Goal: Task Accomplishment & Management: Use online tool/utility

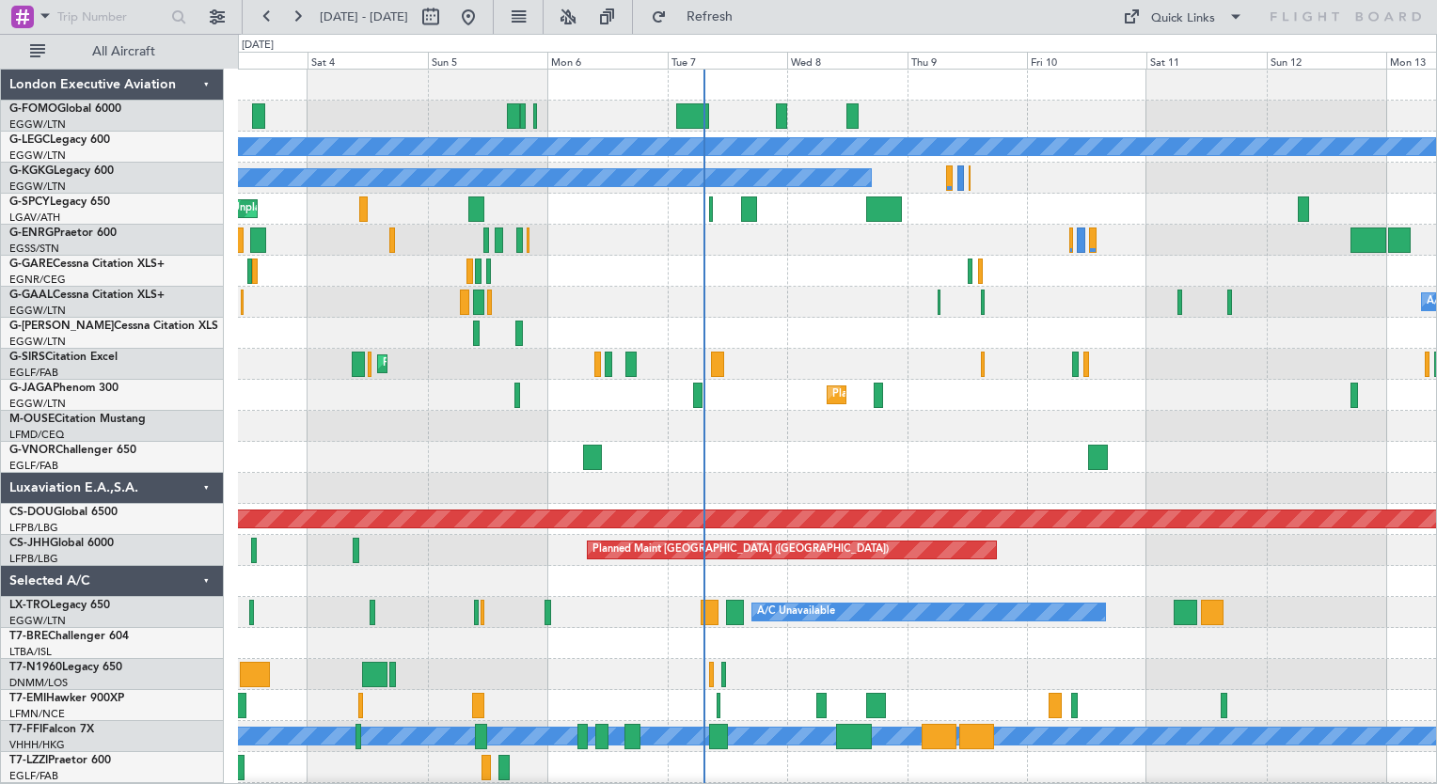
click at [823, 435] on div "A/C Unavailable [GEOGRAPHIC_DATA] ([GEOGRAPHIC_DATA]) A/C Unavailable [GEOGRAPH…" at bounding box center [837, 458] width 1198 height 776
click at [632, 36] on div "0 0 Fri 3 Sat 4 Sun 5 Mon 6 Tue 7 Wed 8 [DATE] Fri 10 Sat 11 Sun 12 Mon 13" at bounding box center [837, 52] width 1197 height 34
click at [583, 15] on button at bounding box center [568, 17] width 30 height 30
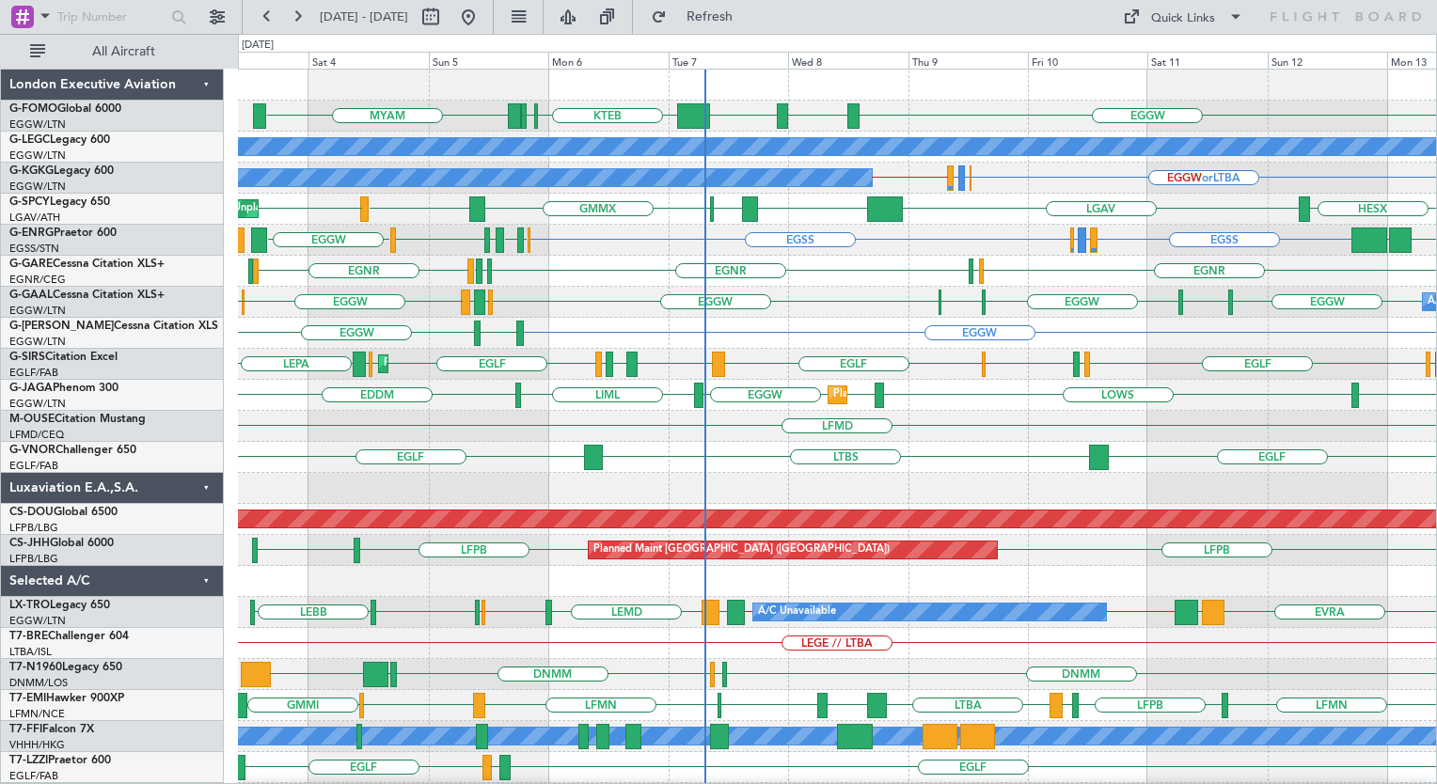
click at [1276, 441] on div "EGGW ESSA EGGW KTEB [DEMOGRAPHIC_DATA] KTEB MYAM A/C Unavailable [GEOGRAPHIC_DA…" at bounding box center [837, 458] width 1198 height 776
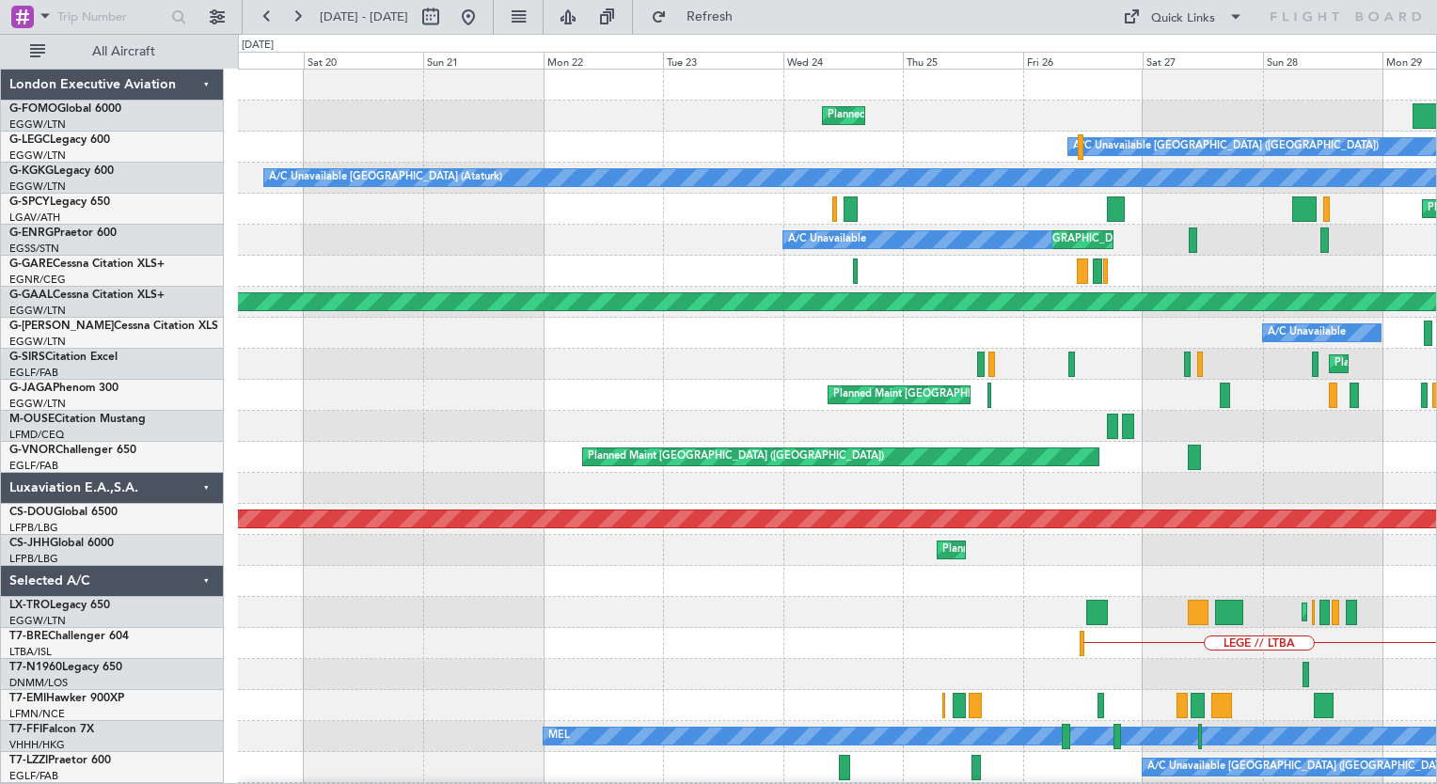
click at [1436, 363] on html "[DATE] - [DATE] Refresh Quick Links All Aircraft Planned Maint [GEOGRAPHIC_DATA…" at bounding box center [718, 392] width 1437 height 784
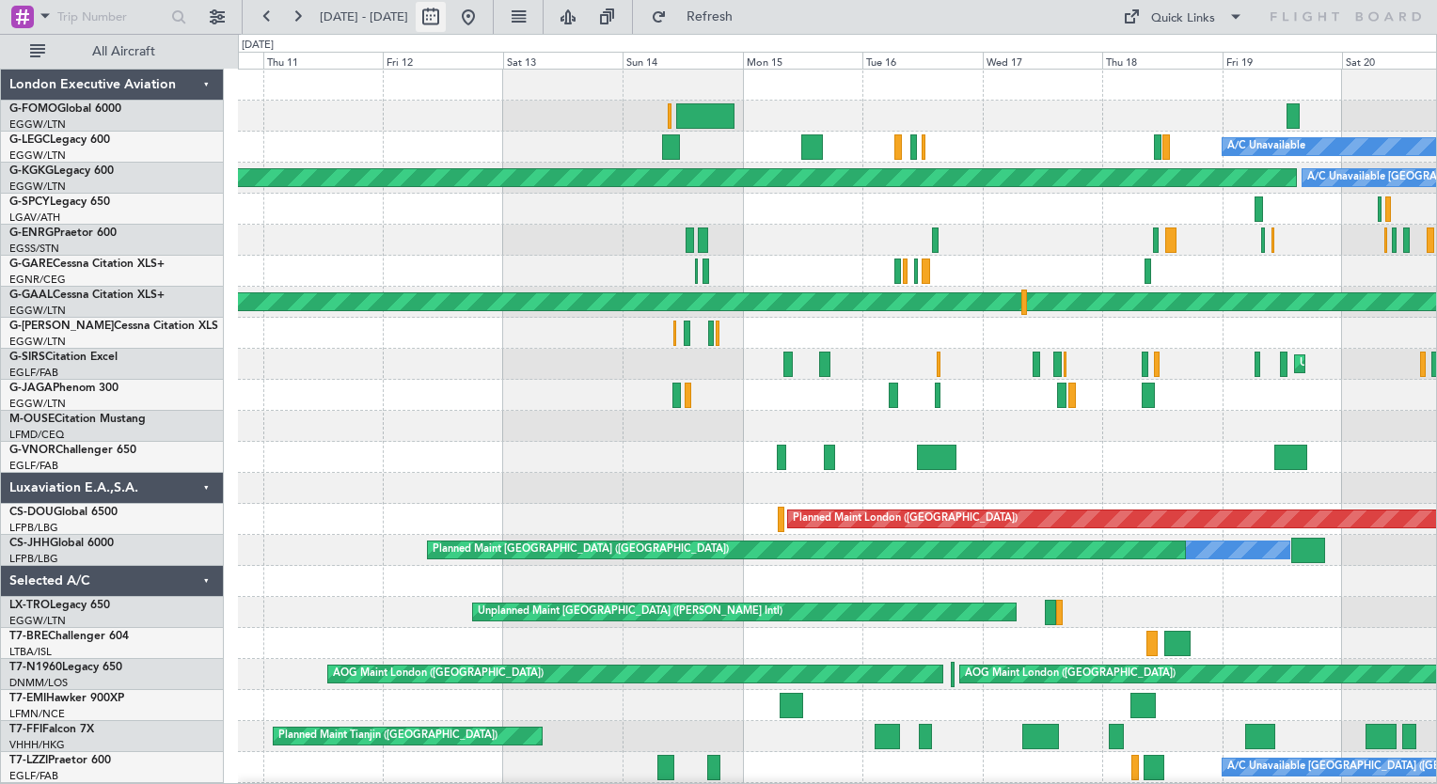
click at [446, 21] on button at bounding box center [431, 17] width 30 height 30
select select "9"
select select "2025"
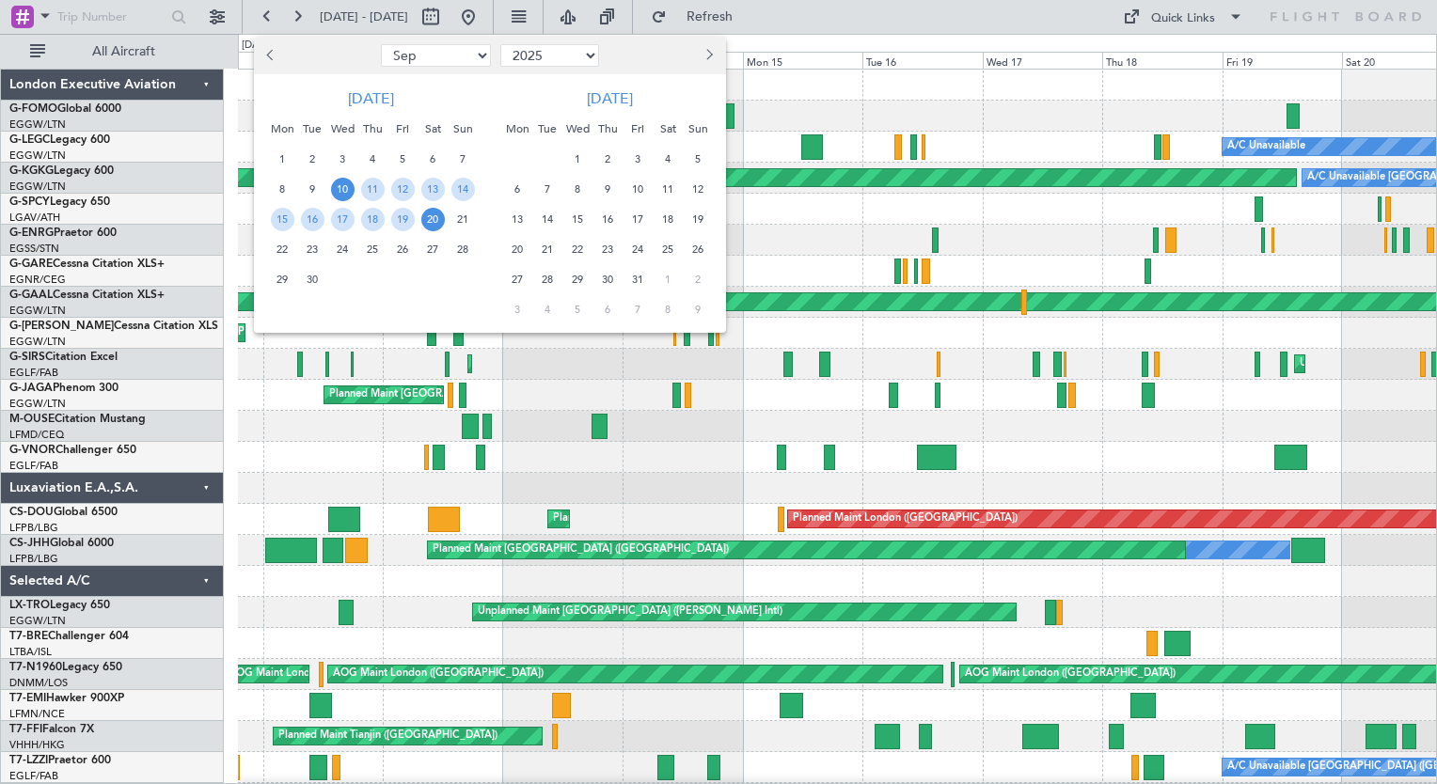
click at [267, 52] on button "Previous month" at bounding box center [271, 55] width 21 height 30
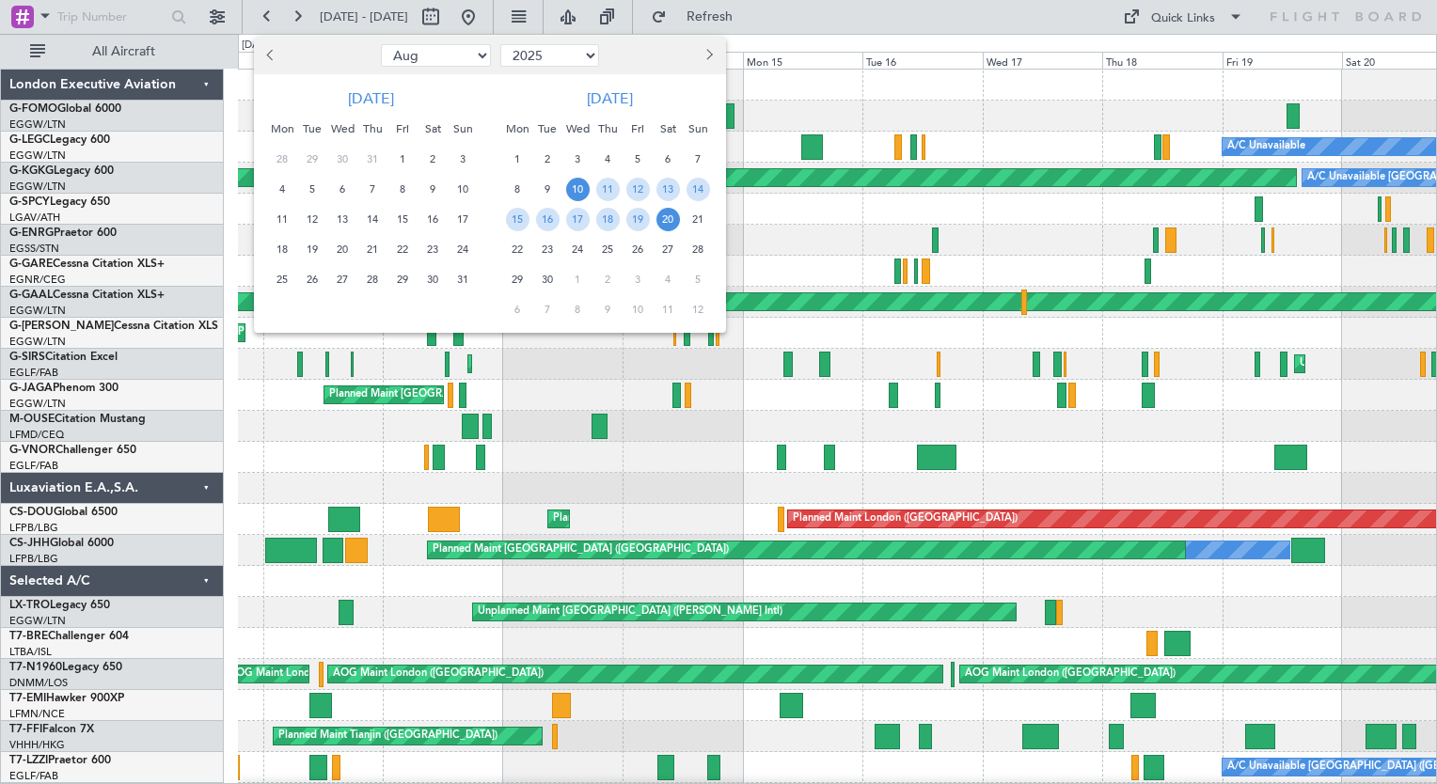
click at [267, 52] on button "Previous month" at bounding box center [271, 55] width 21 height 30
click at [271, 58] on span "Previous month" at bounding box center [272, 54] width 11 height 11
select select "6"
click at [431, 216] on span "14" at bounding box center [433, 220] width 24 height 24
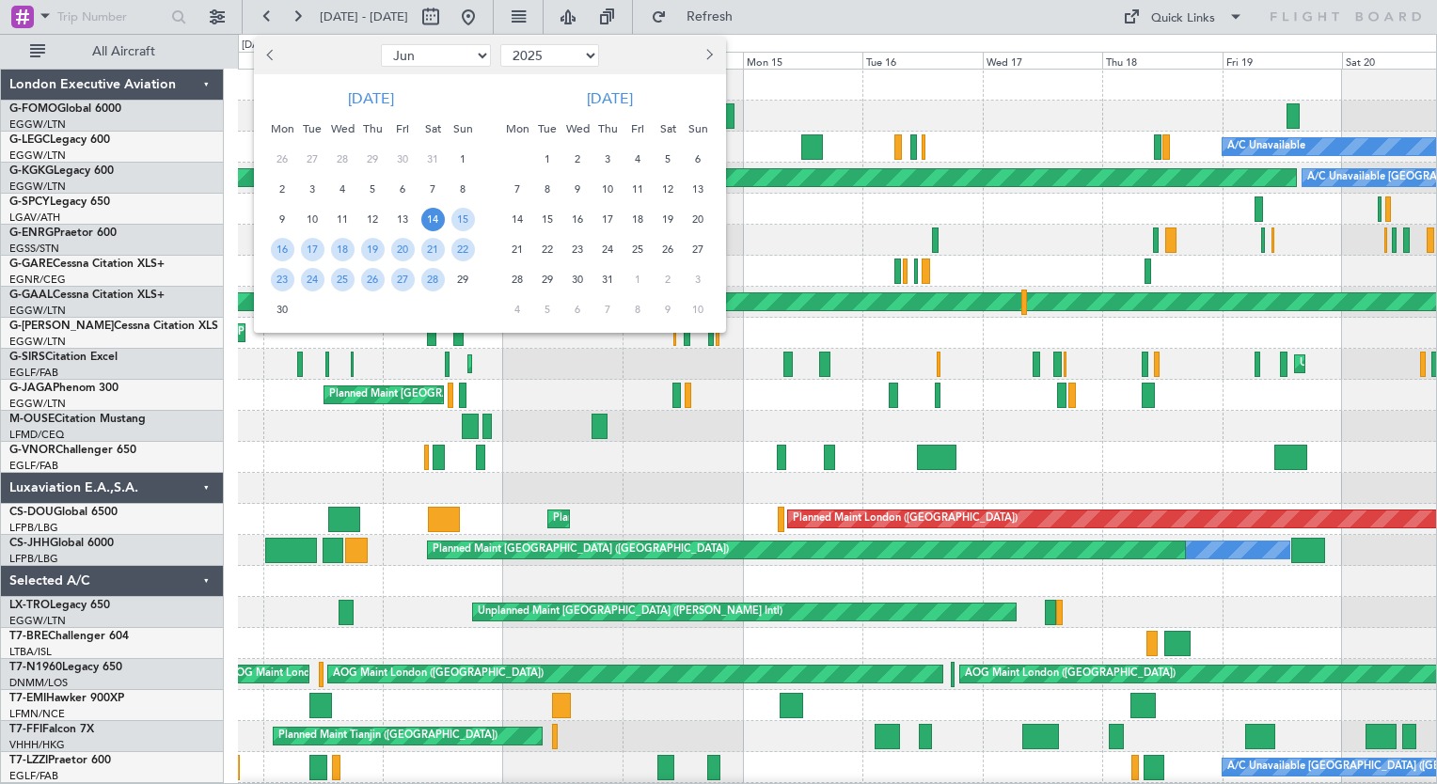
click at [431, 216] on span "14" at bounding box center [433, 220] width 24 height 24
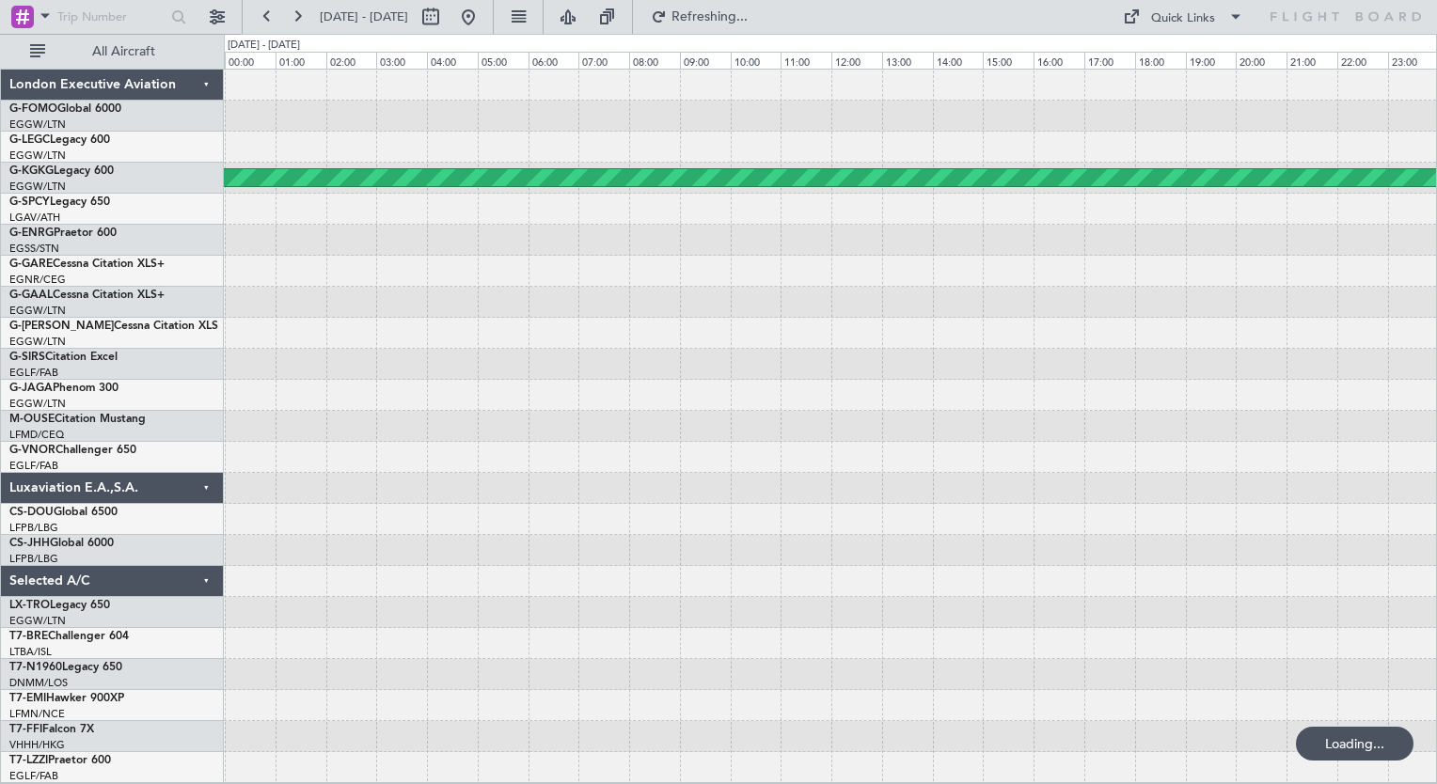
click at [892, 398] on div at bounding box center [830, 395] width 1212 height 31
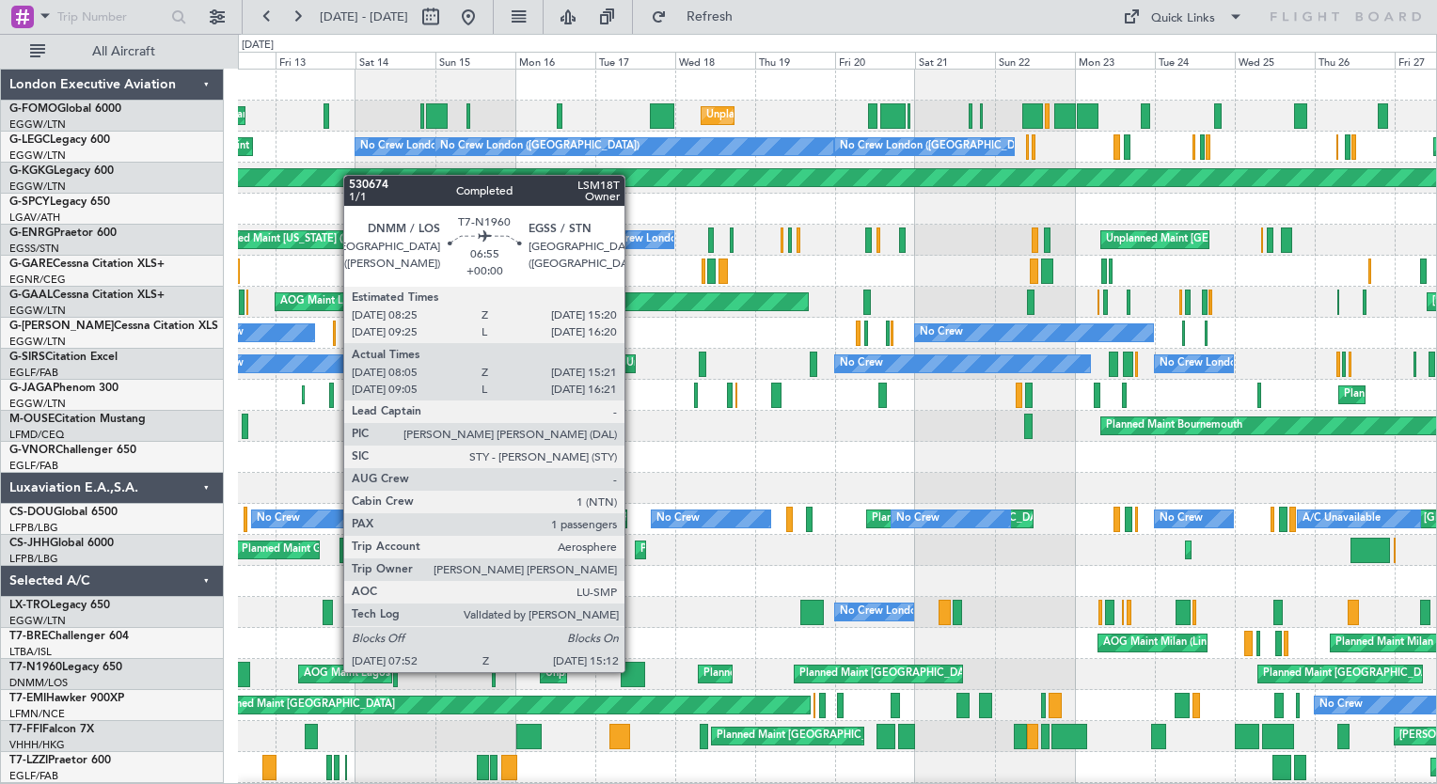
click at [633, 671] on div at bounding box center [633, 674] width 24 height 25
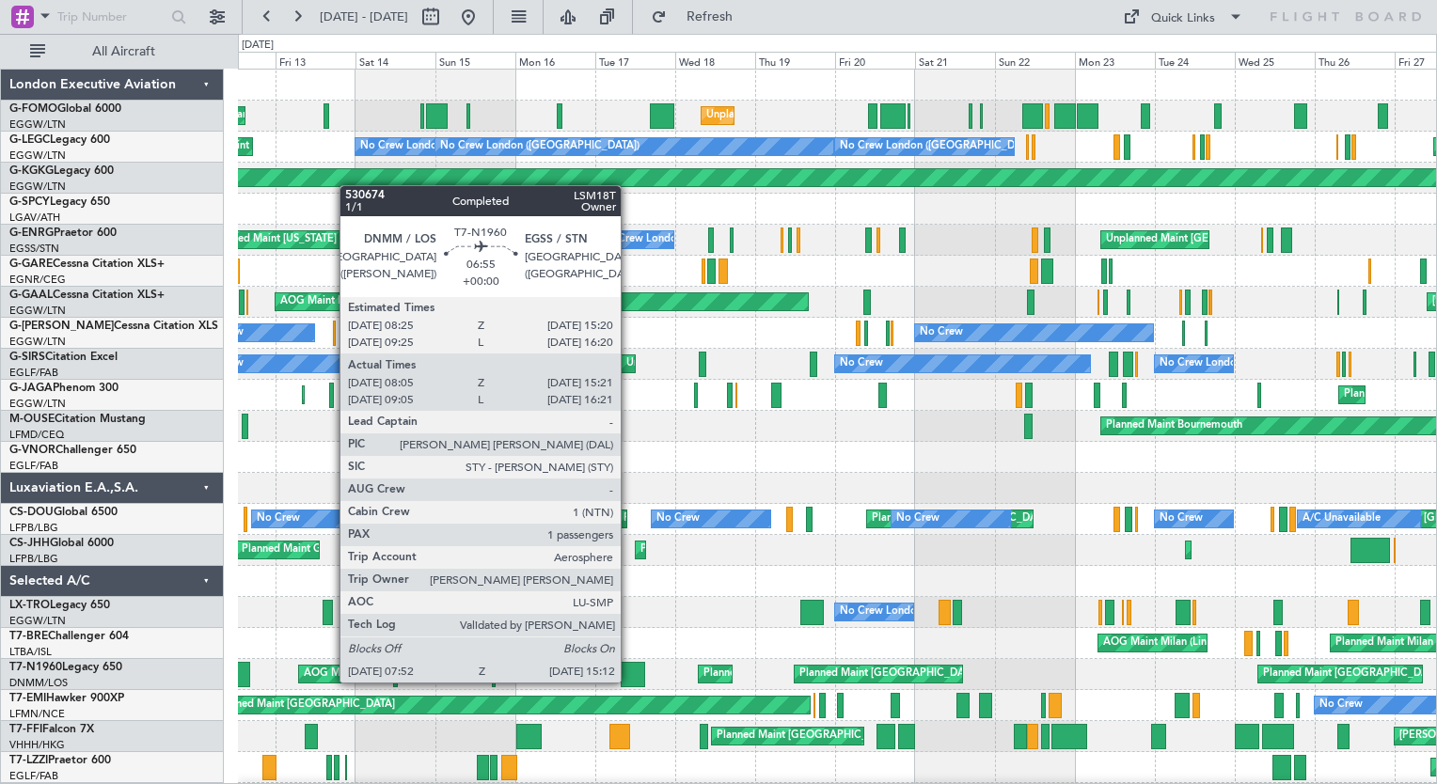
click at [628, 681] on div at bounding box center [633, 674] width 24 height 25
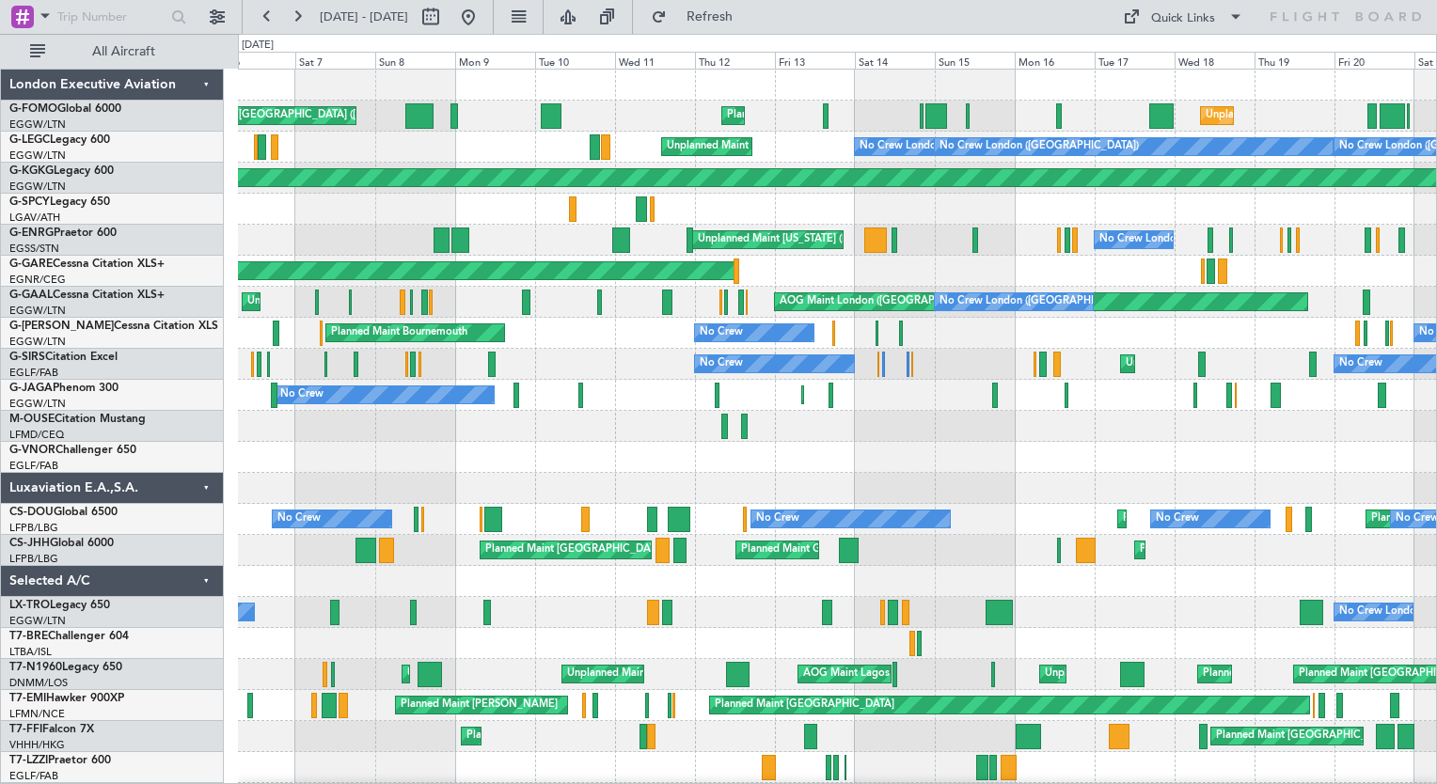
click at [991, 396] on div "Unplanned Maint [GEOGRAPHIC_DATA] ([GEOGRAPHIC_DATA]) Planned Maint [GEOGRAPHIC…" at bounding box center [837, 473] width 1198 height 807
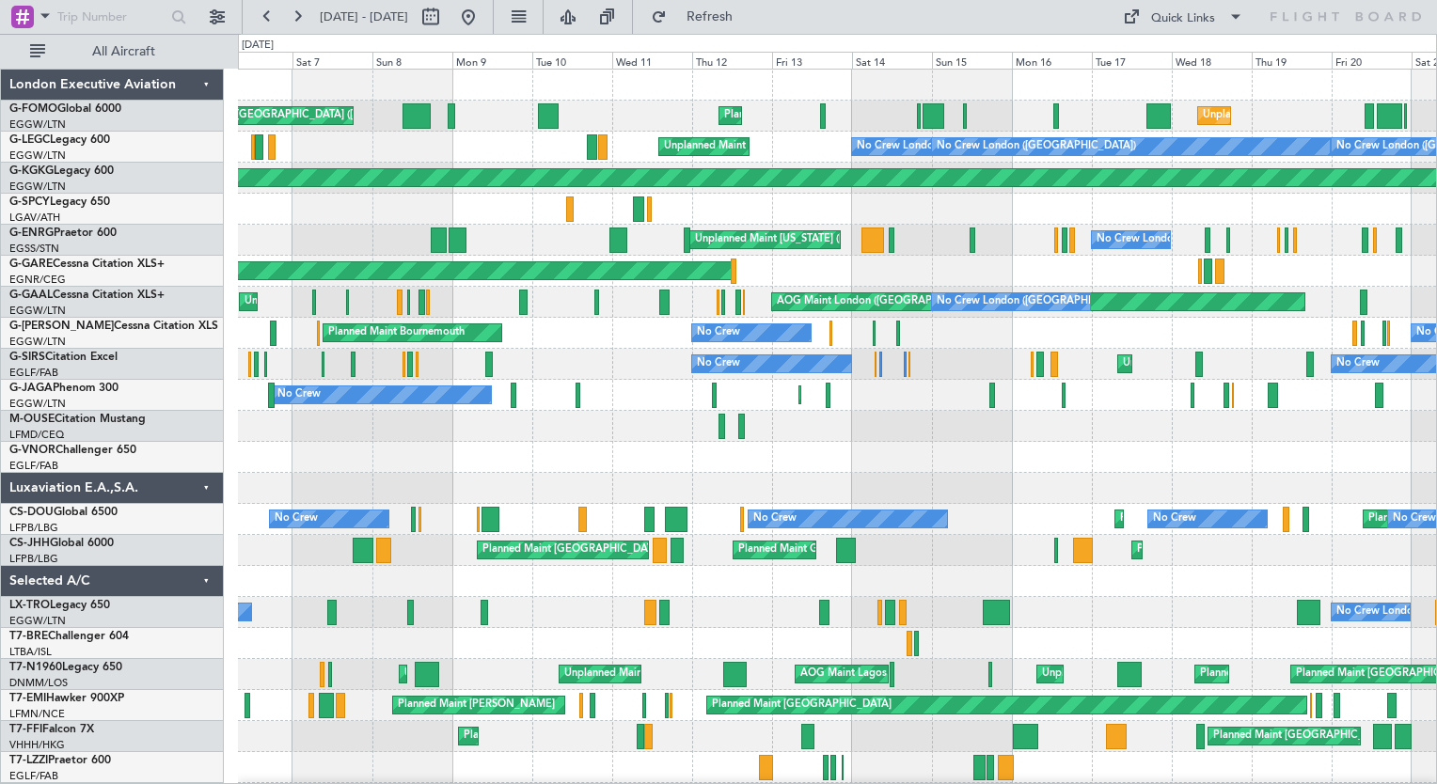
drag, startPoint x: 574, startPoint y: 419, endPoint x: 1189, endPoint y: 409, distance: 615.2
drag, startPoint x: 1189, startPoint y: 409, endPoint x: 1345, endPoint y: 456, distance: 163.1
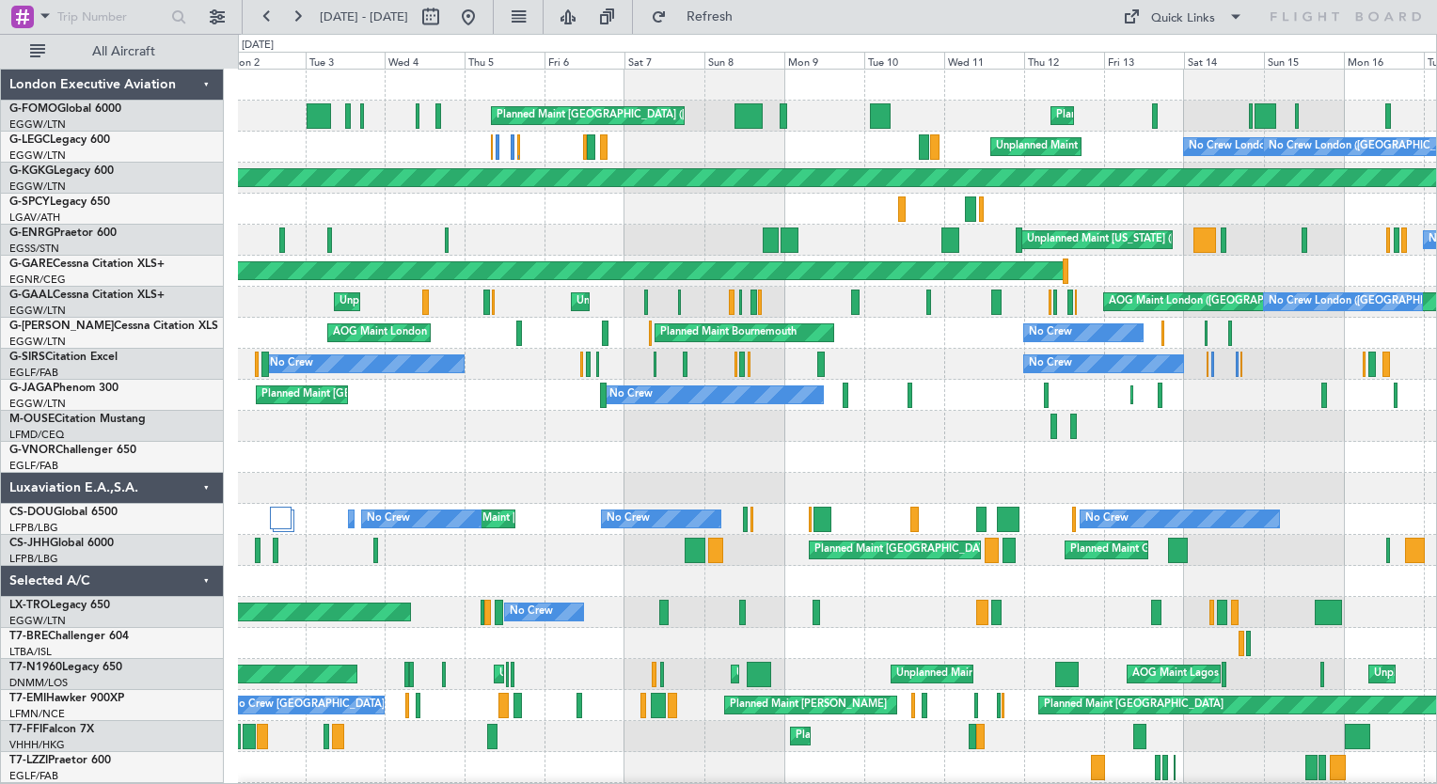
click at [800, 495] on div "Planned Maint [GEOGRAPHIC_DATA] ([GEOGRAPHIC_DATA]) Planned Maint [GEOGRAPHIC_D…" at bounding box center [837, 473] width 1198 height 807
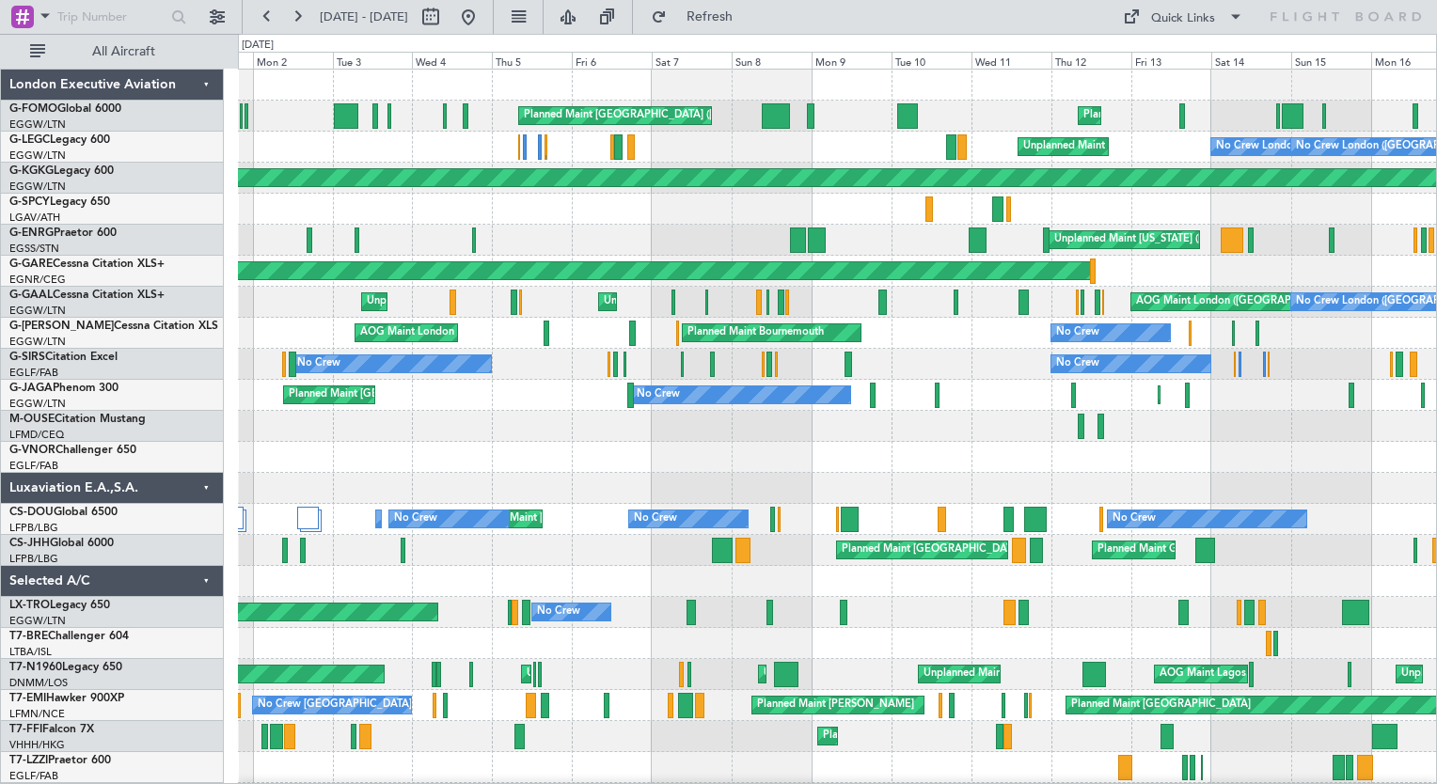
click at [832, 521] on div "Planned Maint [GEOGRAPHIC_DATA] ([GEOGRAPHIC_DATA]) Planned Maint [GEOGRAPHIC_D…" at bounding box center [837, 473] width 1198 height 807
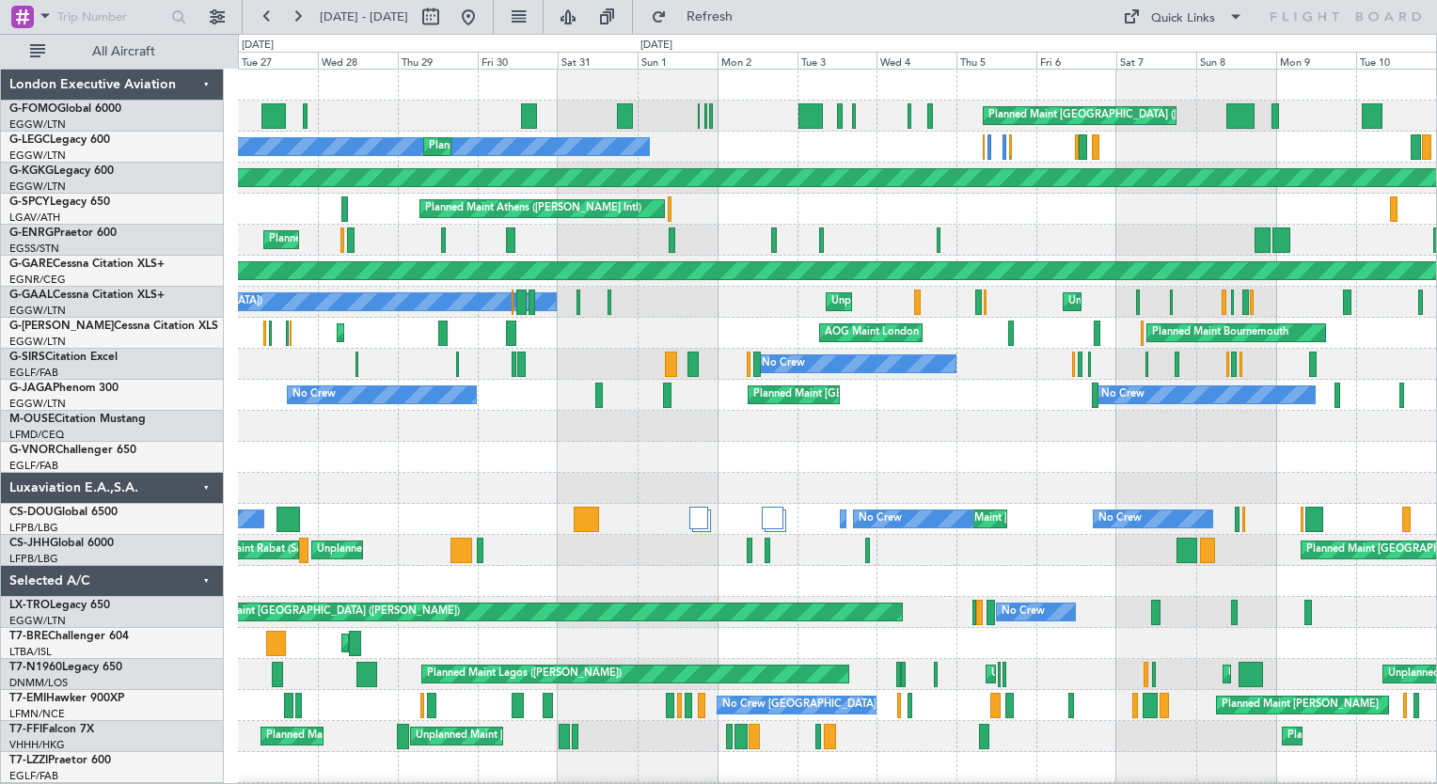
click at [906, 452] on div "Planned Maint [GEOGRAPHIC_DATA] ([GEOGRAPHIC_DATA]) Planned Maint [GEOGRAPHIC_D…" at bounding box center [837, 473] width 1198 height 807
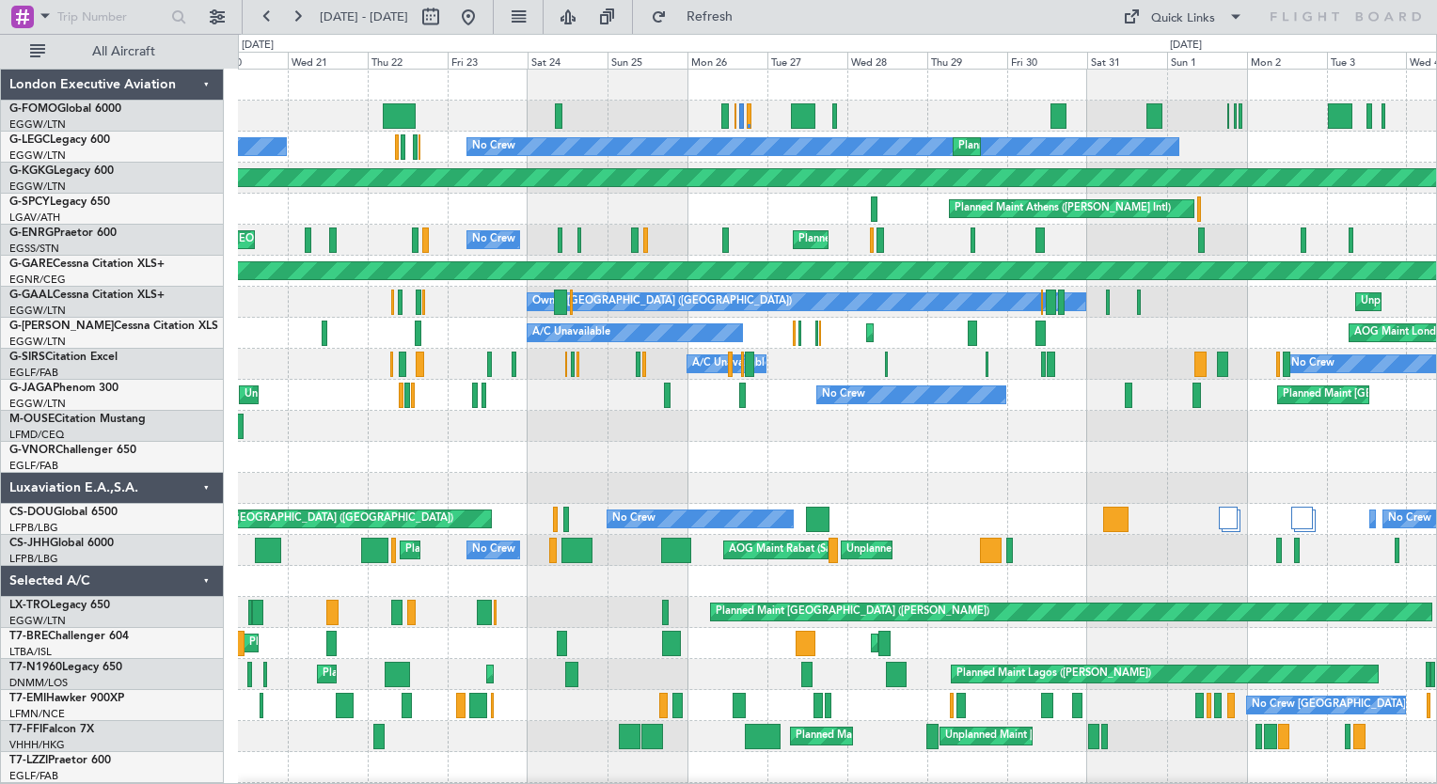
click at [877, 512] on div "Planned Maint [GEOGRAPHIC_DATA] ([GEOGRAPHIC_DATA]) No Crew Planned Maint [GEOG…" at bounding box center [837, 489] width 1198 height 838
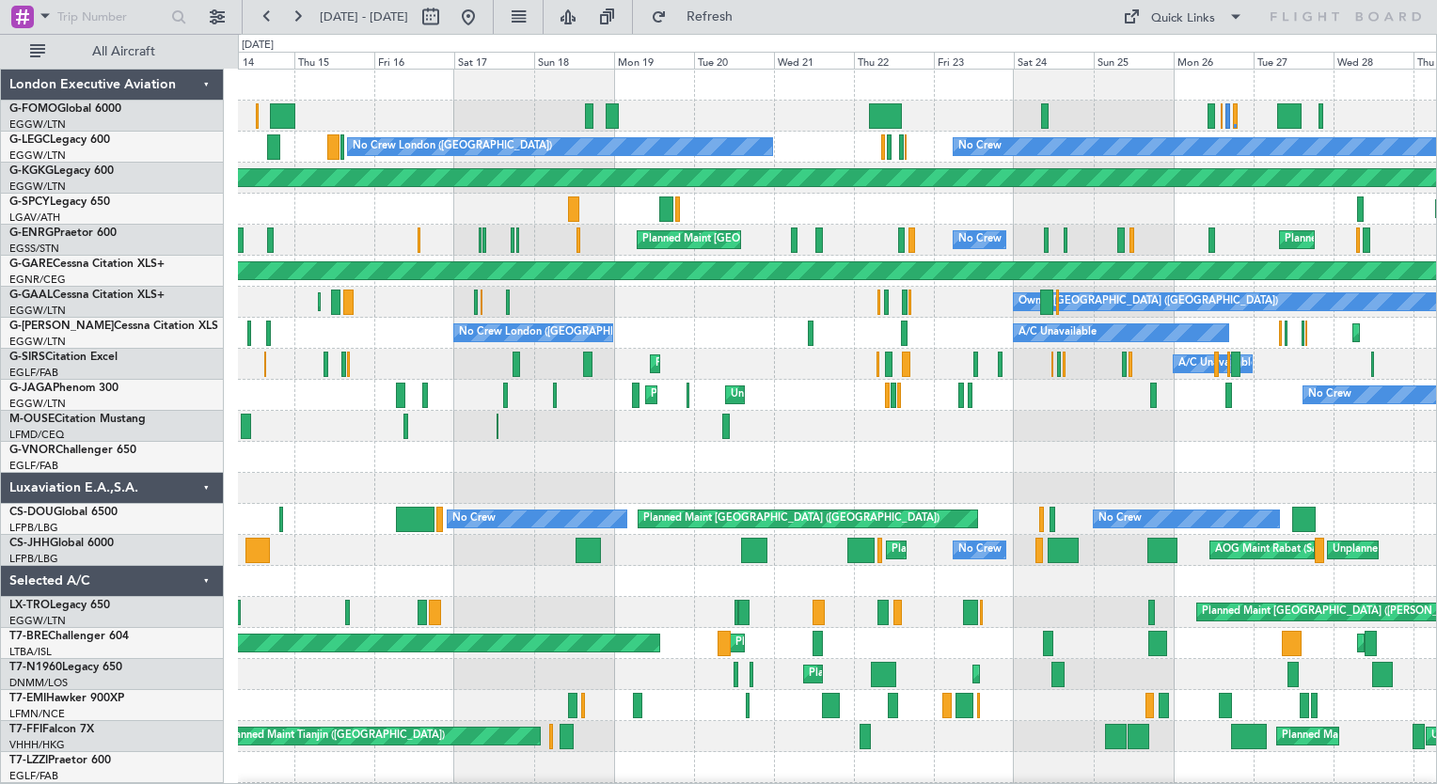
click at [508, 434] on div "Planned Maint Cannes ([GEOGRAPHIC_DATA])" at bounding box center [837, 426] width 1198 height 31
click at [338, 403] on div "No Crew Planned Maint [GEOGRAPHIC_DATA] ([GEOGRAPHIC_DATA]) Unplanned Maint [GE…" at bounding box center [837, 395] width 1198 height 31
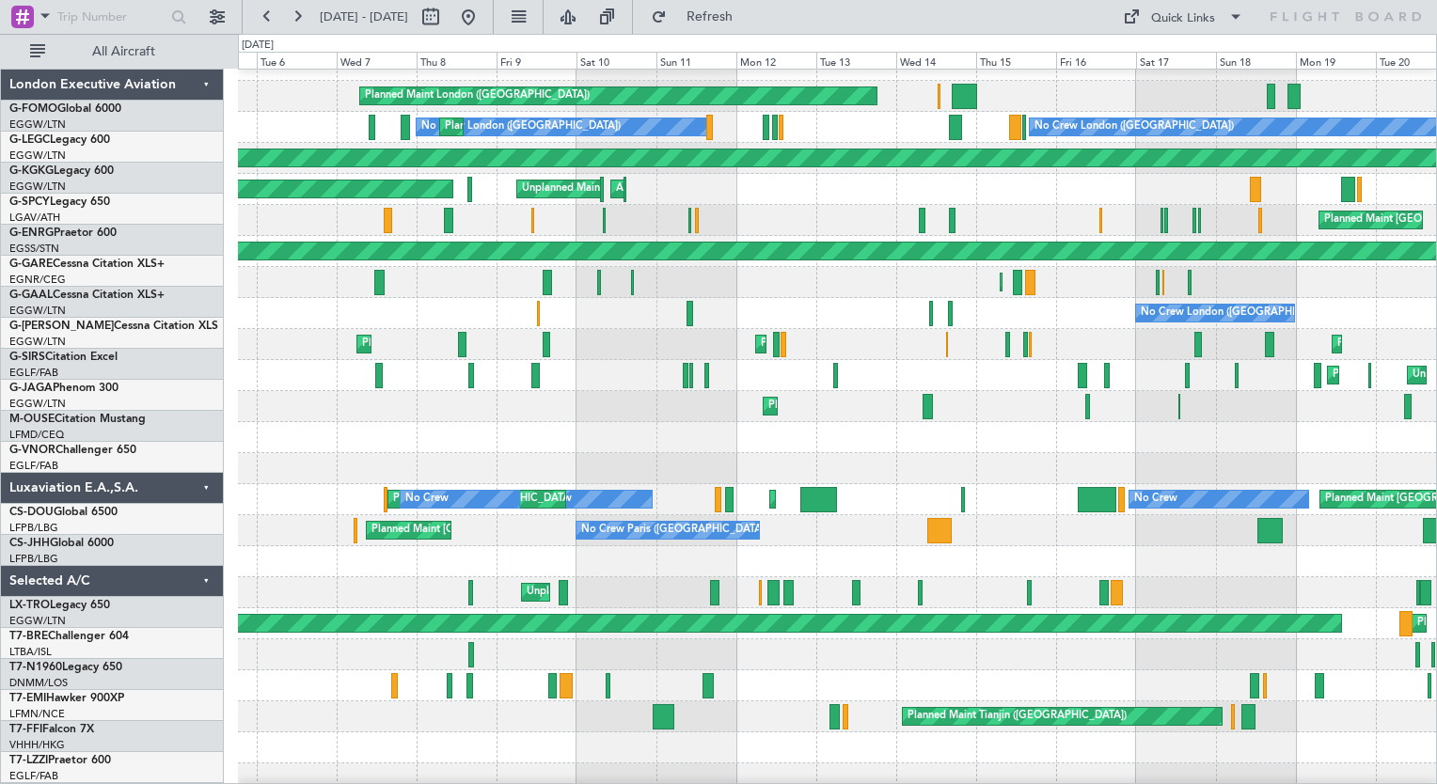
click at [1028, 393] on div "Planned Maint Cannes ([GEOGRAPHIC_DATA])" at bounding box center [837, 406] width 1198 height 31
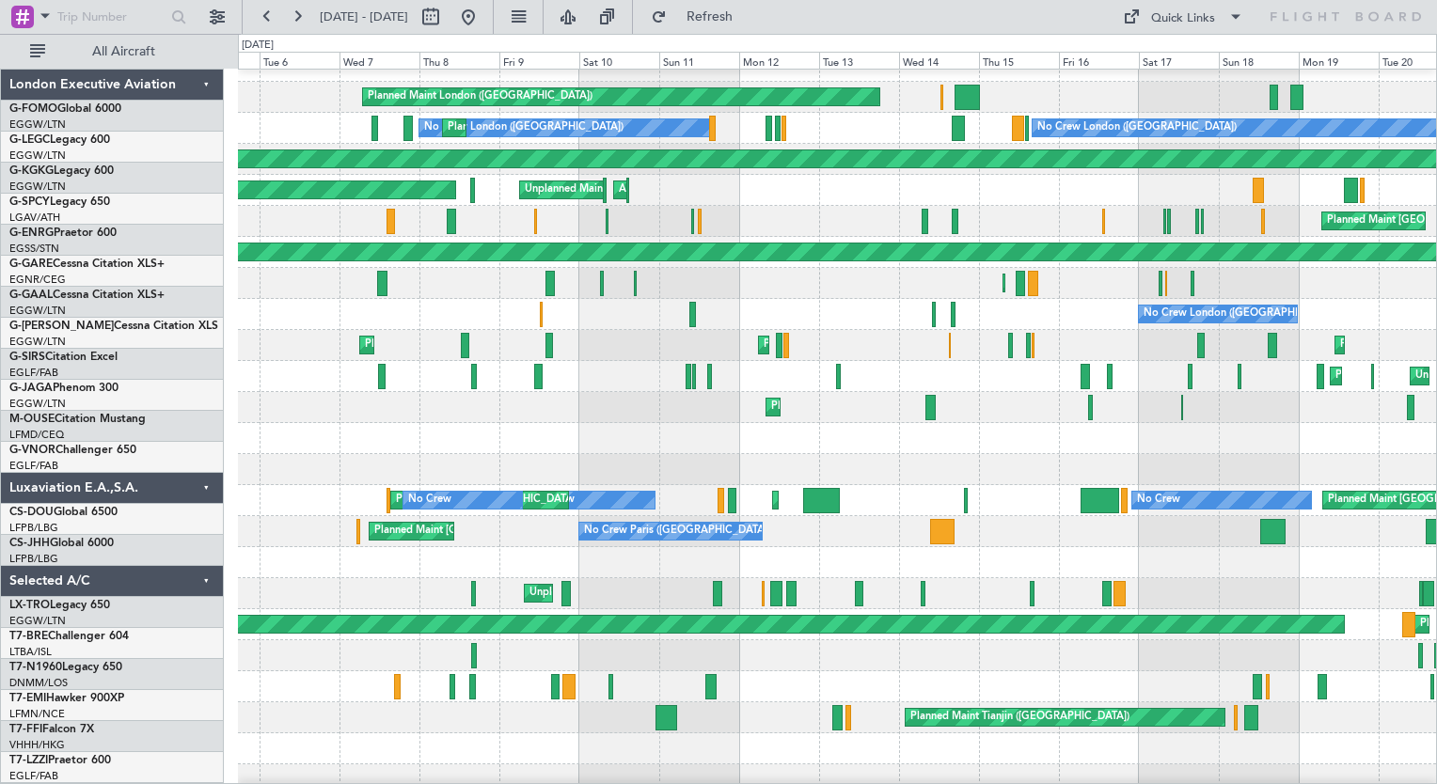
scroll to position [19, 0]
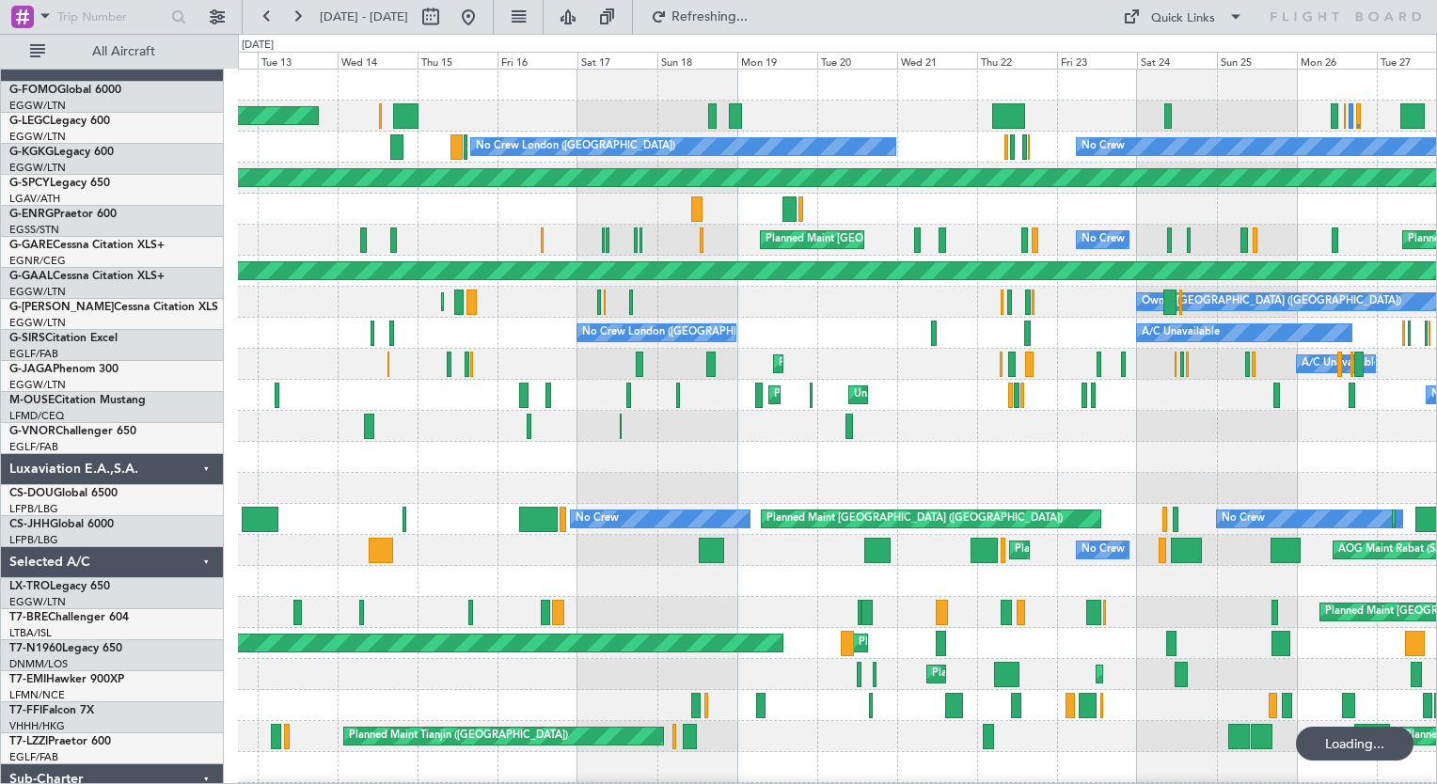
click at [501, 500] on div "Planned Maint London ([GEOGRAPHIC_DATA]) No Crew [GEOGRAPHIC_DATA] ([GEOGRAPHIC…" at bounding box center [837, 489] width 1198 height 838
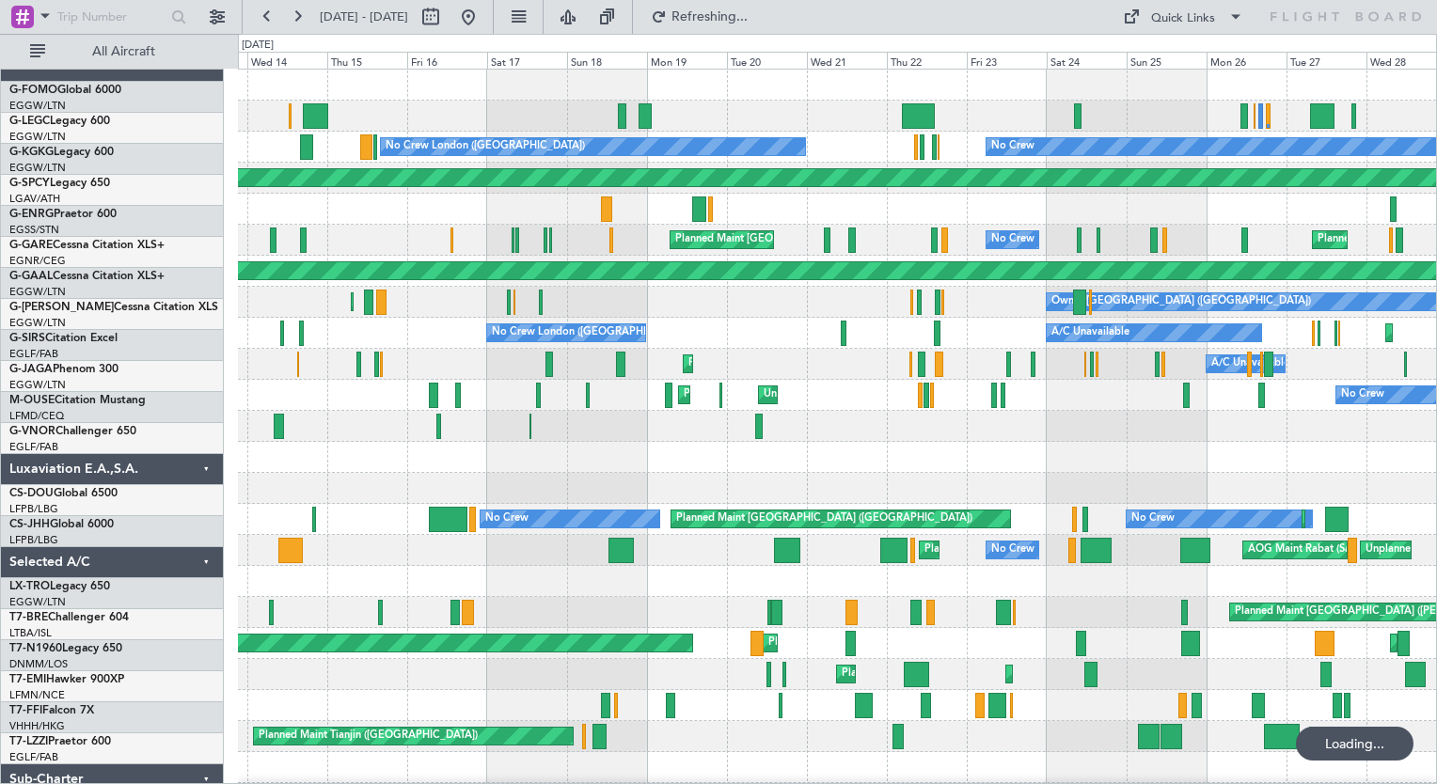
scroll to position [0, 0]
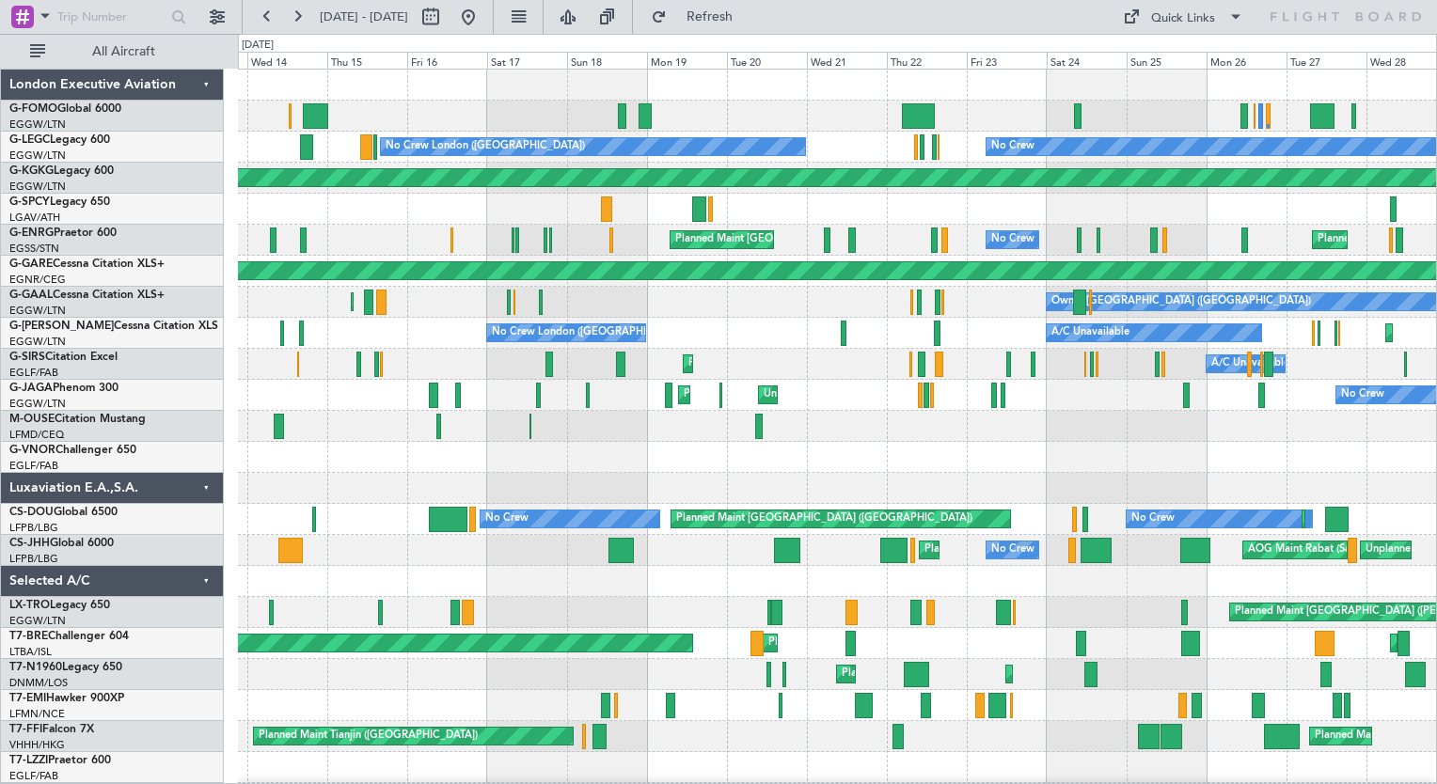
click at [370, 526] on div "Planned Maint London ([GEOGRAPHIC_DATA]) No Crew [GEOGRAPHIC_DATA] ([GEOGRAPHIC…" at bounding box center [837, 489] width 1198 height 838
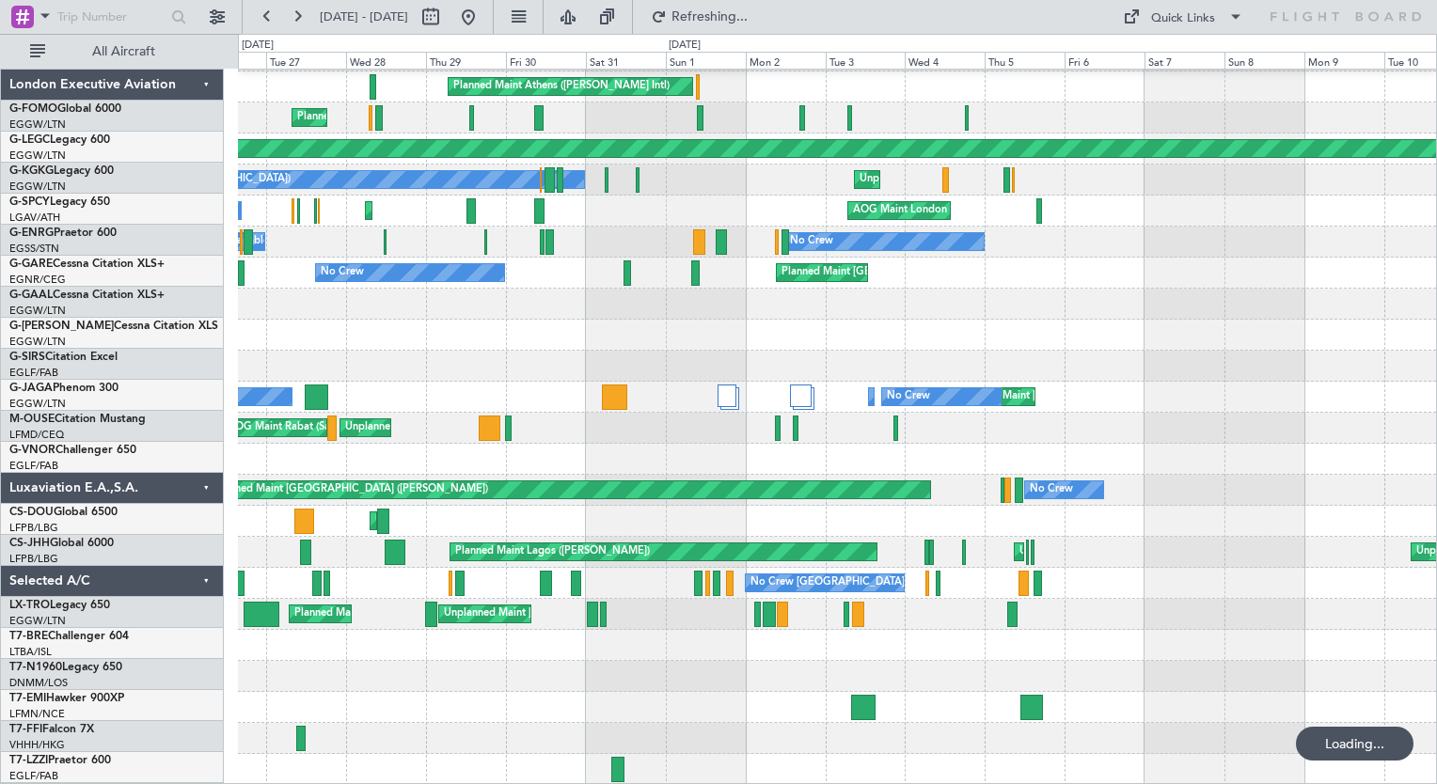
scroll to position [122, 0]
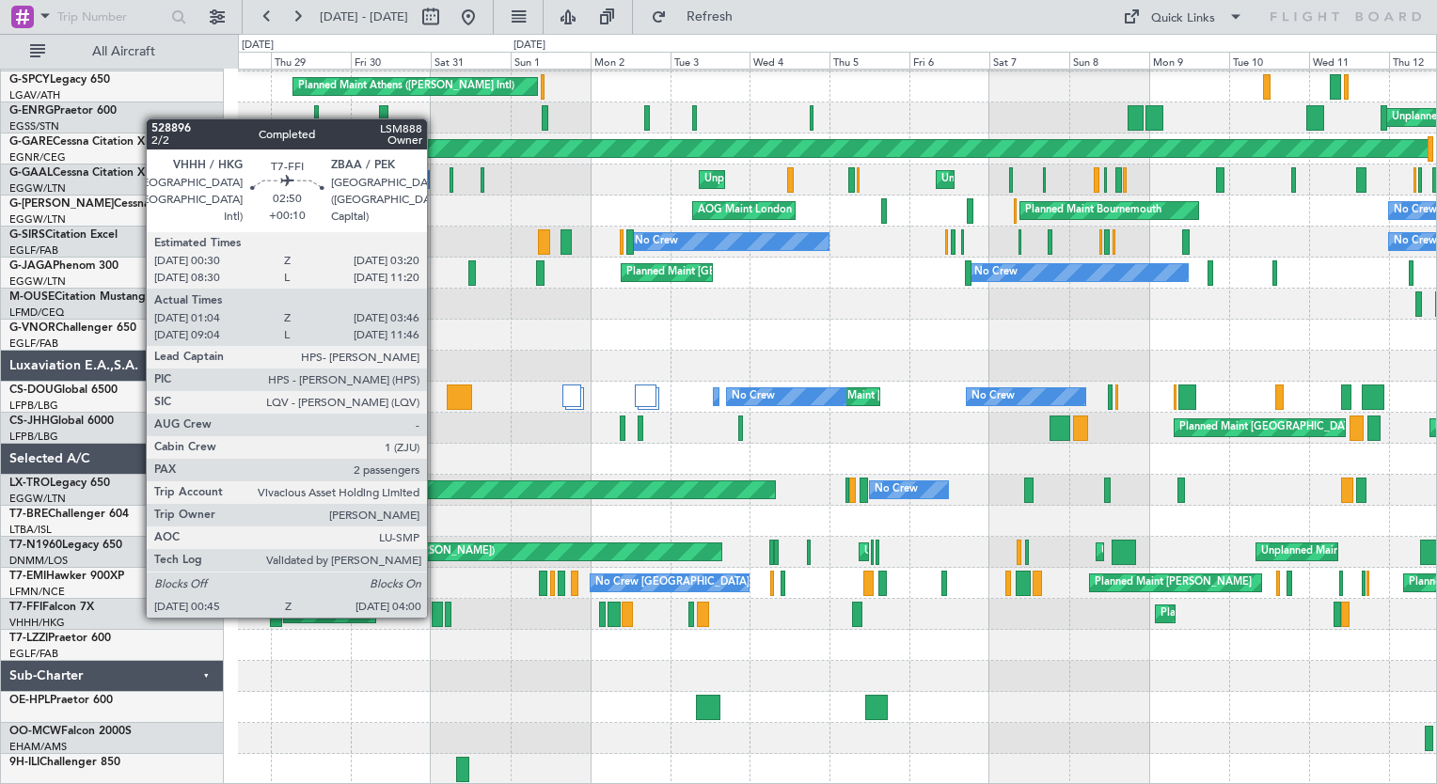
click at [435, 616] on div at bounding box center [437, 614] width 11 height 25
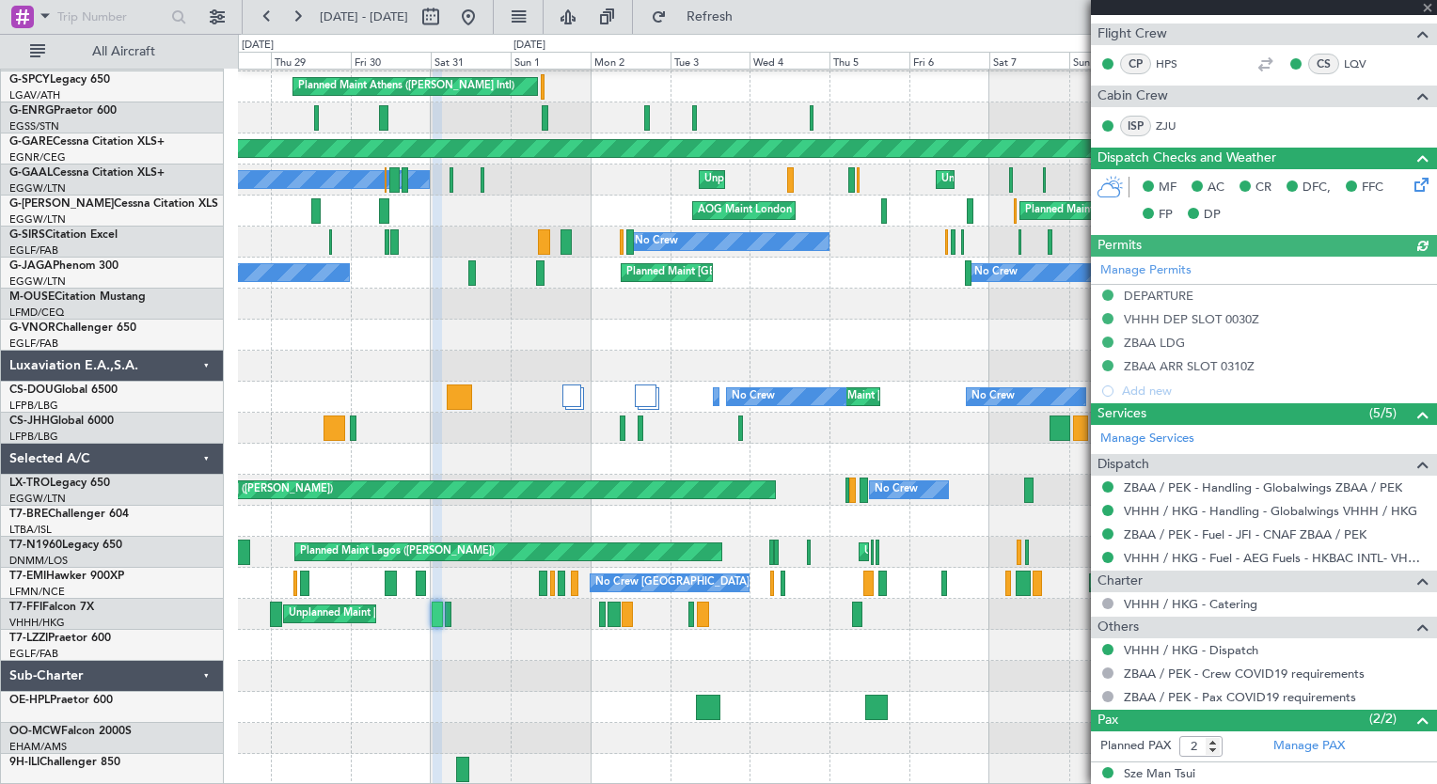
scroll to position [386, 0]
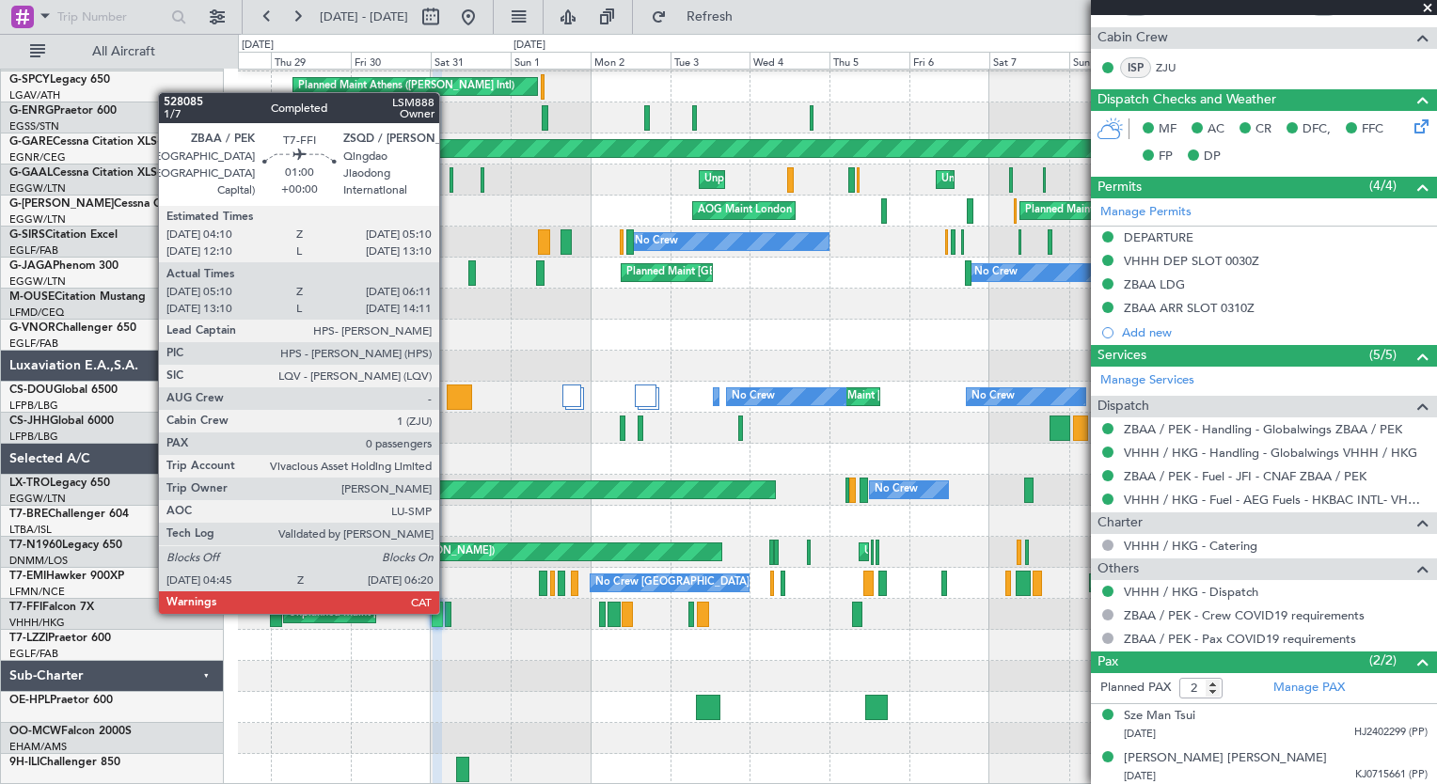
click at [448, 612] on div at bounding box center [448, 614] width 6 height 25
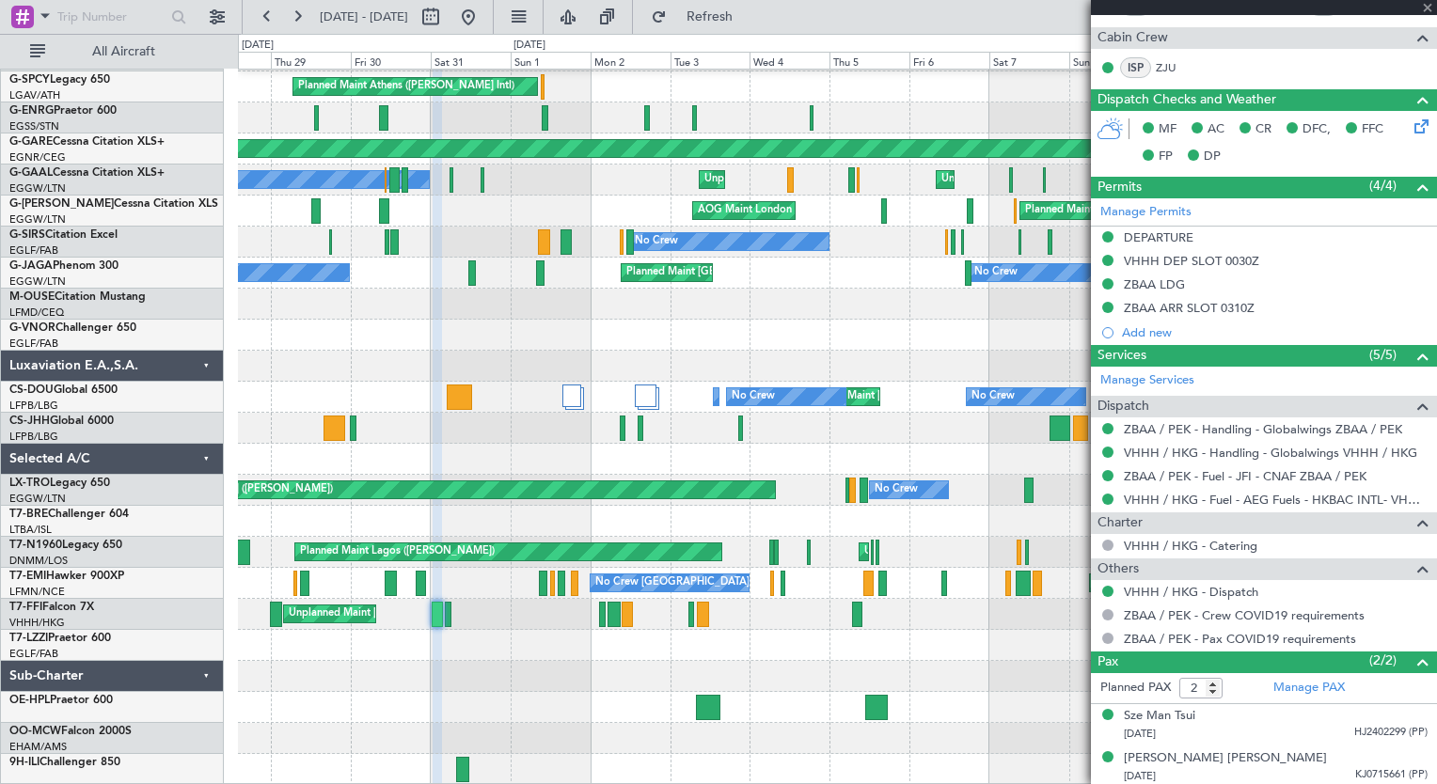
type input "05:10"
type input "06:11"
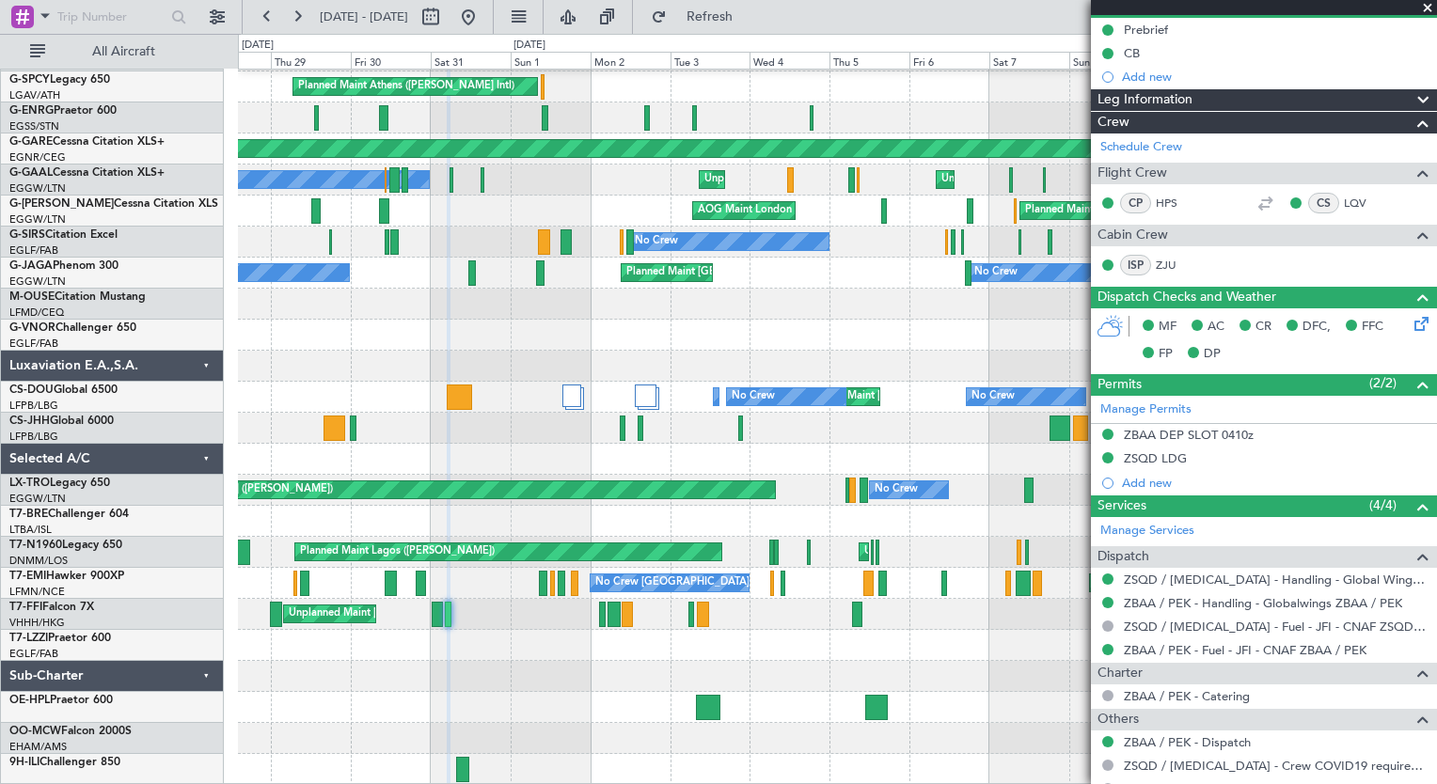
scroll to position [254, 0]
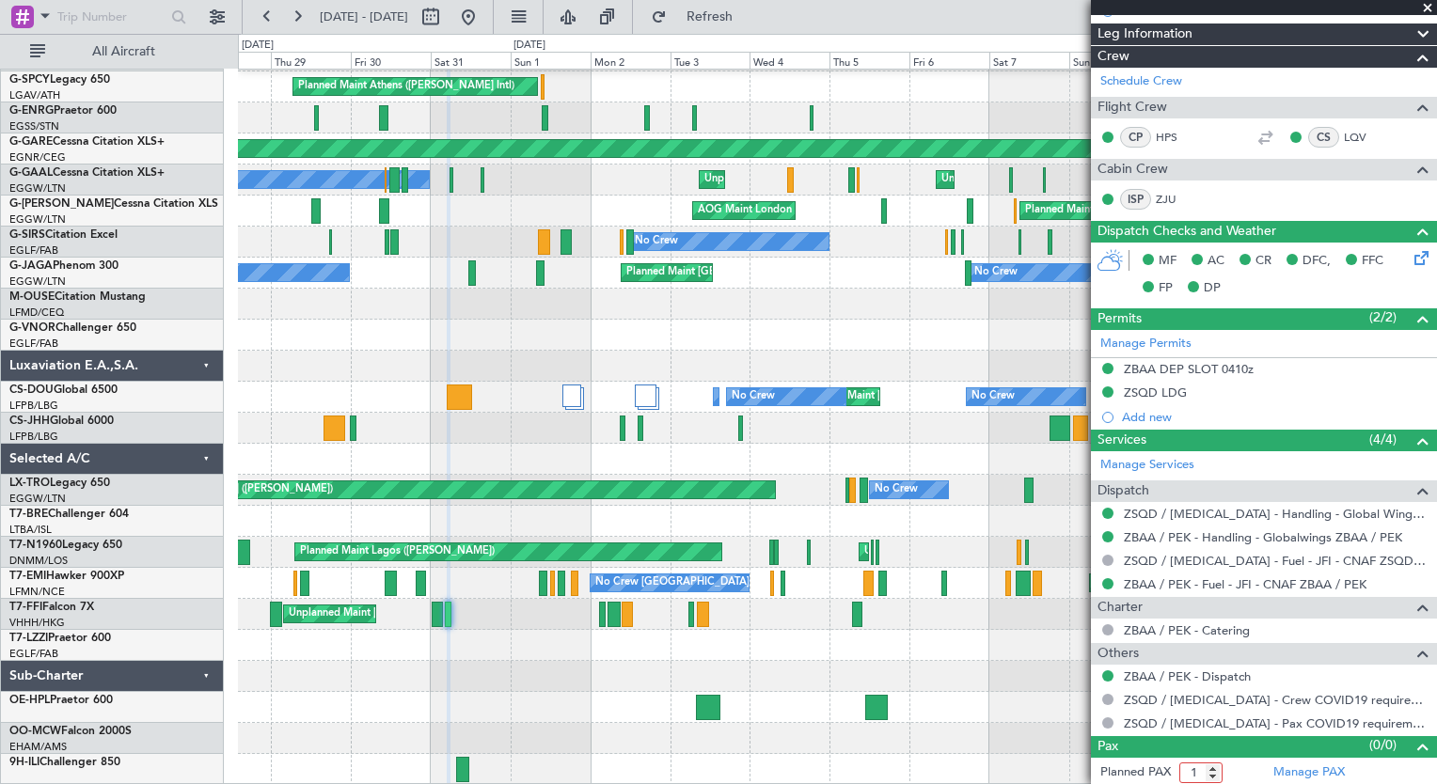
click at [1212, 766] on input "1" at bounding box center [1200, 773] width 43 height 21
click at [1212, 766] on input "2" at bounding box center [1200, 773] width 43 height 21
click at [1212, 766] on input "3" at bounding box center [1200, 773] width 43 height 21
type input "4"
click at [1212, 766] on input "4" at bounding box center [1200, 773] width 43 height 21
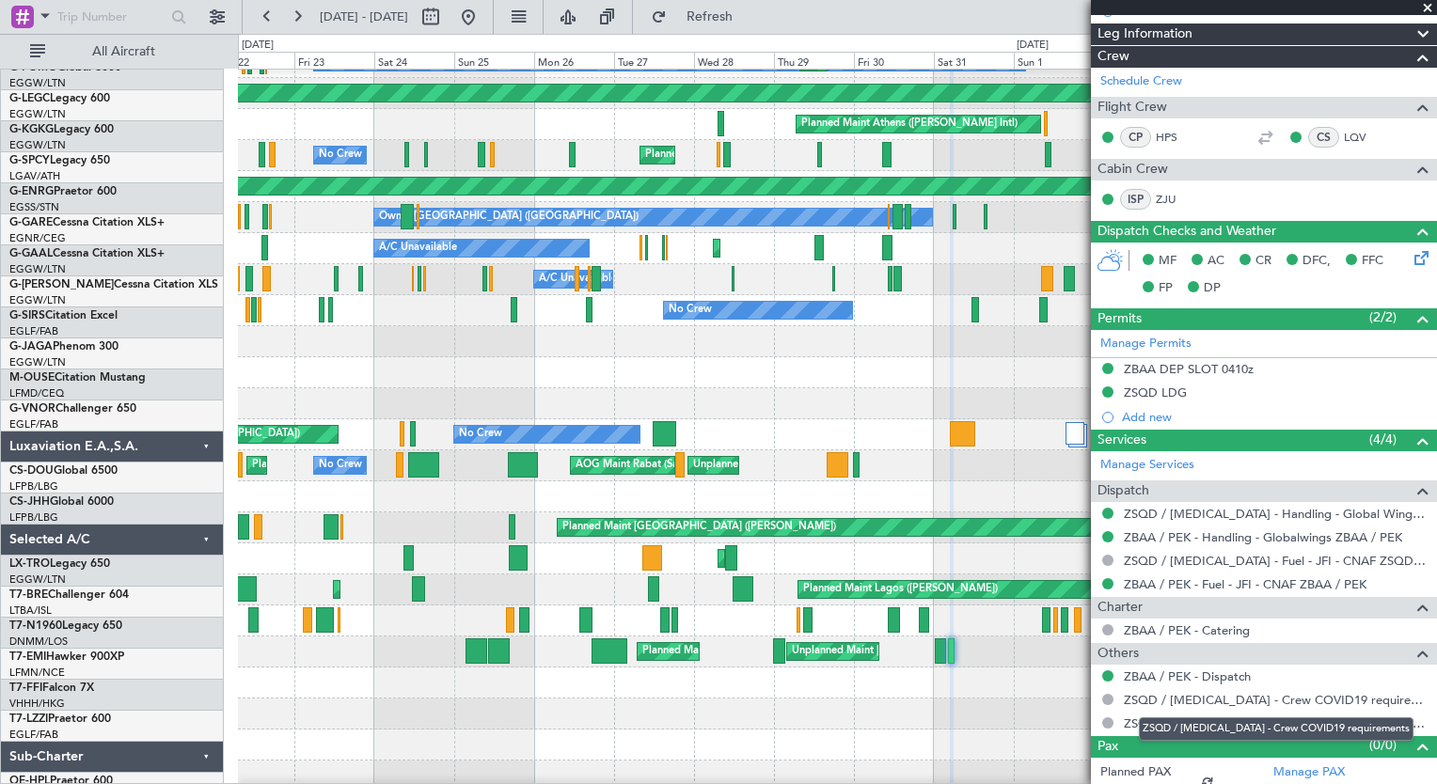
scroll to position [122, 0]
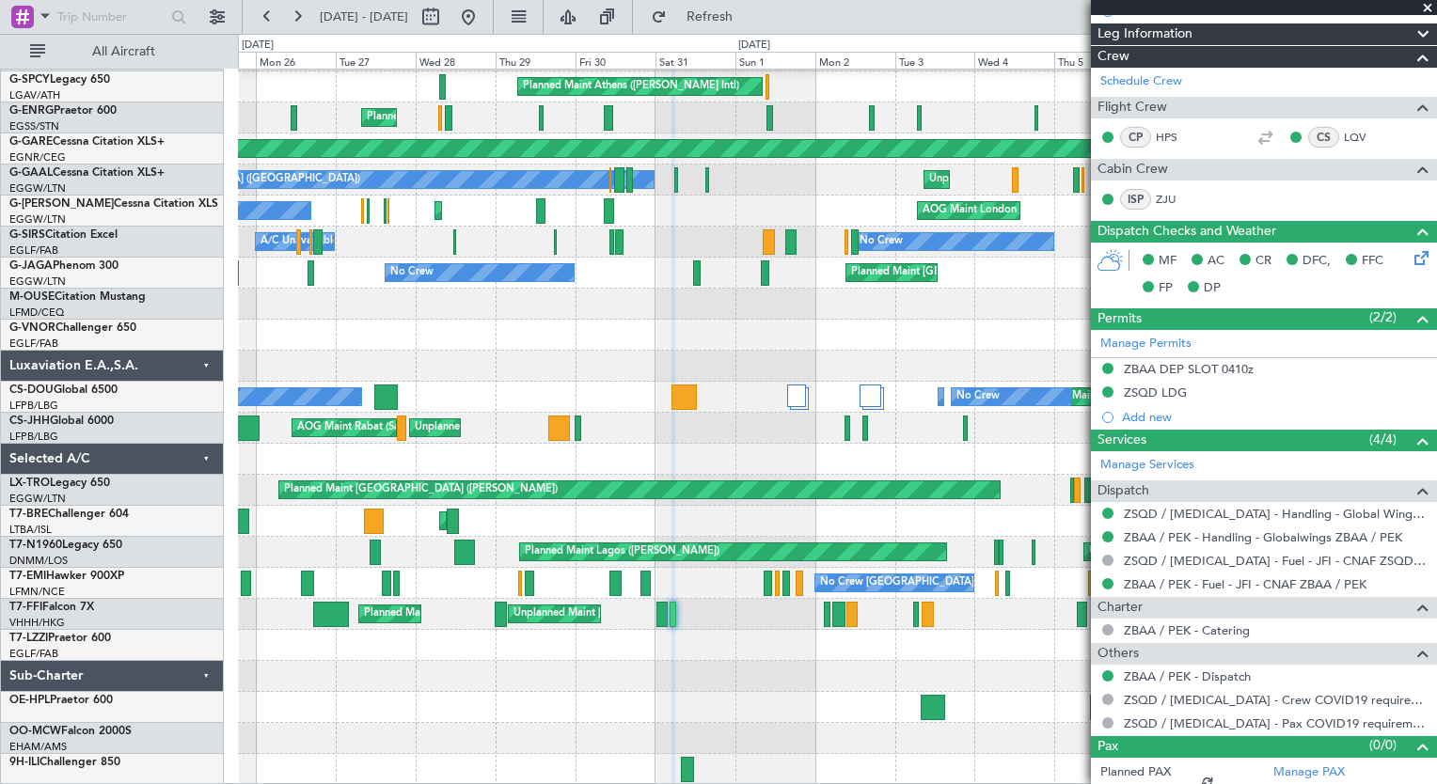
click at [798, 540] on div "AOG Maint [GEOGRAPHIC_DATA] (Ataturk) Planned Maint [GEOGRAPHIC_DATA] ([PERSON_…" at bounding box center [837, 366] width 1198 height 838
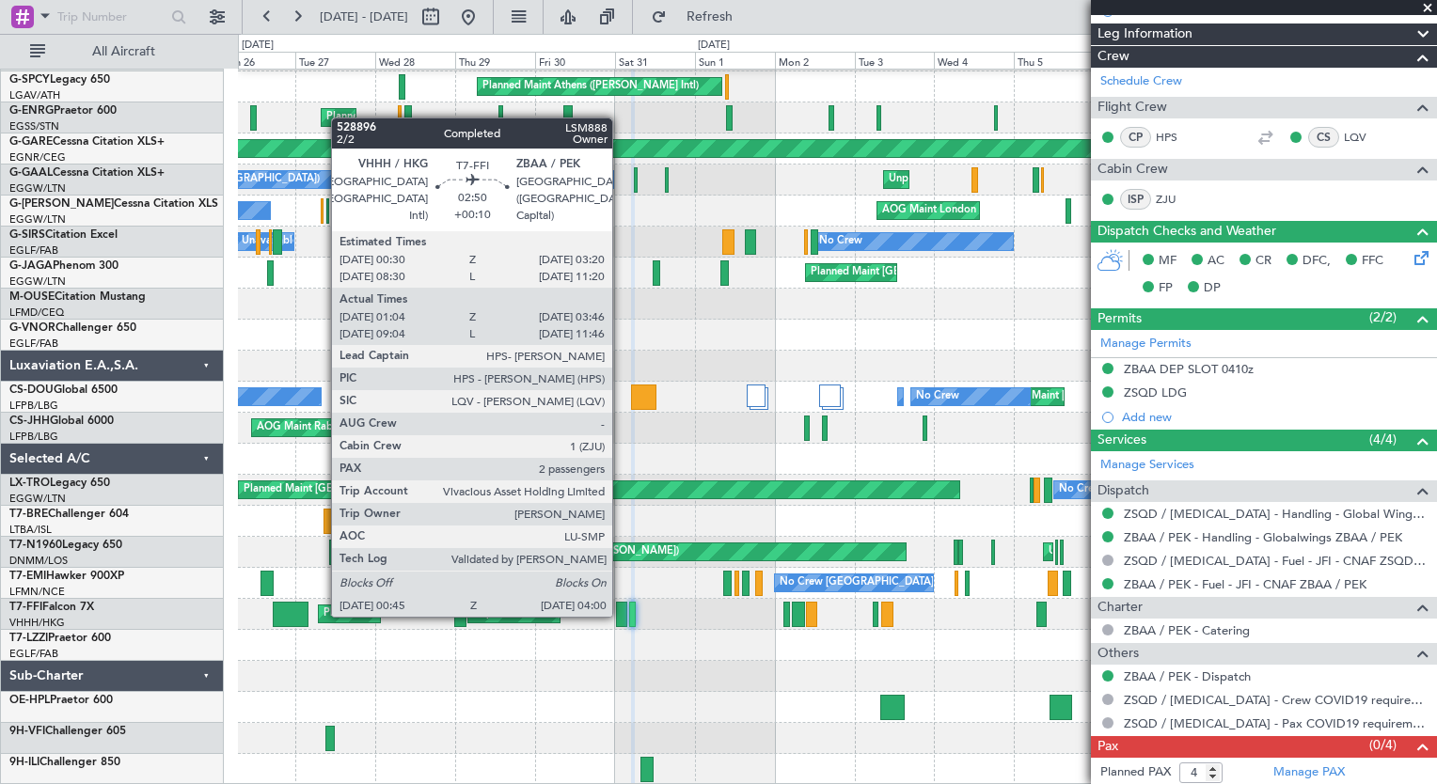
click at [621, 615] on div at bounding box center [621, 614] width 11 height 25
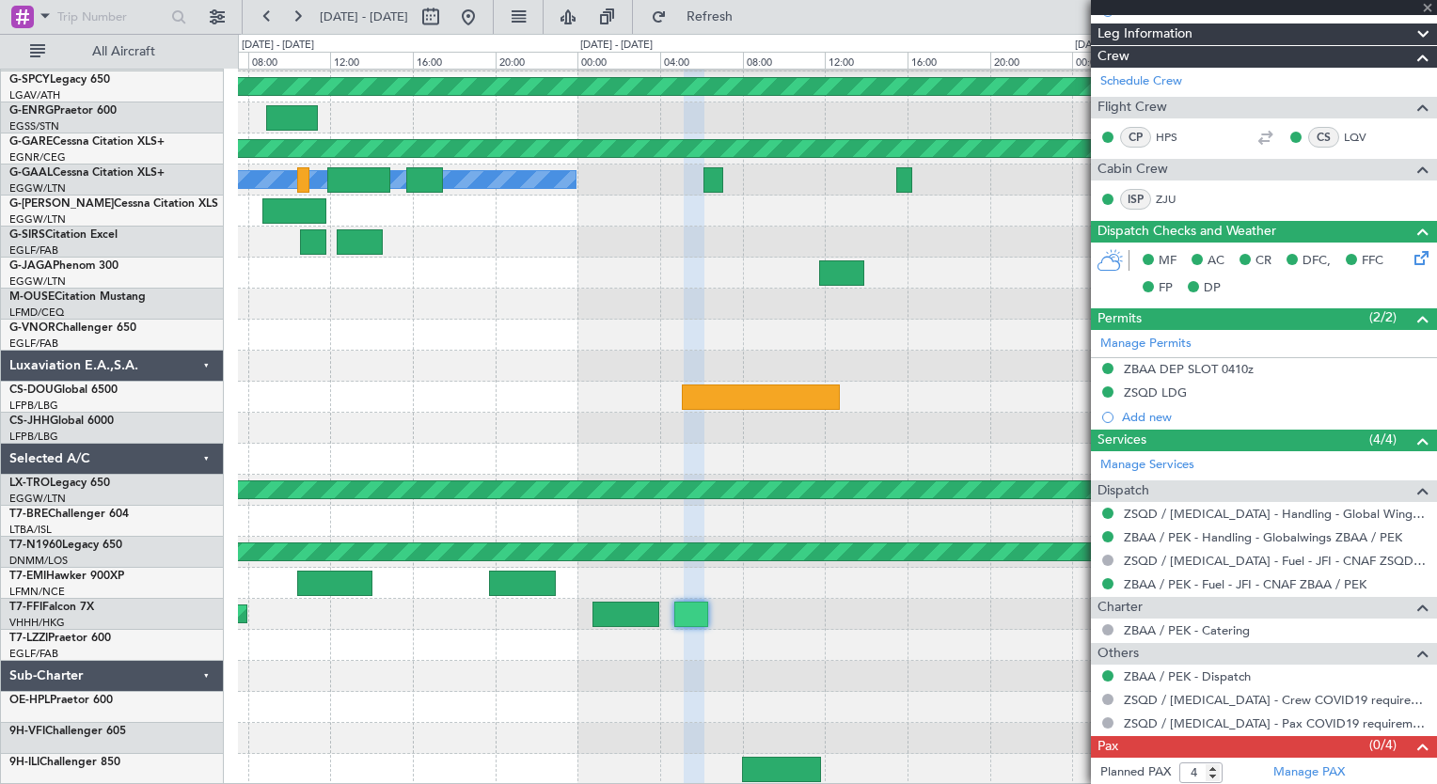
type input "+00:10"
type input "01:04"
type input "03:46"
type input "2"
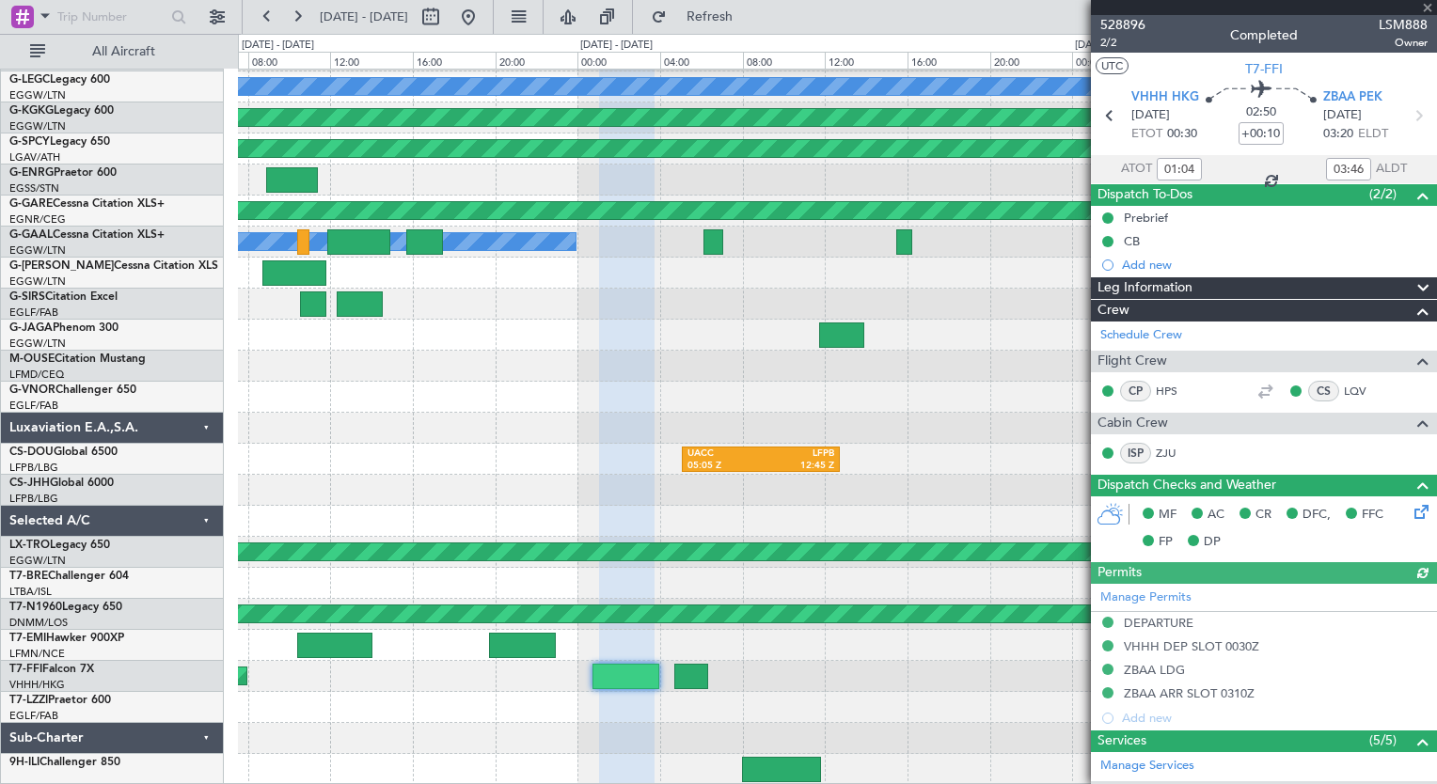
scroll to position [386, 0]
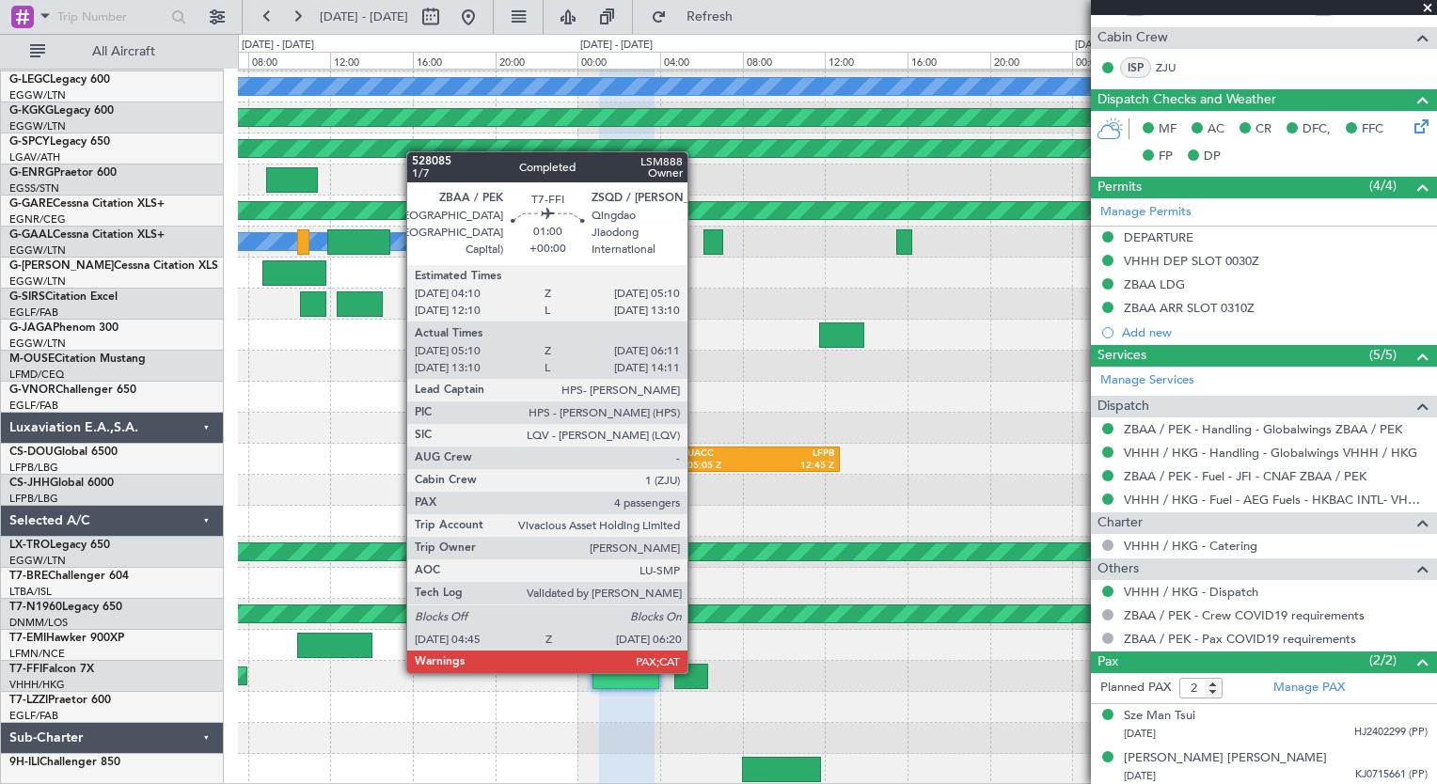
click at [696, 672] on div at bounding box center [690, 676] width 33 height 25
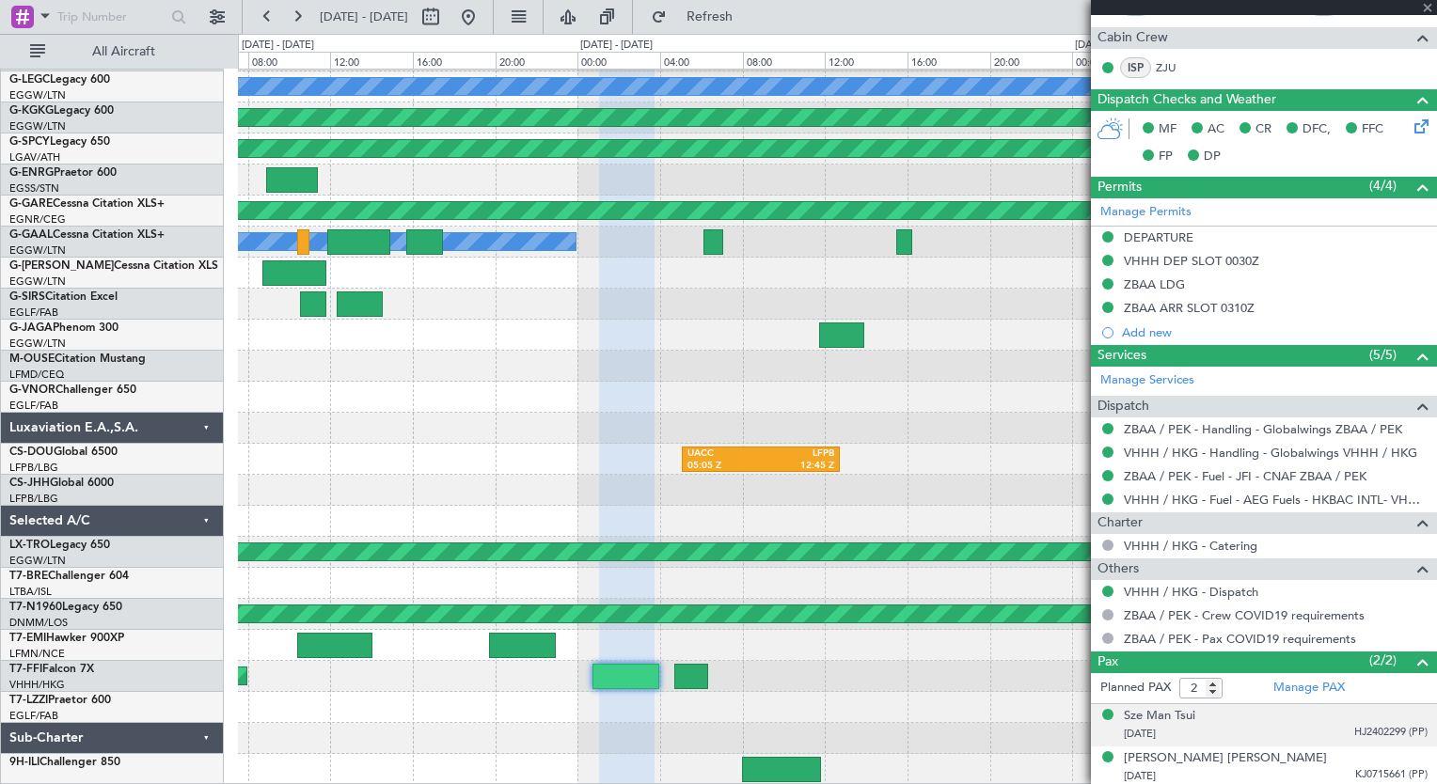
type input "05:10"
type input "06:11"
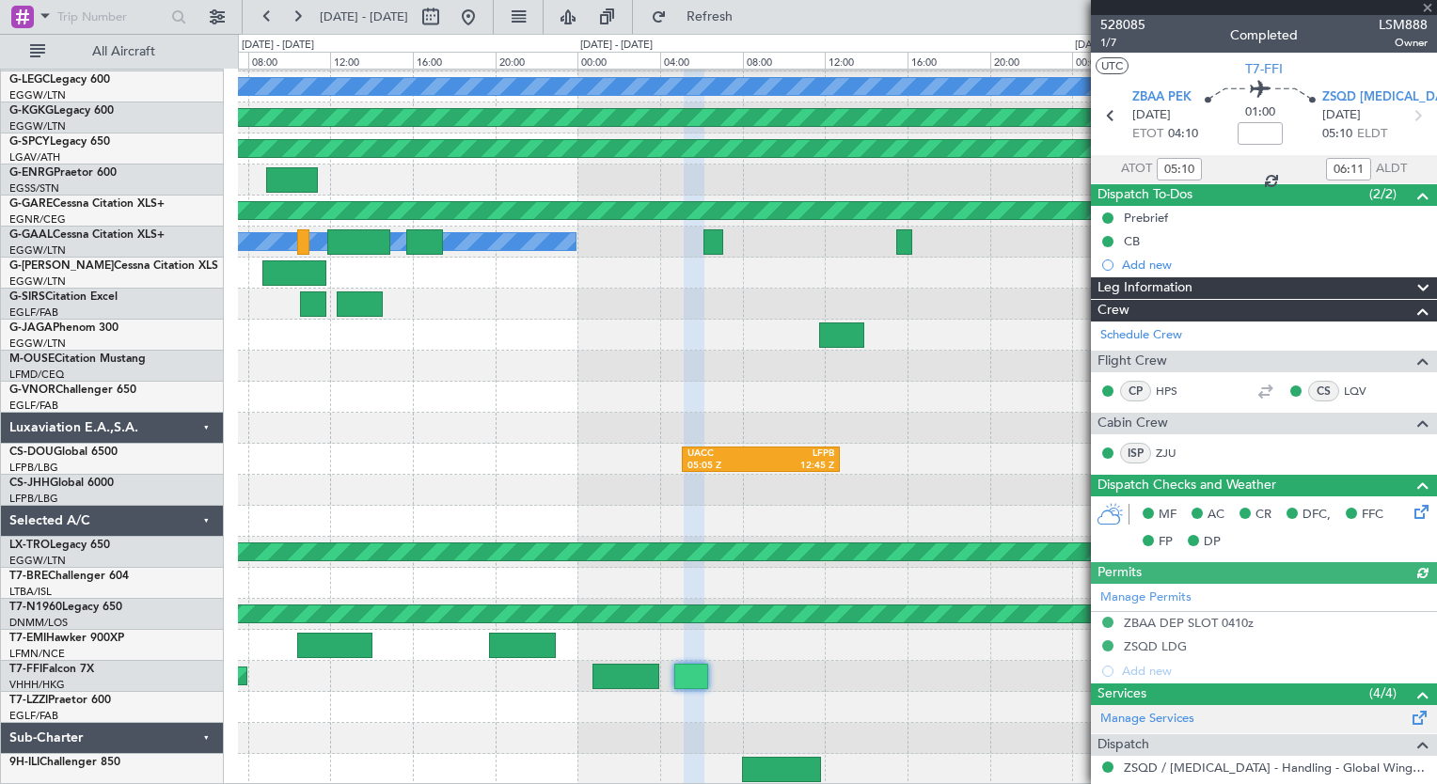
scroll to position [278, 0]
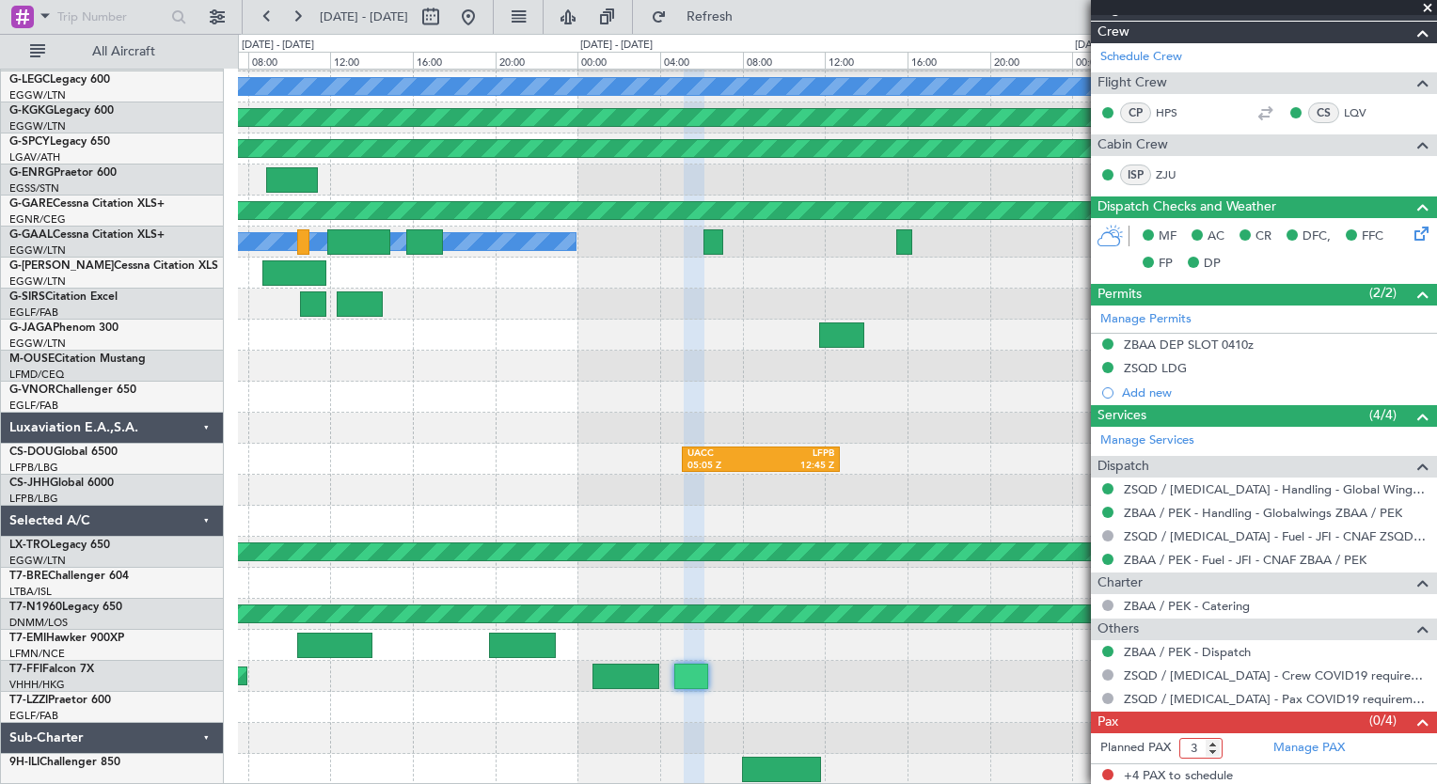
click at [1212, 749] on input "3" at bounding box center [1200, 748] width 43 height 21
click at [1212, 749] on input "2" at bounding box center [1200, 748] width 43 height 21
type input "1"
click at [1212, 749] on input "1" at bounding box center [1200, 748] width 43 height 21
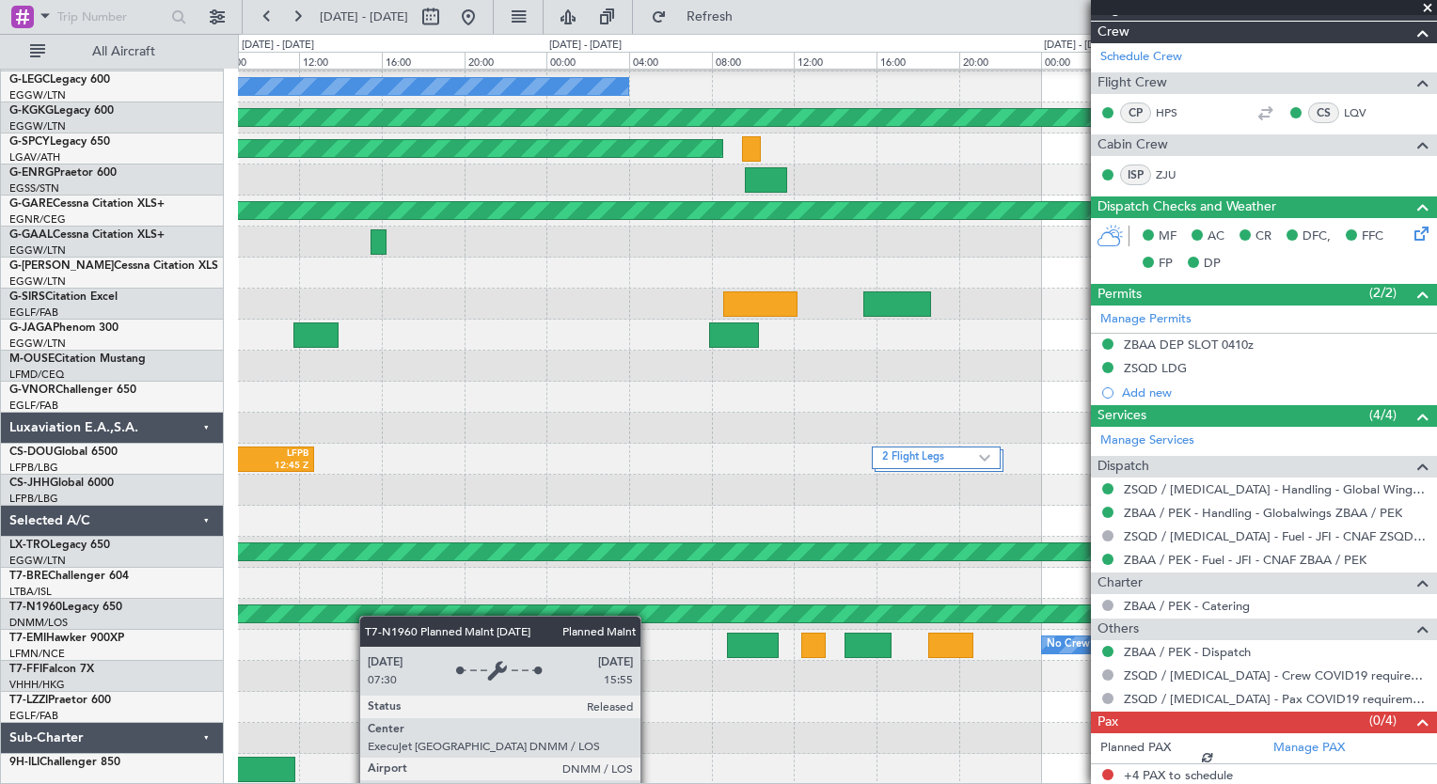
click at [270, 605] on div "KTEB 00:40 Z LIML 07:50 Z No Crew AOG Maint [GEOGRAPHIC_DATA] ([GEOGRAPHIC_DATA…" at bounding box center [837, 397] width 1198 height 776
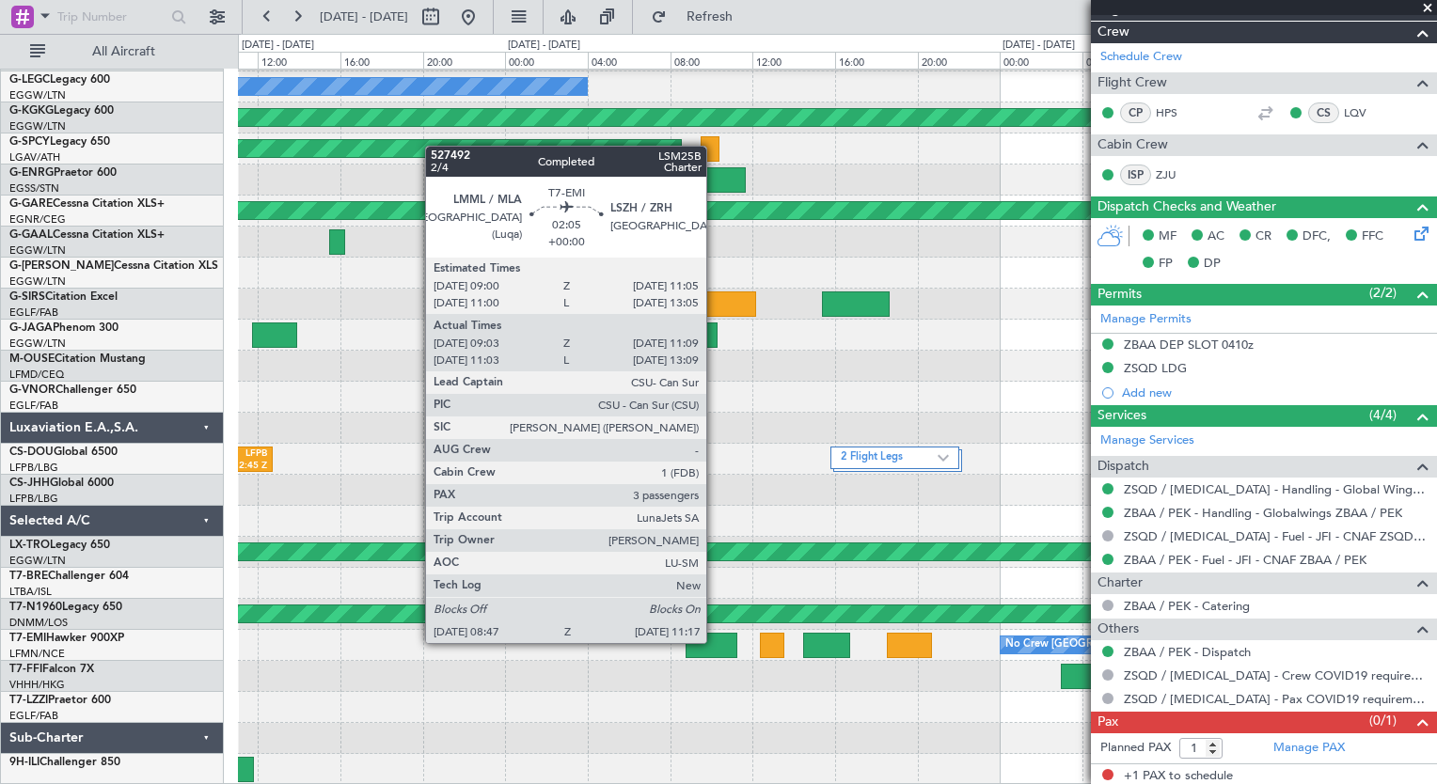
click at [715, 641] on div at bounding box center [712, 645] width 52 height 25
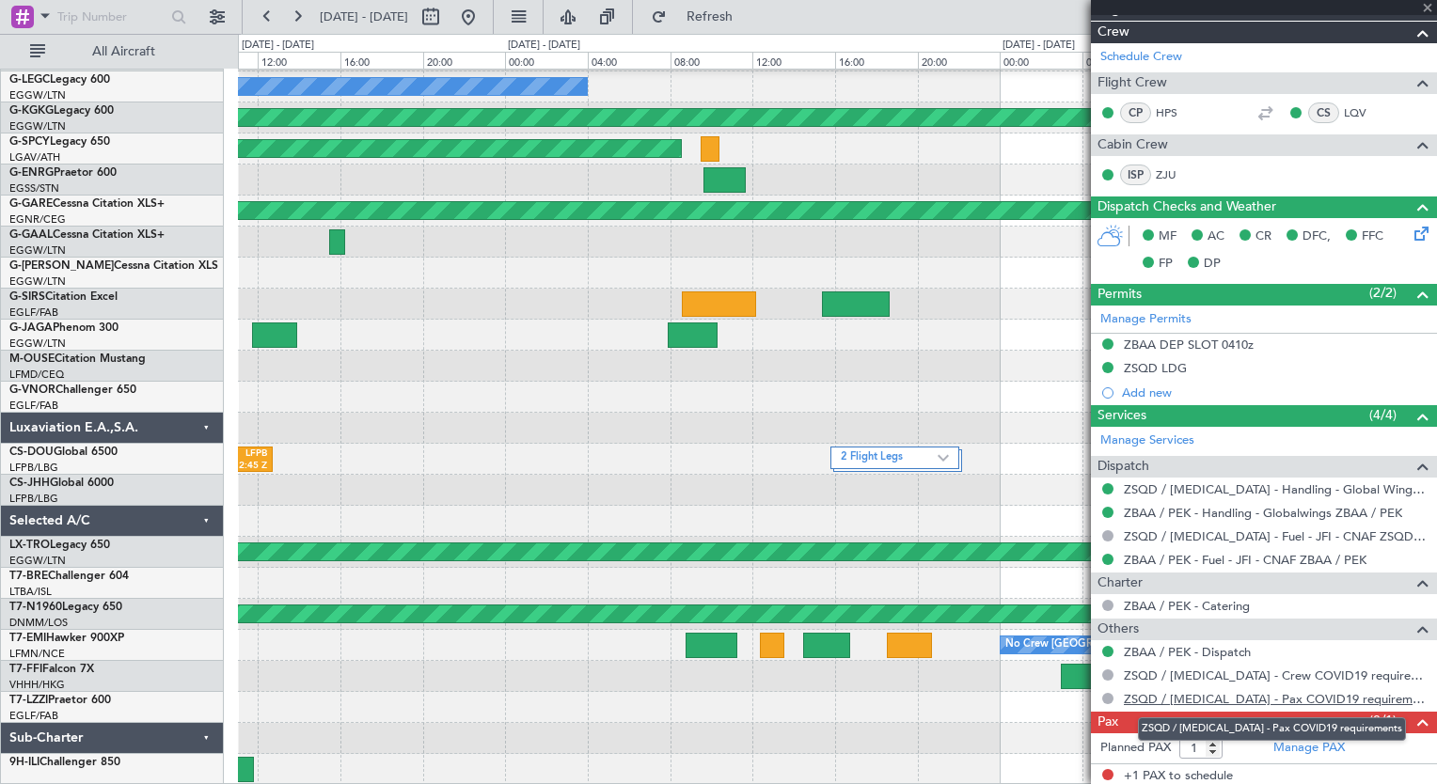
type input "09:03"
type input "11:09"
type input "3"
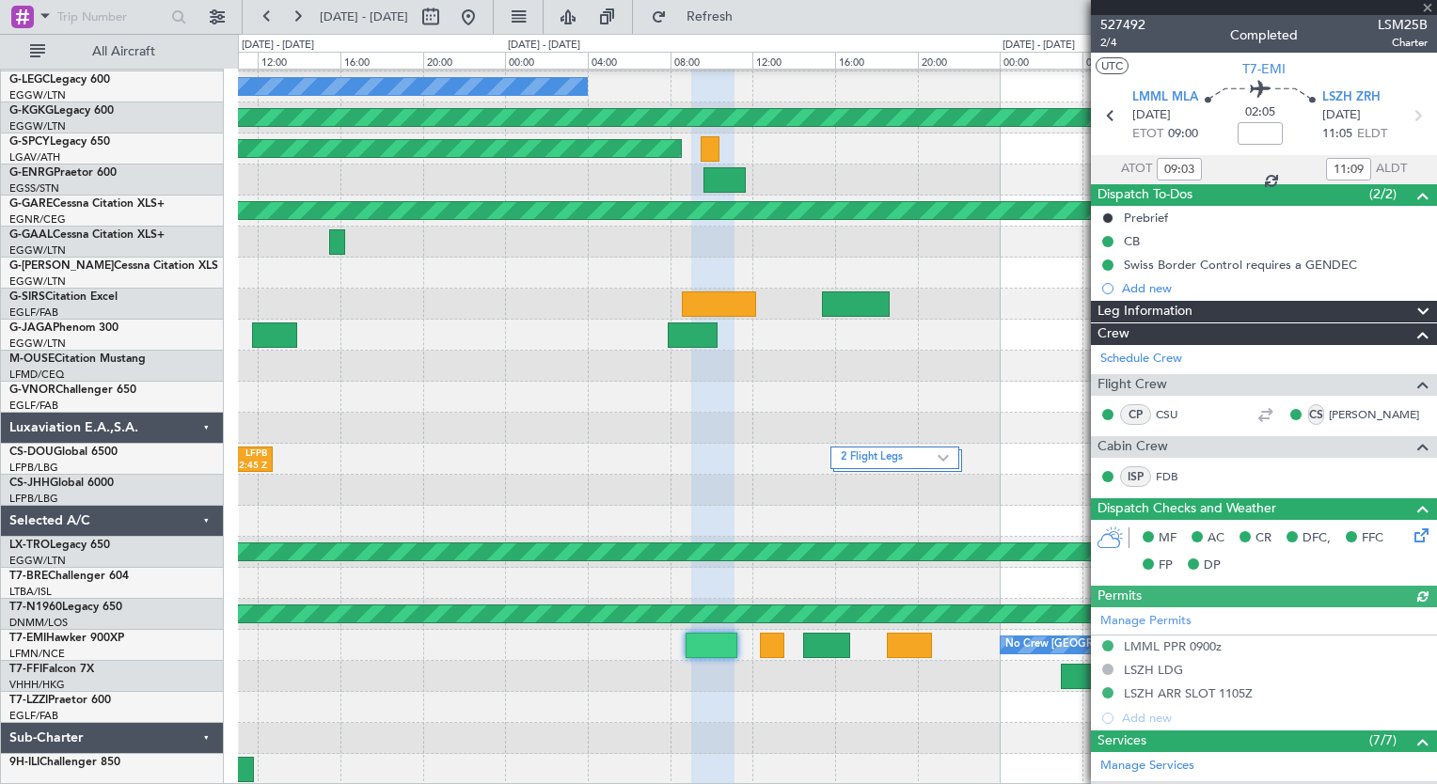
scroll to position [451, 0]
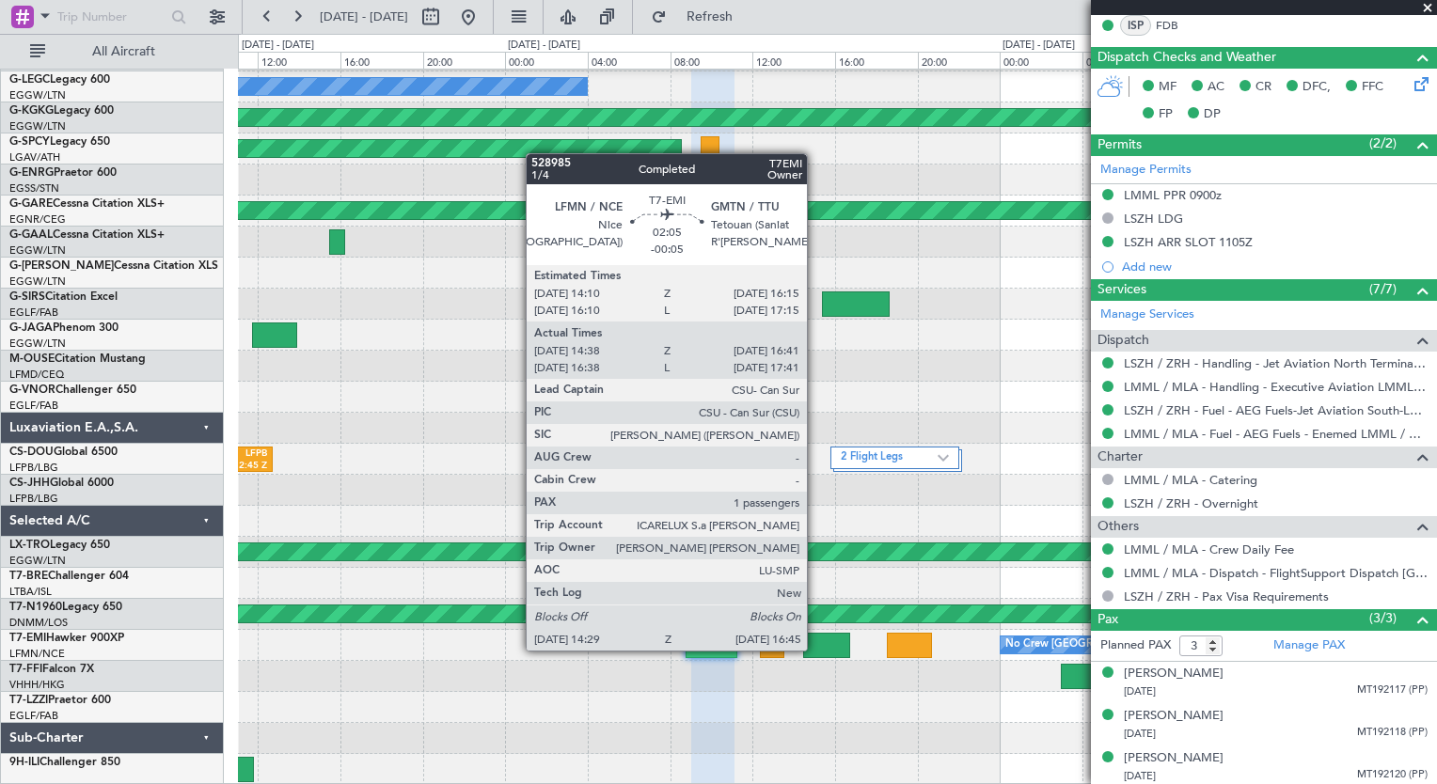
click at [815, 649] on div at bounding box center [826, 645] width 47 height 25
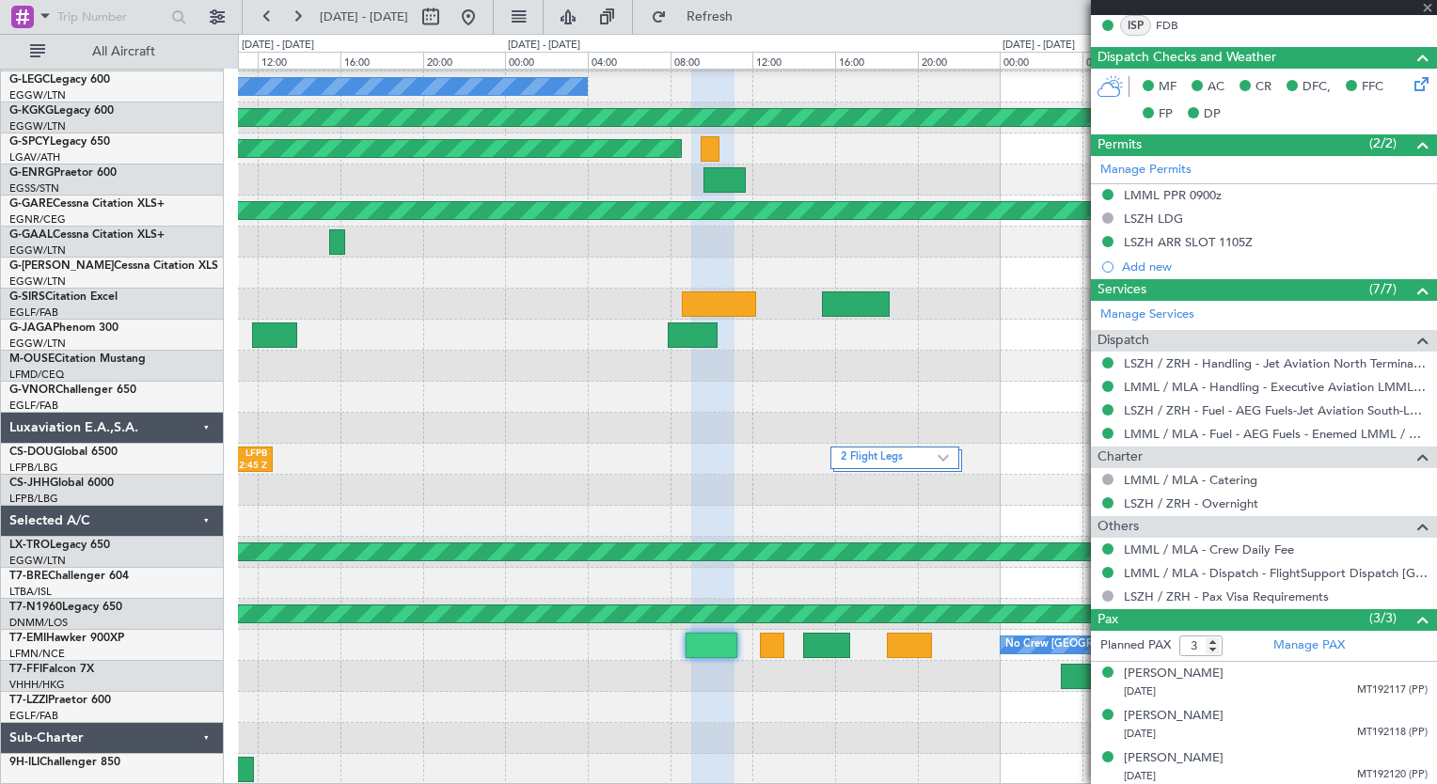
type input "-00:05"
type input "14:38"
type input "16:41"
type input "1"
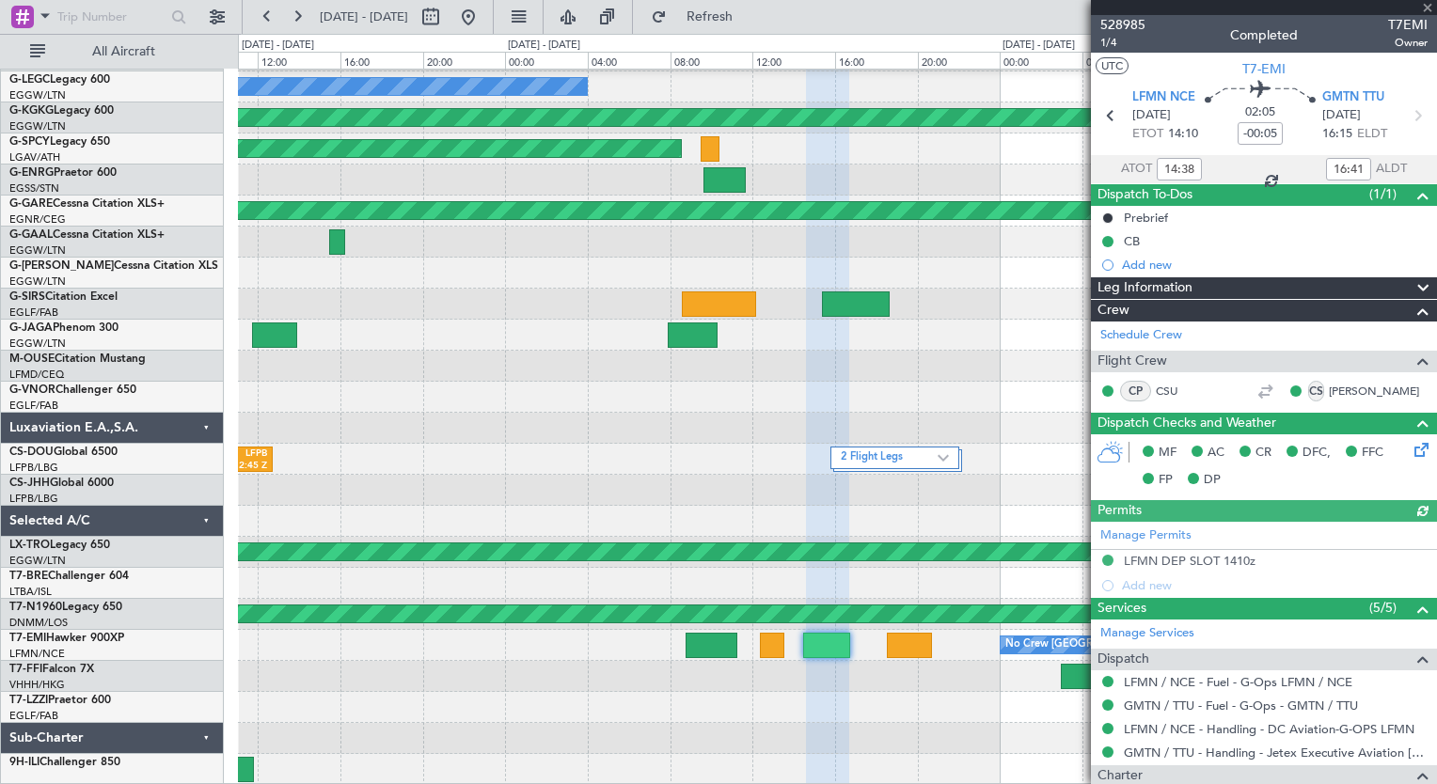
scroll to position [188, 0]
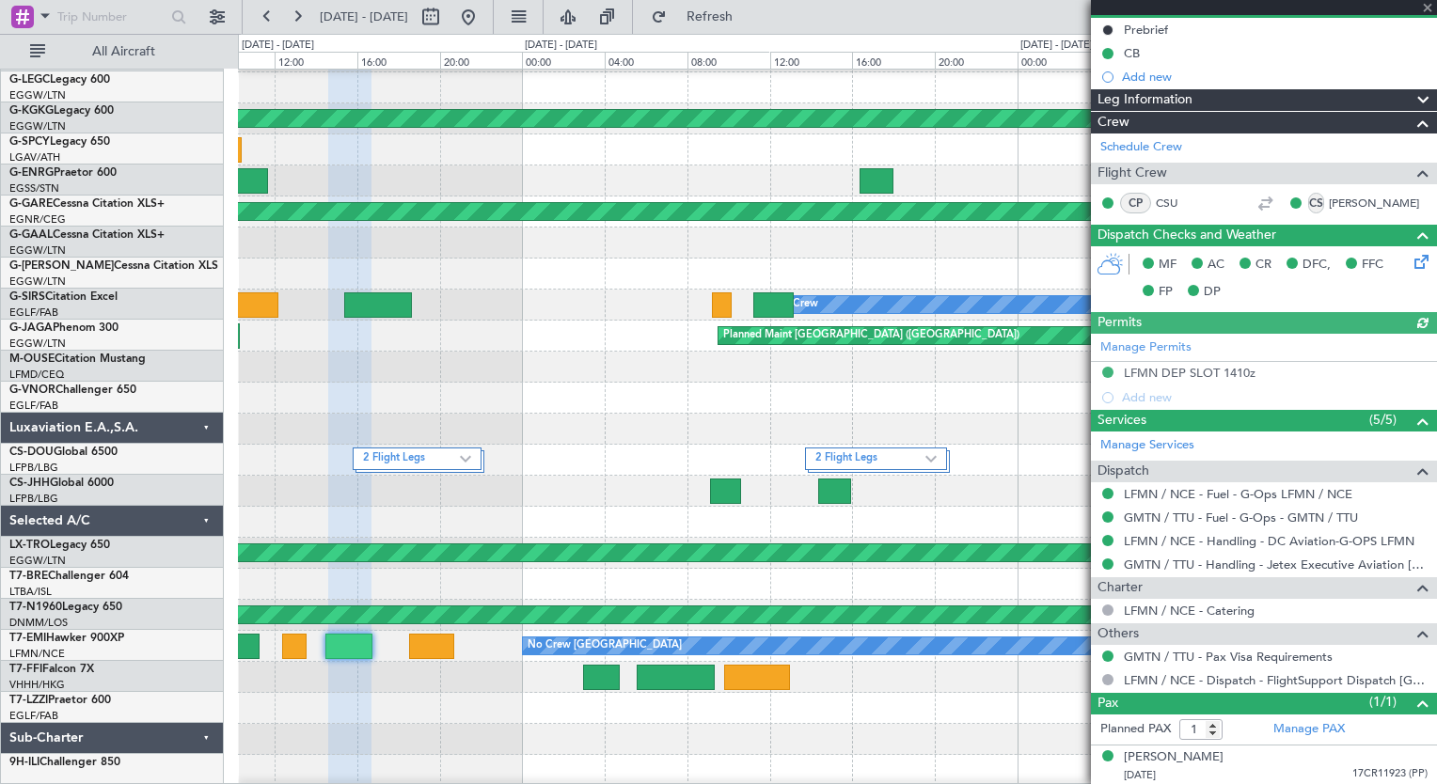
click at [444, 695] on div at bounding box center [837, 708] width 1198 height 31
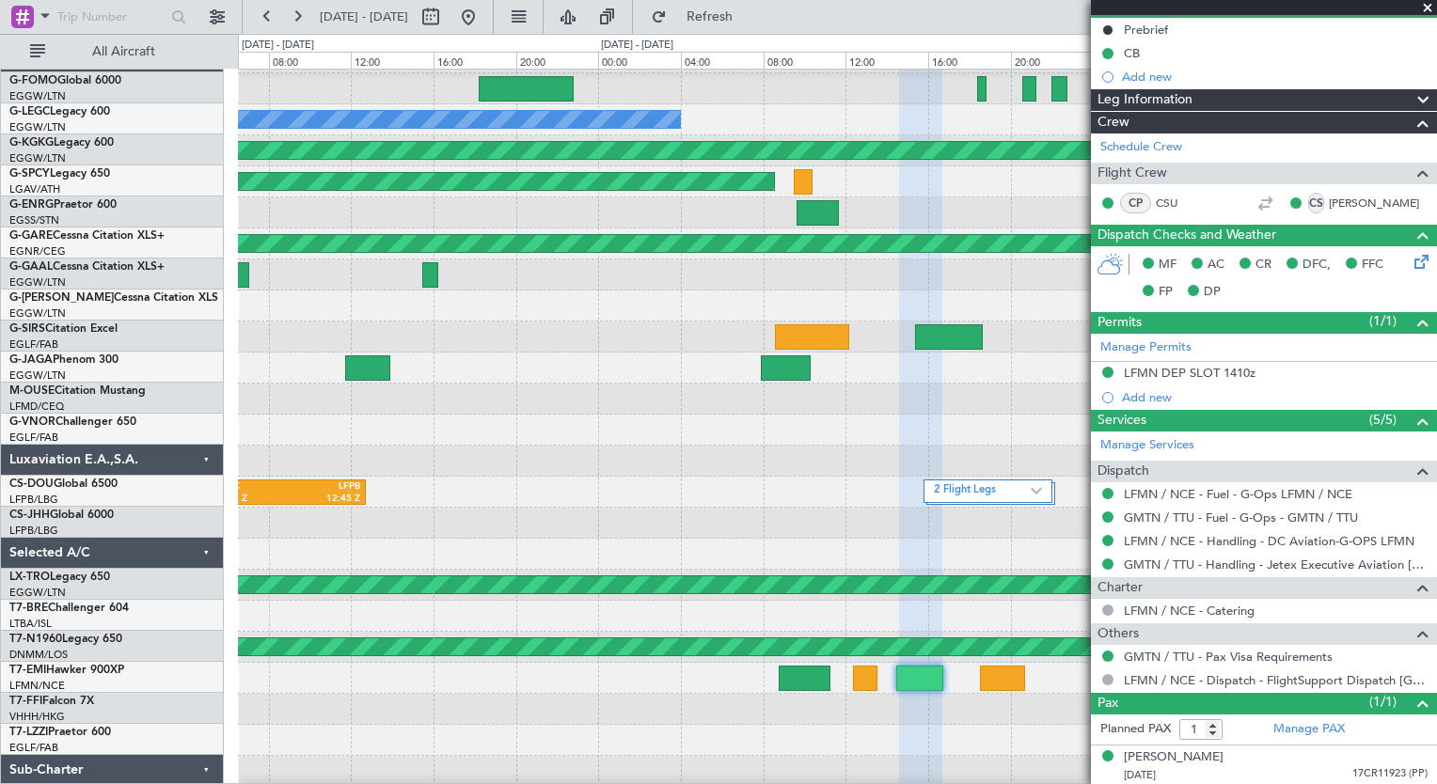
scroll to position [26, 0]
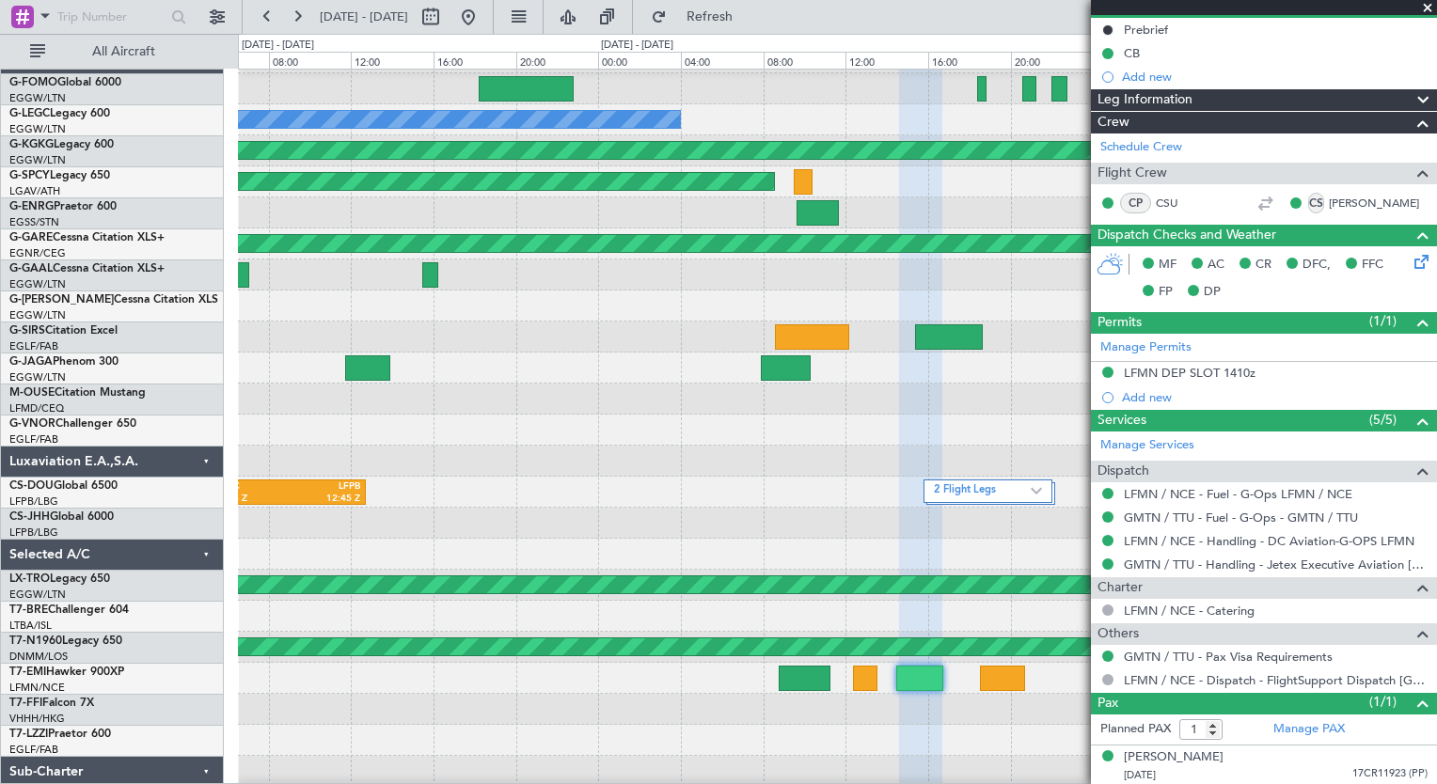
click at [987, 758] on div at bounding box center [837, 771] width 1198 height 31
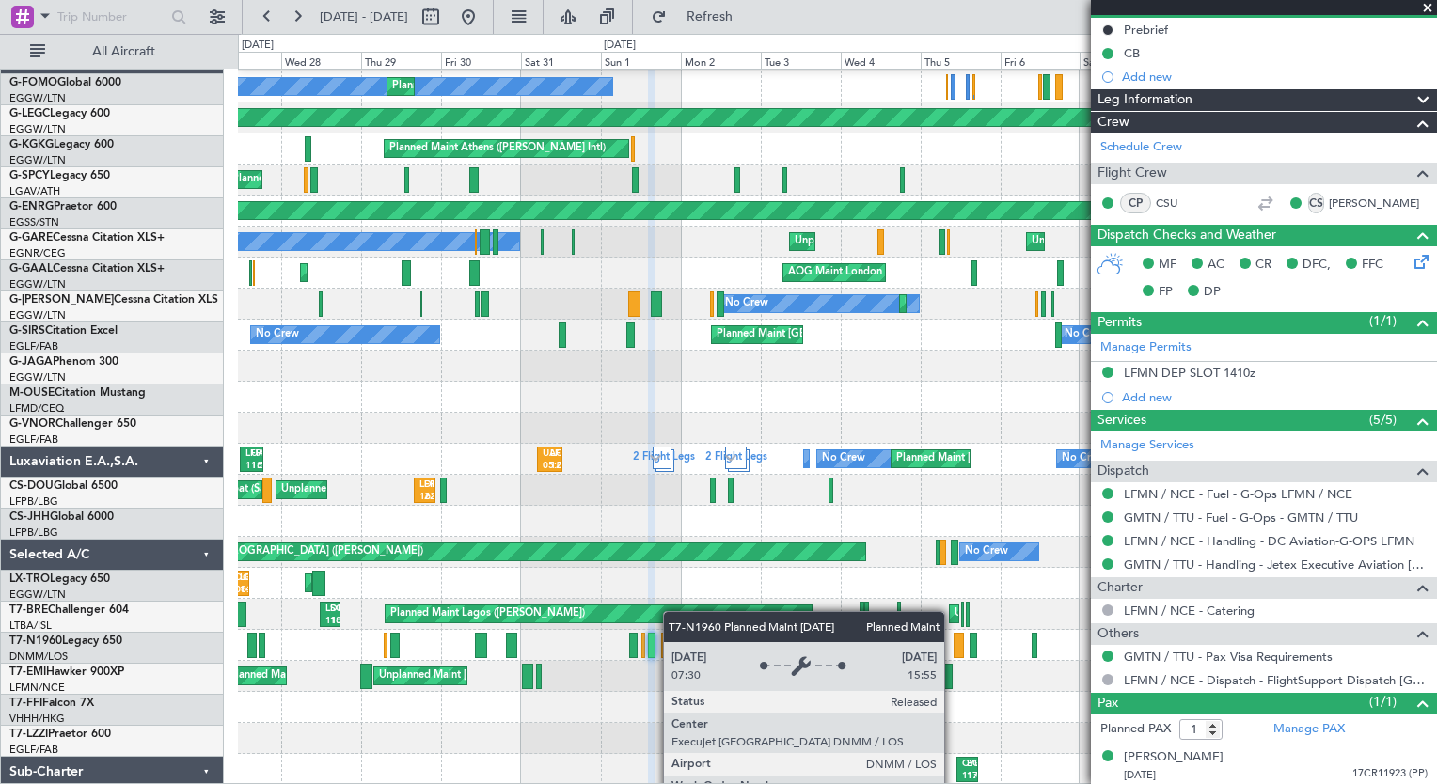
scroll to position [60, 0]
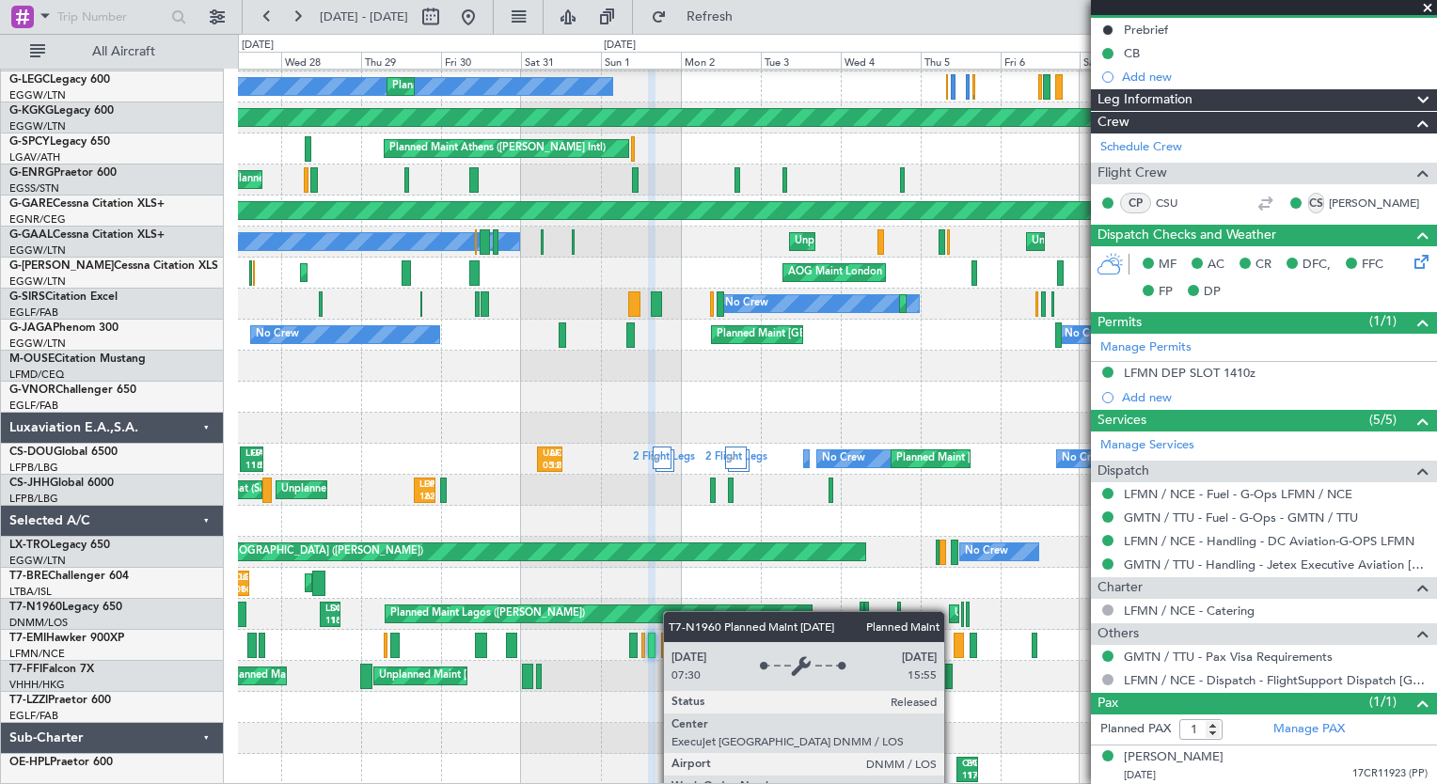
click at [514, 571] on div "KTEB 00:40 Z LIML 07:50 Z EGGW 07:20 Z KTEB 14:35 Z Planned Maint [GEOGRAPHIC_D…" at bounding box center [837, 397] width 1198 height 776
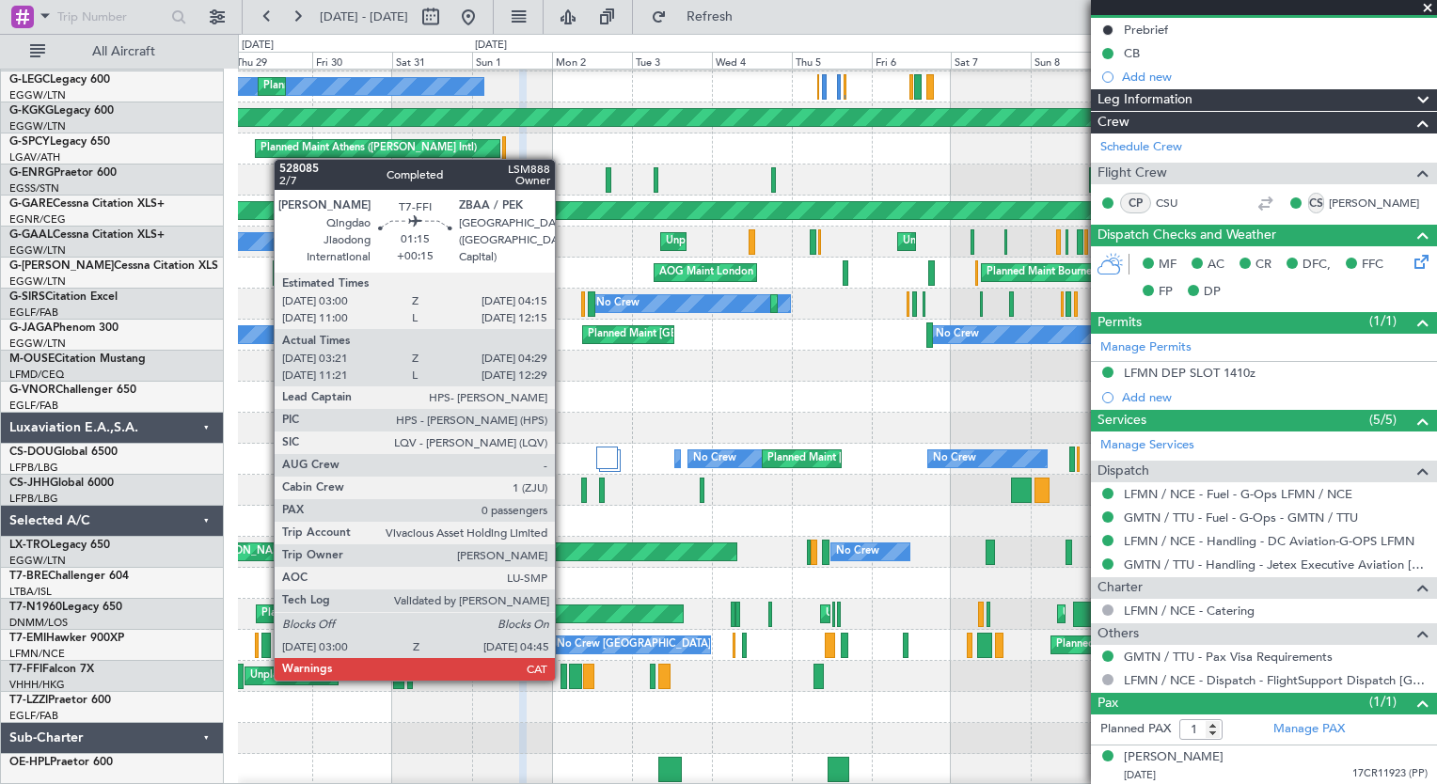
click at [562, 677] on div at bounding box center [564, 676] width 7 height 25
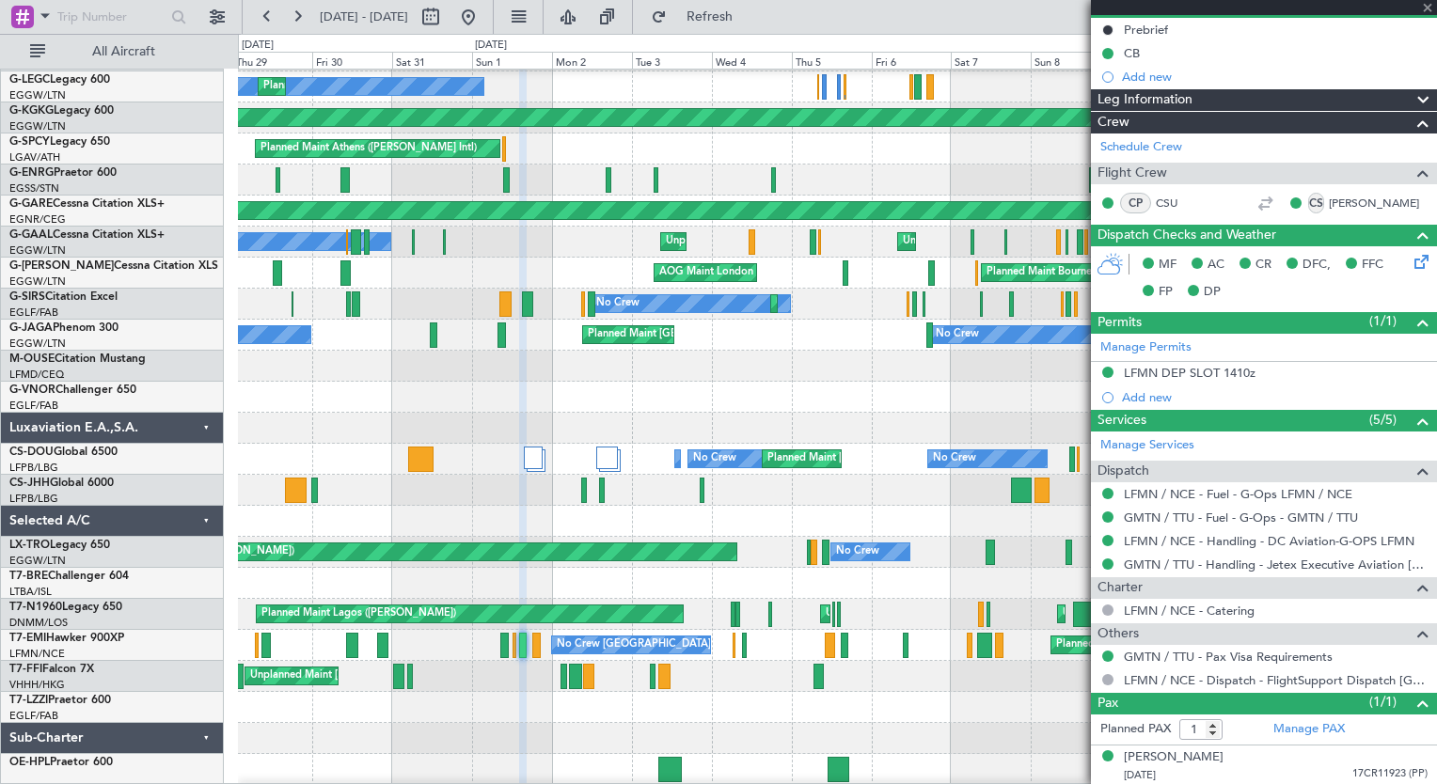
type input "+00:15"
type input "03:21"
type input "04:29"
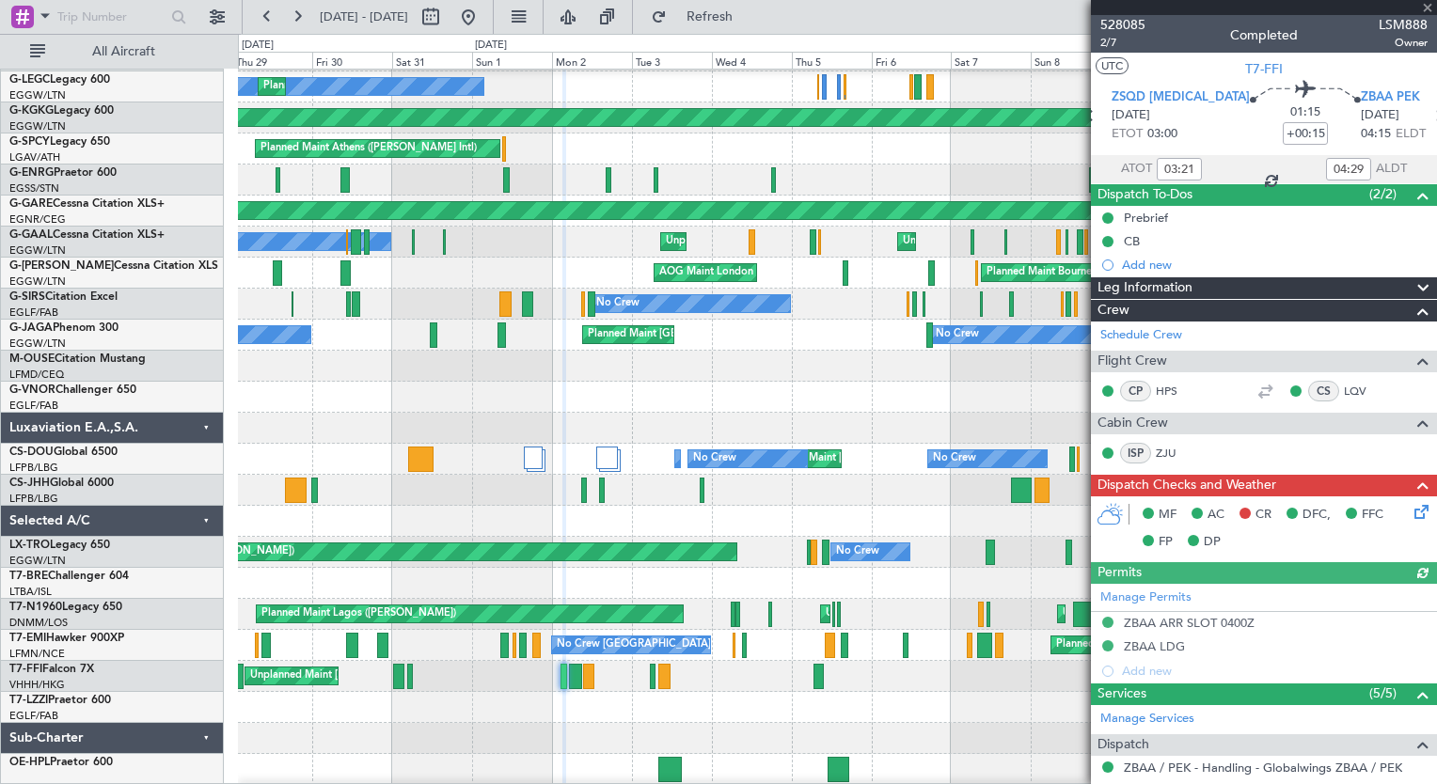
scroll to position [254, 0]
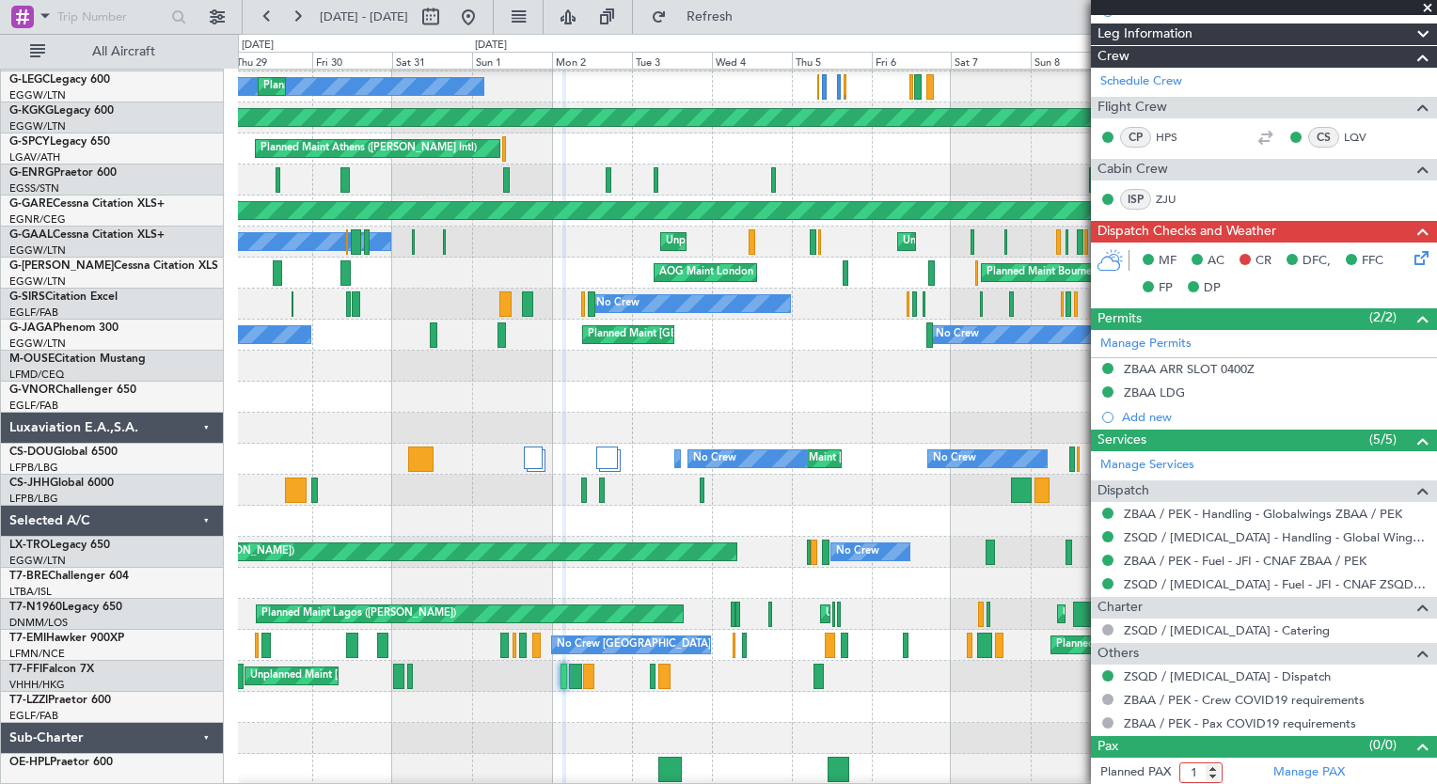
type input "1"
click at [1214, 767] on input "1" at bounding box center [1200, 773] width 43 height 21
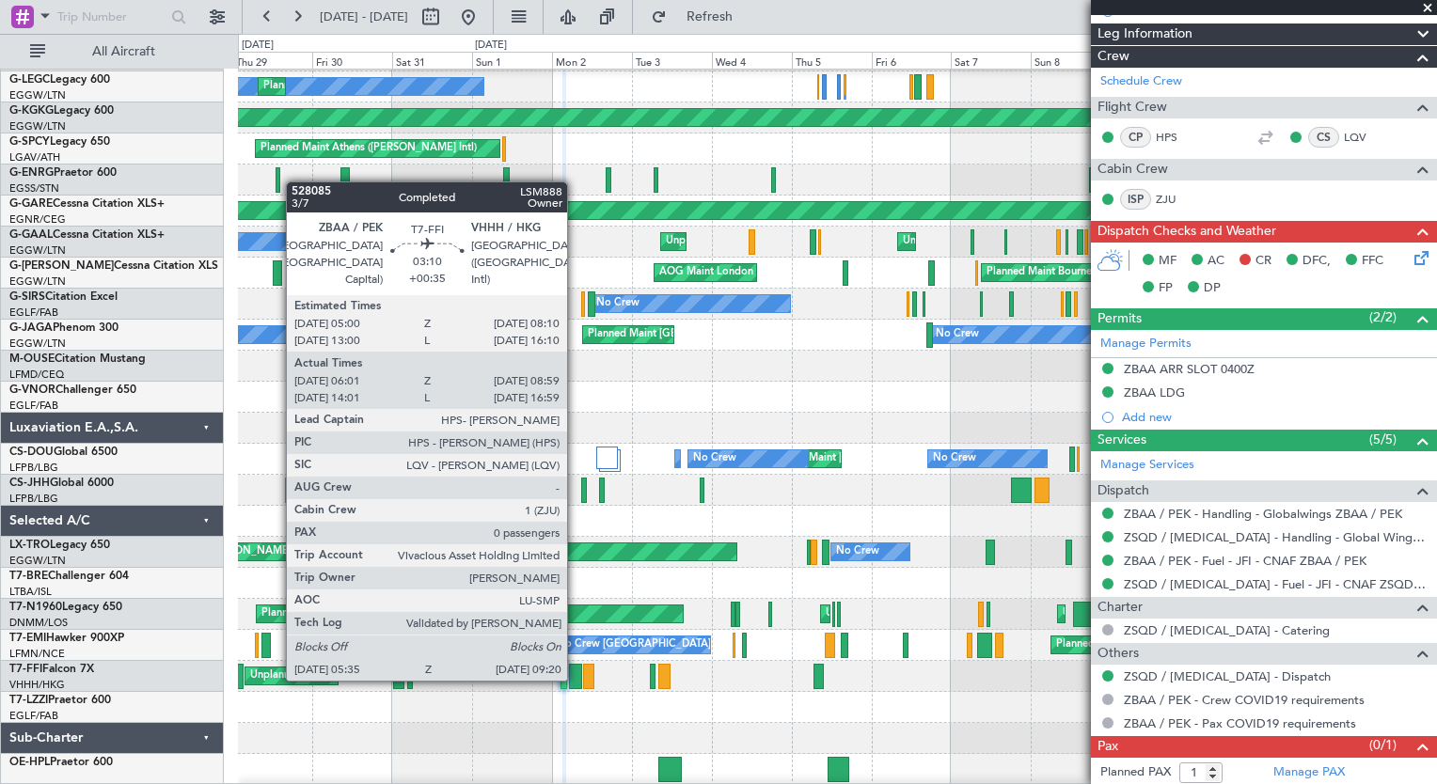
click at [576, 679] on div at bounding box center [575, 676] width 13 height 25
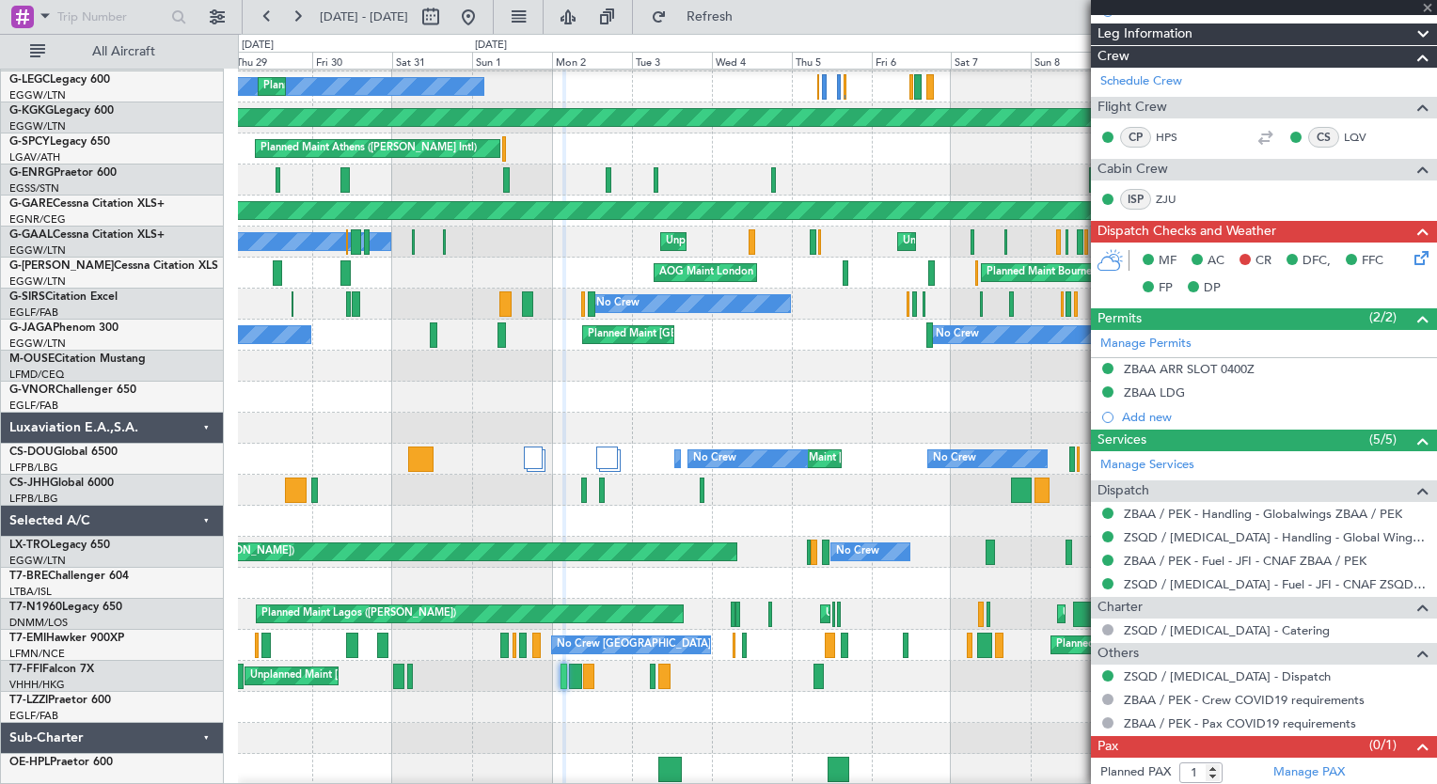
type input "+00:35"
type input "06:01"
type input "08:59"
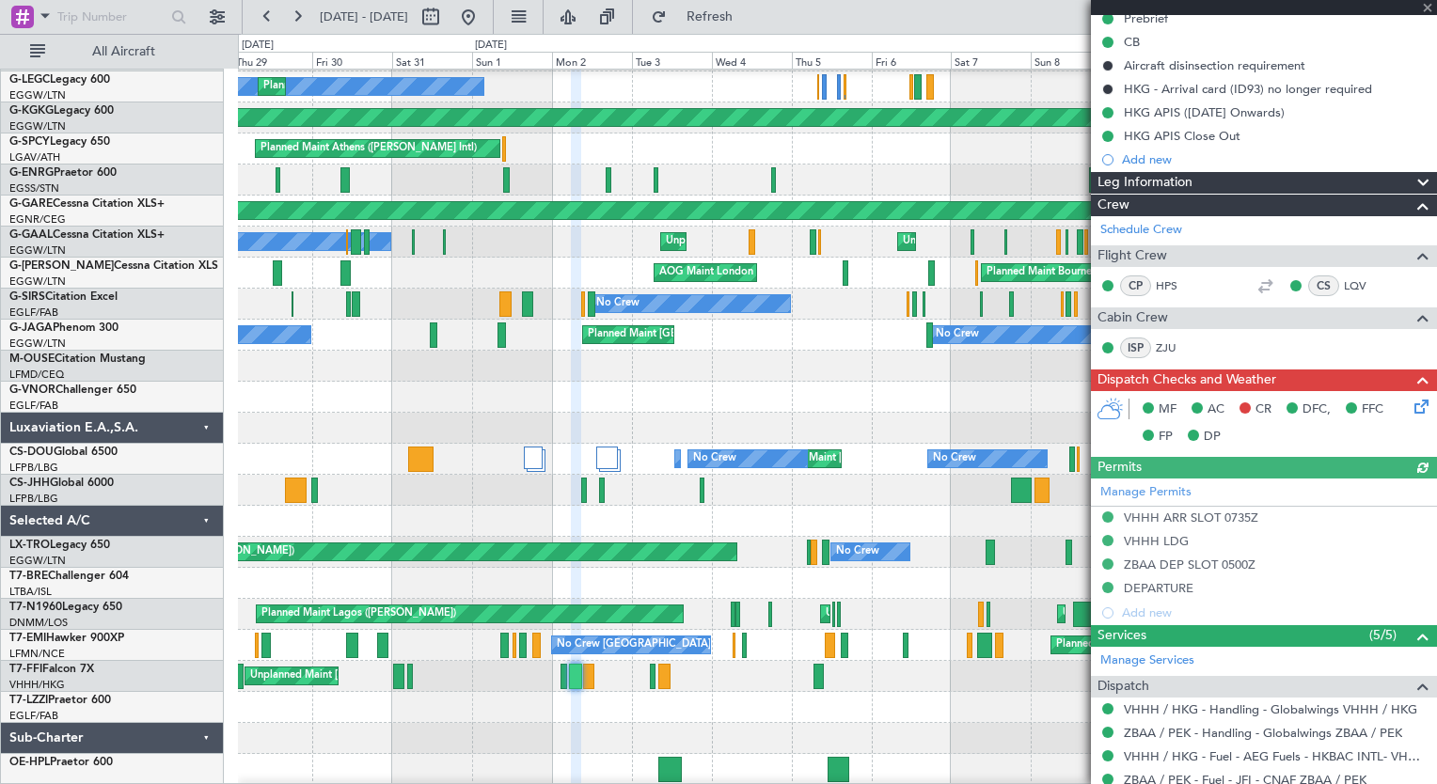
scroll to position [395, 0]
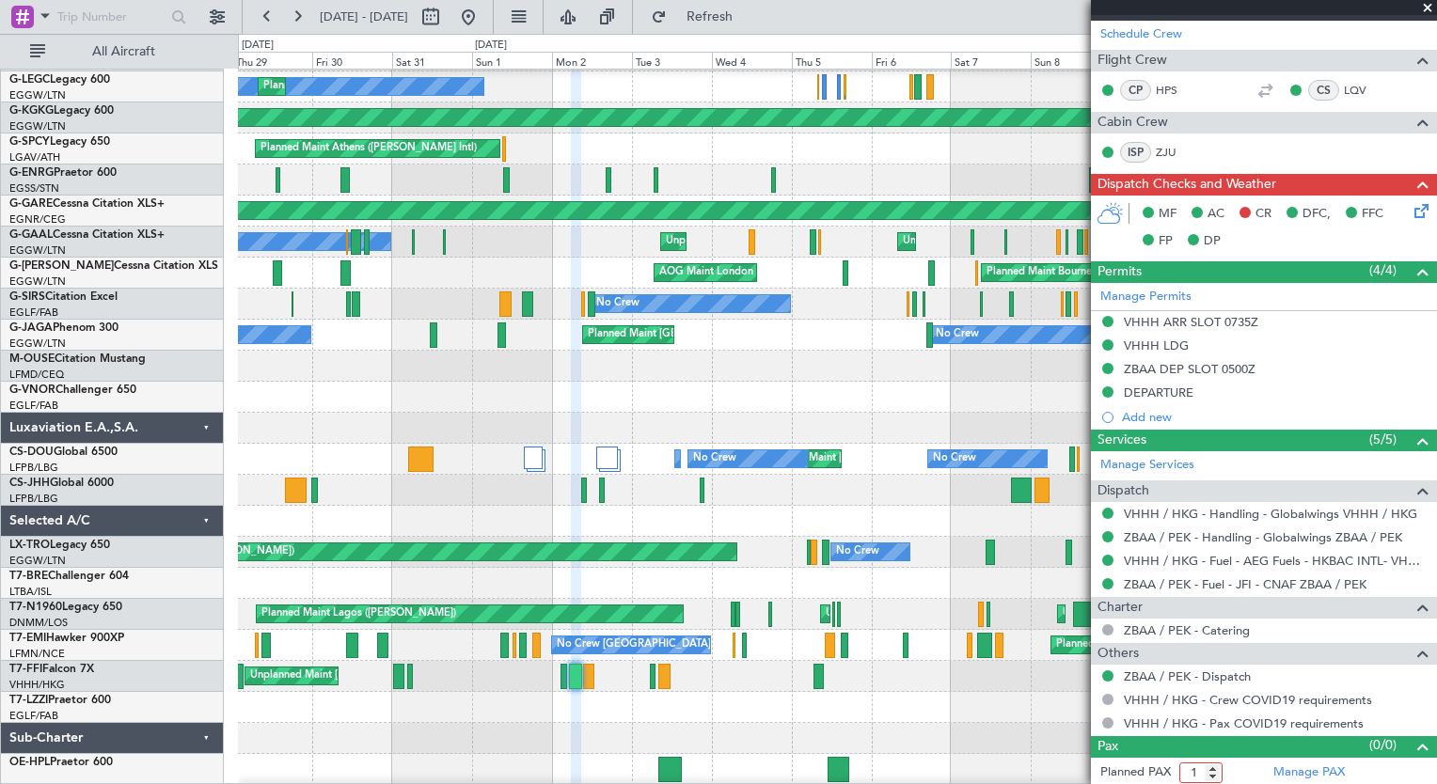
click at [1215, 763] on input "1" at bounding box center [1200, 773] width 43 height 21
type input "2"
click at [1215, 763] on input "2" at bounding box center [1200, 773] width 43 height 21
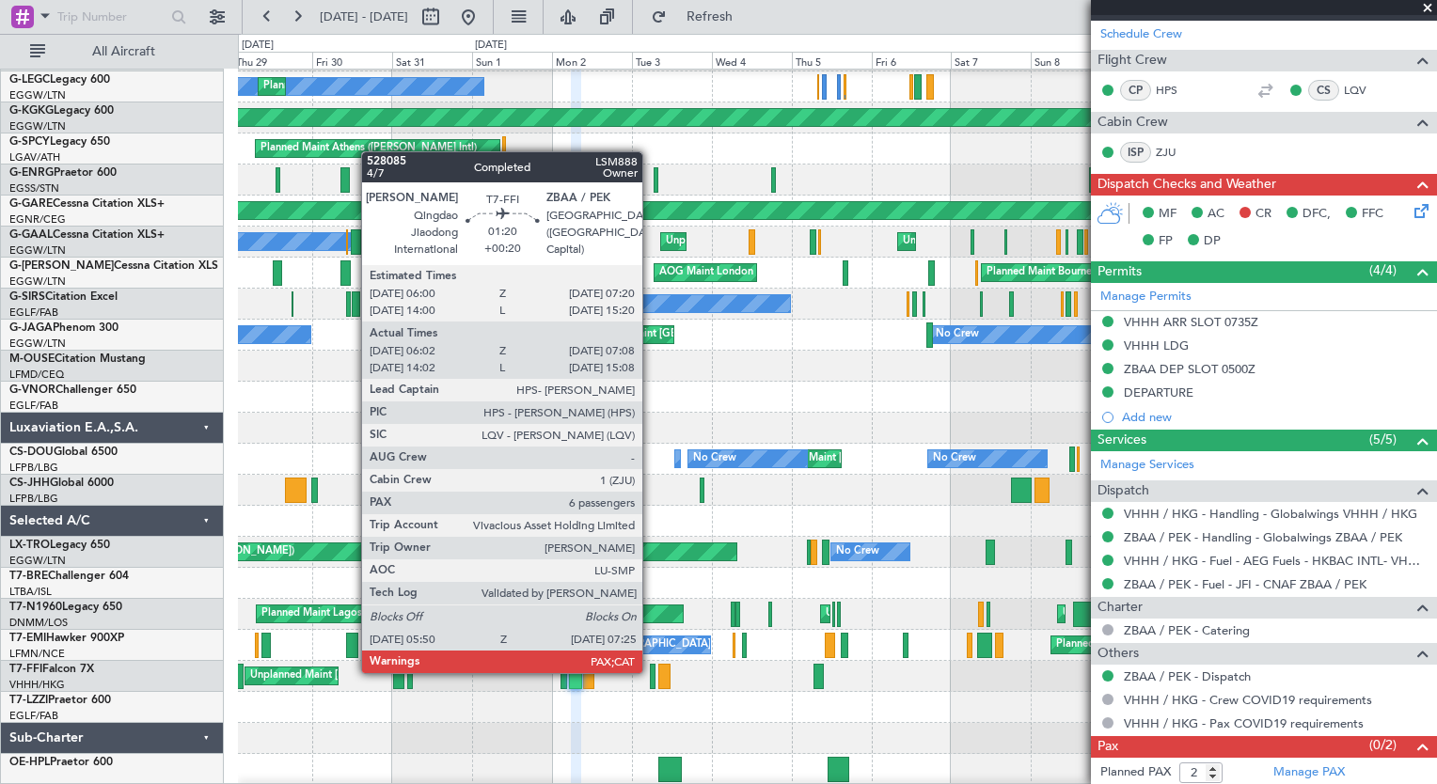
click at [651, 672] on div at bounding box center [653, 676] width 6 height 25
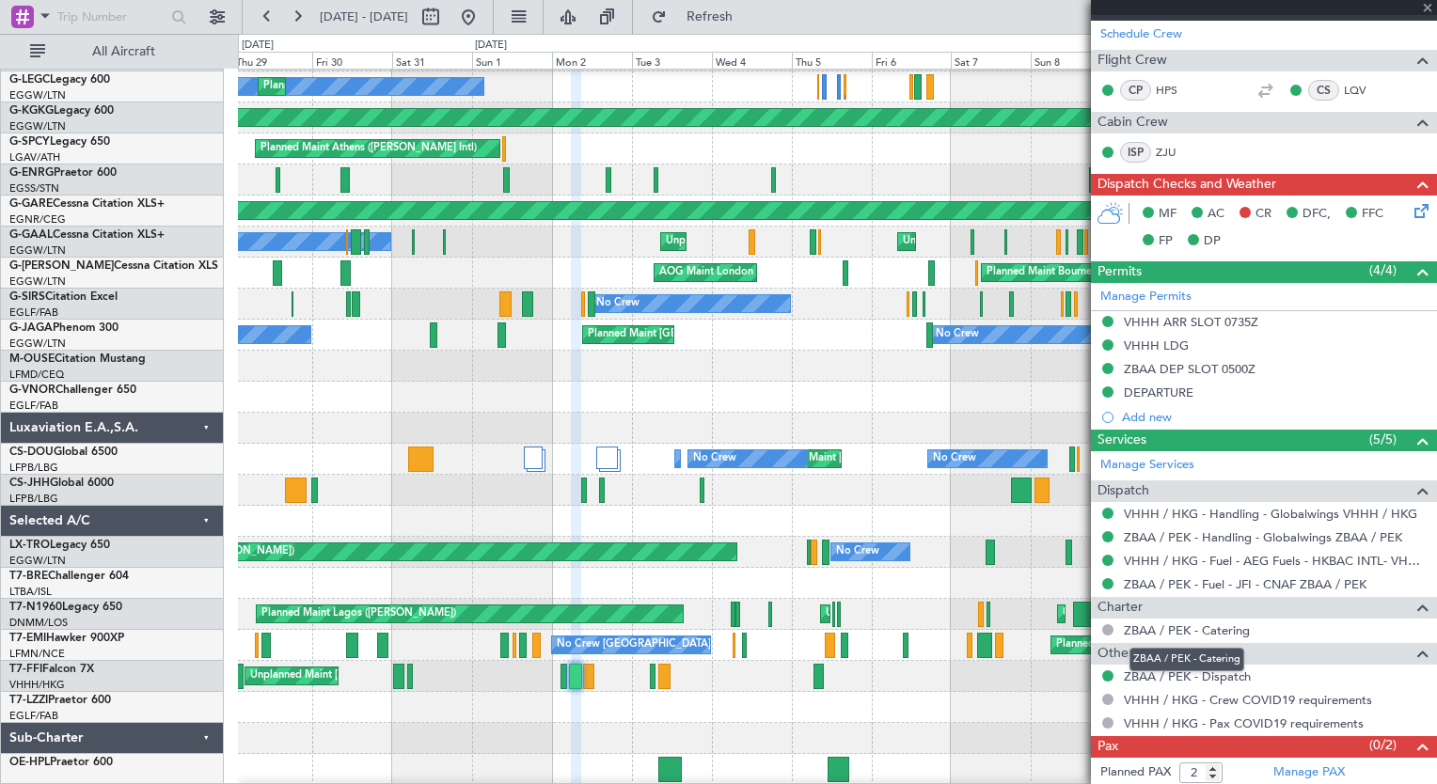
type input "+00:20"
type input "06:02"
type input "07:08"
type input "6"
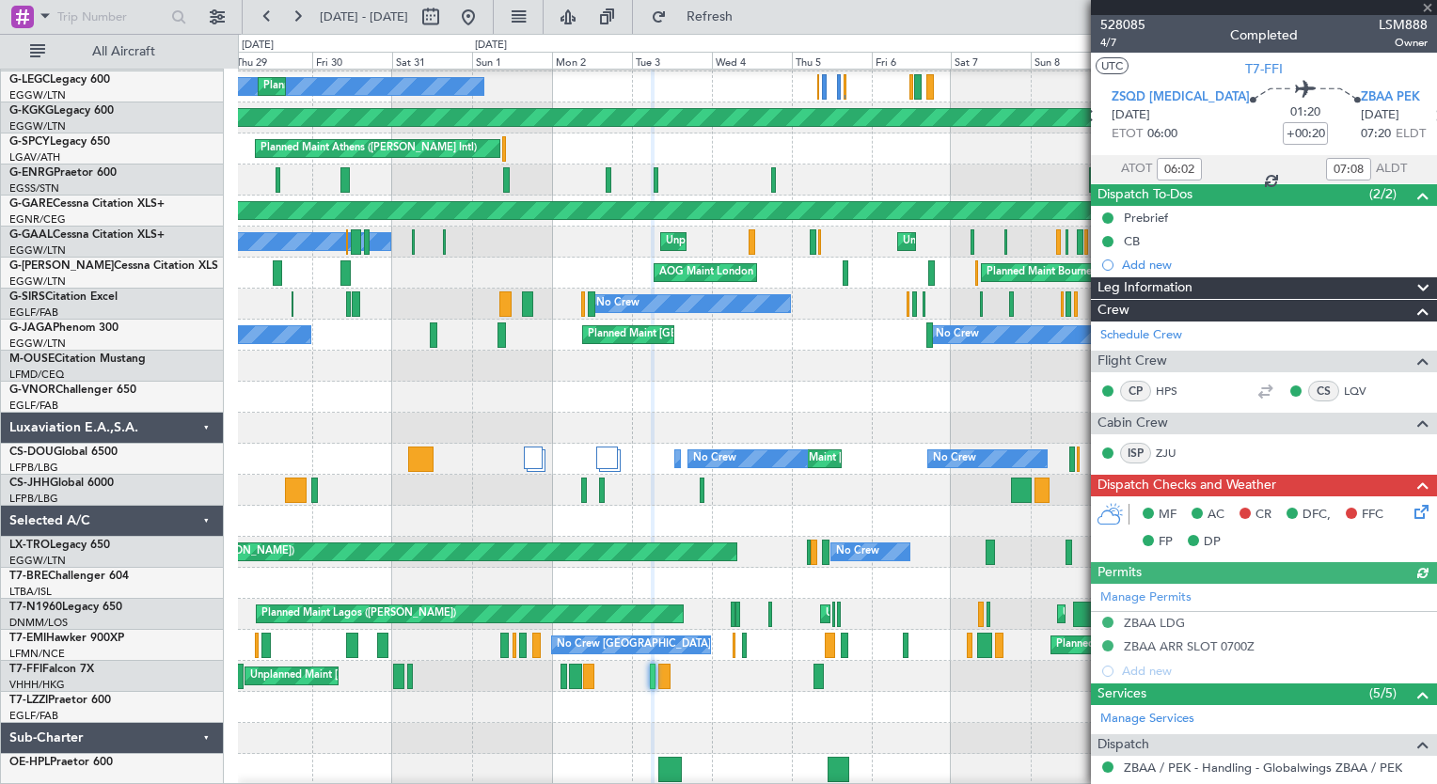
scroll to position [278, 0]
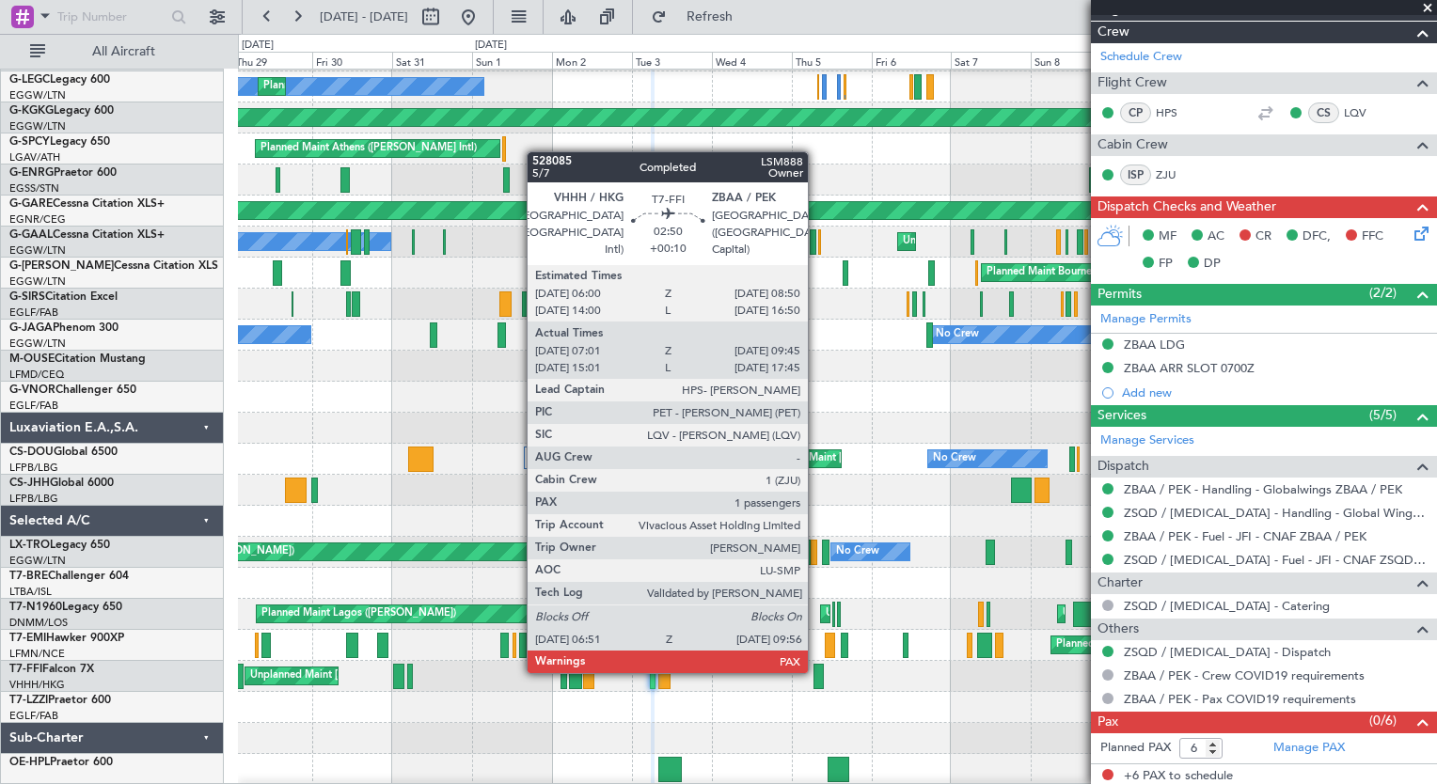
click at [816, 672] on div at bounding box center [819, 676] width 10 height 25
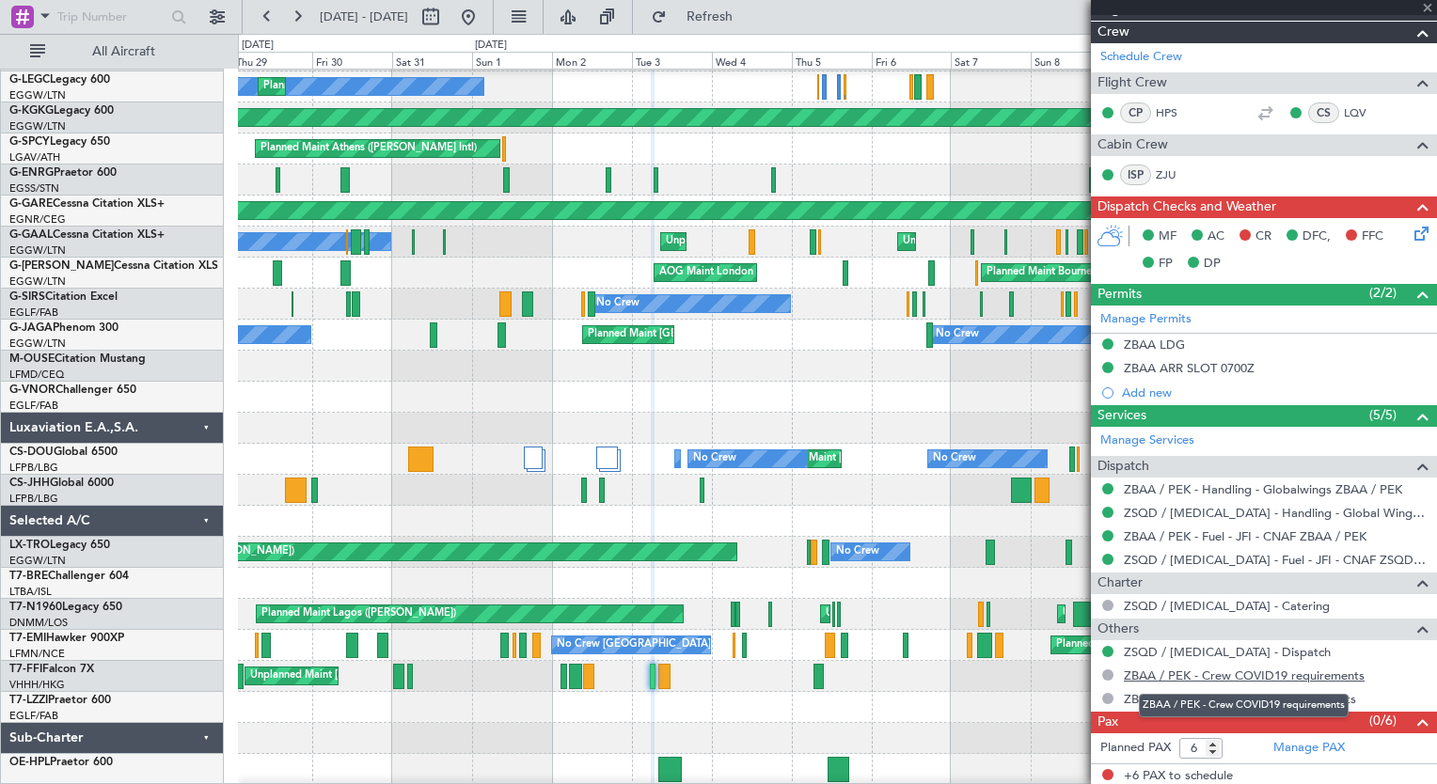
type input "+00:10"
type input "07:01"
type input "09:45"
type input "1"
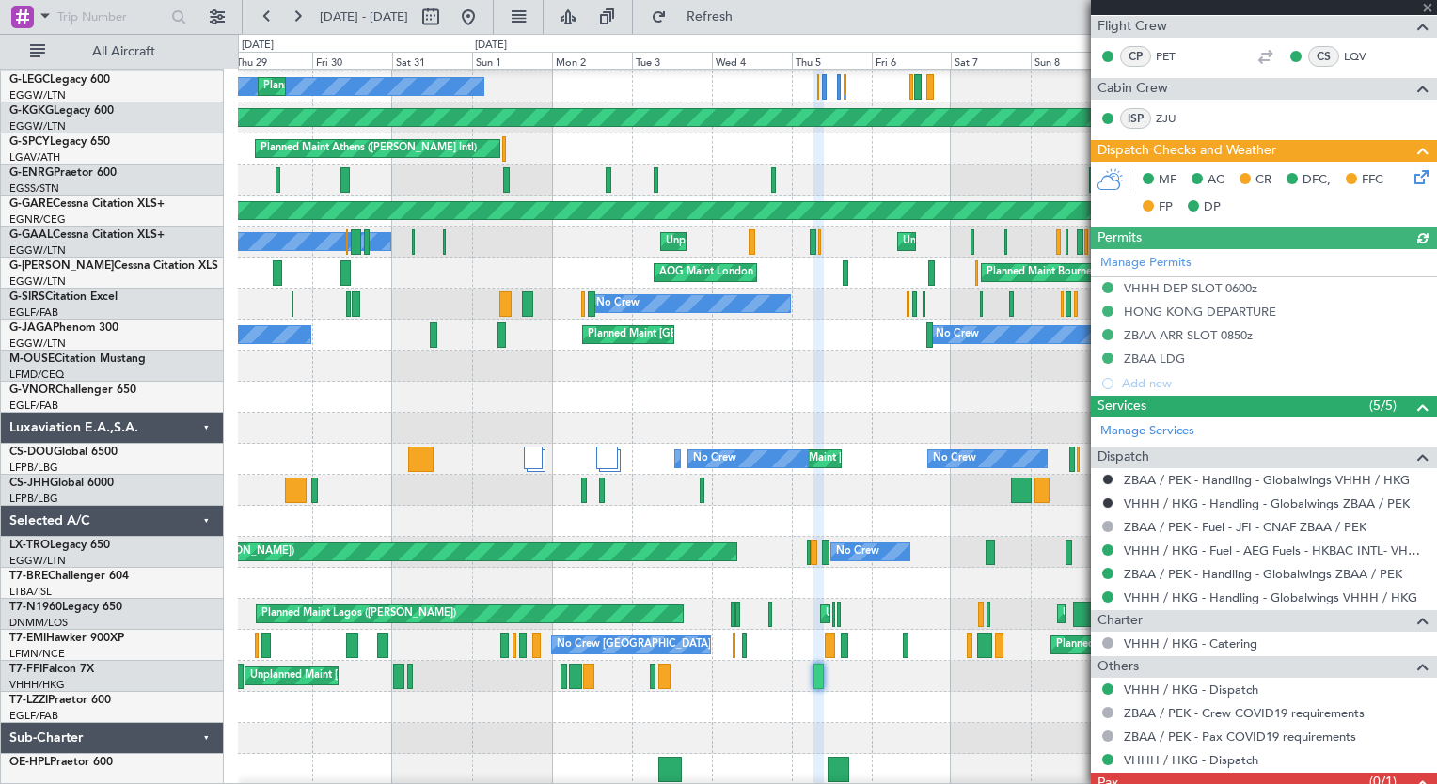
scroll to position [396, 0]
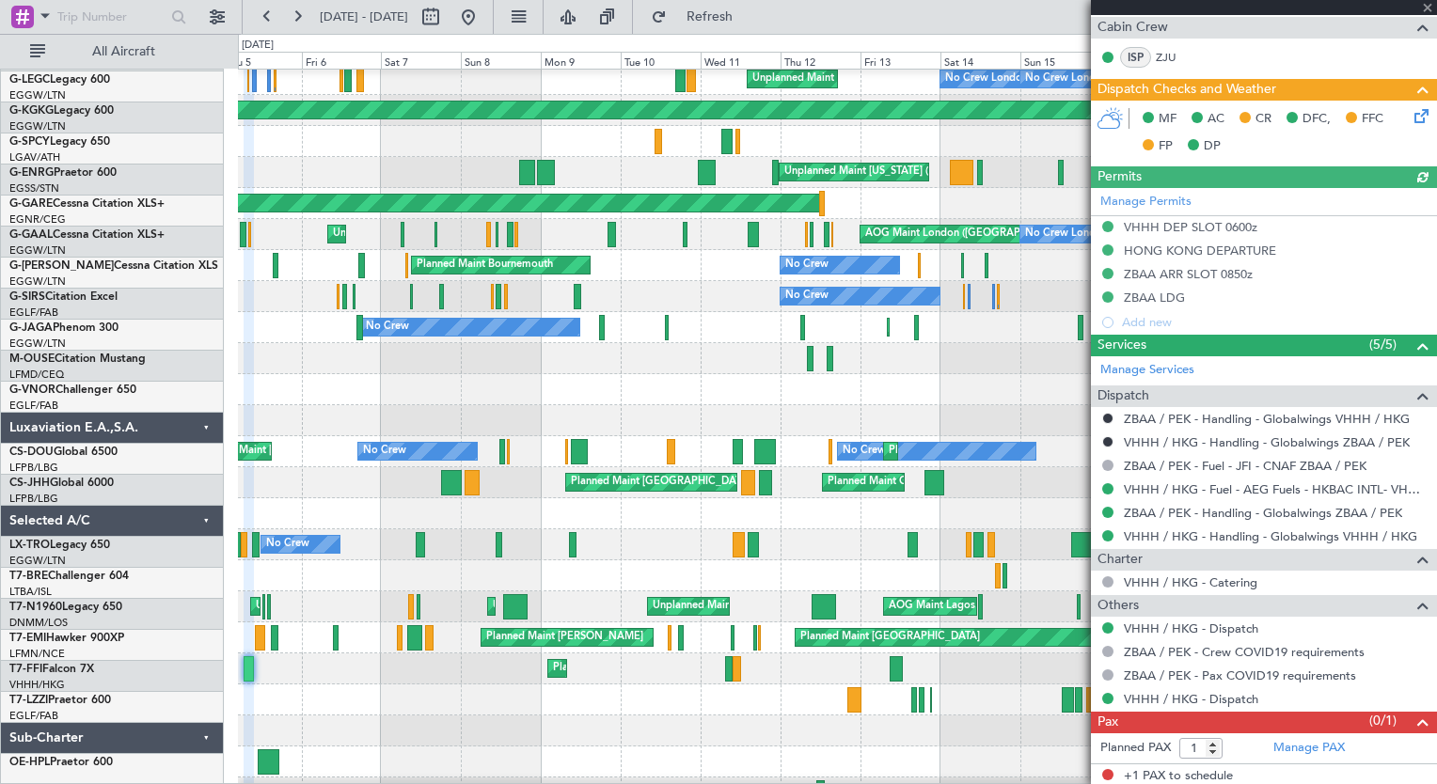
click at [401, 687] on div at bounding box center [837, 700] width 1198 height 31
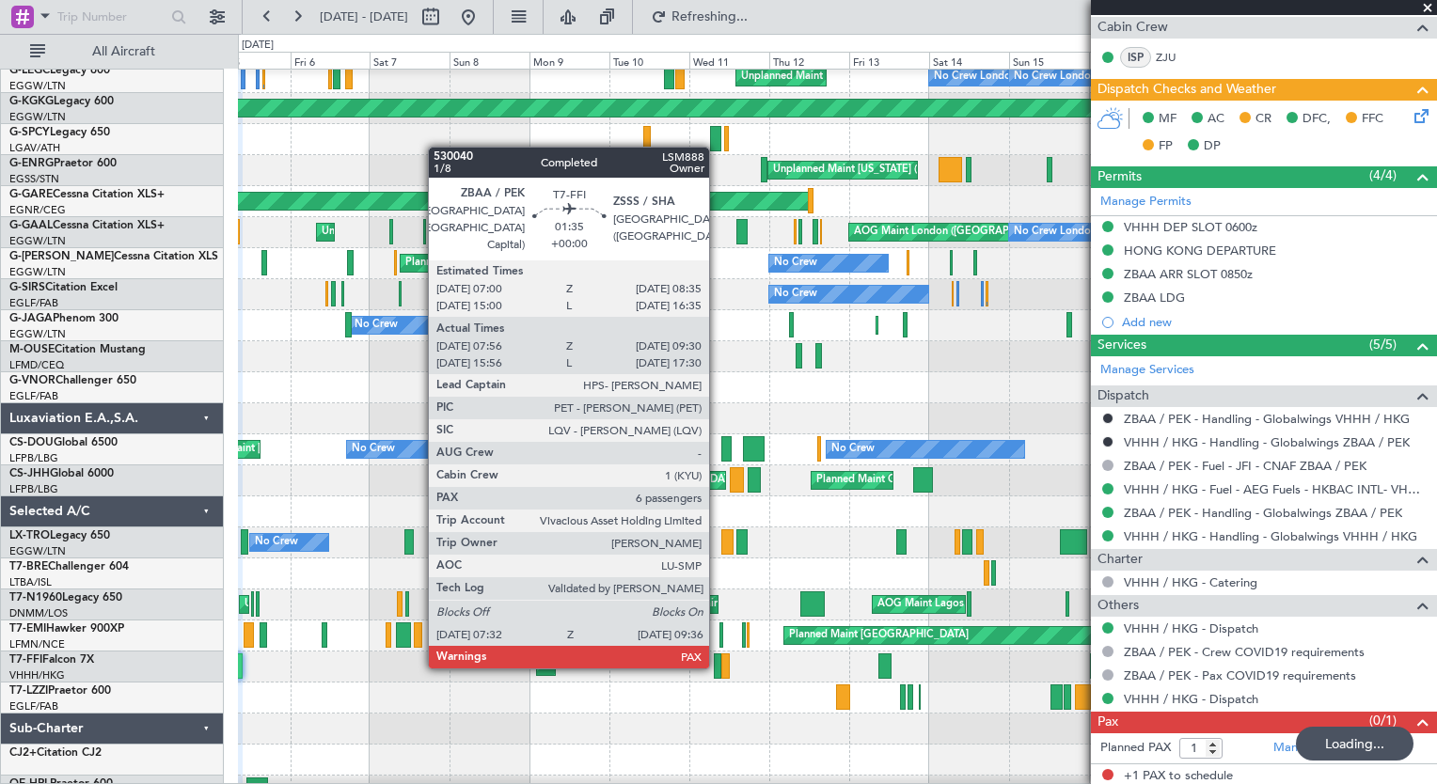
click at [718, 665] on div at bounding box center [718, 666] width 8 height 25
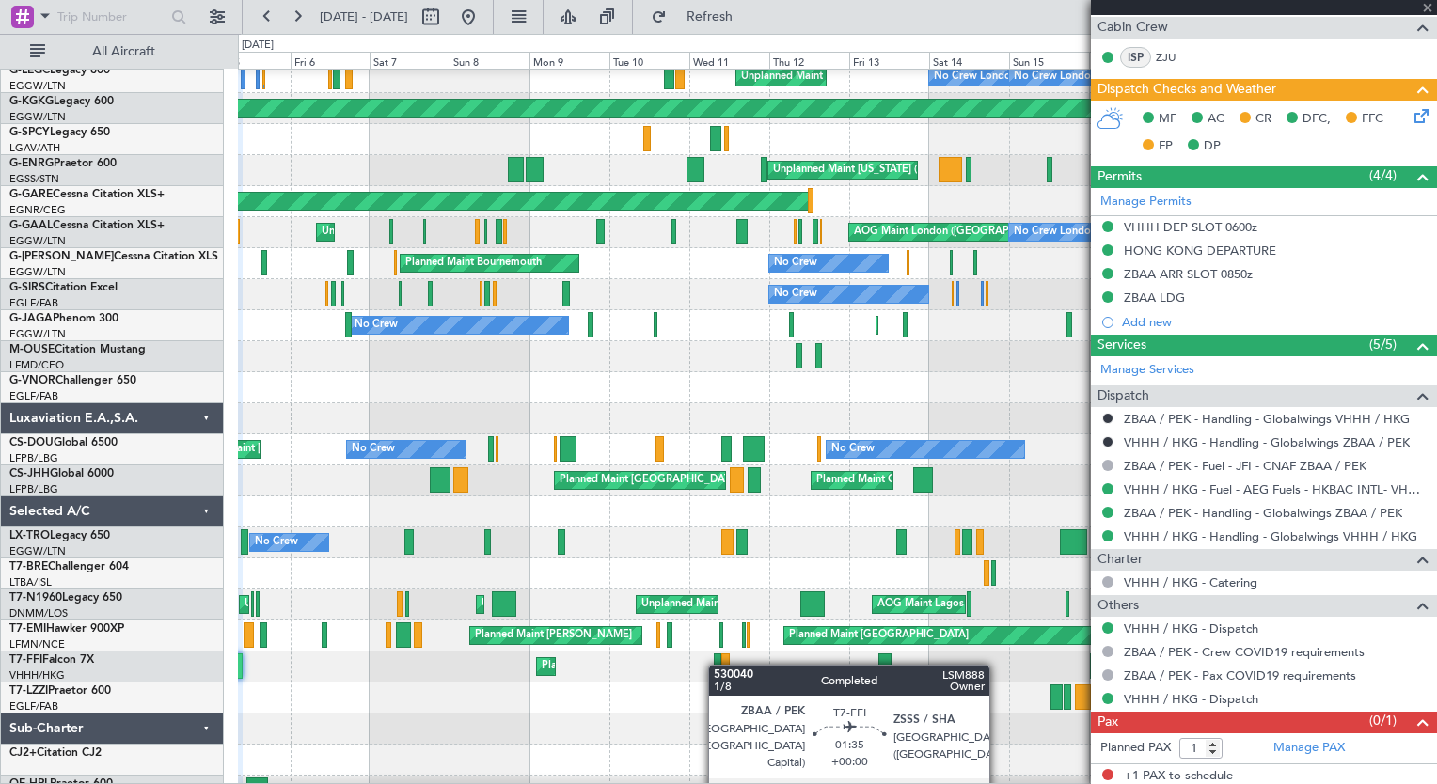
type input "07:56"
type input "09:30"
type input "6"
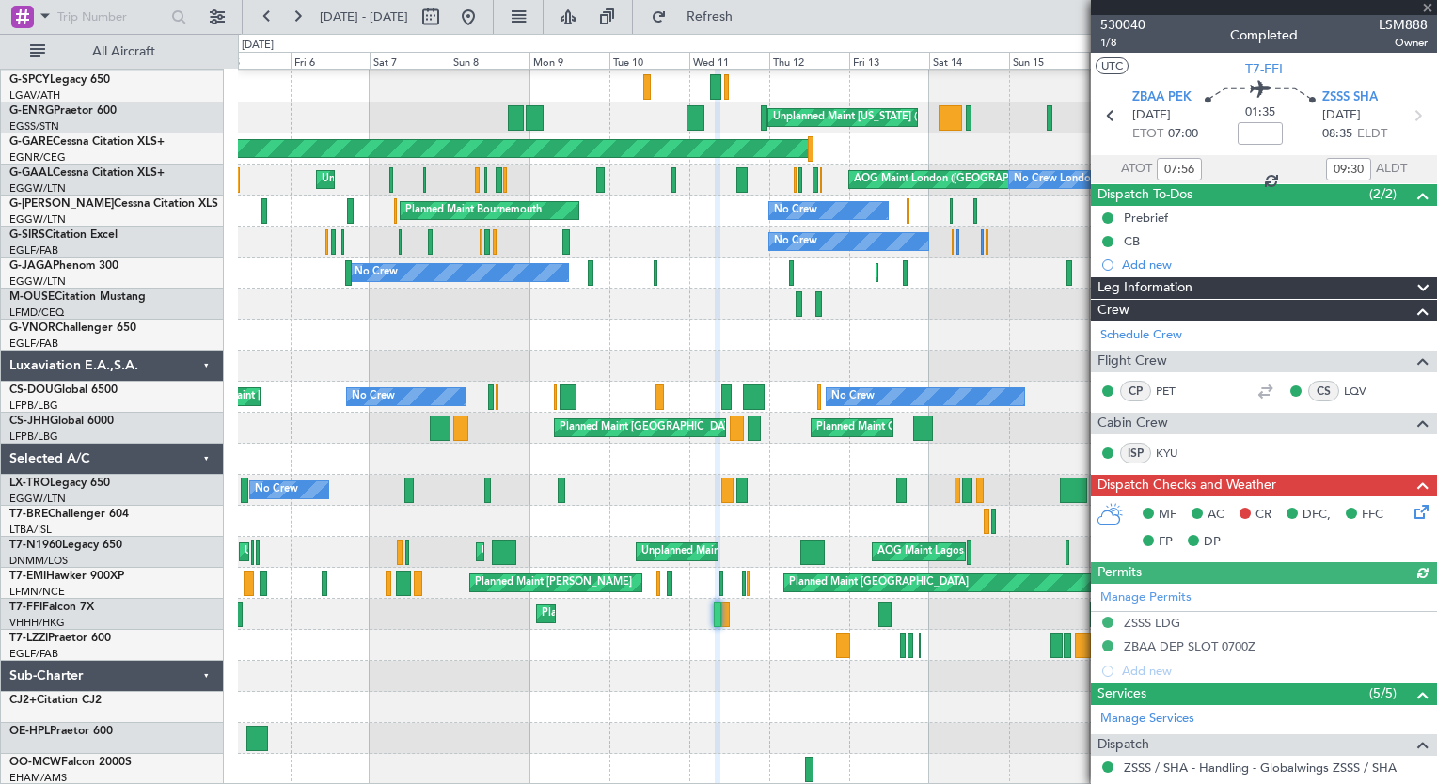
scroll to position [278, 0]
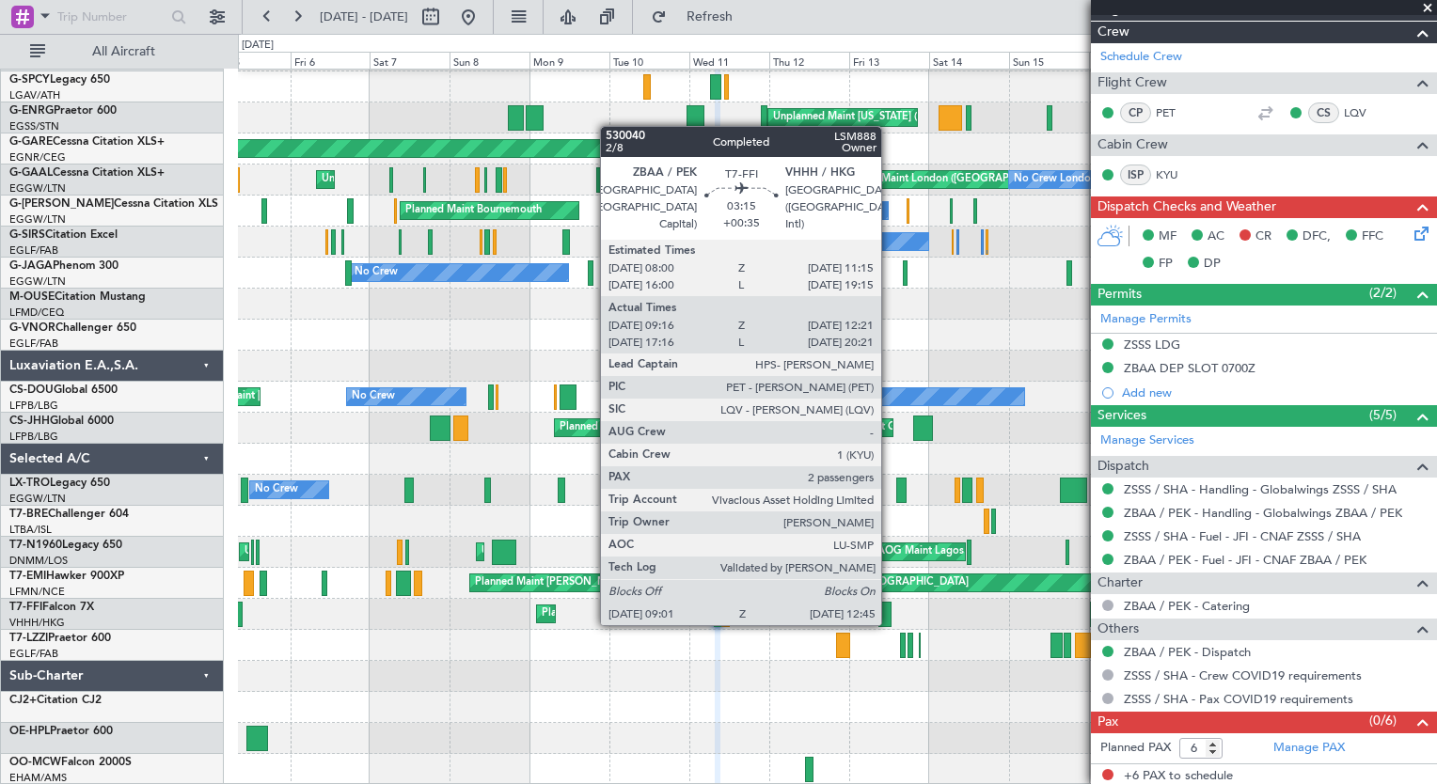
click at [890, 624] on div at bounding box center [884, 614] width 13 height 25
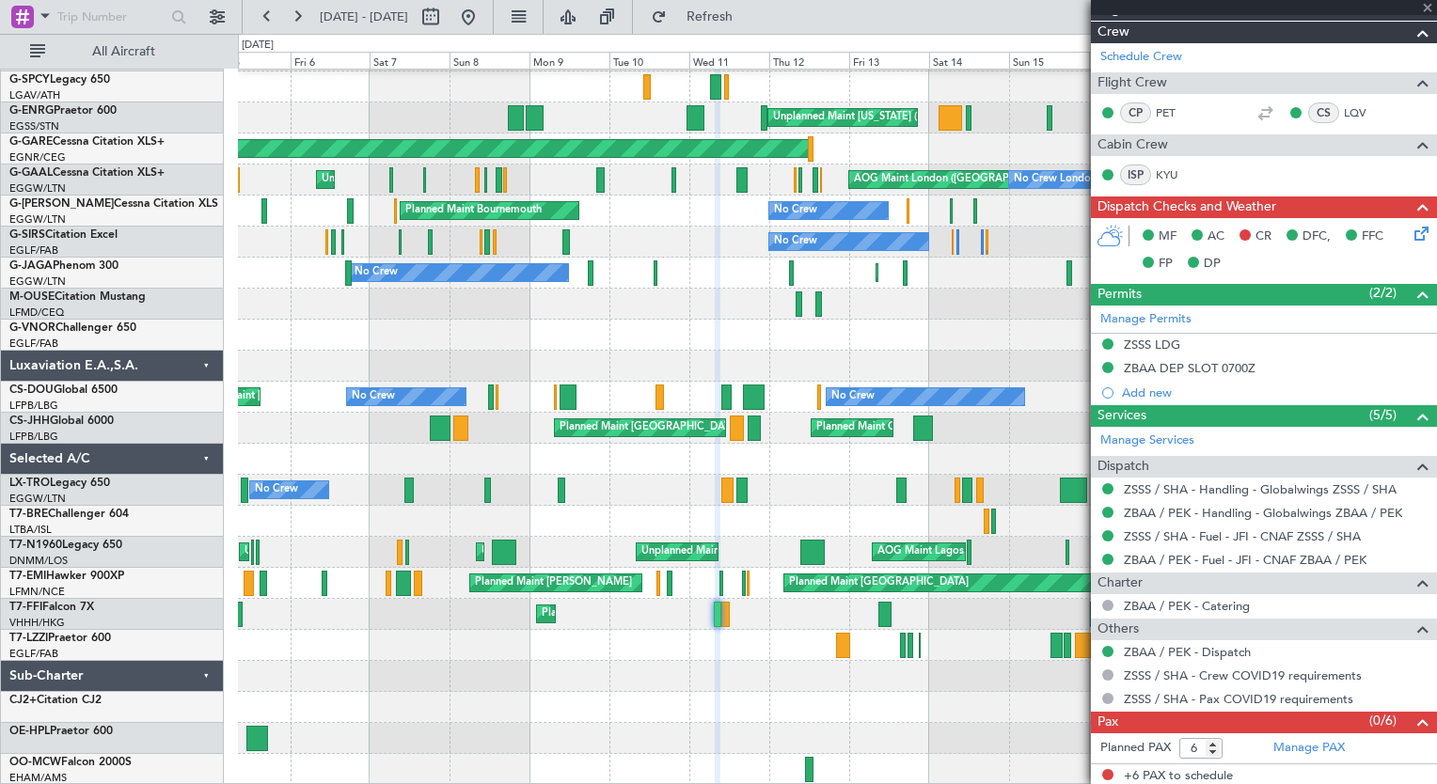
click at [890, 624] on div at bounding box center [884, 614] width 13 height 25
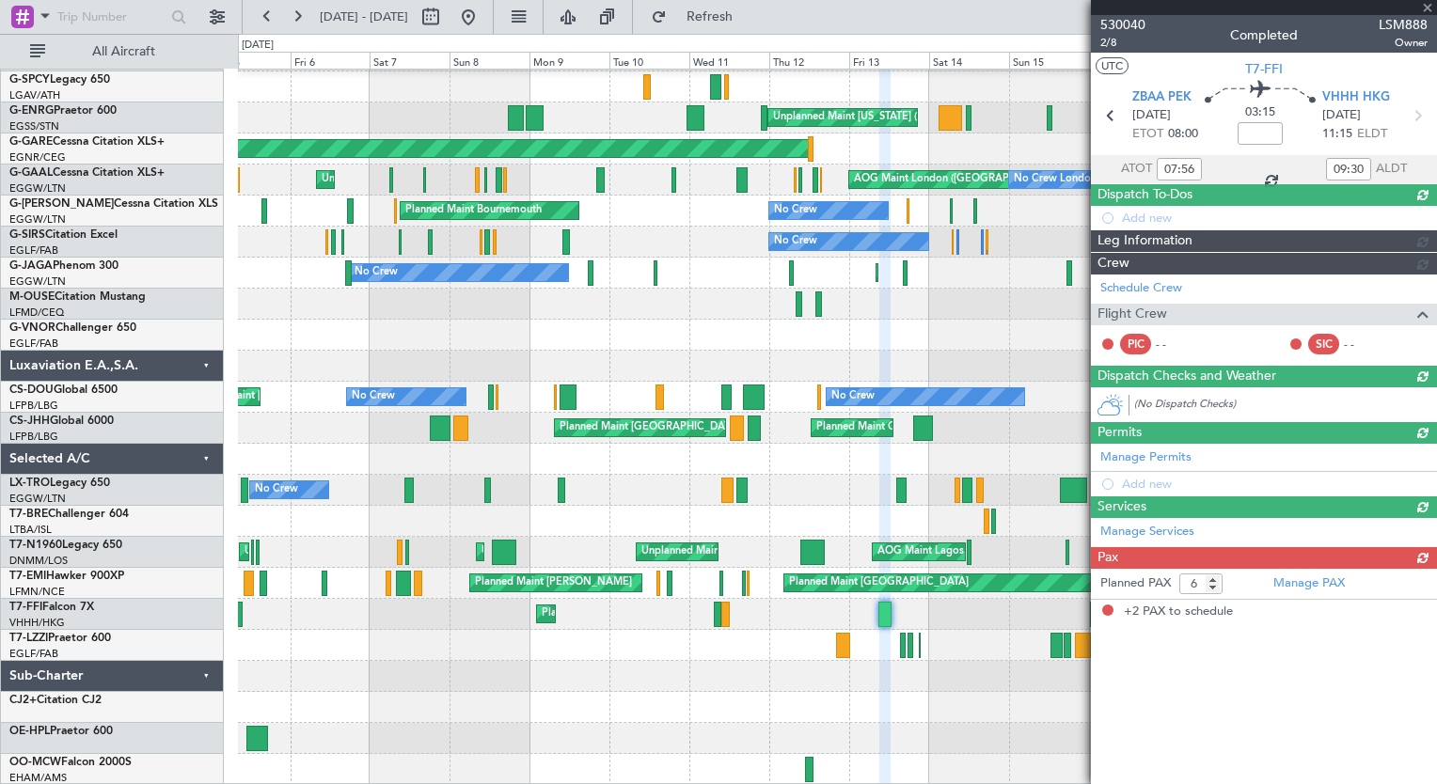
type input "+00:35"
type input "09:16"
type input "12:21"
type input "2"
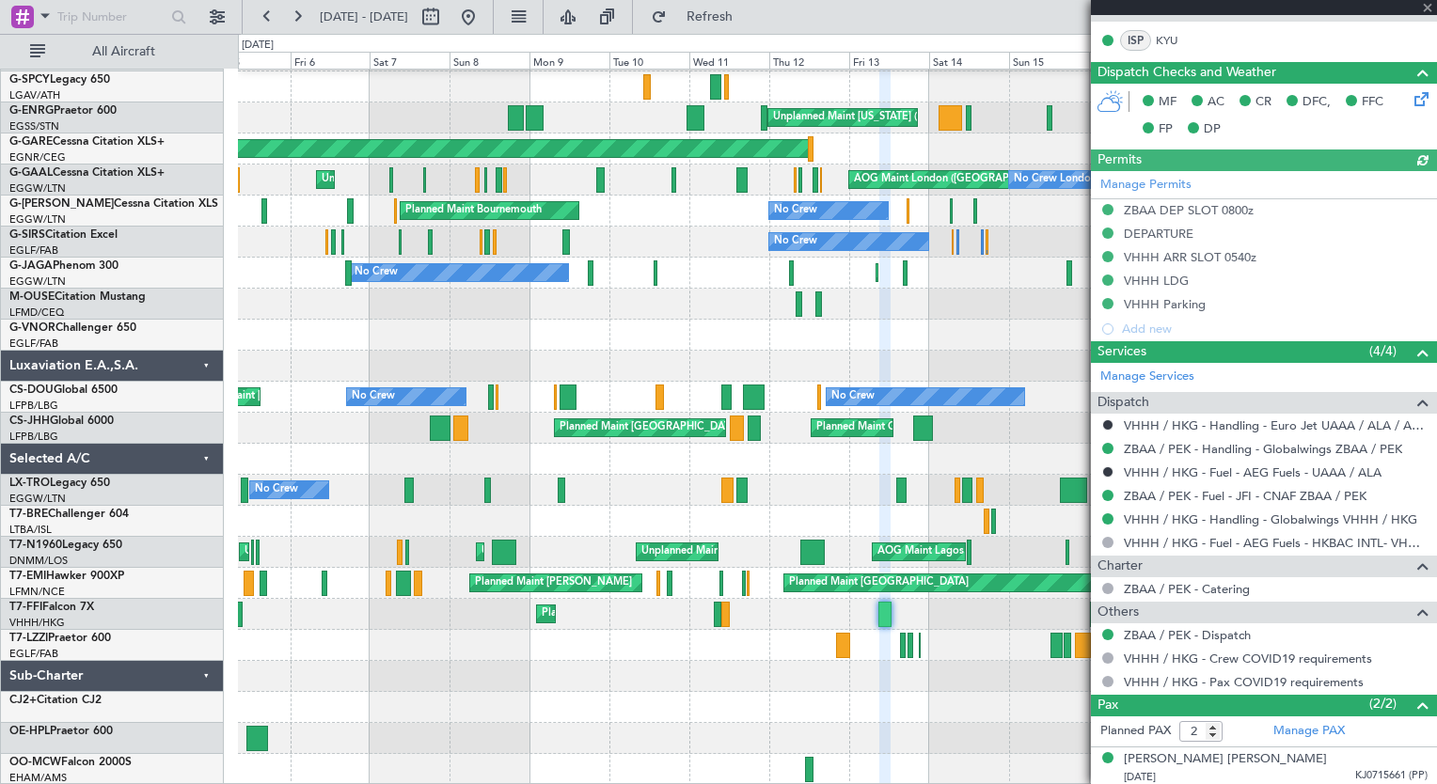
scroll to position [456, 0]
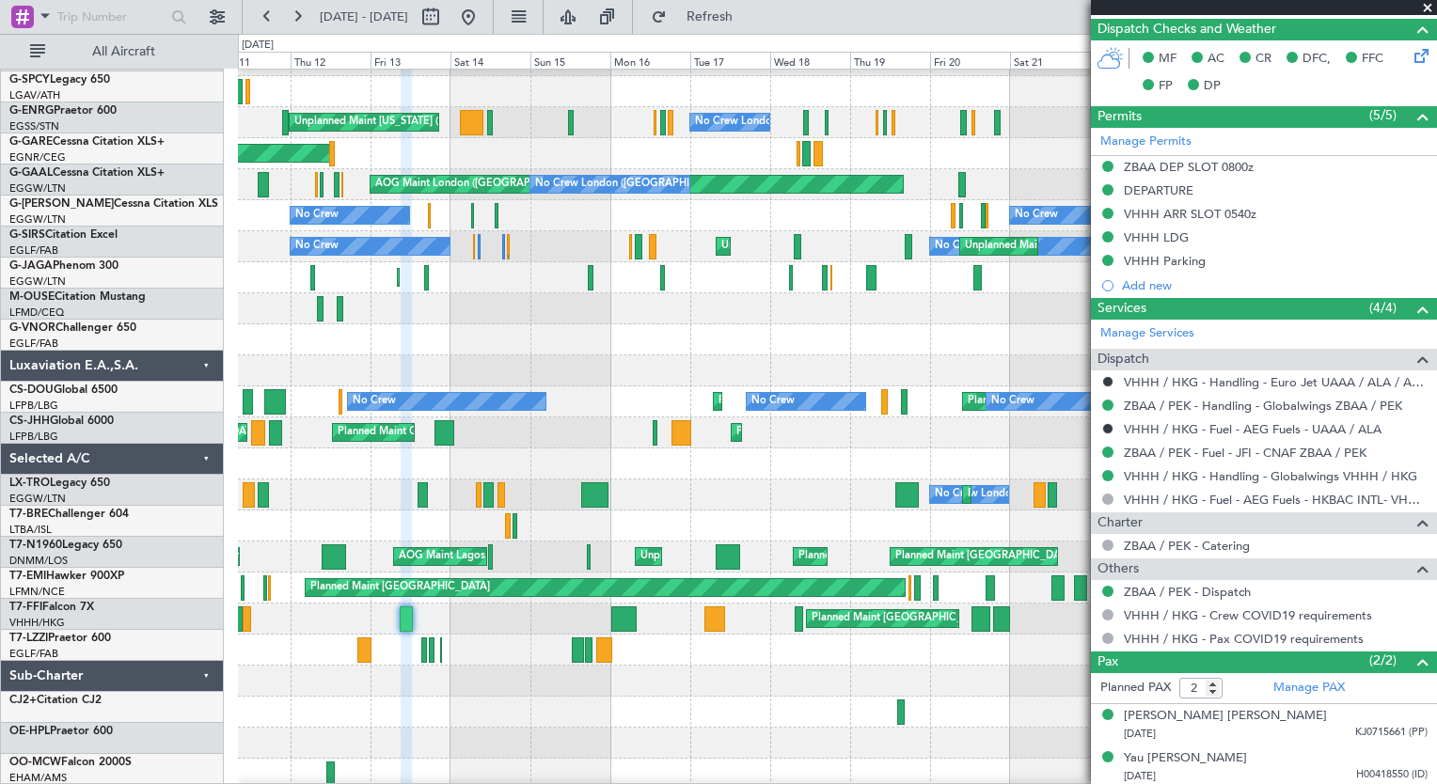
click at [395, 685] on div at bounding box center [837, 681] width 1198 height 31
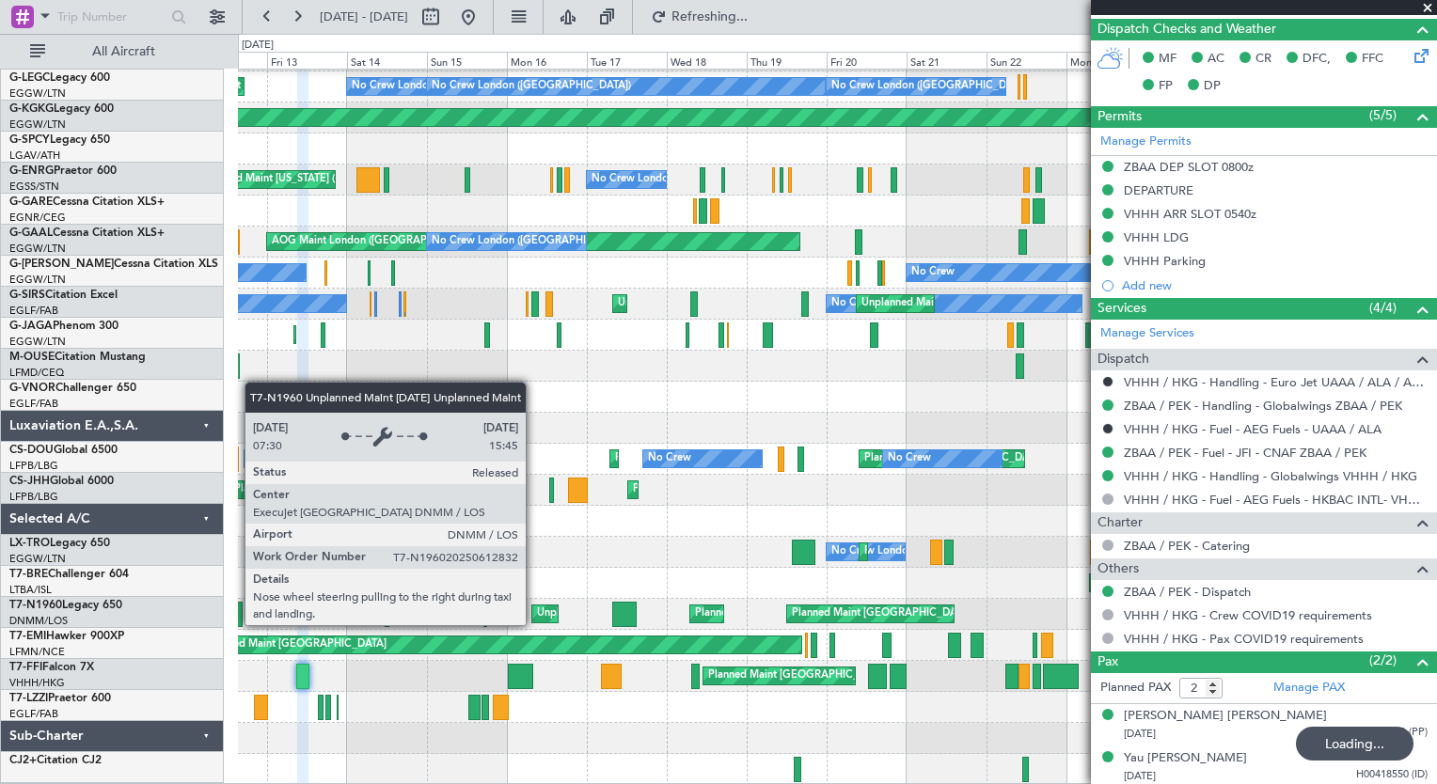
scroll to position [60, 0]
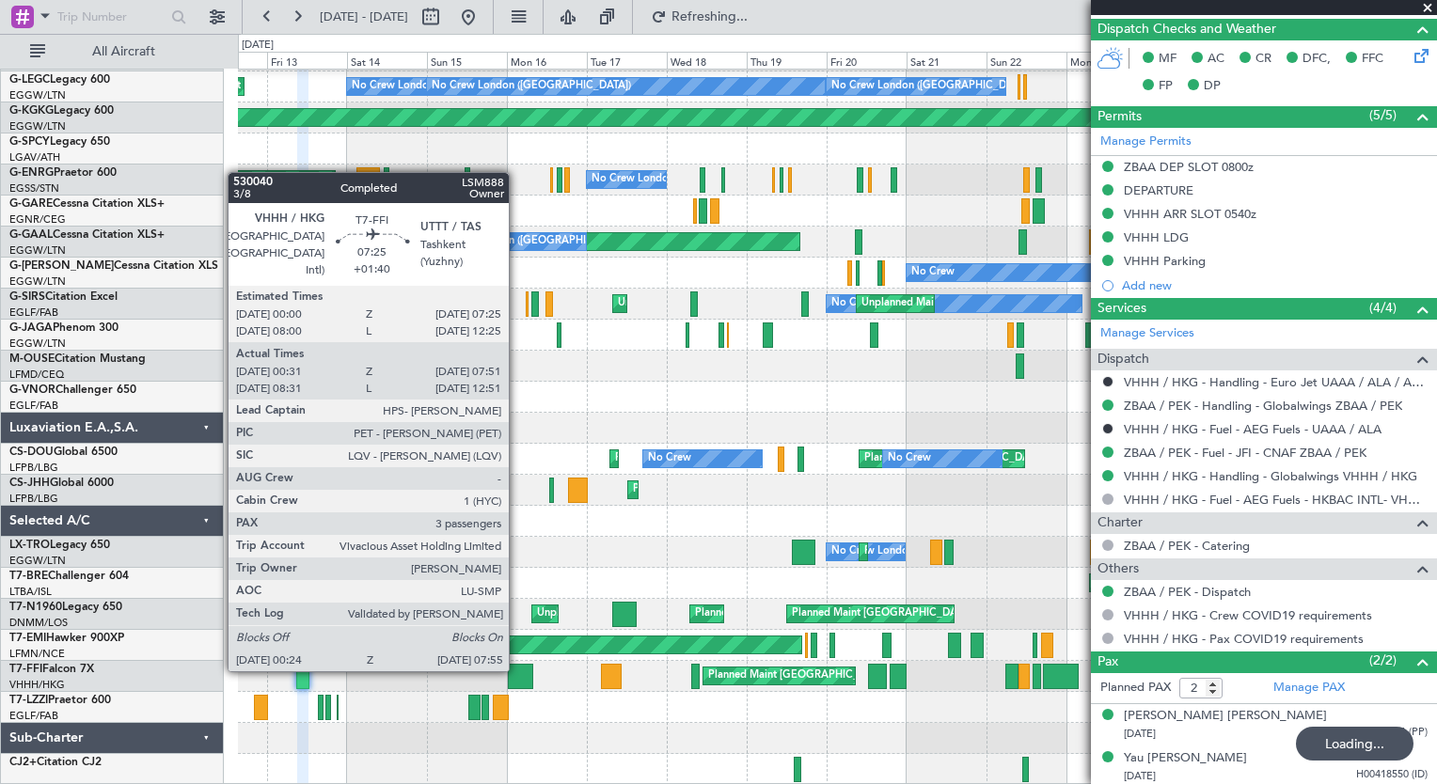
click at [517, 670] on div at bounding box center [520, 676] width 25 height 25
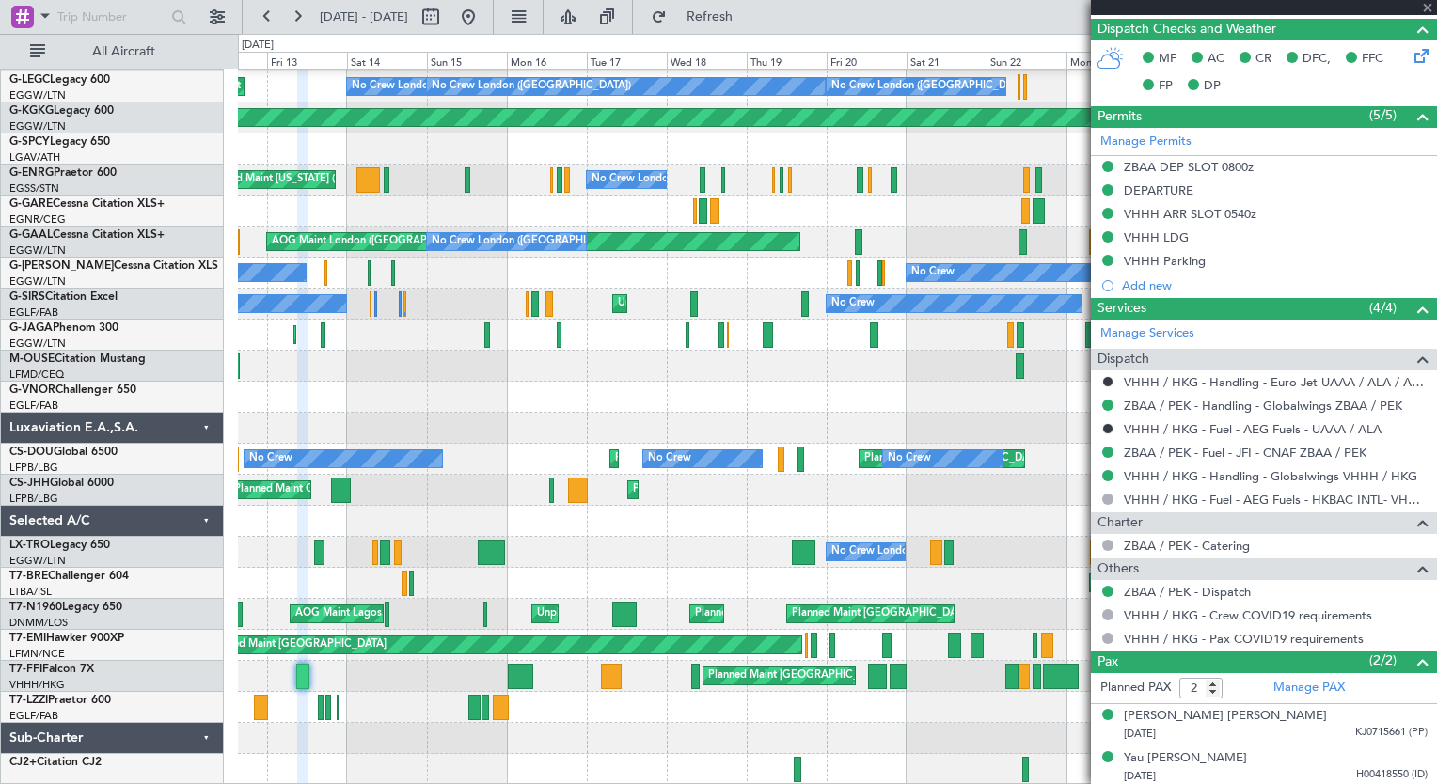
type input "+01:40"
type input "00:31"
type input "07:51"
type input "3"
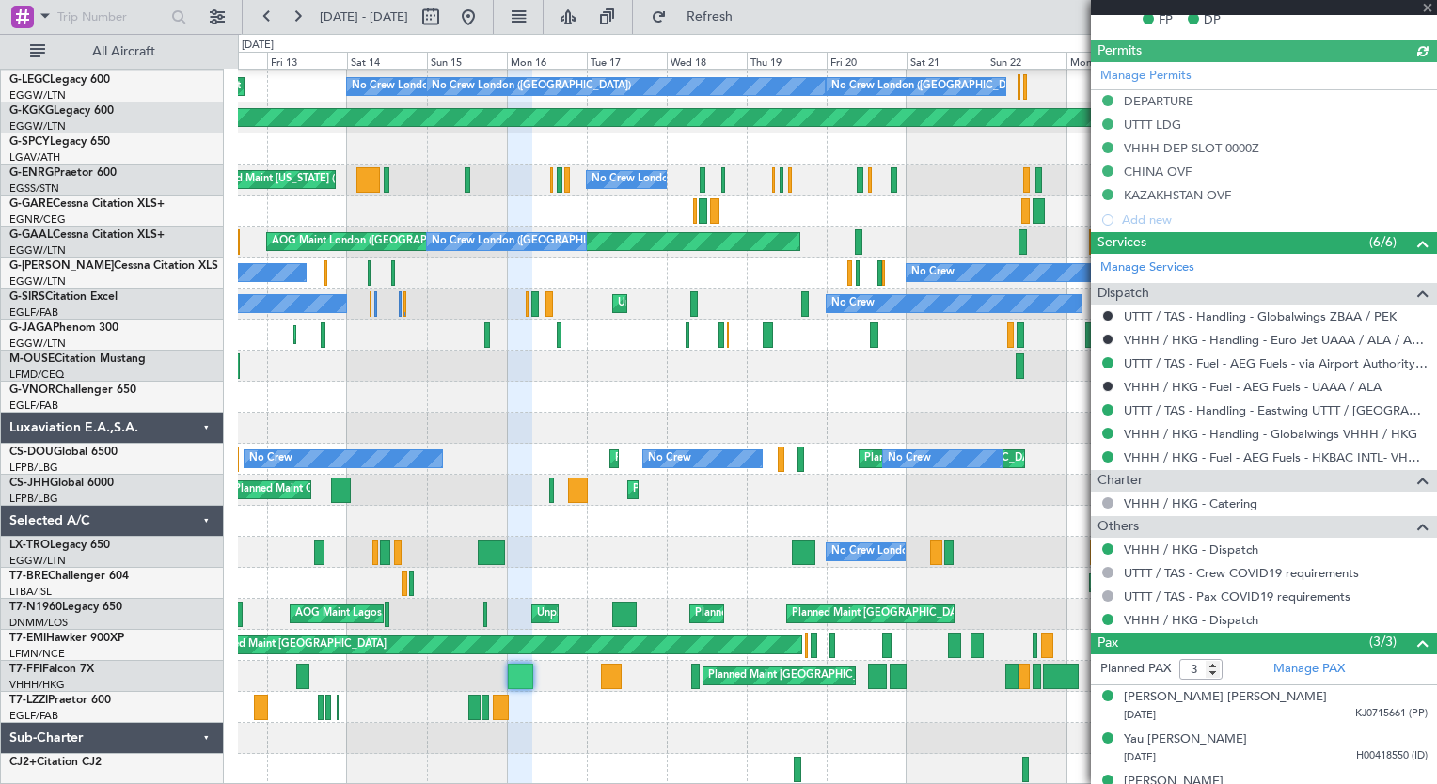
scroll to position [640, 0]
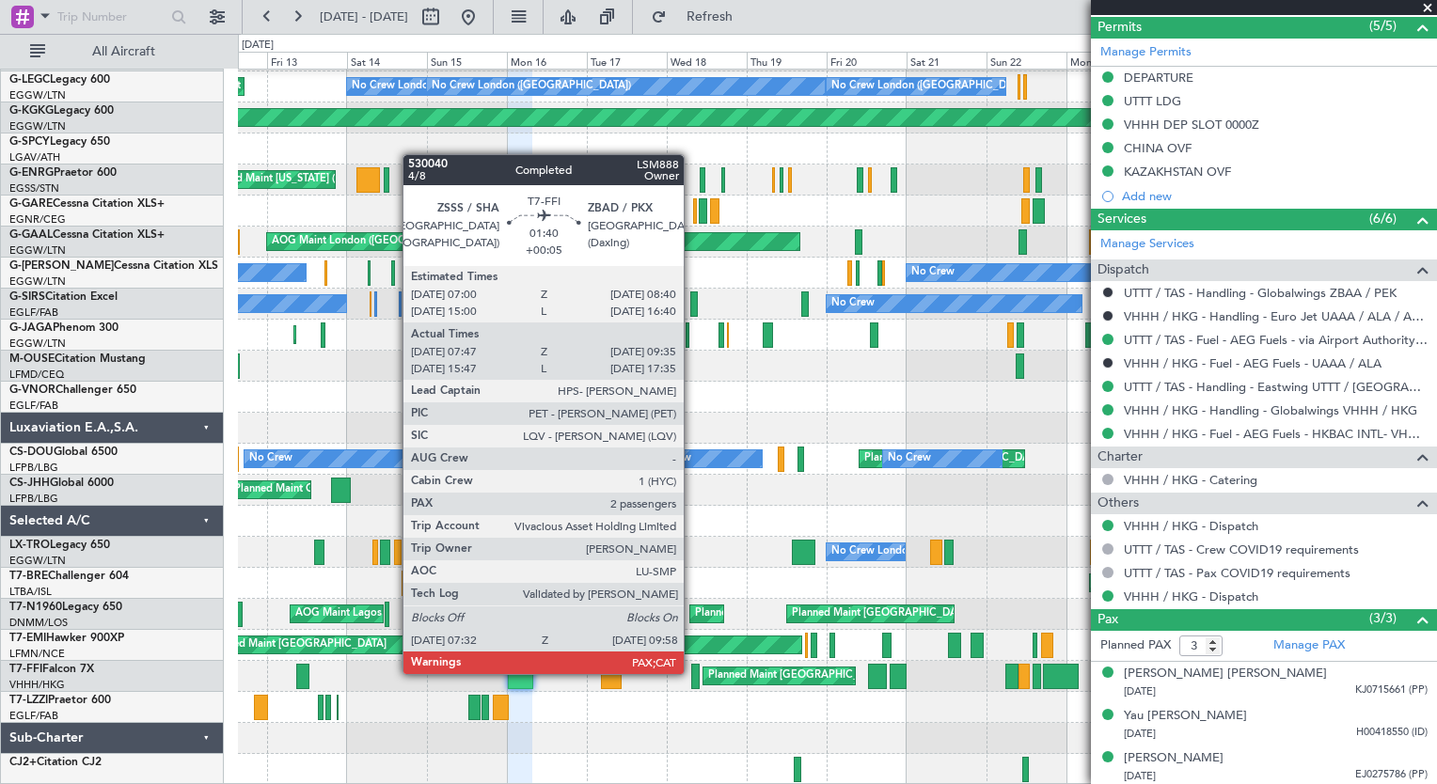
click at [692, 672] on div at bounding box center [695, 676] width 8 height 25
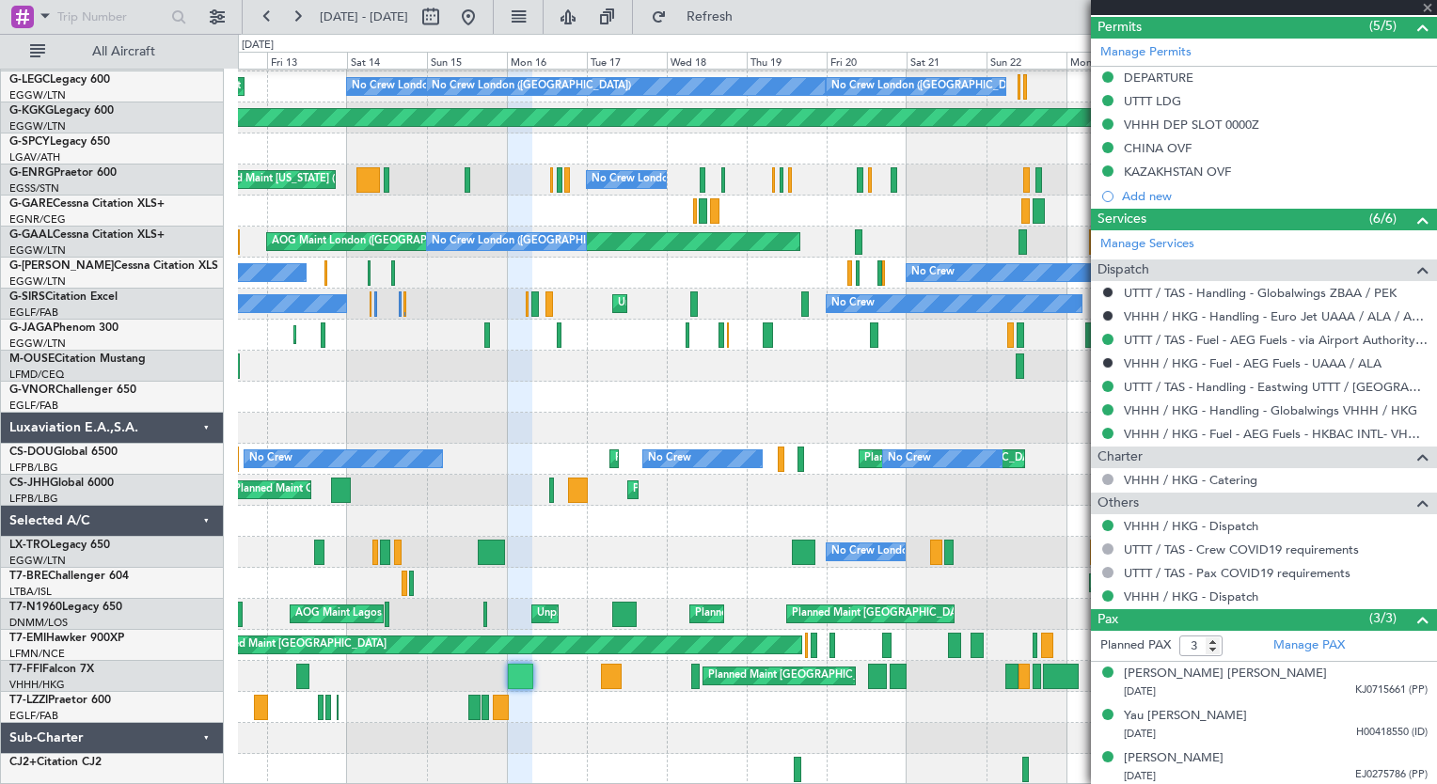
type input "+00:05"
type input "07:47"
type input "09:35"
type input "8"
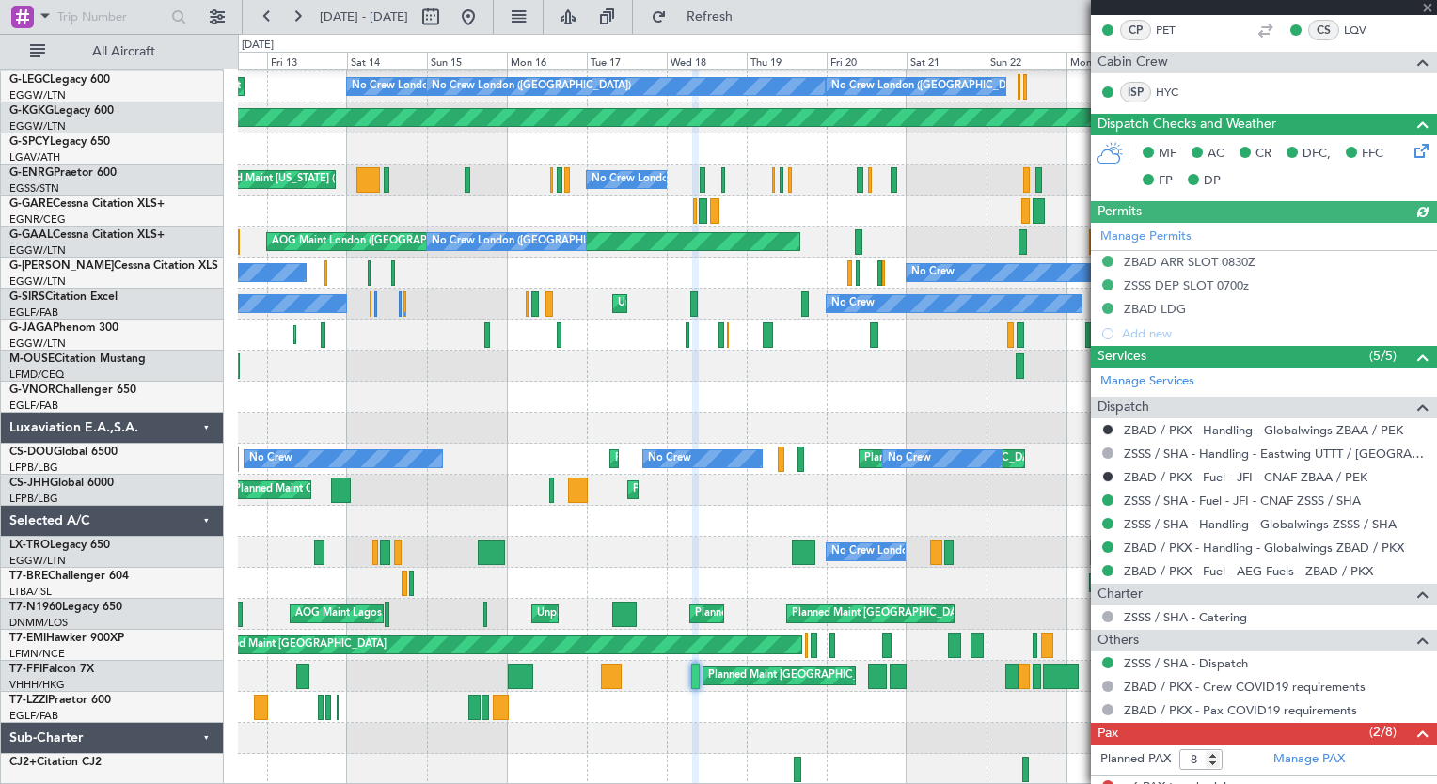
scroll to position [457, 0]
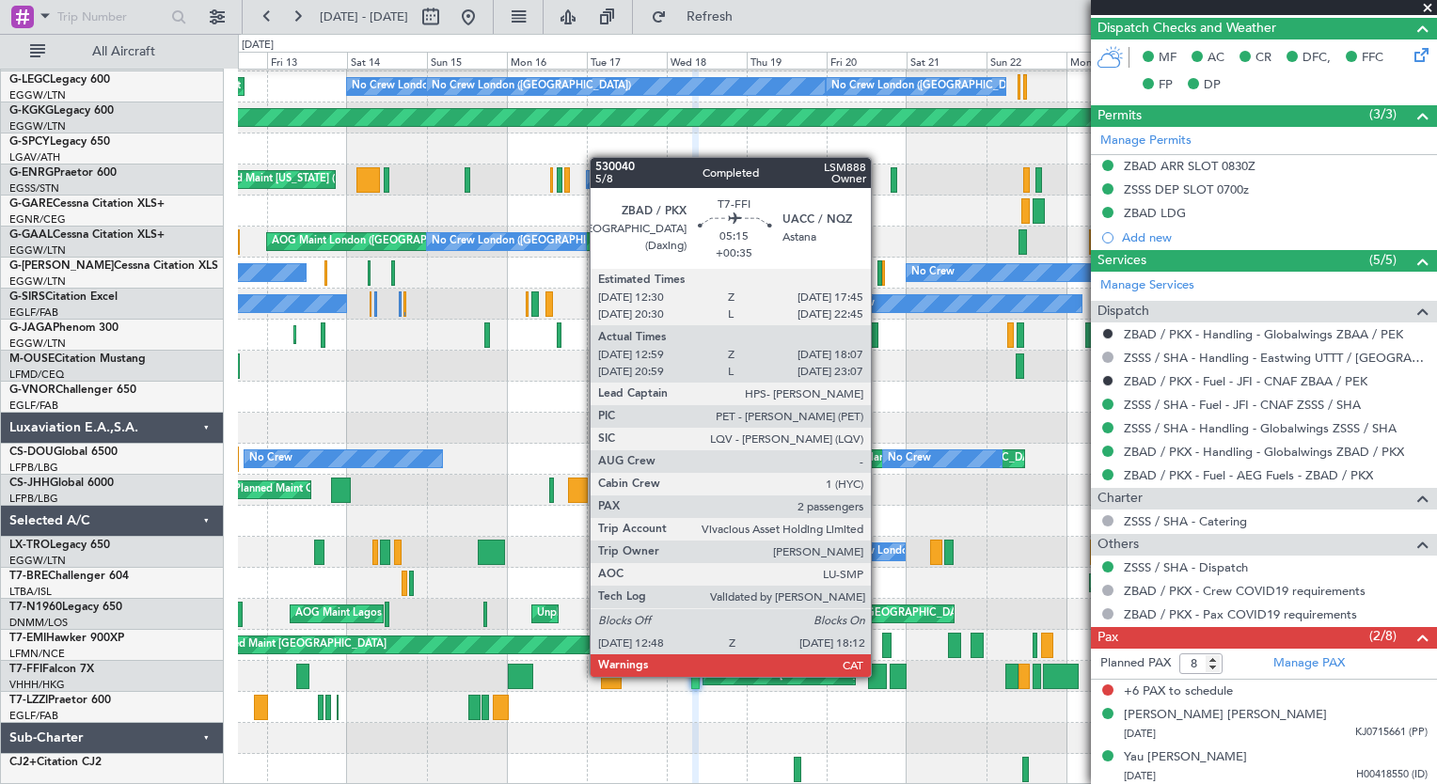
click at [879, 675] on div at bounding box center [877, 676] width 19 height 25
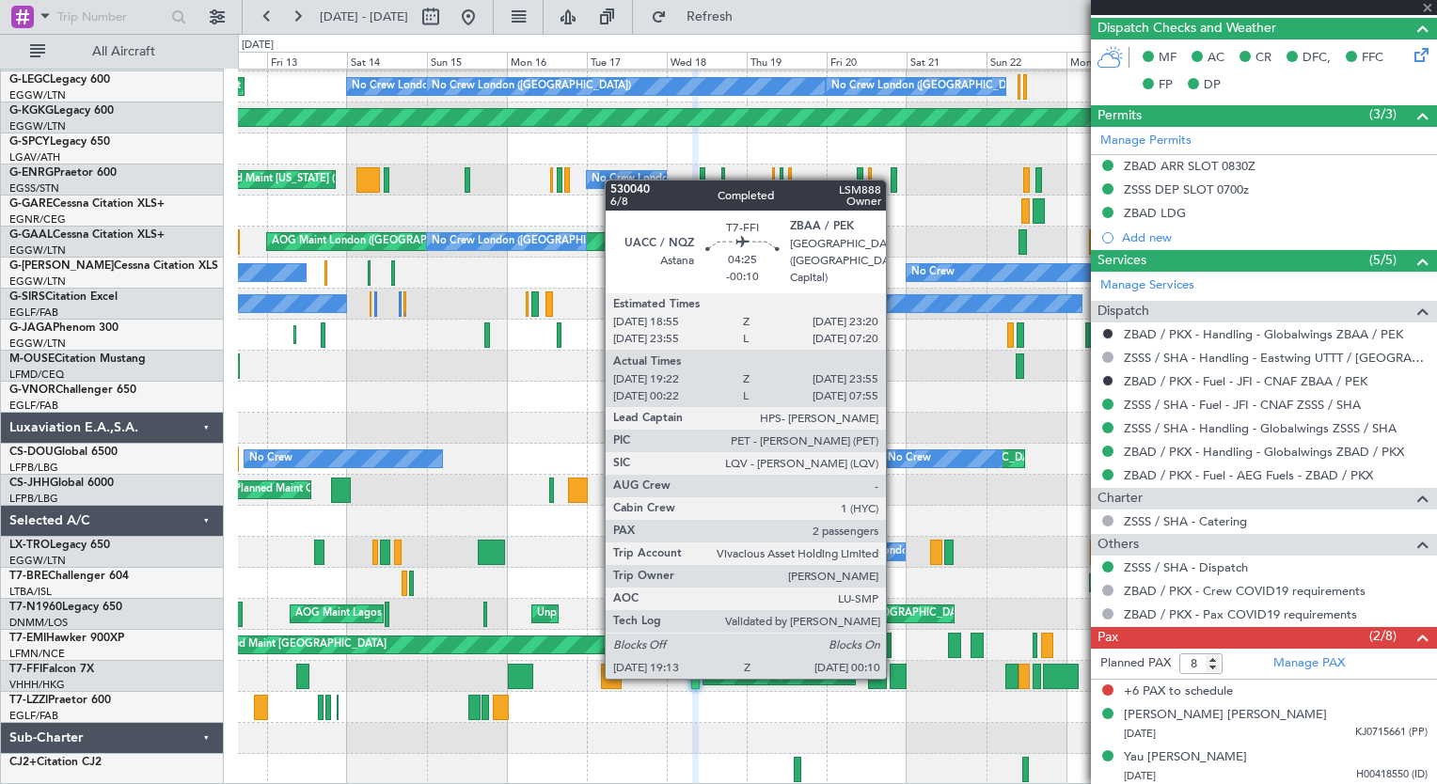
type input "+00:35"
type input "12:59"
type input "18:07"
type input "2"
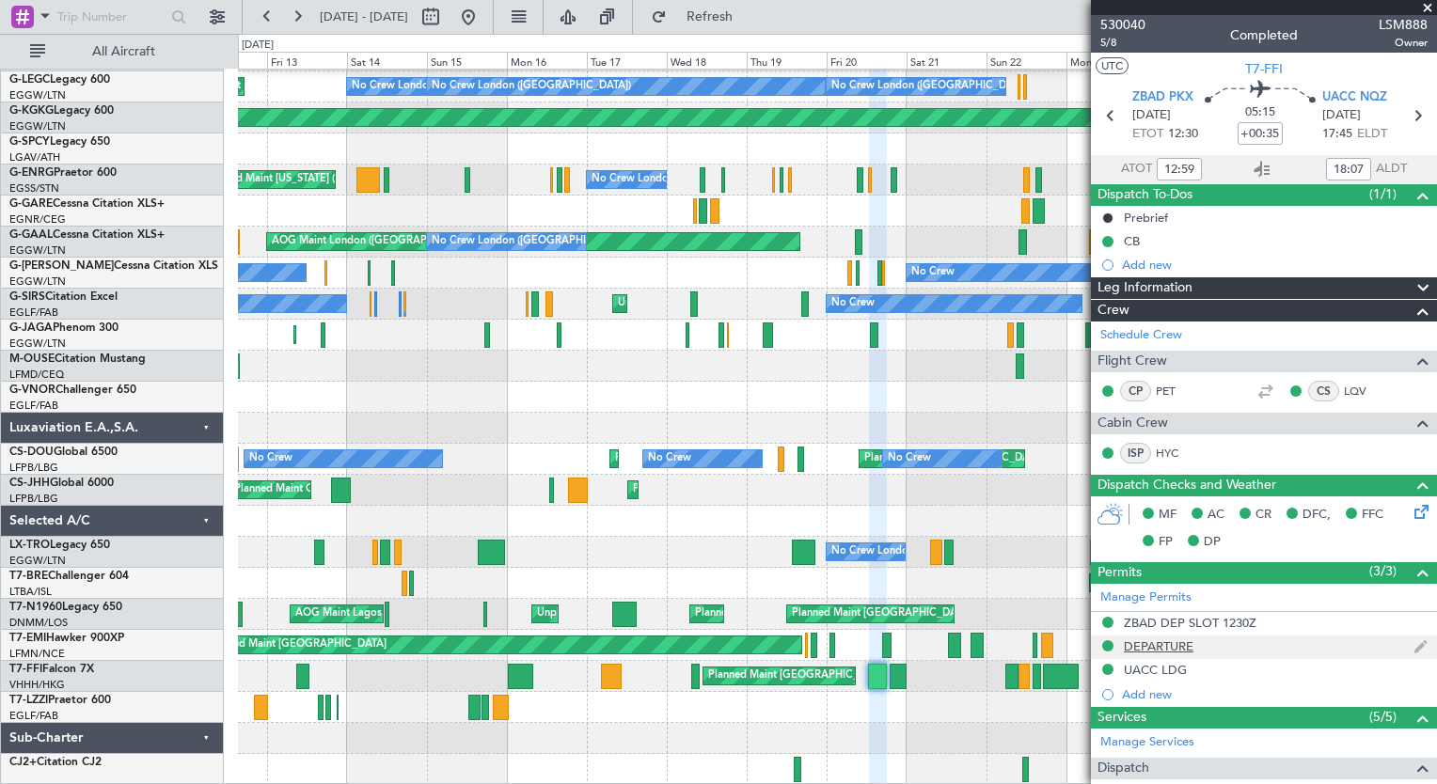
scroll to position [433, 0]
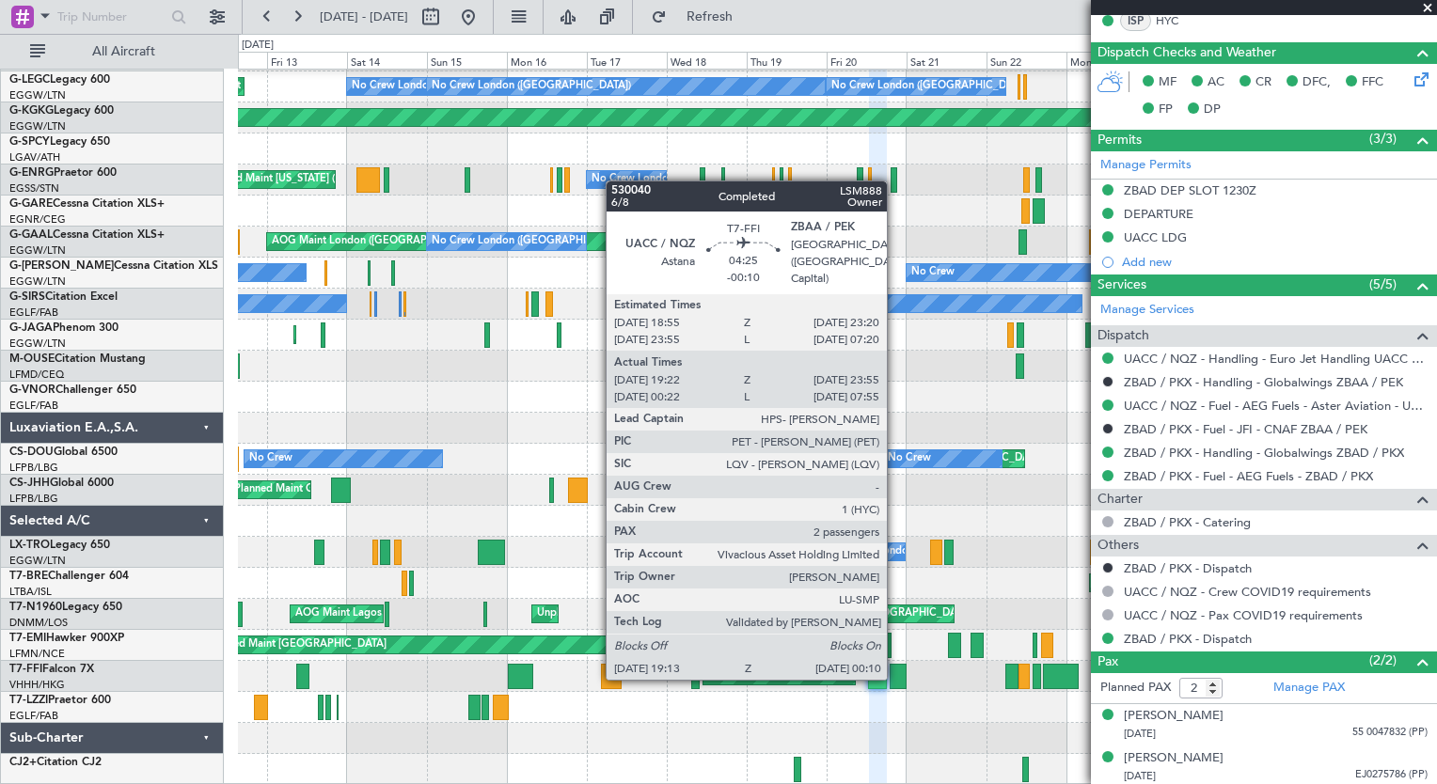
click at [895, 676] on div at bounding box center [898, 676] width 17 height 25
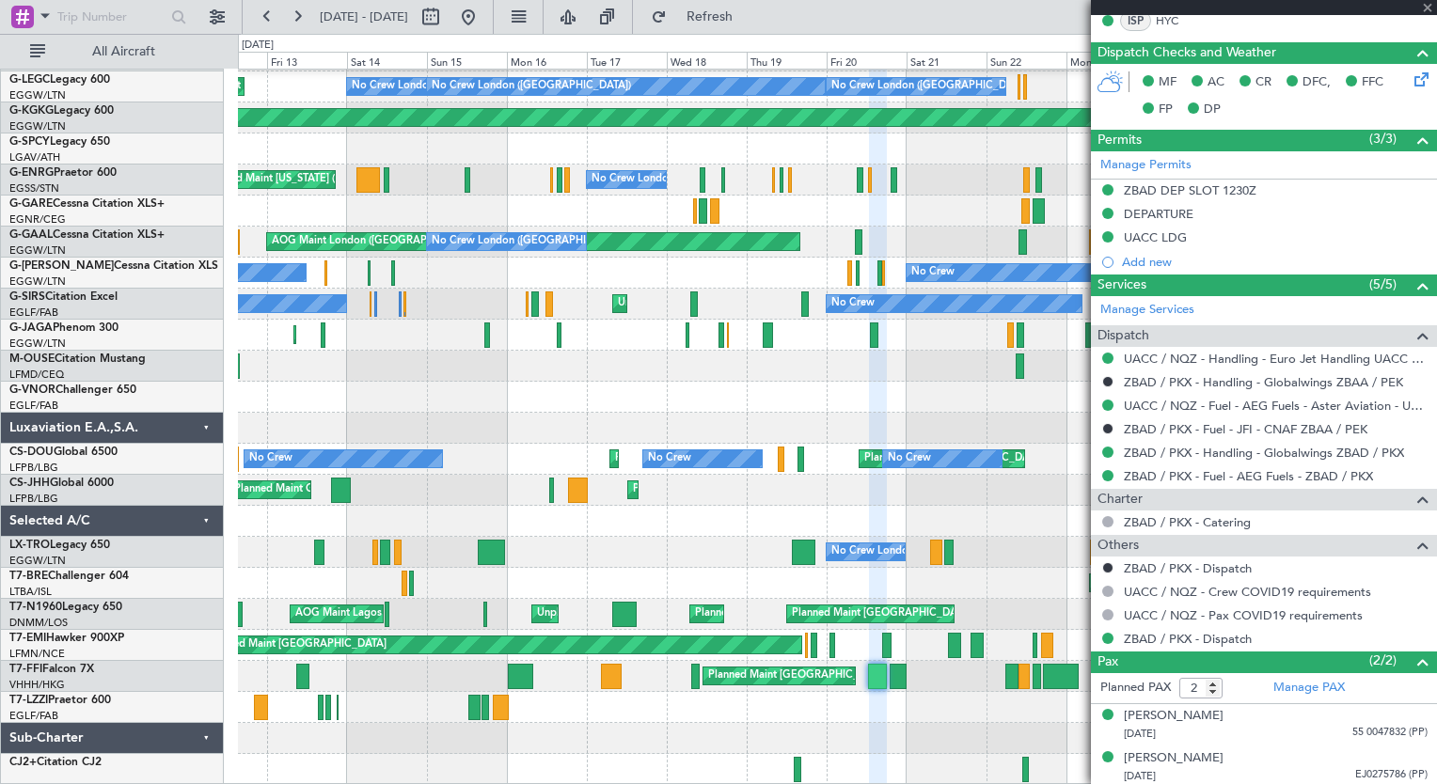
type input "-00:10"
type input "19:22"
type input "23:55"
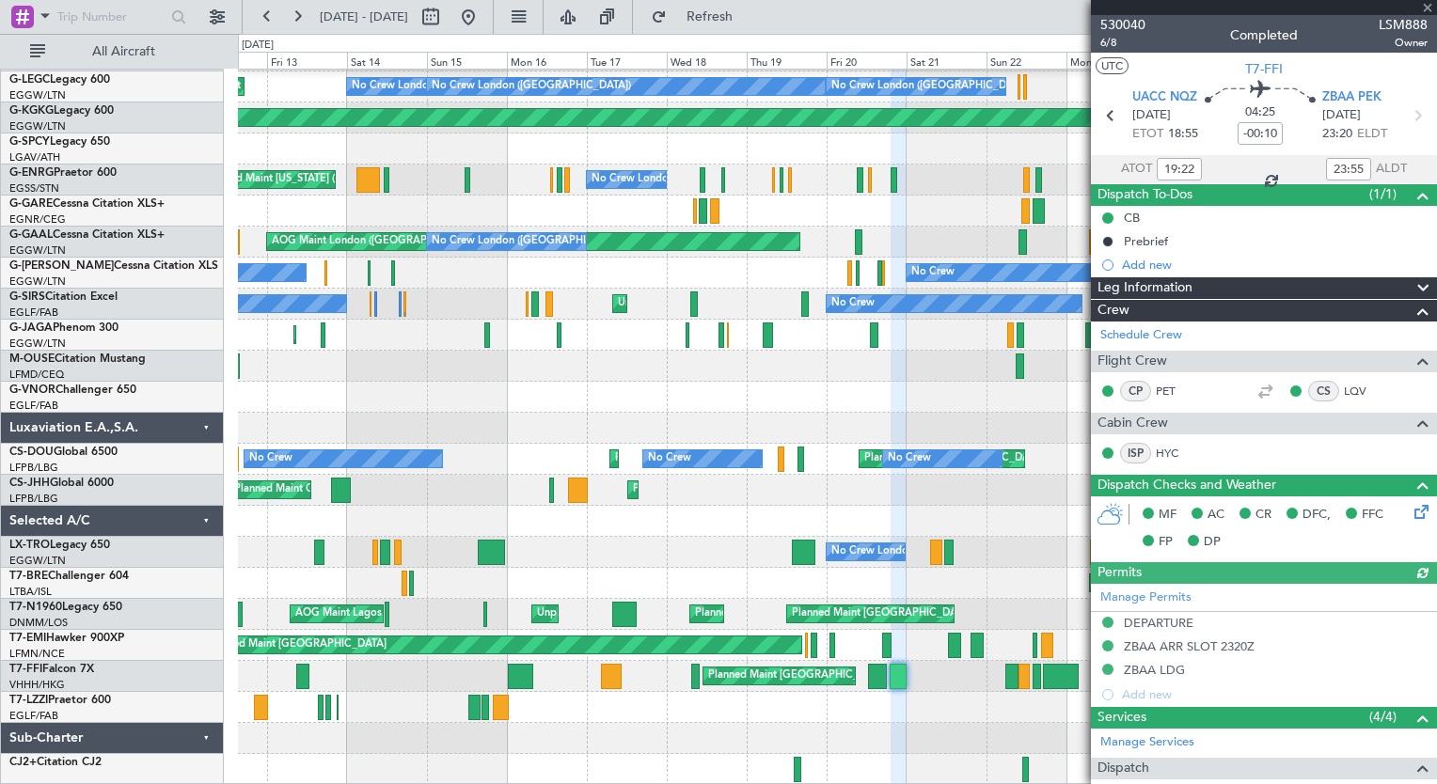
scroll to position [362, 0]
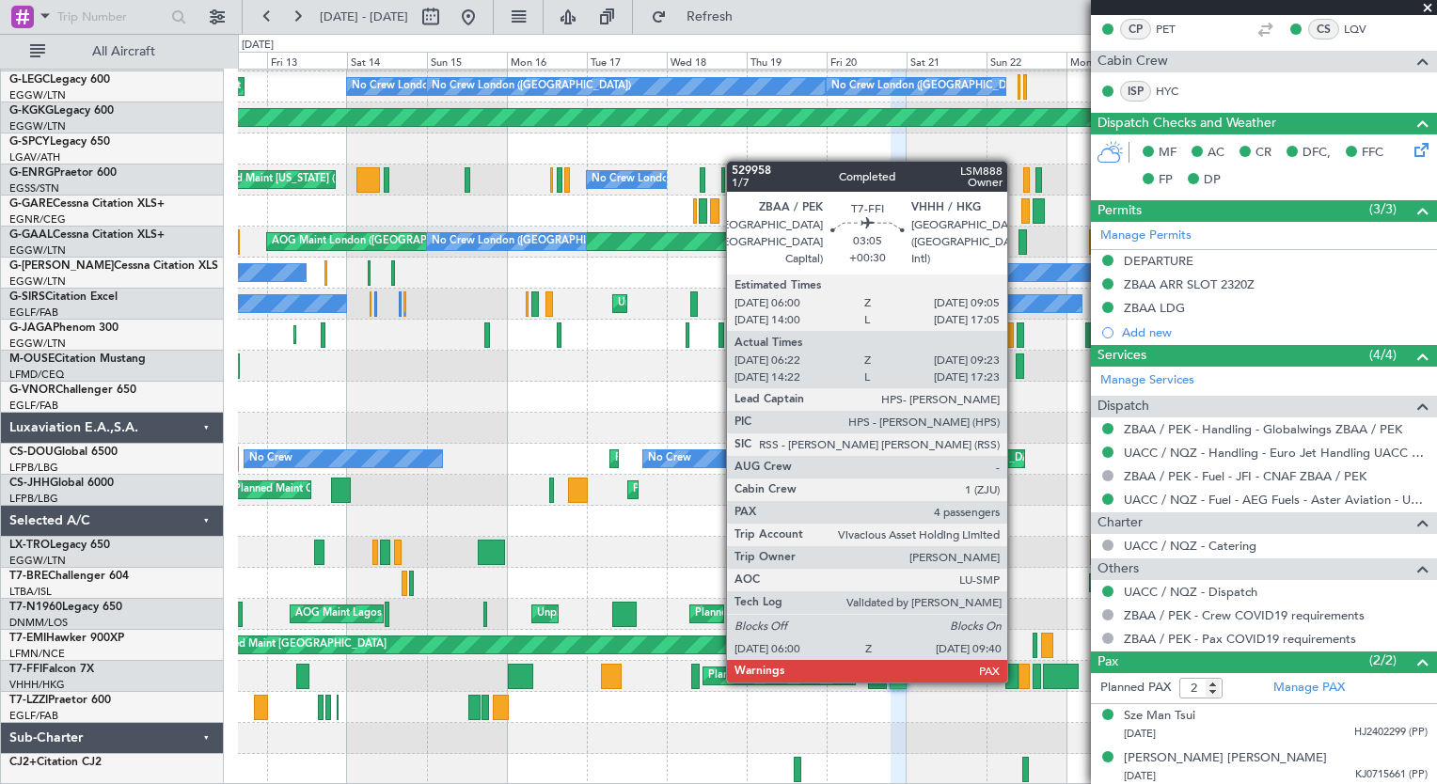
click at [1016, 681] on div at bounding box center [1011, 676] width 12 height 25
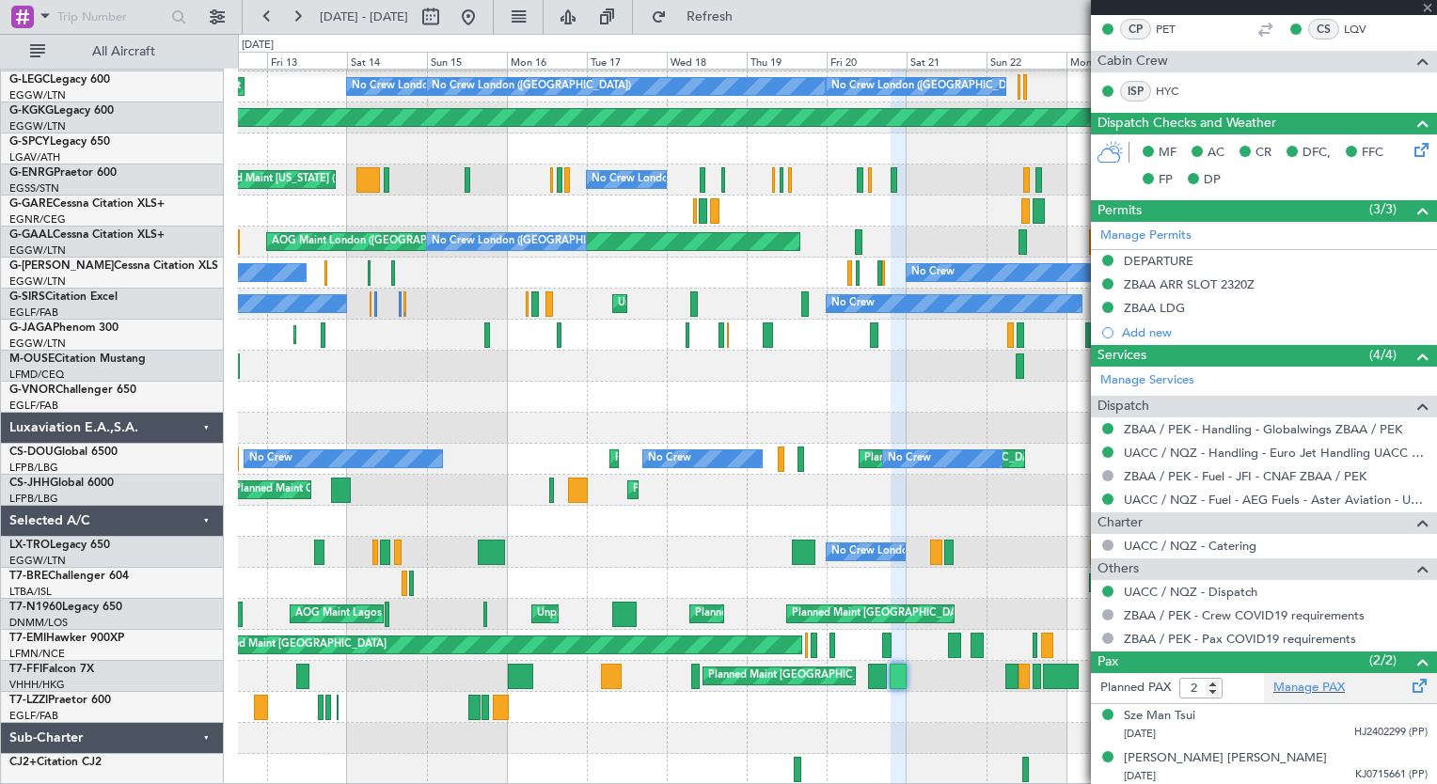
type input "+00:30"
type input "06:22"
type input "09:23"
type input "5"
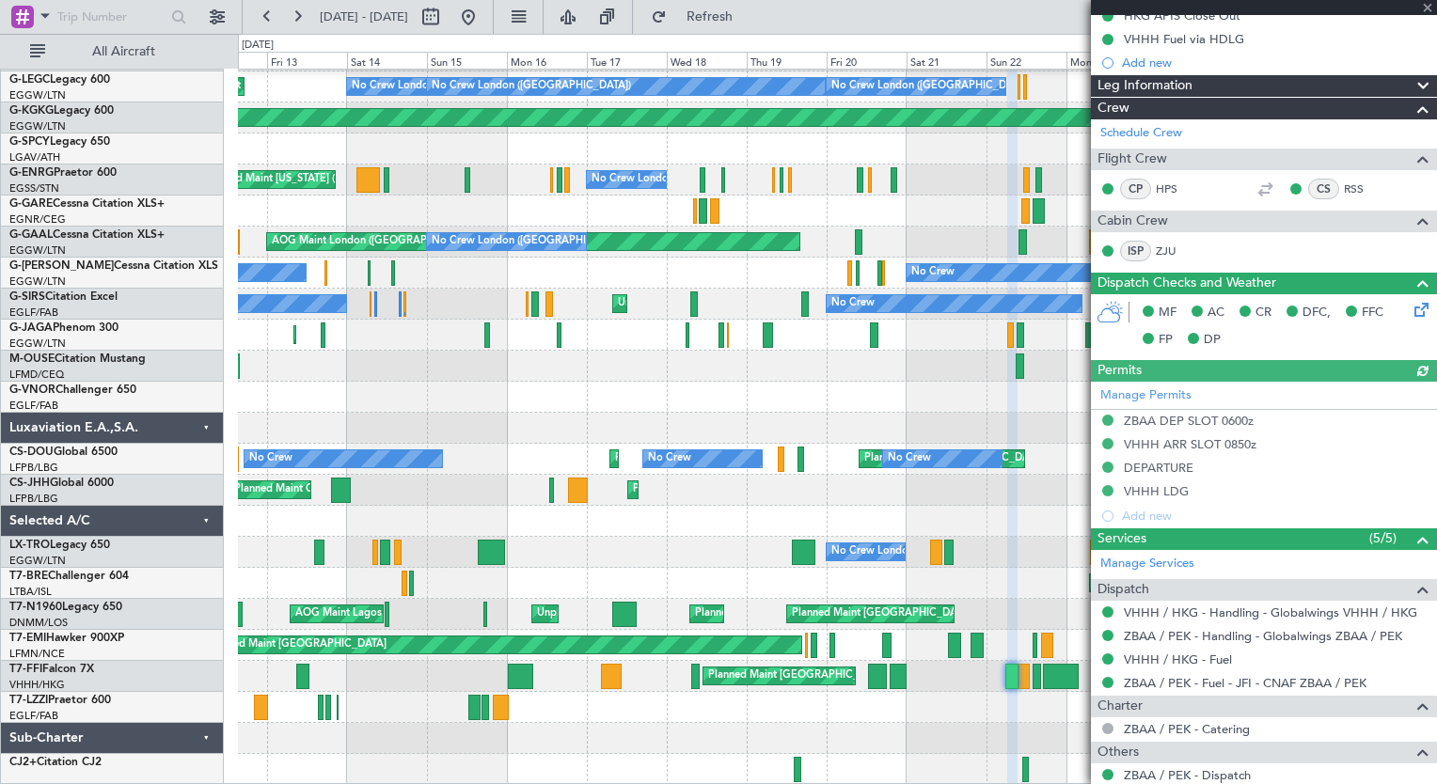
scroll to position [612, 0]
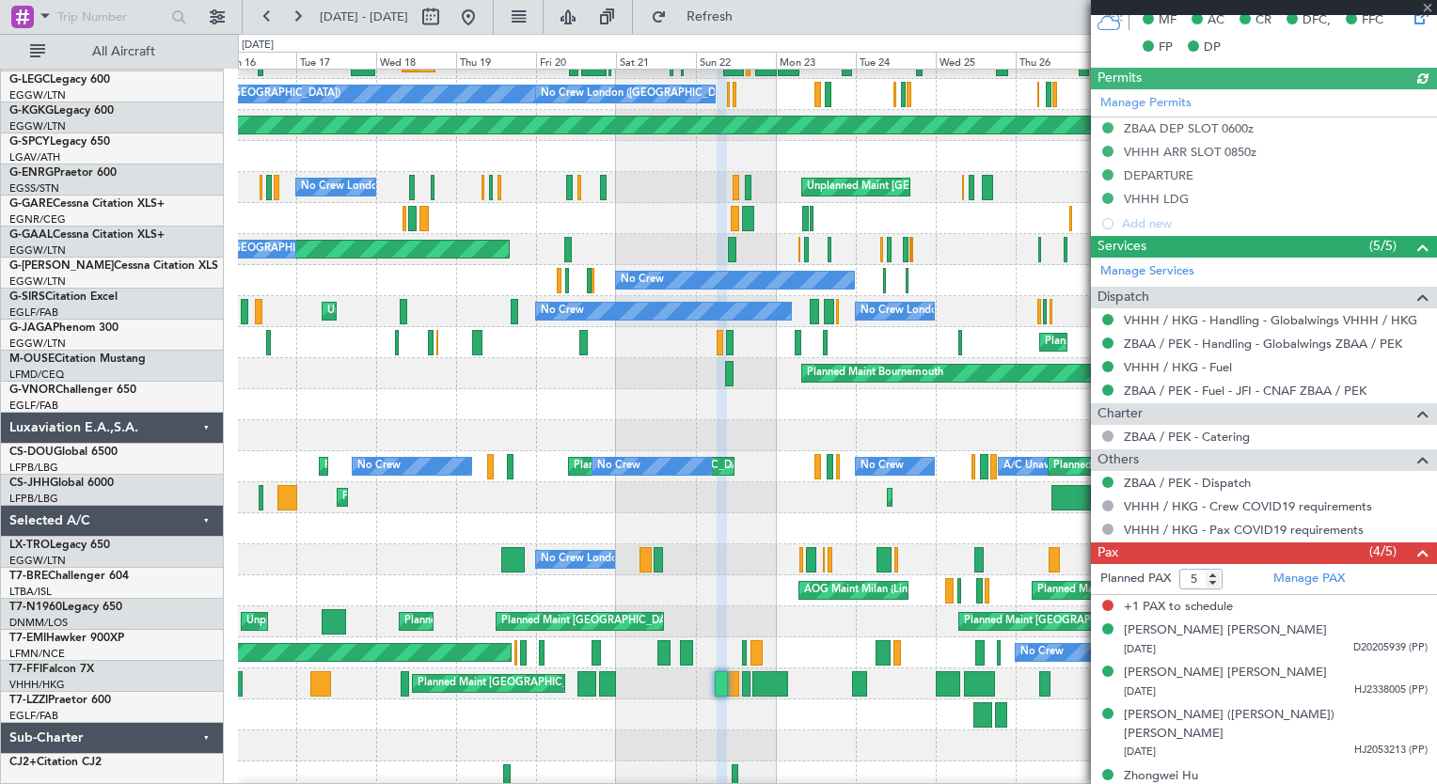
click at [646, 733] on div at bounding box center [837, 746] width 1198 height 31
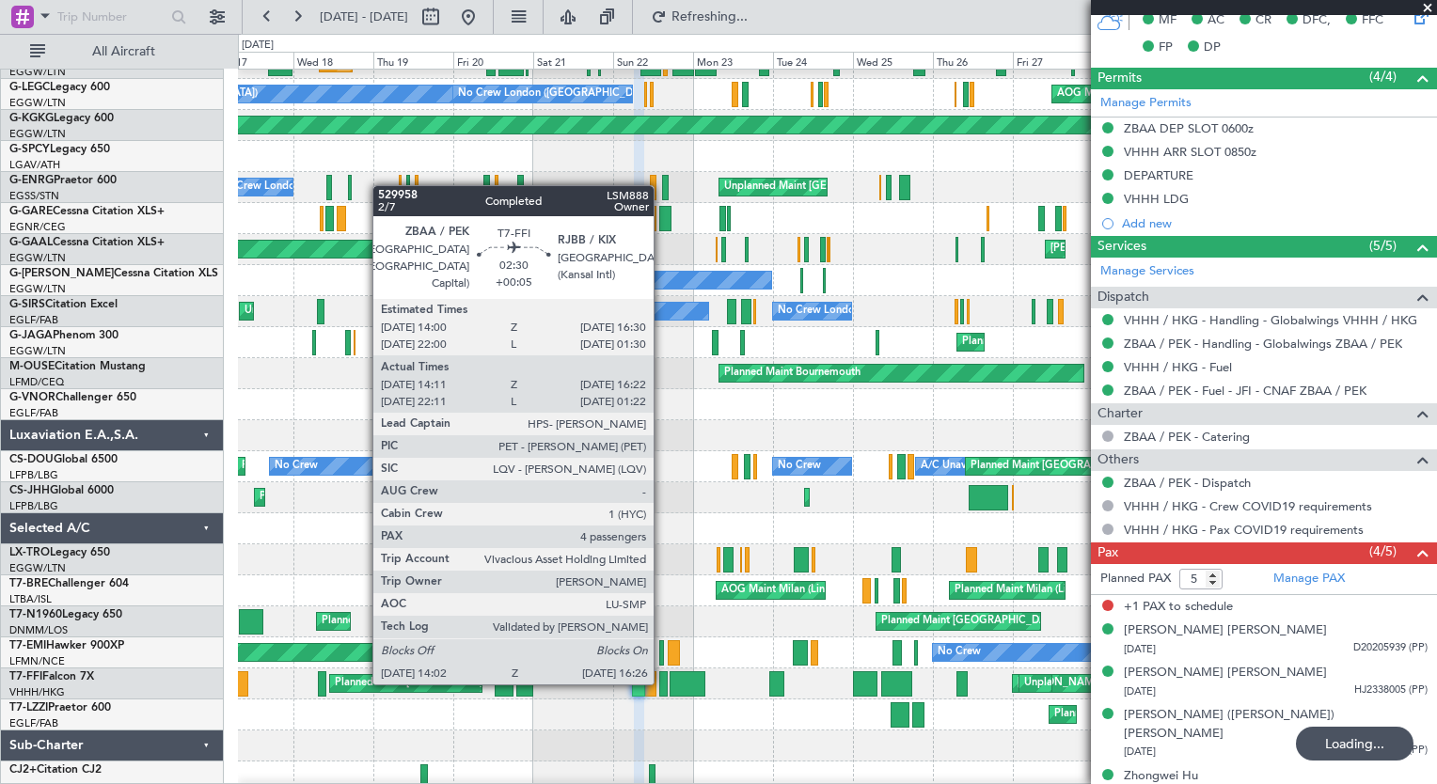
click at [662, 681] on div at bounding box center [663, 684] width 8 height 25
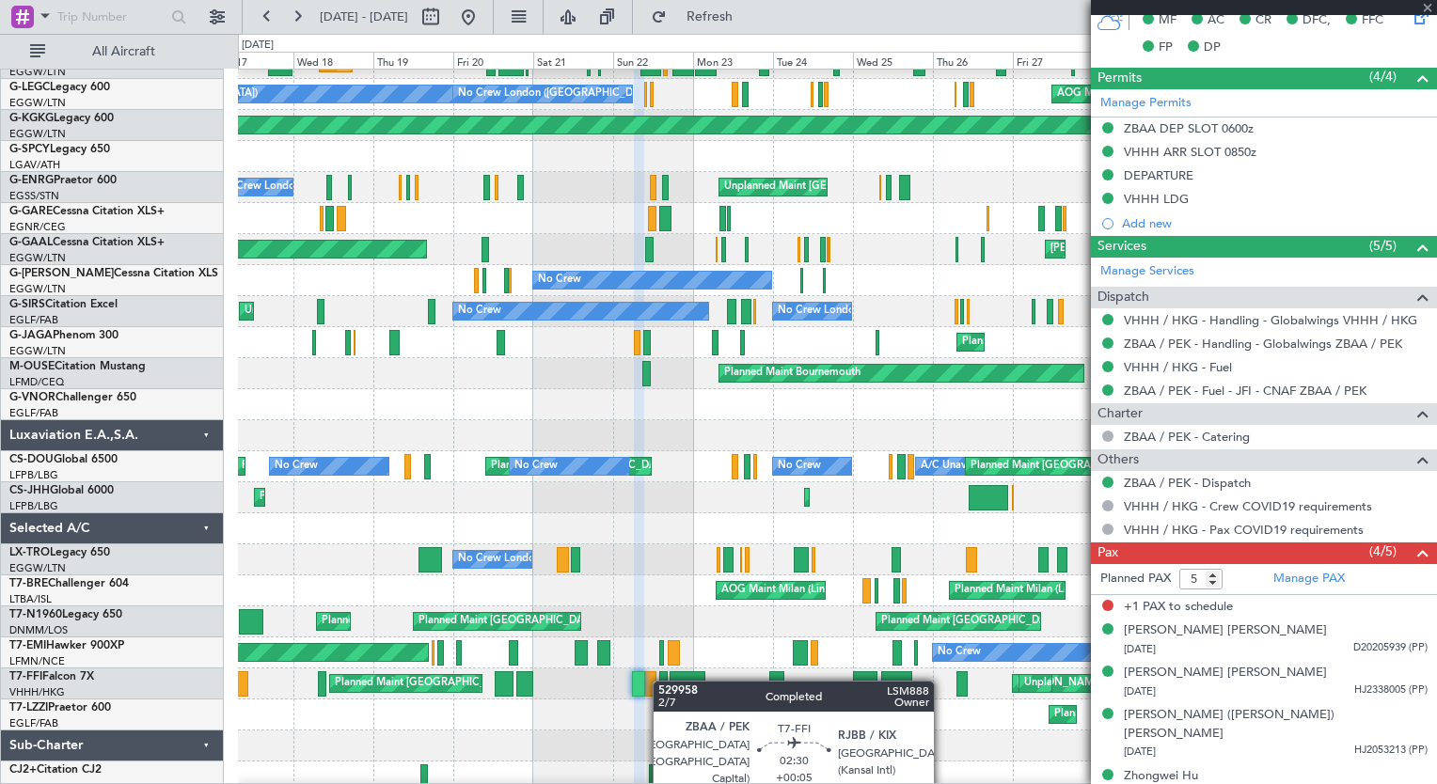
type input "+00:05"
type input "14:11"
type input "16:22"
type input "4"
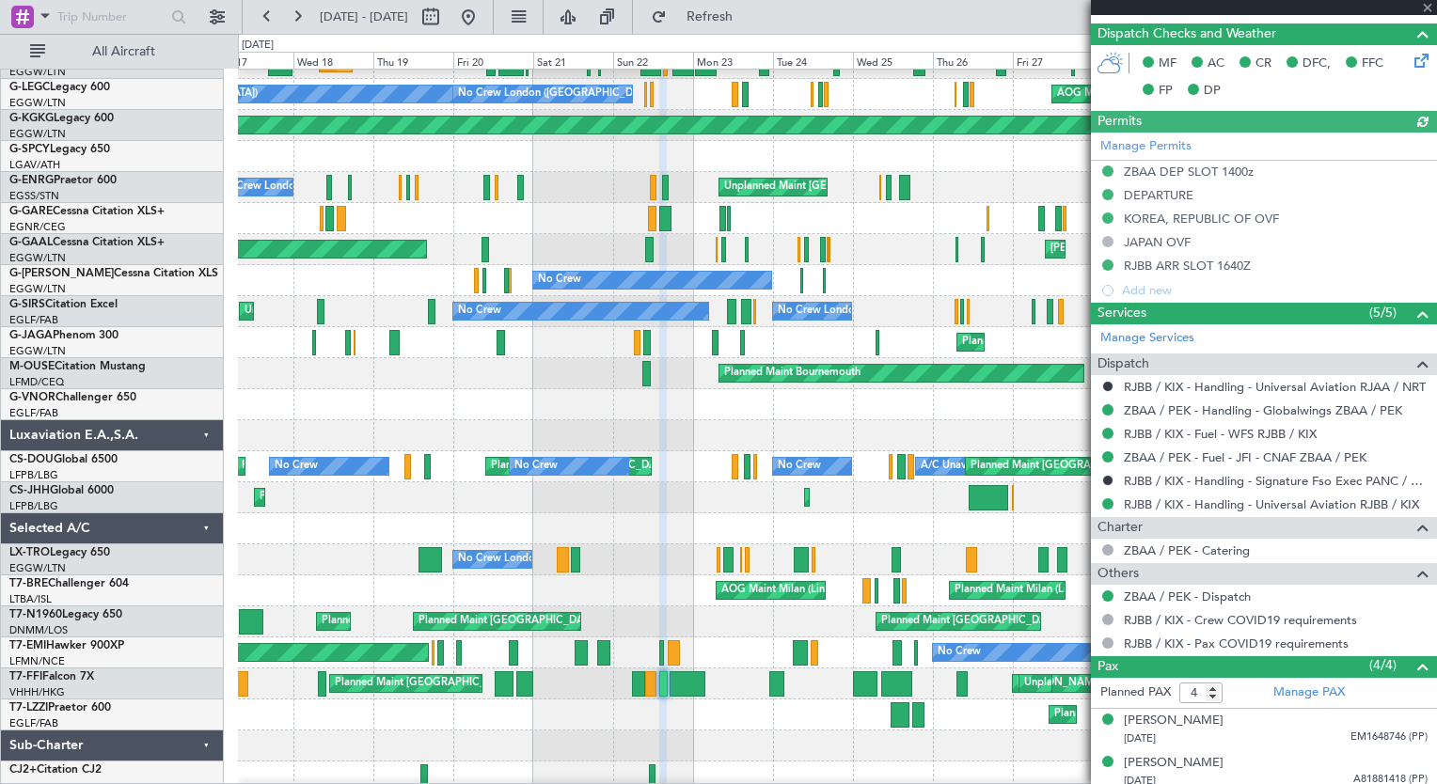
scroll to position [588, 0]
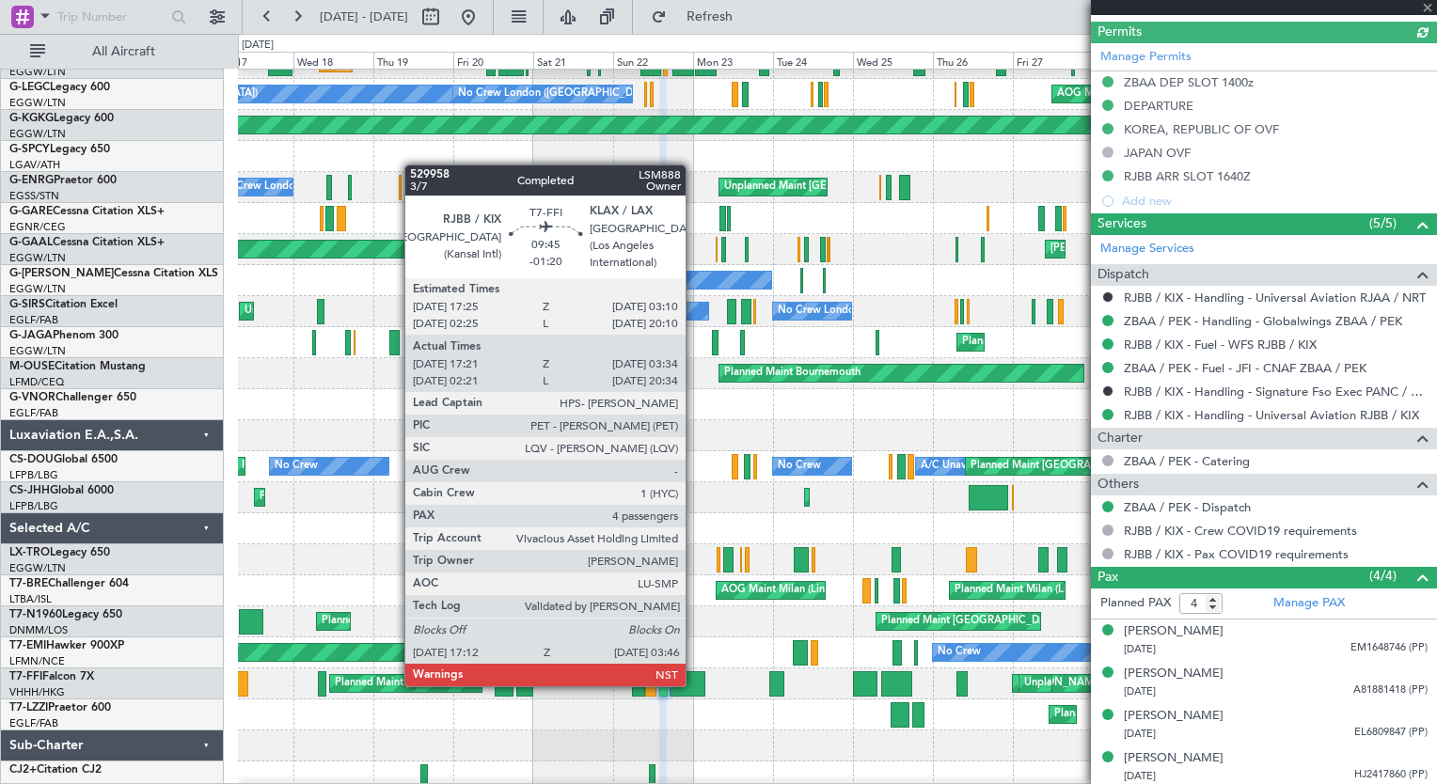
click at [696, 685] on div at bounding box center [688, 684] width 36 height 25
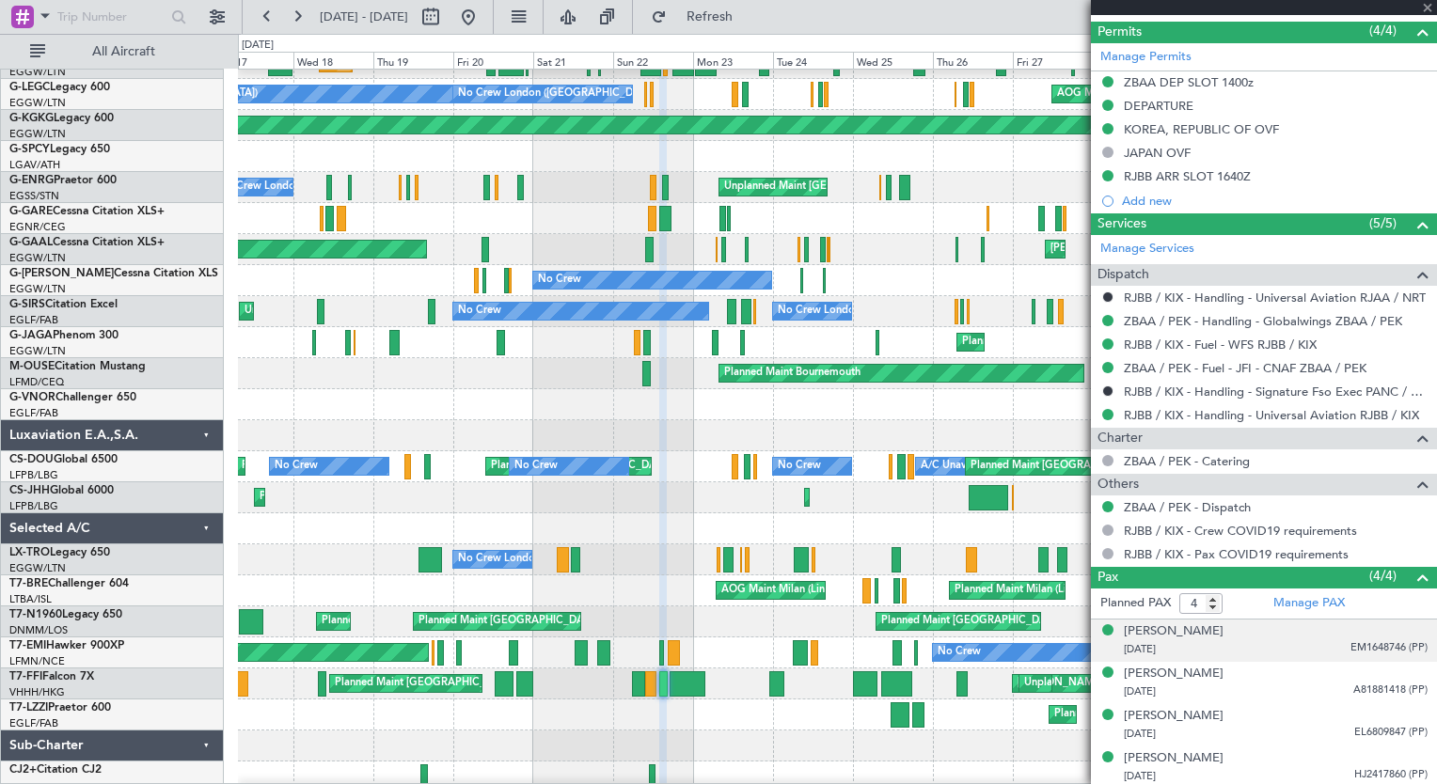
type input "-01:20"
type input "17:21"
type input "03:34"
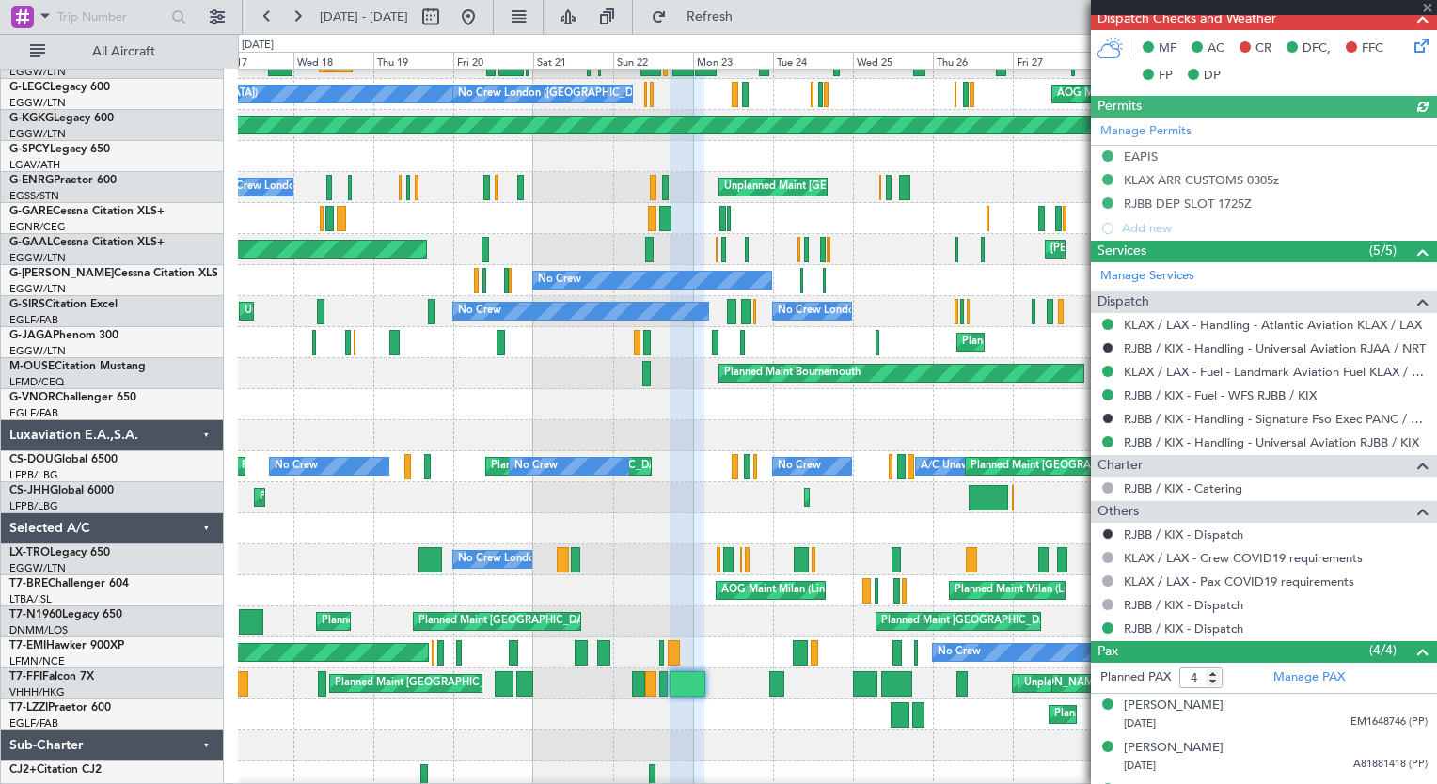
scroll to position [636, 0]
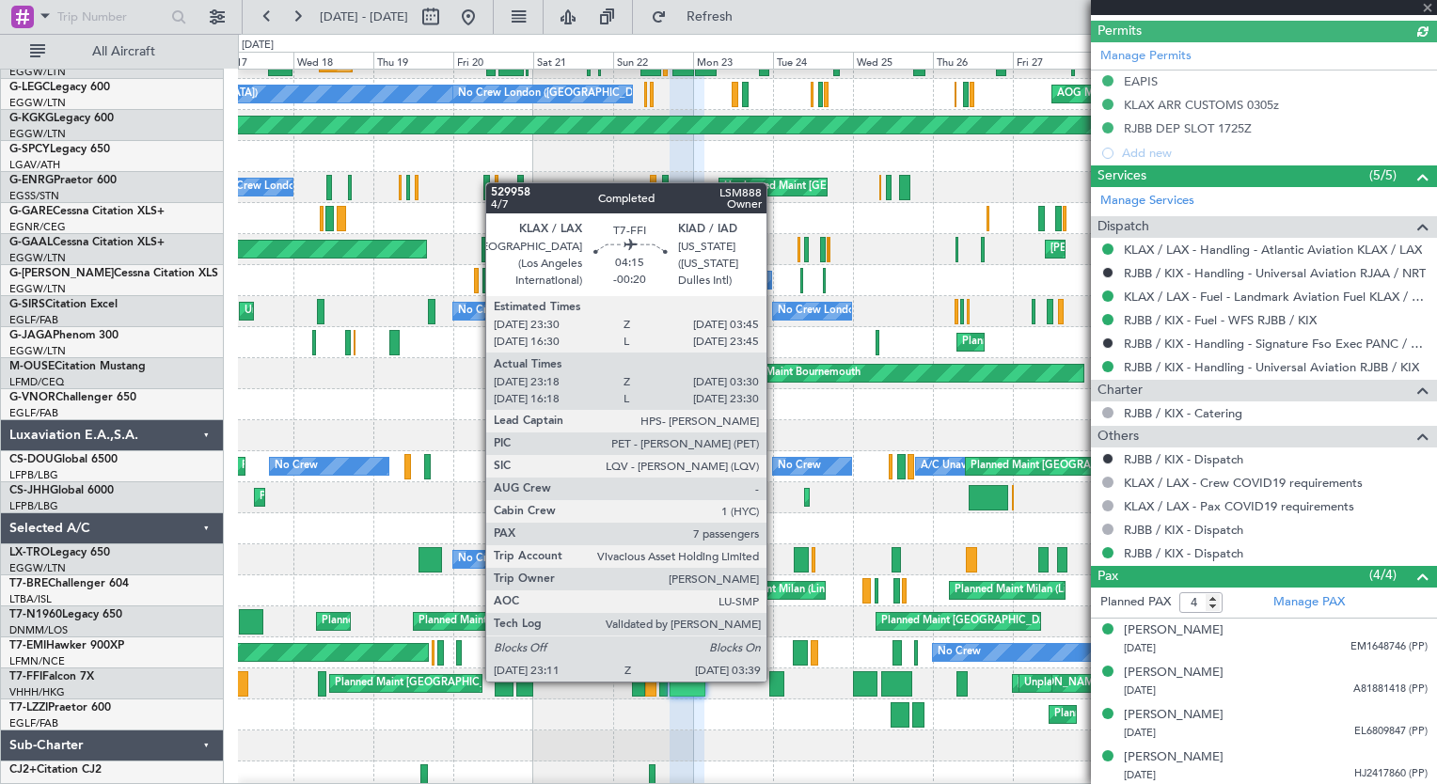
click at [775, 680] on div at bounding box center [776, 684] width 15 height 25
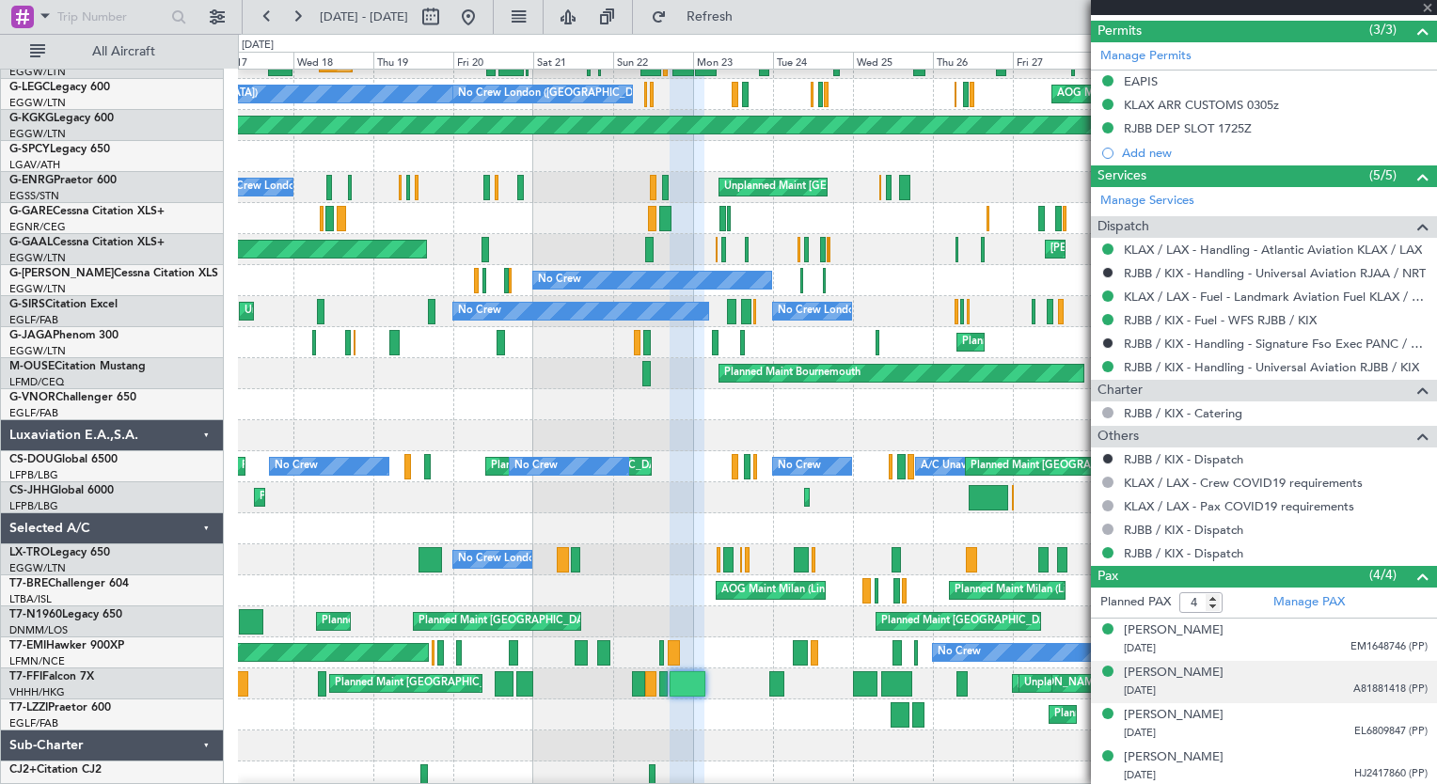
type input "-00:20"
type input "23:18"
type input "03:30"
type input "7"
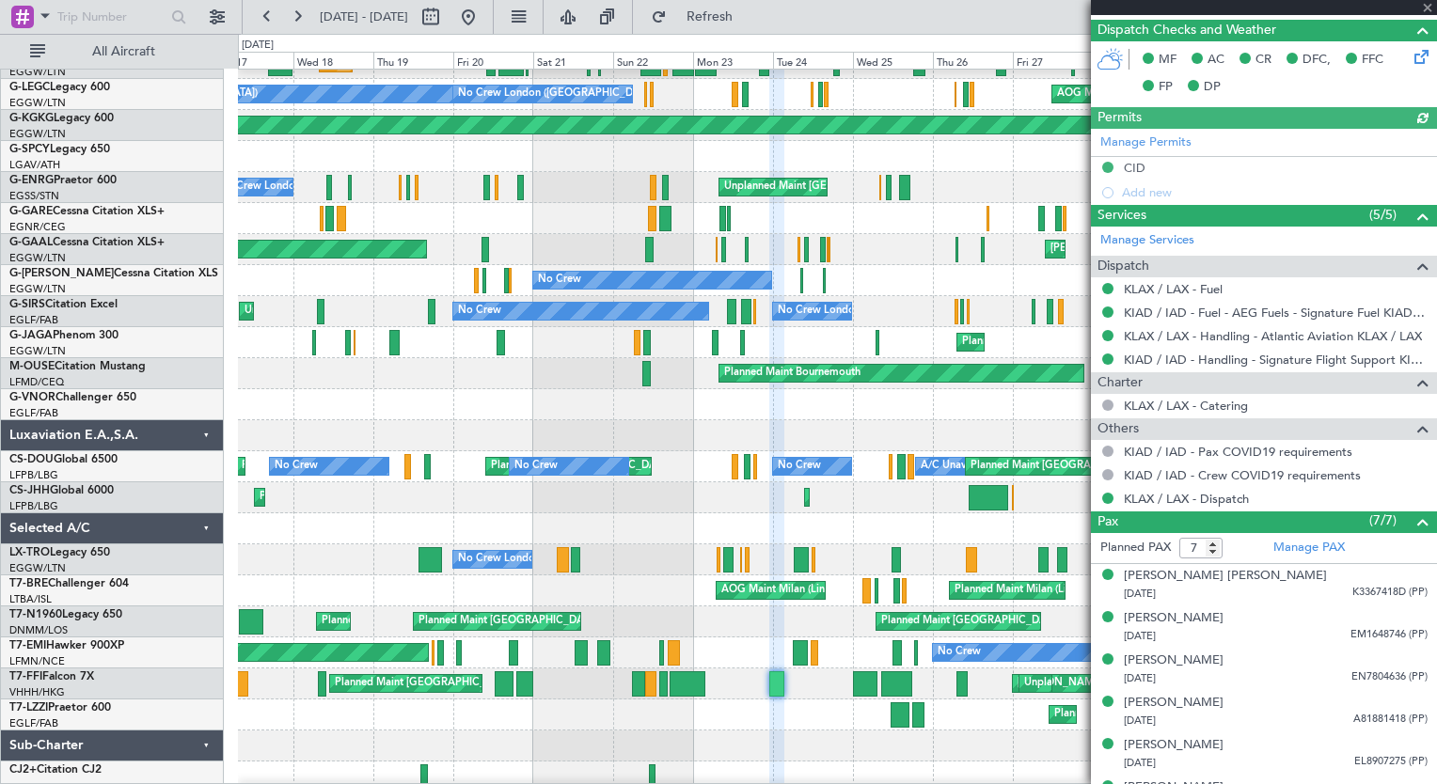
scroll to position [598, 0]
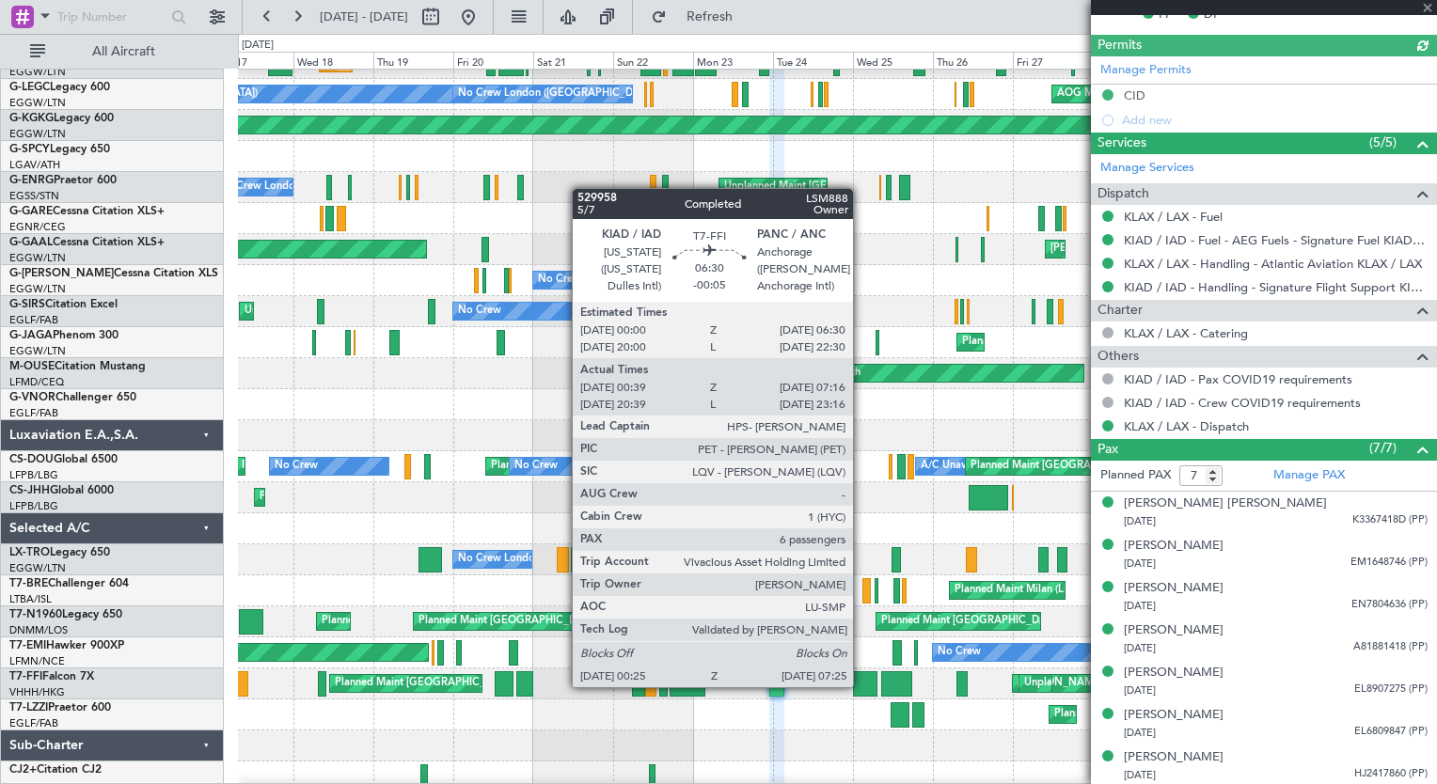
click at [862, 685] on div at bounding box center [865, 684] width 24 height 25
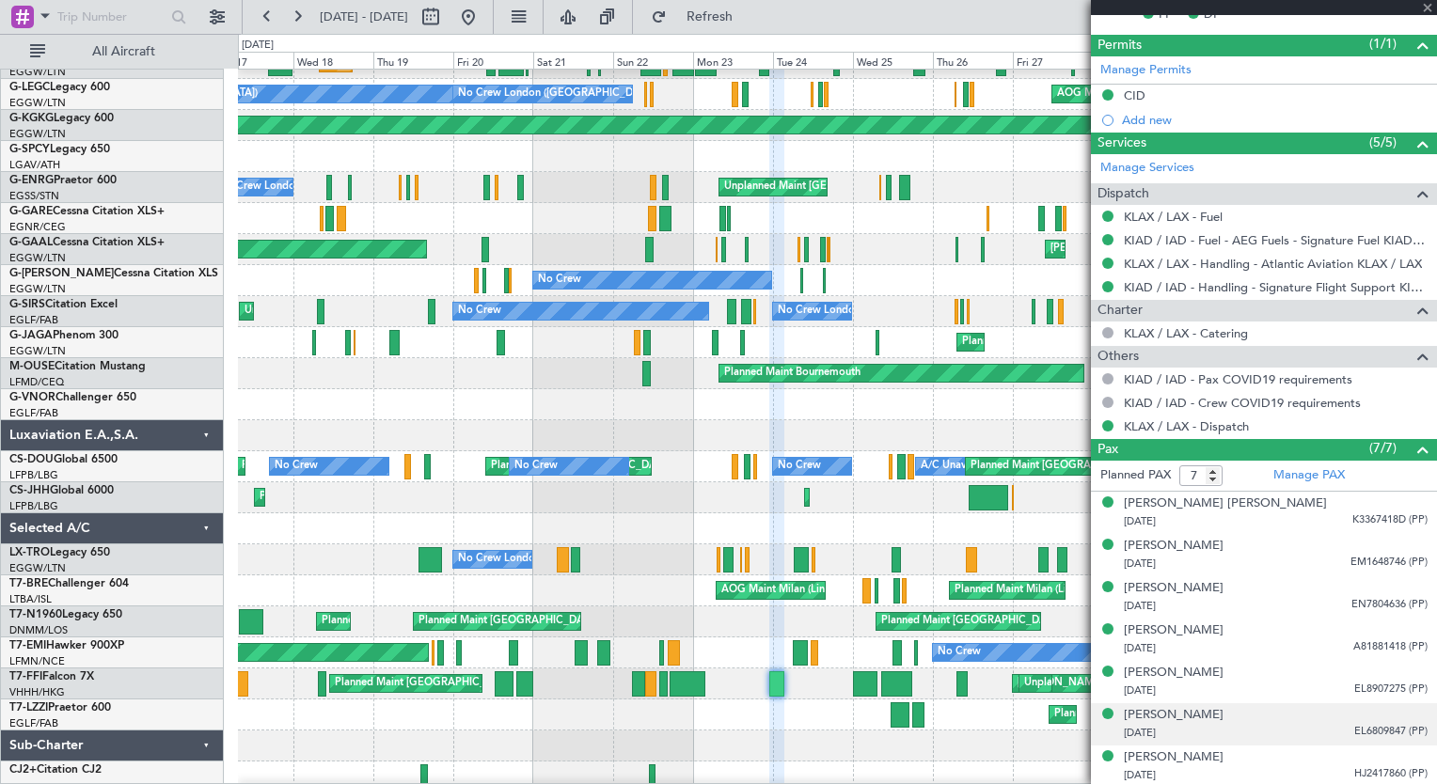
type input "-00:05"
type input "00:39"
type input "07:16"
type input "6"
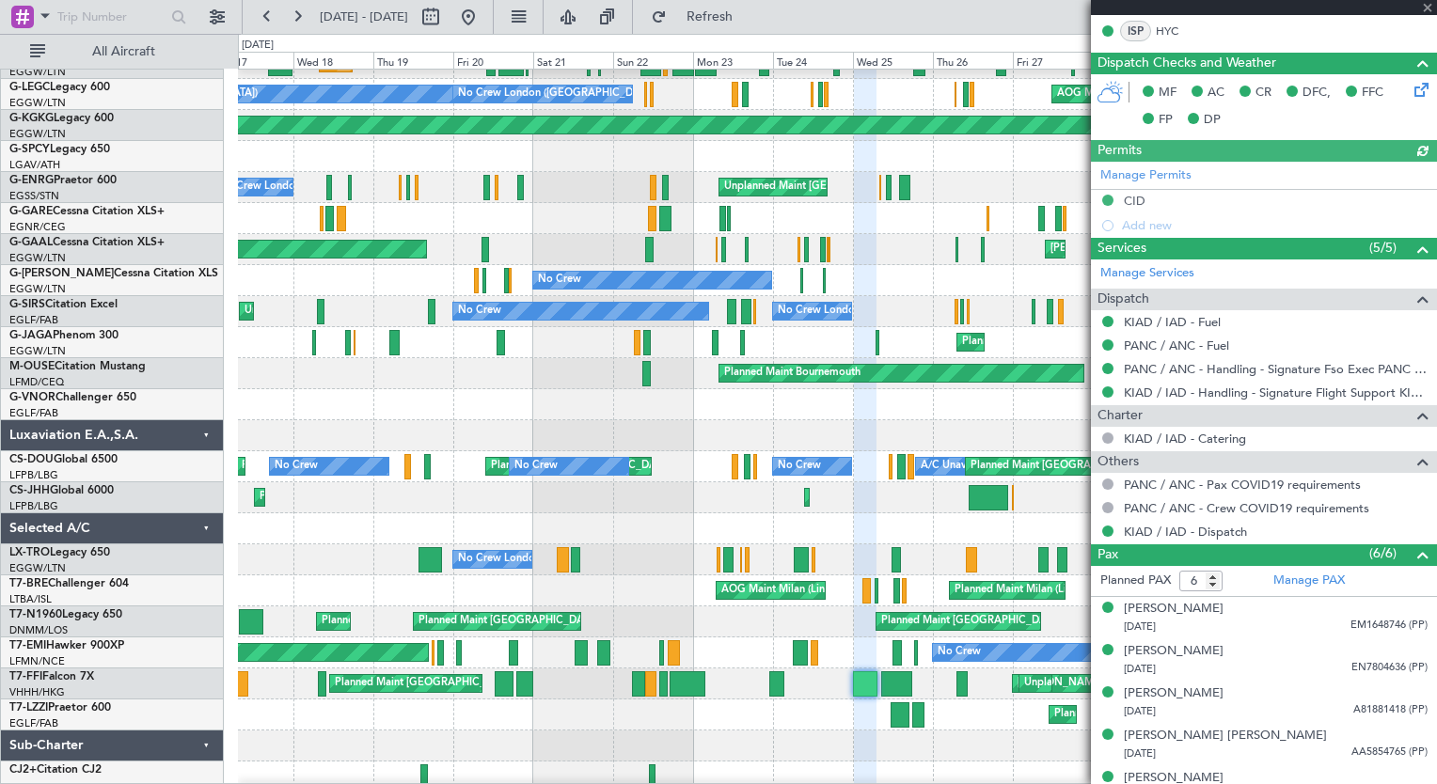
scroll to position [555, 0]
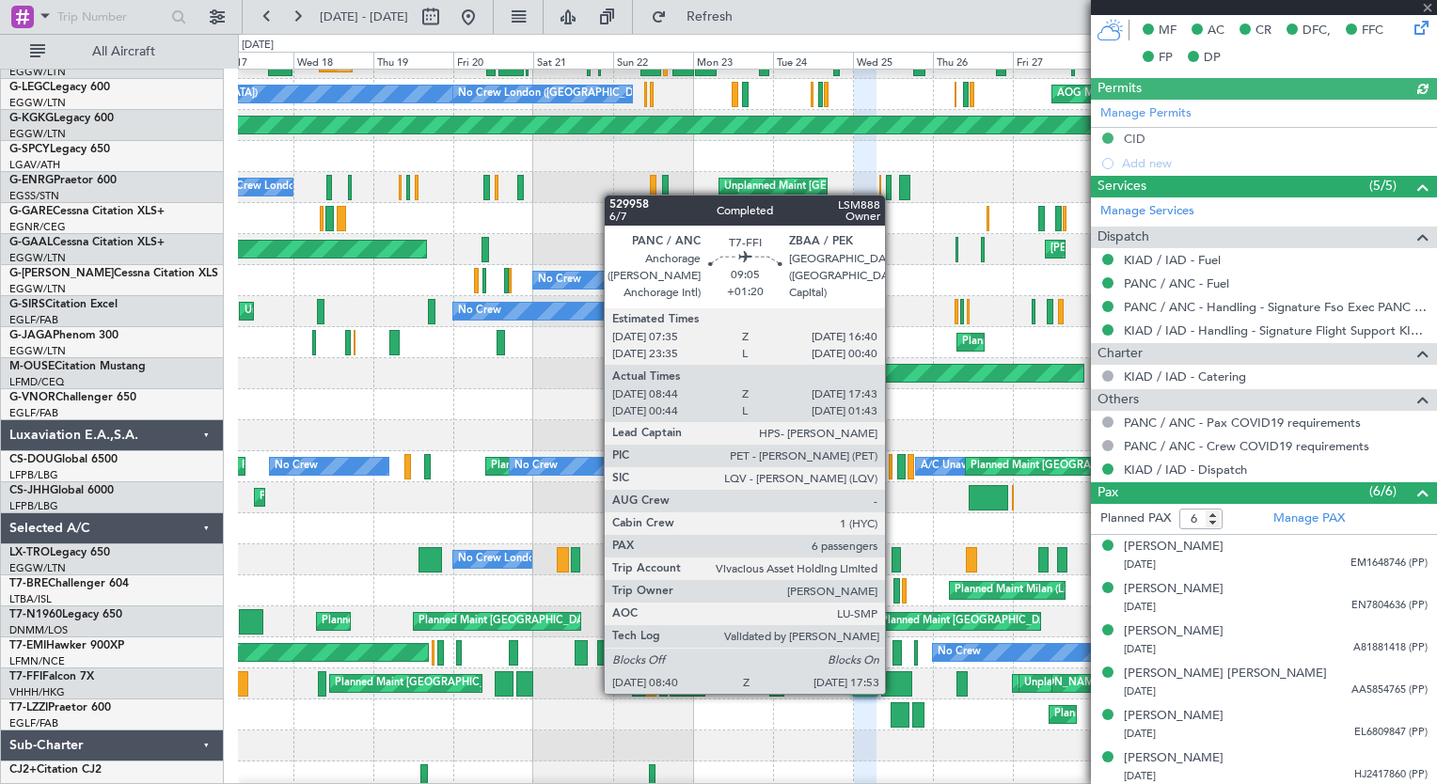
click at [893, 690] on div at bounding box center [896, 684] width 31 height 25
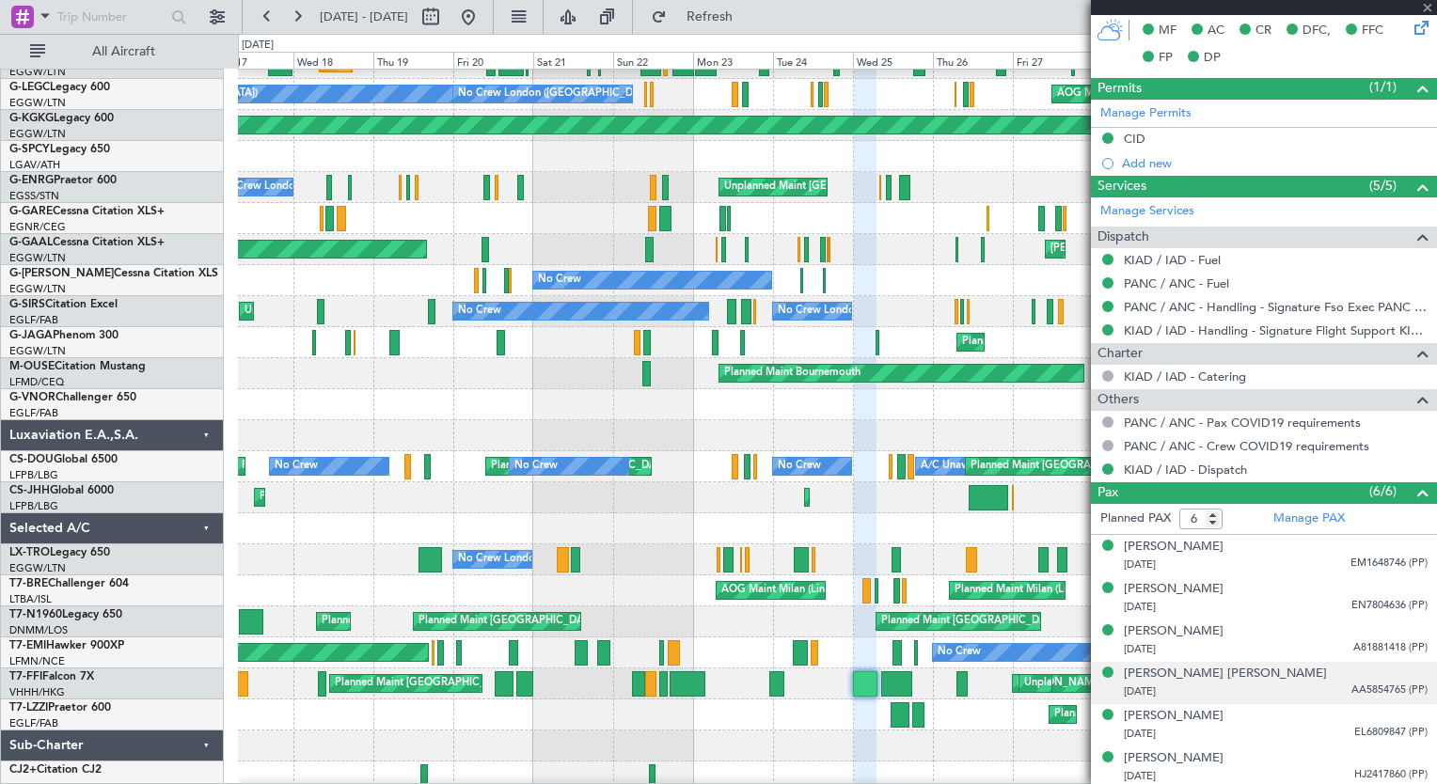
type input "+01:20"
type input "08:44"
type input "17:43"
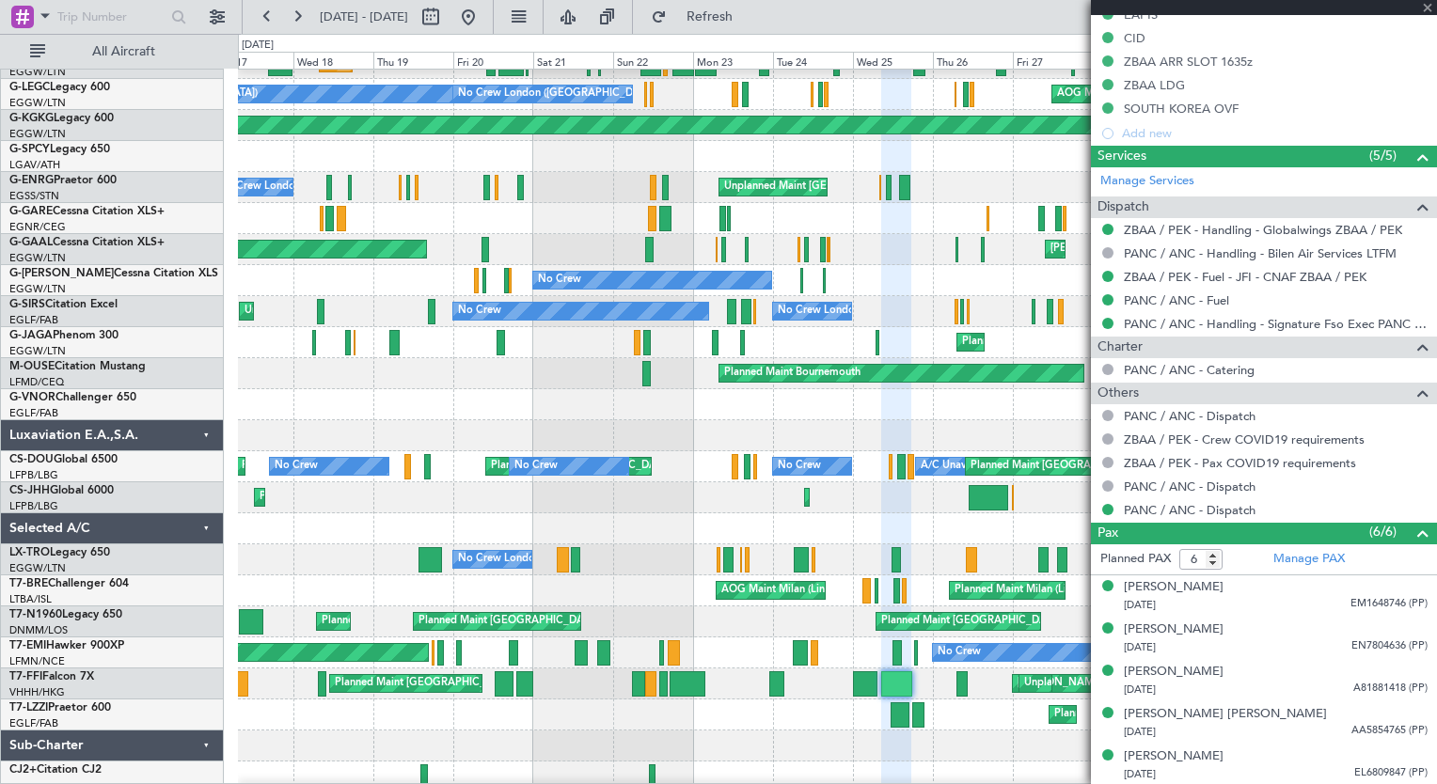
scroll to position [636, 0]
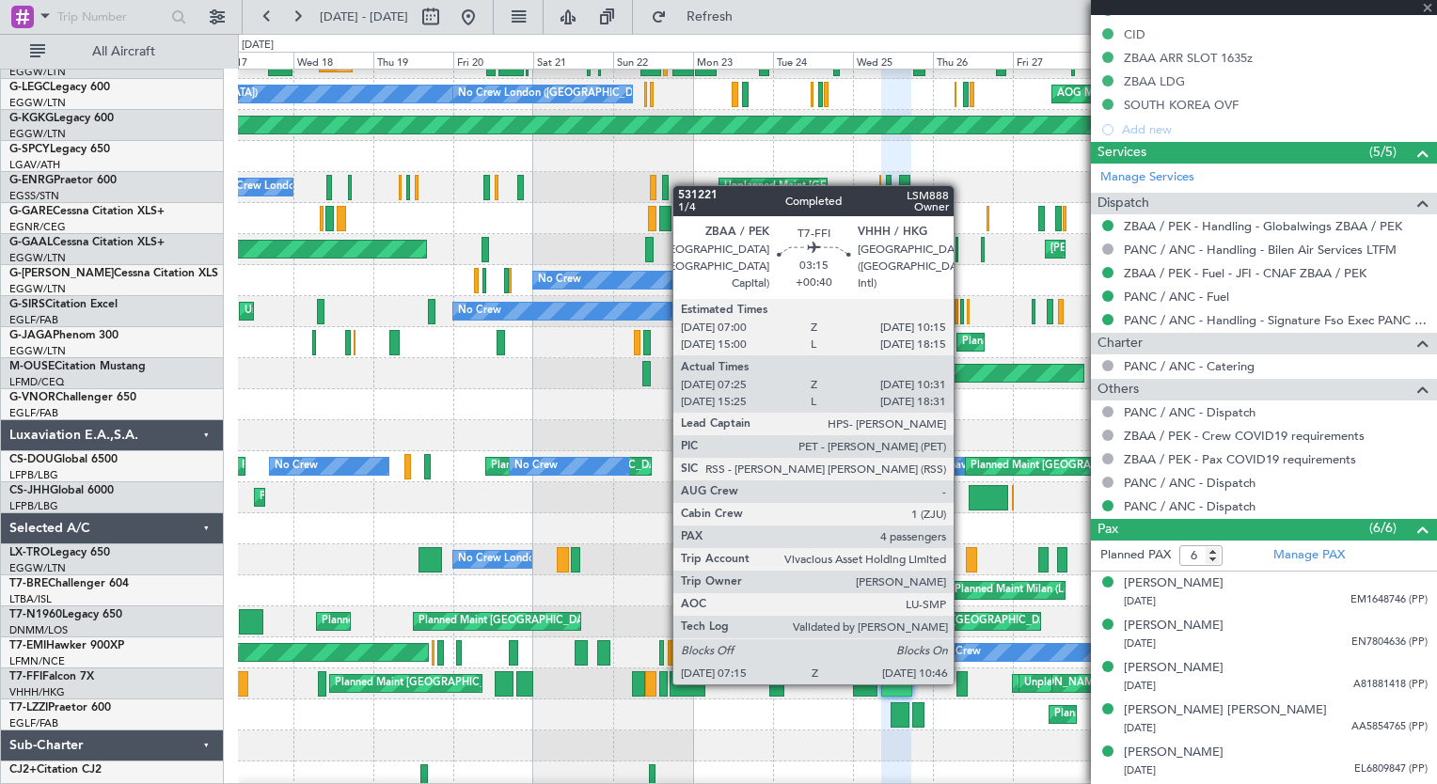
click at [961, 681] on div at bounding box center [963, 684] width 12 height 25
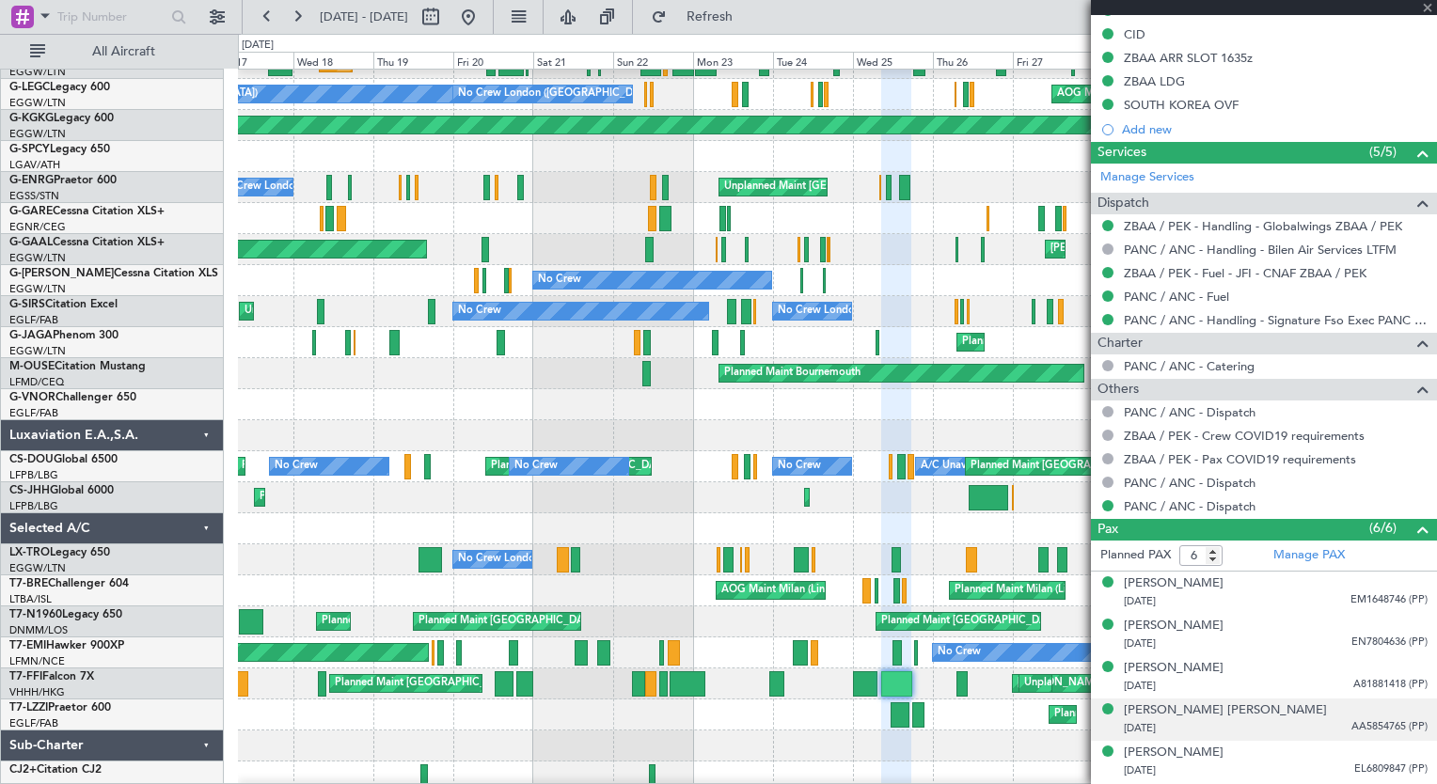
type input "+00:40"
type input "07:25"
type input "10:31"
type input "4"
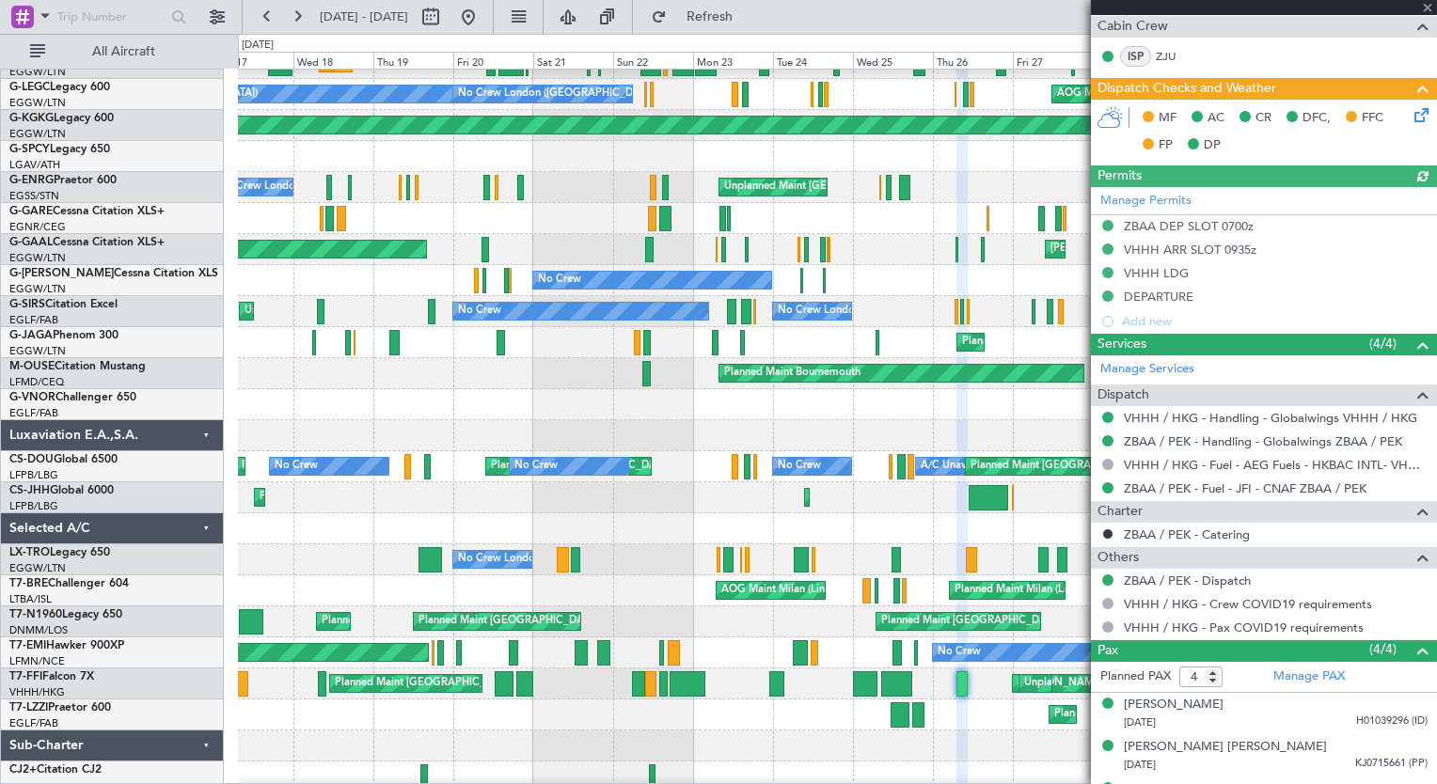
scroll to position [564, 0]
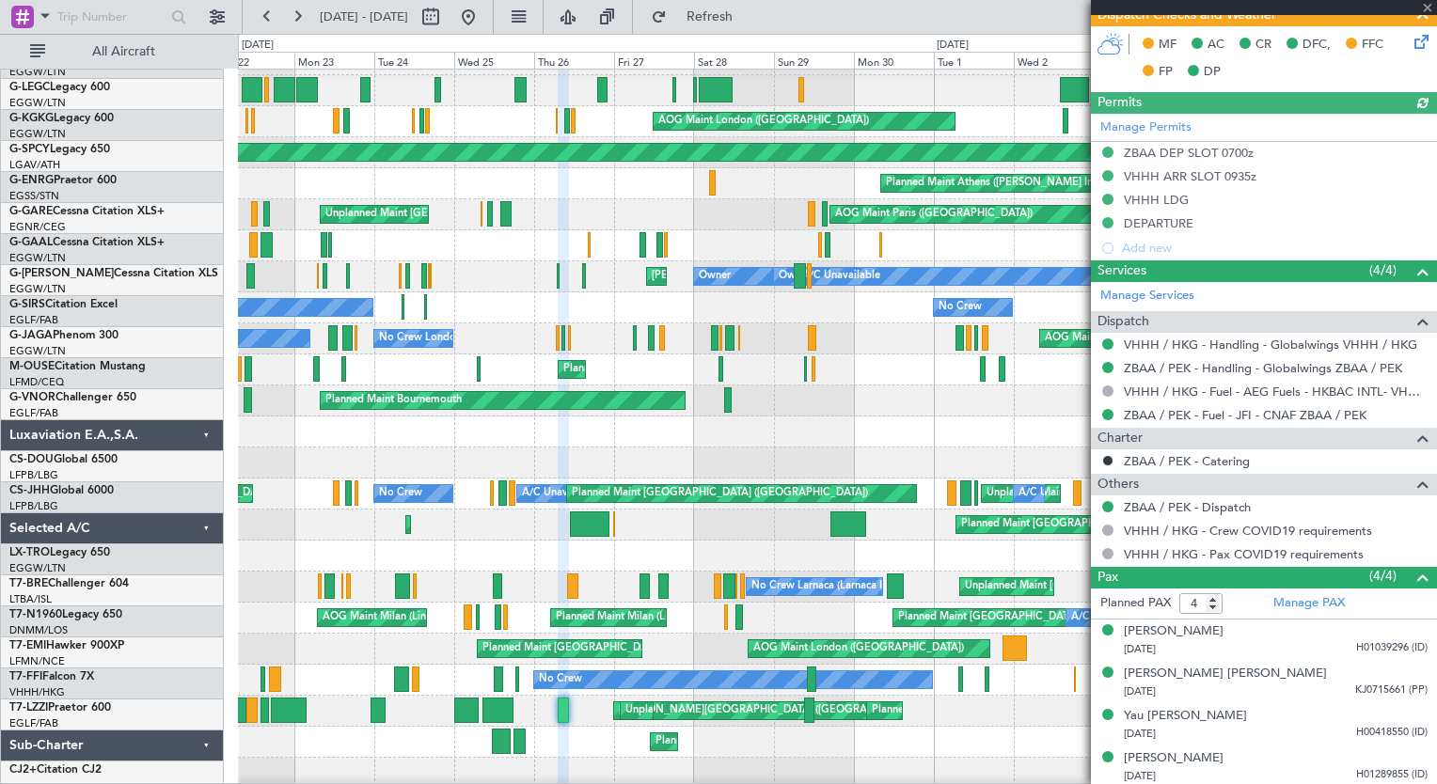
click at [568, 755] on div "Planned Maint [GEOGRAPHIC_DATA] ([GEOGRAPHIC_DATA]) Planned Maint [GEOGRAPHIC_D…" at bounding box center [837, 742] width 1198 height 31
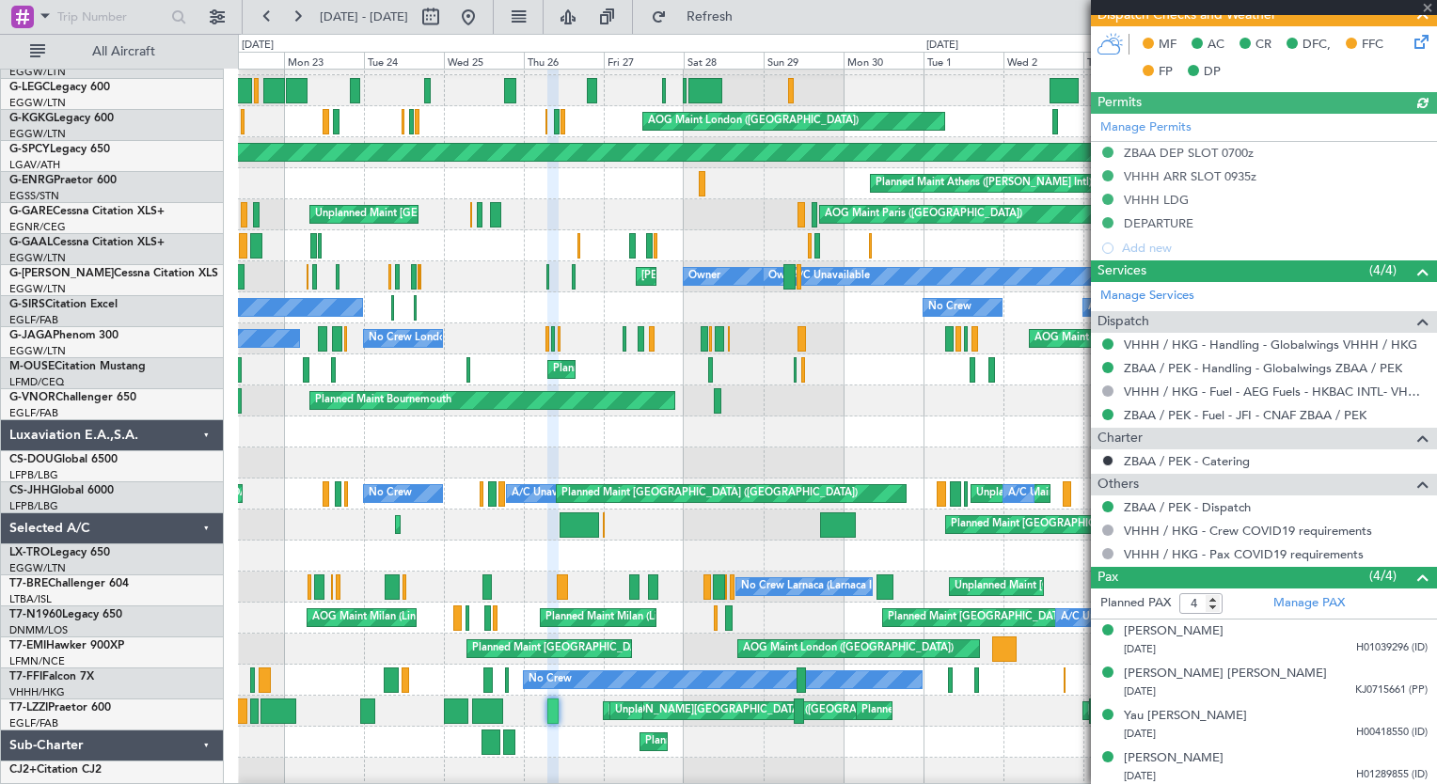
scroll to position [25, 0]
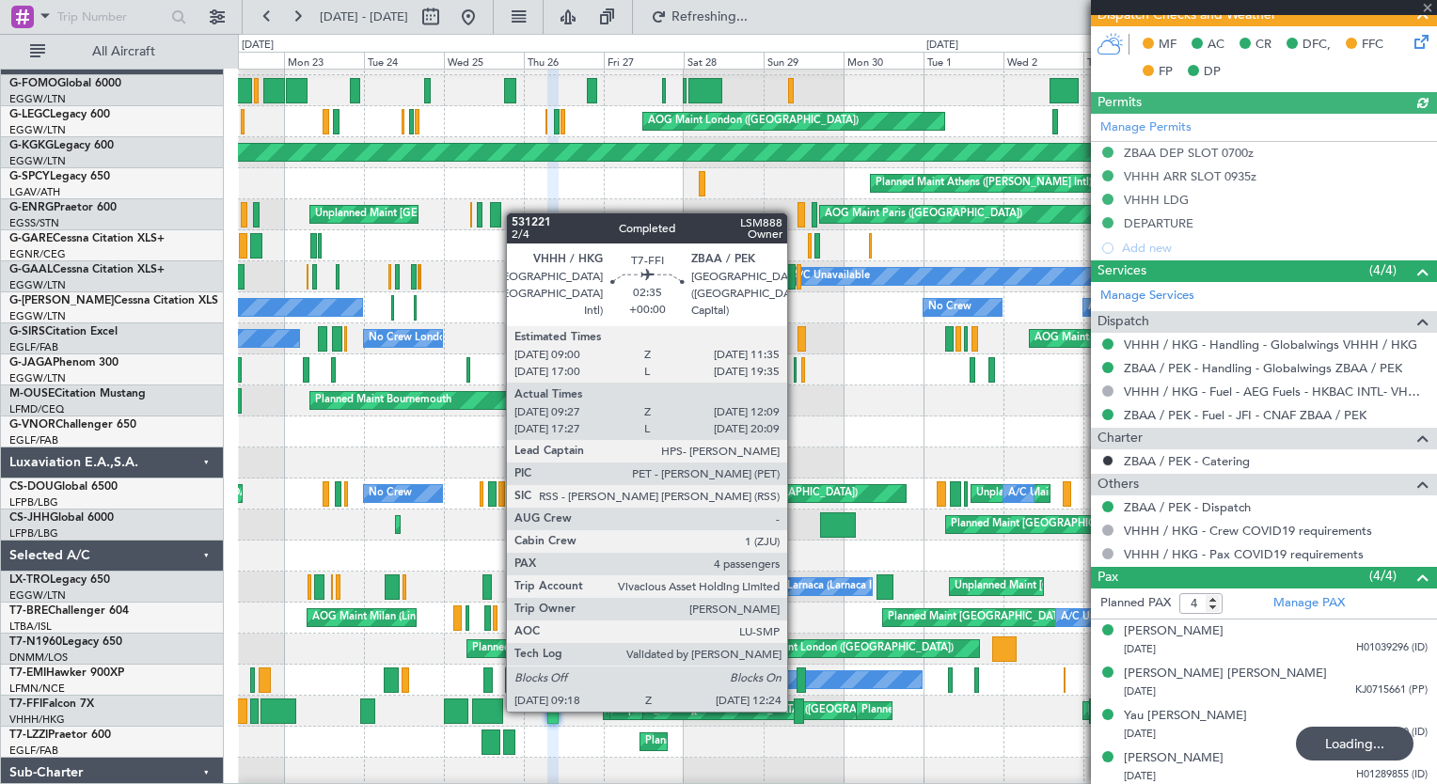
click at [796, 710] on div at bounding box center [799, 711] width 10 height 25
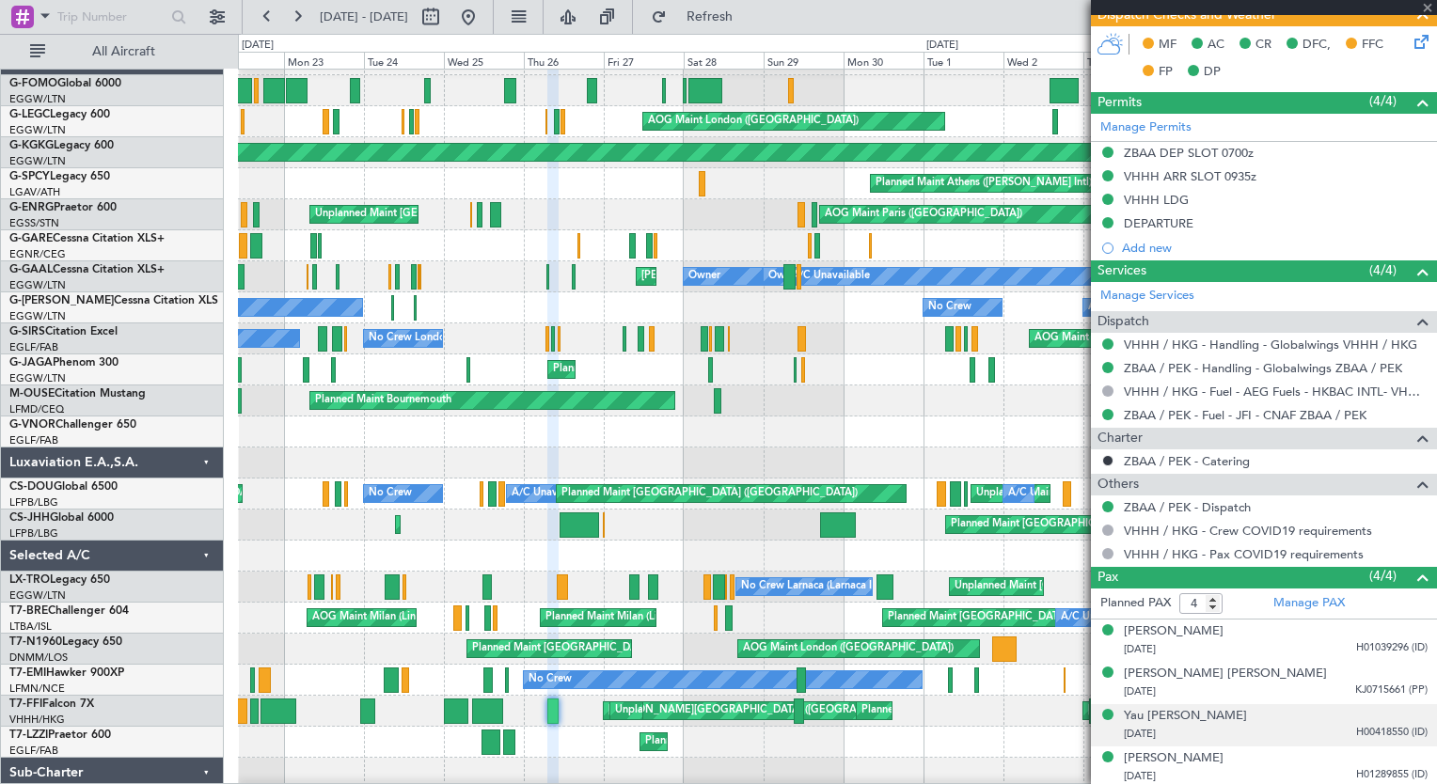
type input "09:27"
type input "12:09"
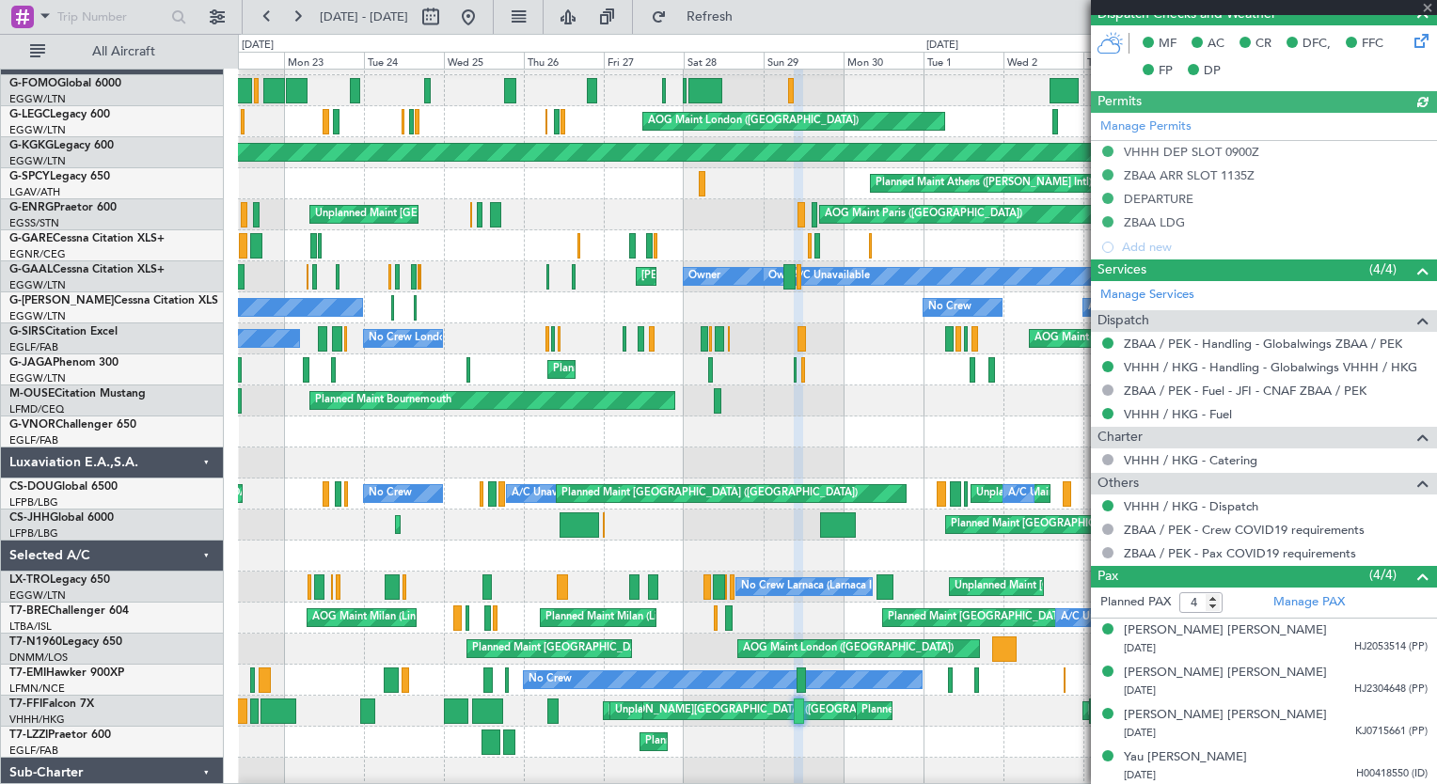
scroll to position [494, 0]
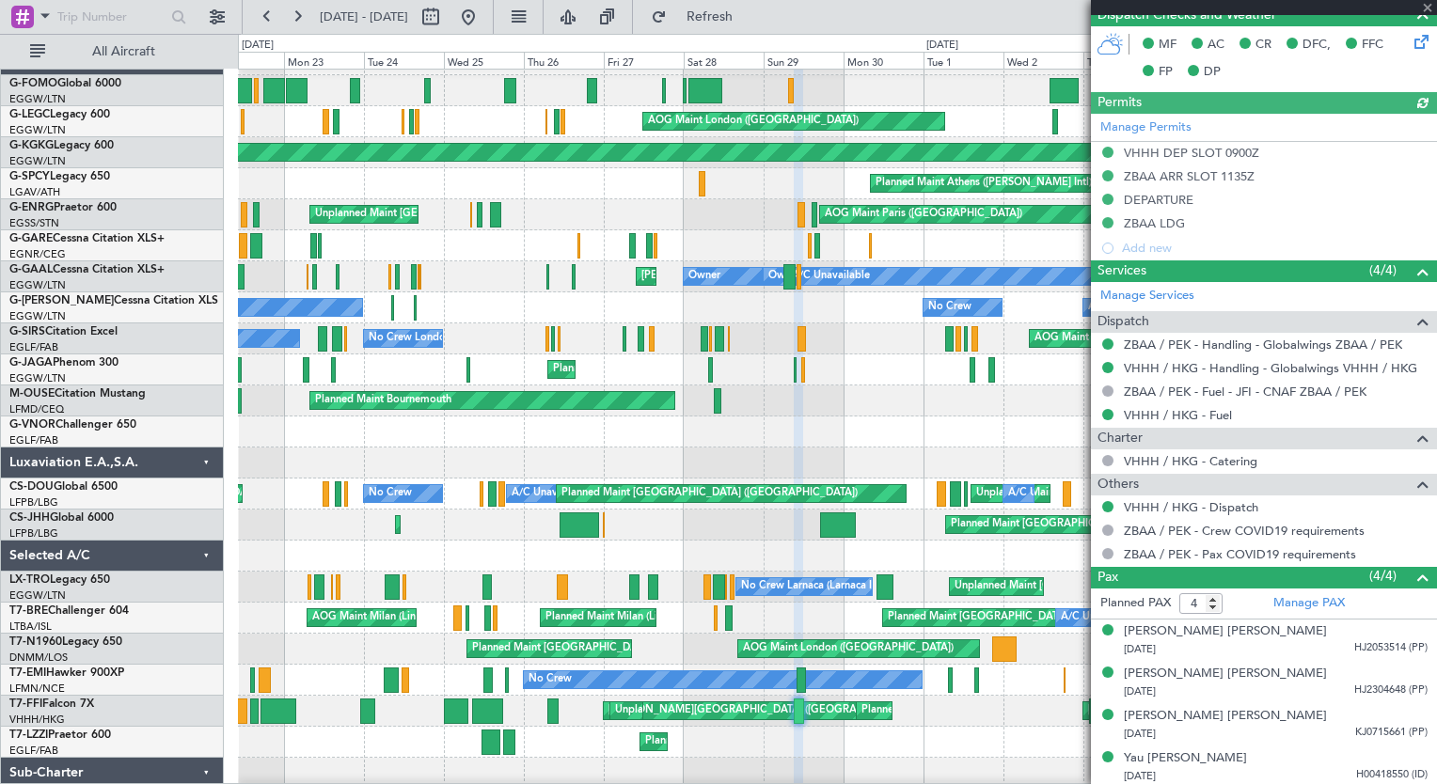
click at [682, 751] on div "Planned Maint [GEOGRAPHIC_DATA] ([GEOGRAPHIC_DATA]) Planned Maint [GEOGRAPHIC_D…" at bounding box center [837, 742] width 1198 height 31
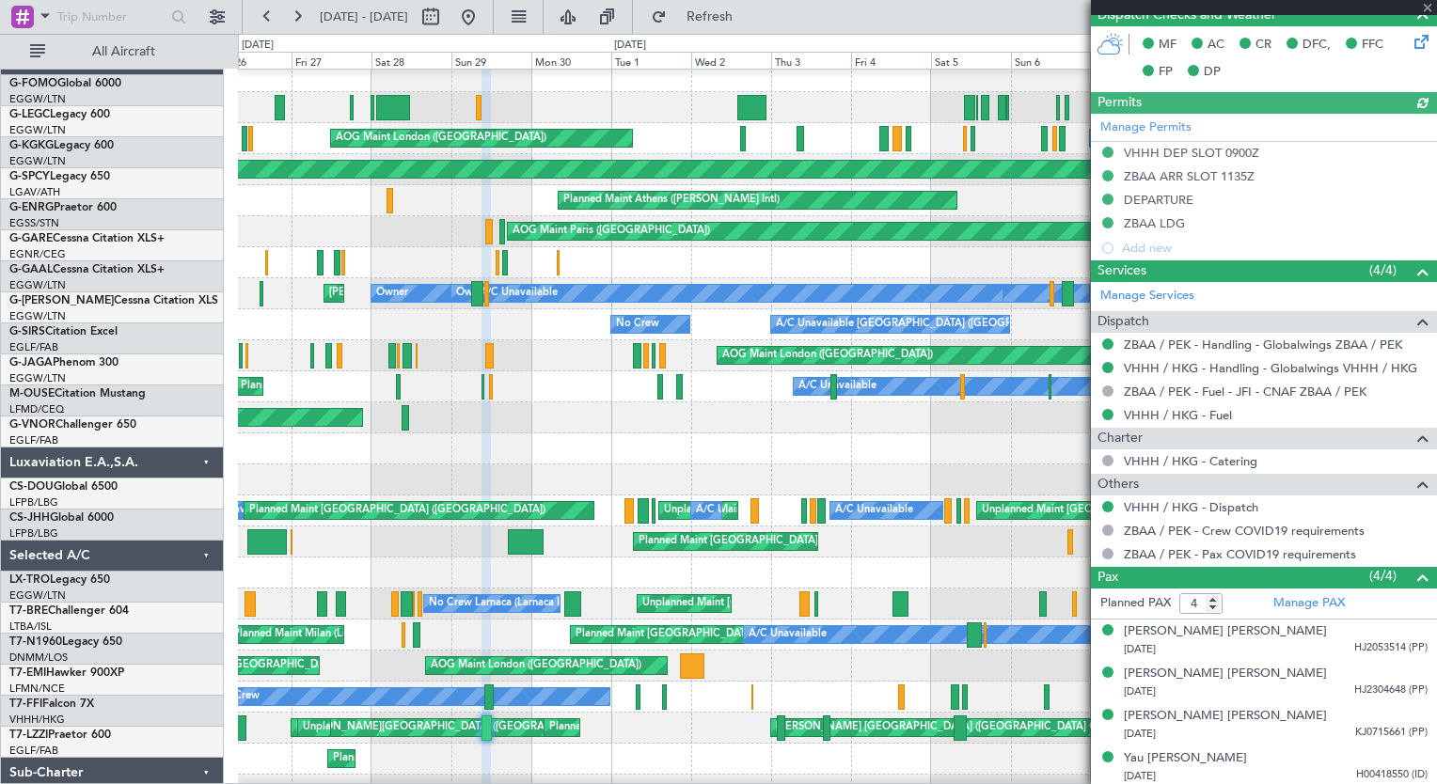
scroll to position [8, 0]
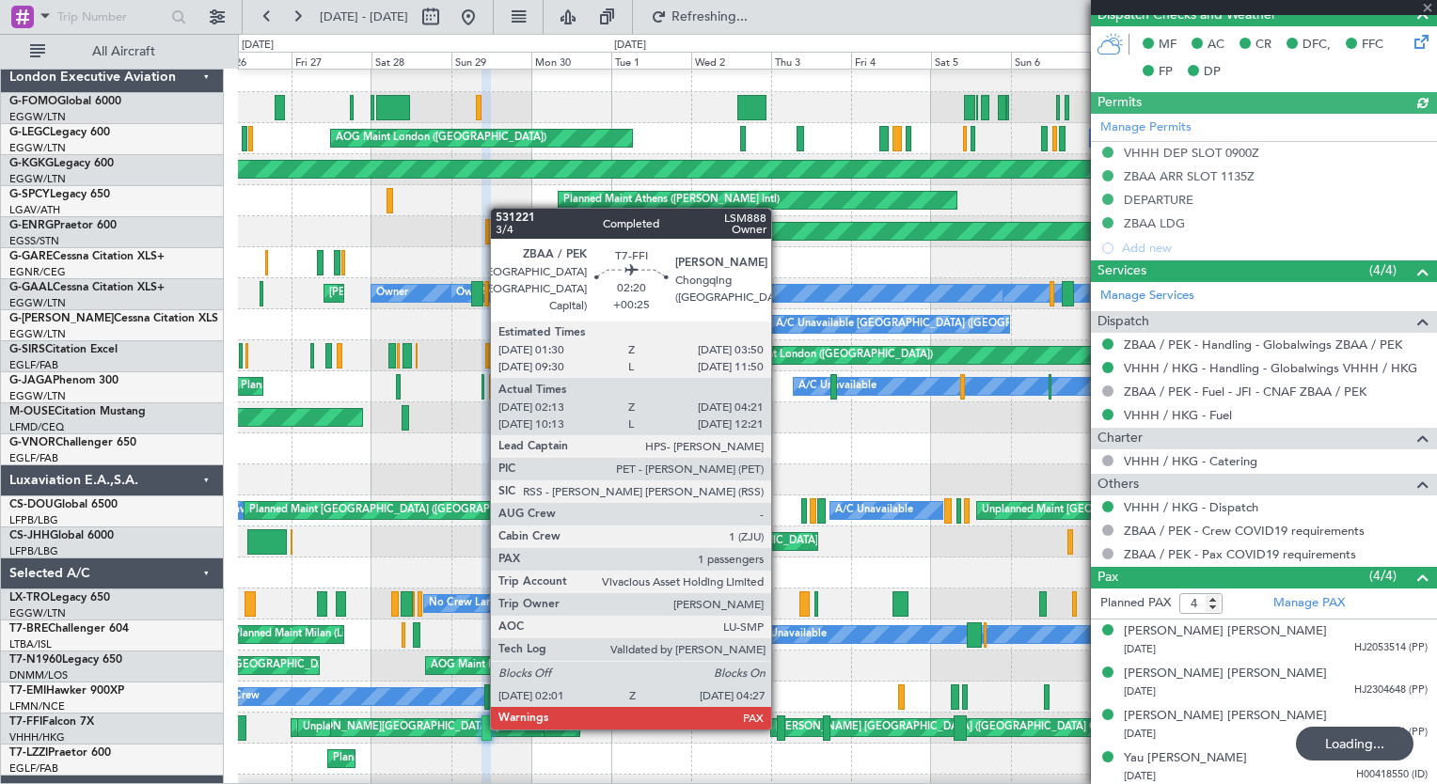
click at [780, 726] on div at bounding box center [781, 728] width 8 height 25
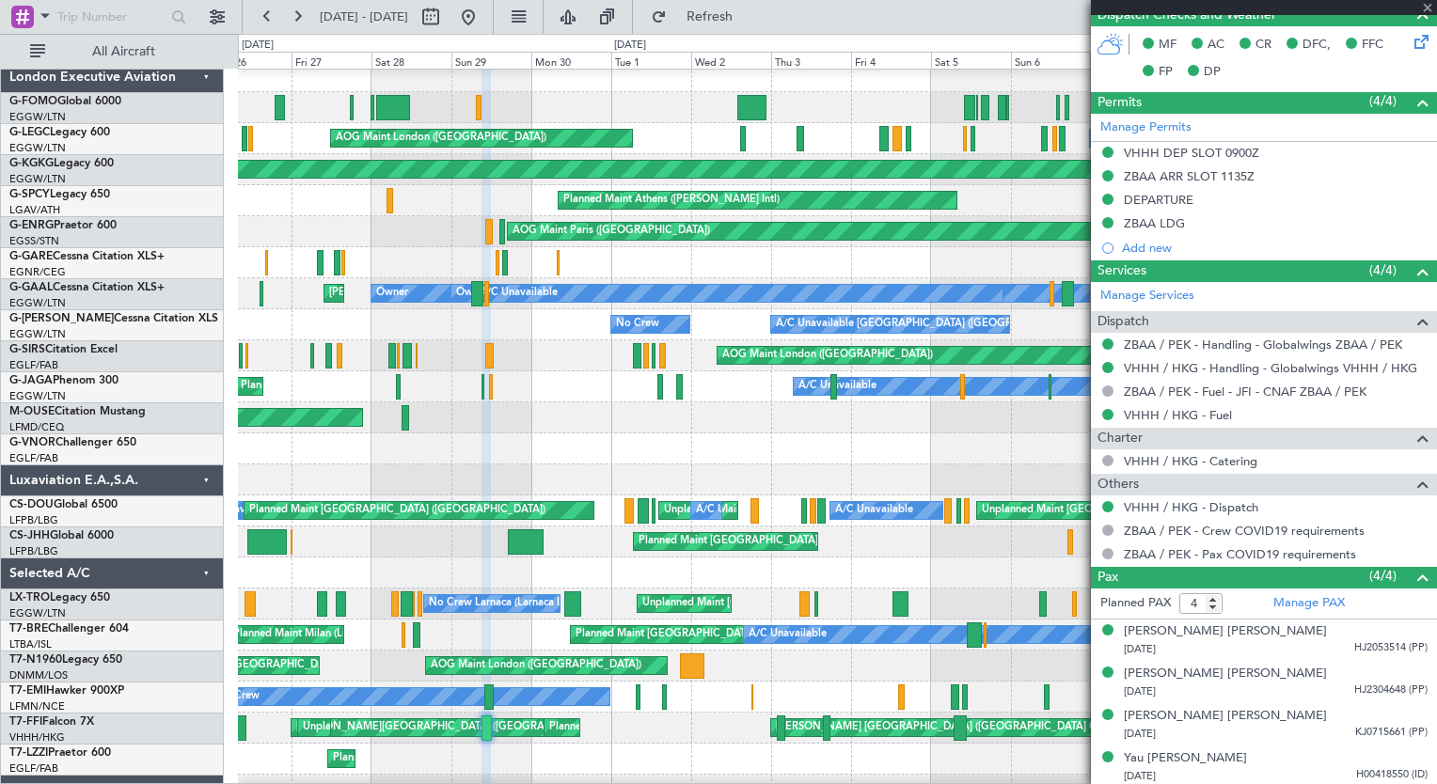
type input "+00:25"
type input "02:13"
type input "04:21"
type input "5"
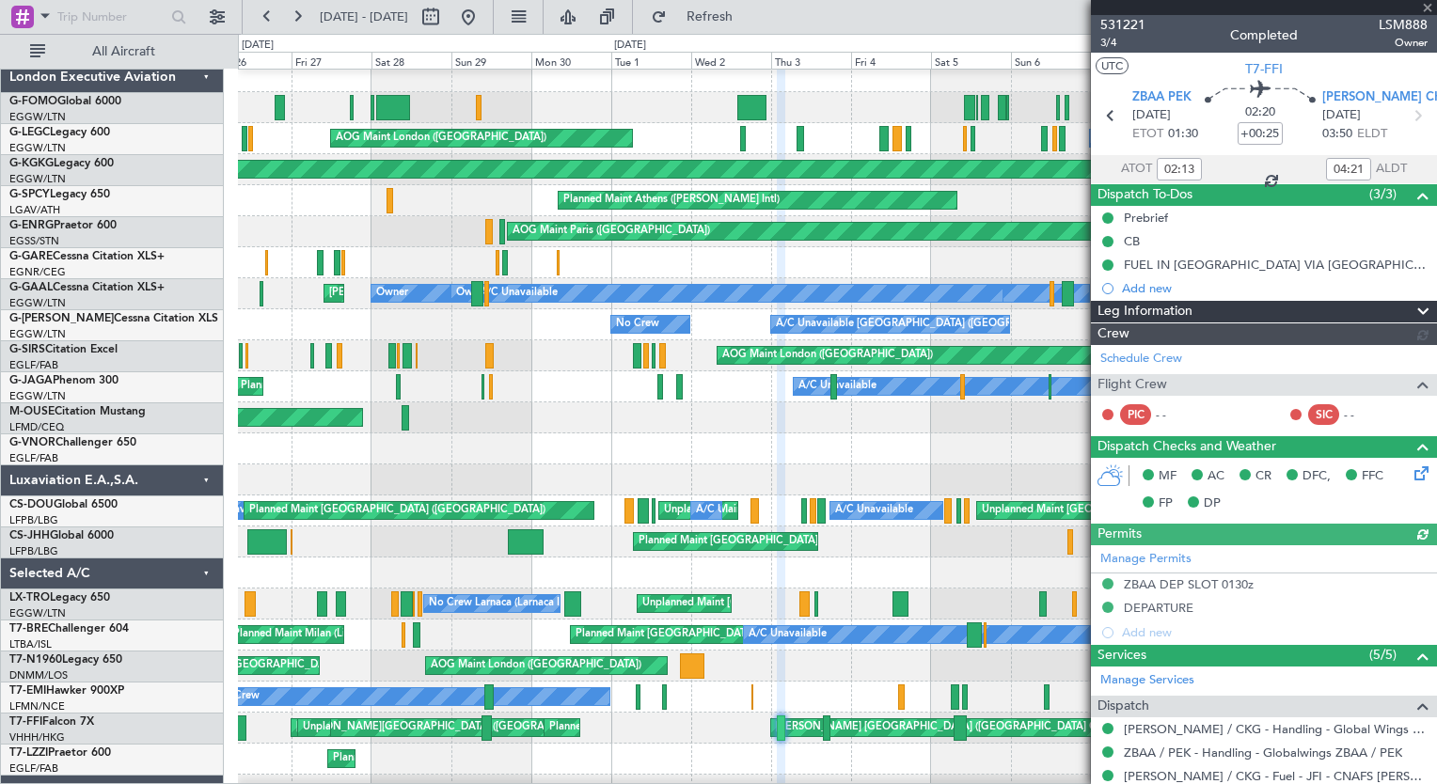
scroll to position [344, 0]
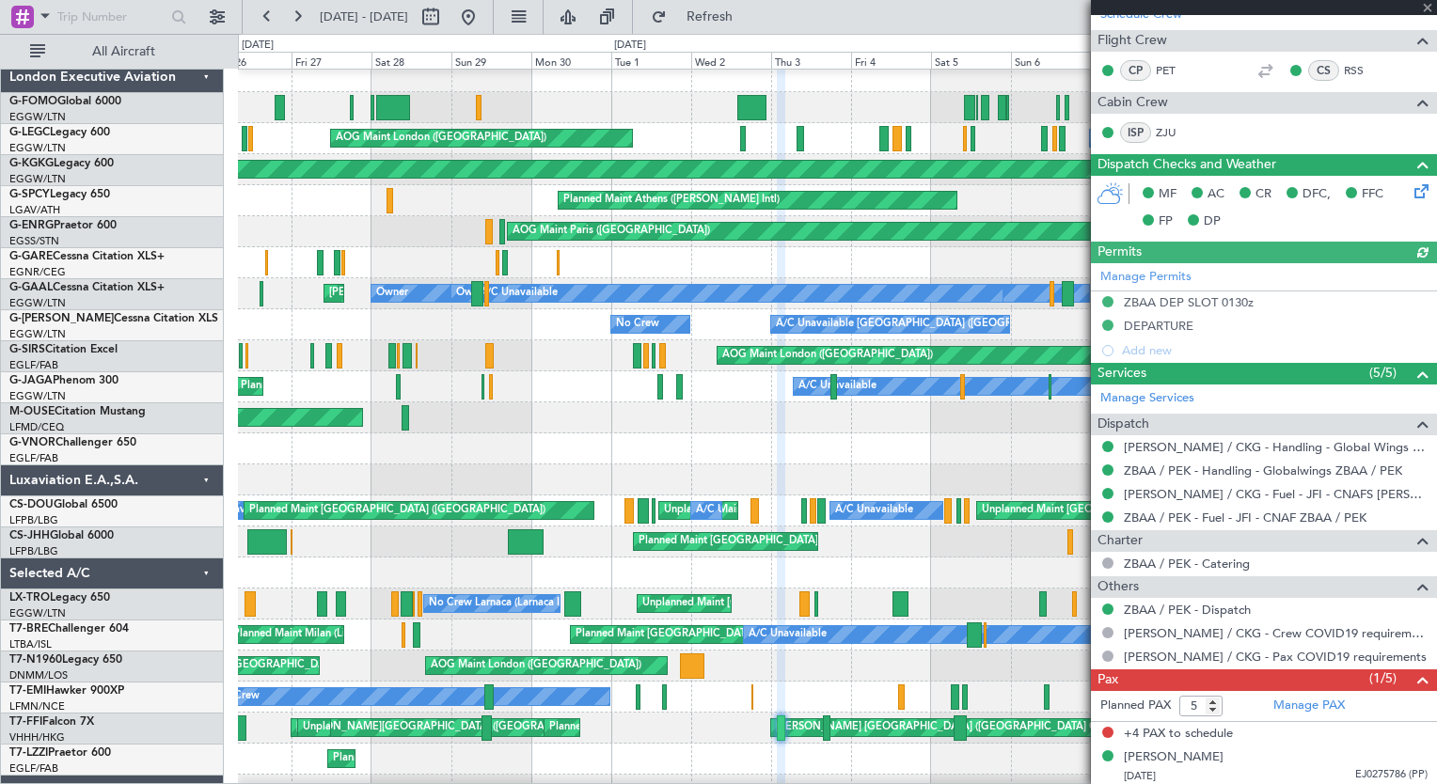
click at [910, 593] on div "AOG Maint London ([GEOGRAPHIC_DATA]) A/C Unavailable [GEOGRAPHIC_DATA] ([GEOGRA…" at bounding box center [837, 449] width 1198 height 776
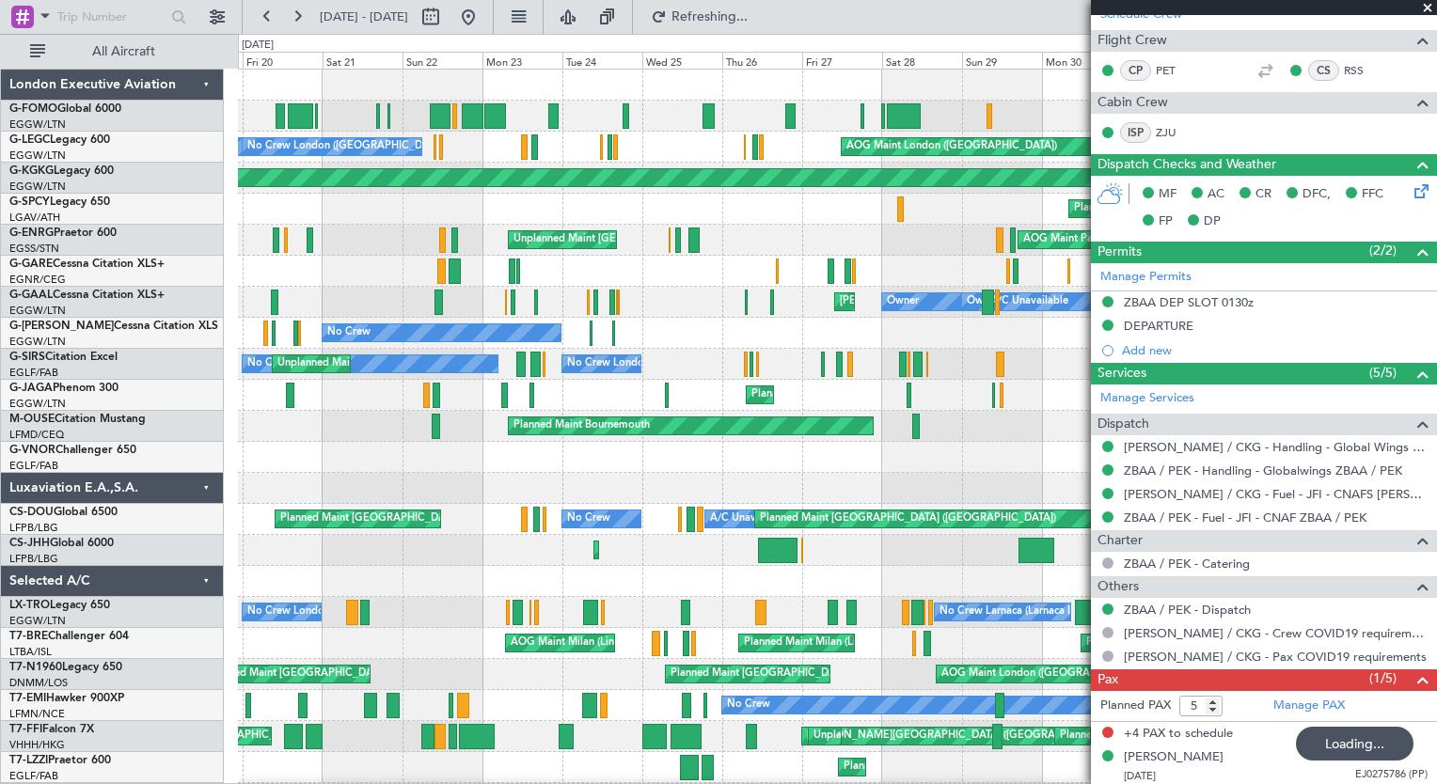
scroll to position [0, 0]
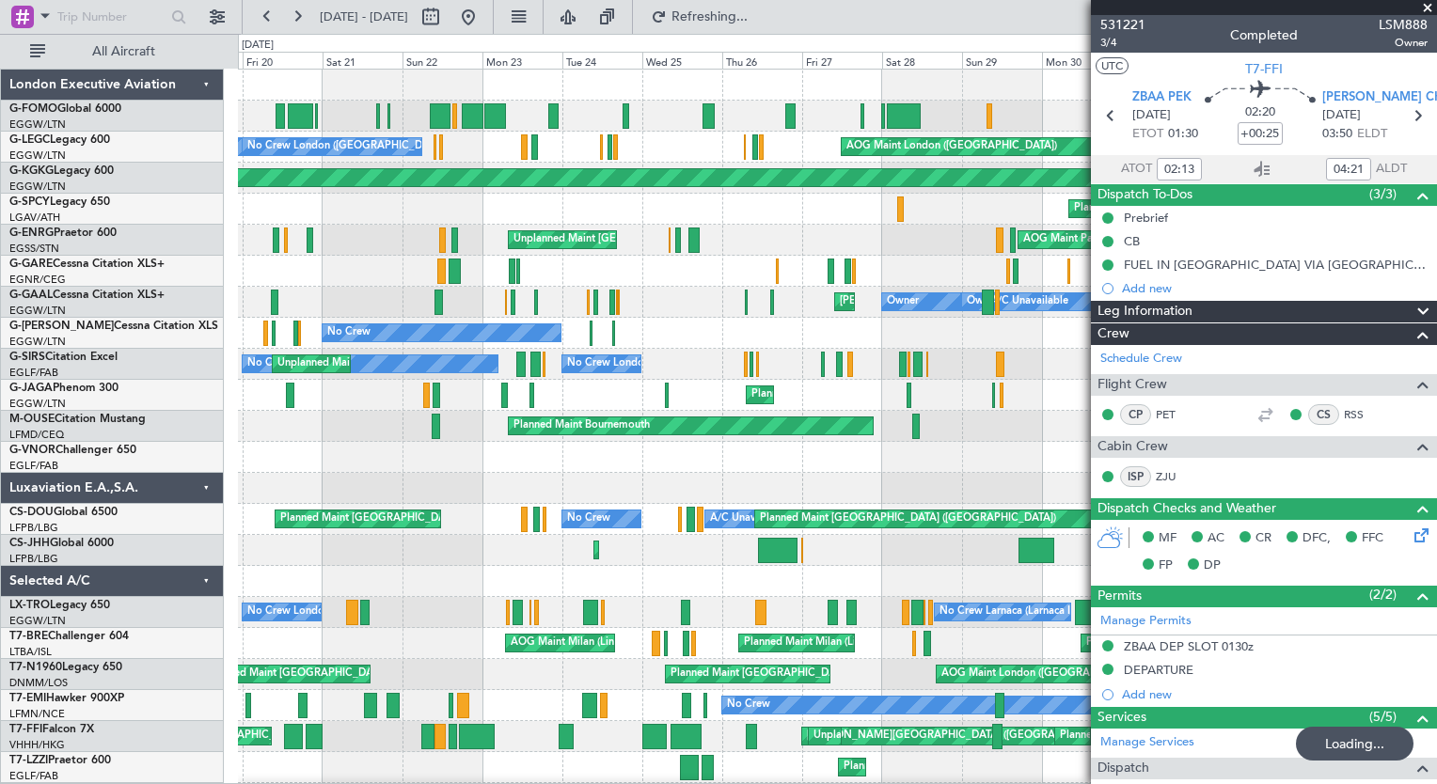
click at [1233, 446] on fb-app "[DATE] - [DATE] Refreshing... Quick Links All Aircraft Unplanned Maint [GEOGRAP…" at bounding box center [718, 399] width 1437 height 770
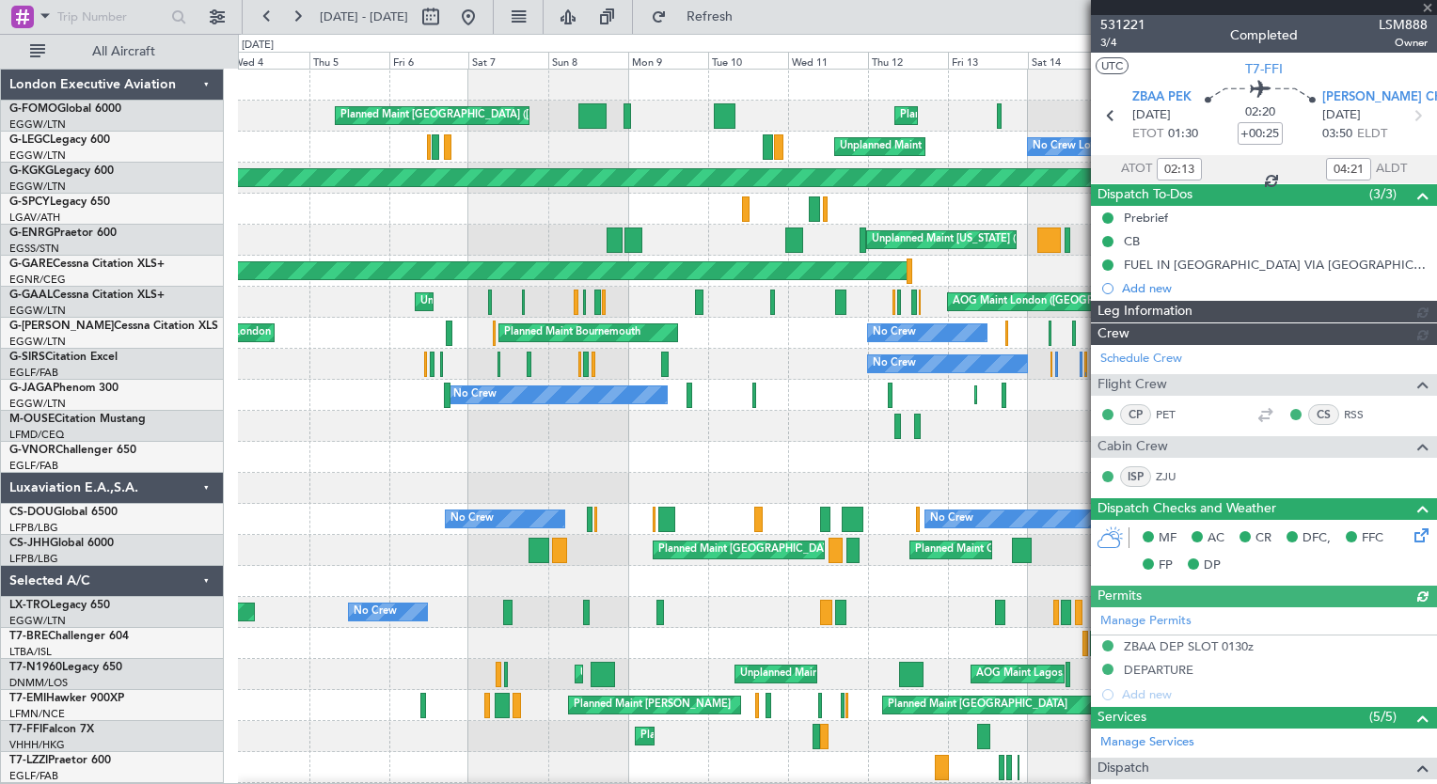
click at [1287, 486] on fb-app "[DATE] - [DATE] Refresh Quick Links All Aircraft Unplanned Maint [GEOGRAPHIC_DA…" at bounding box center [718, 399] width 1437 height 770
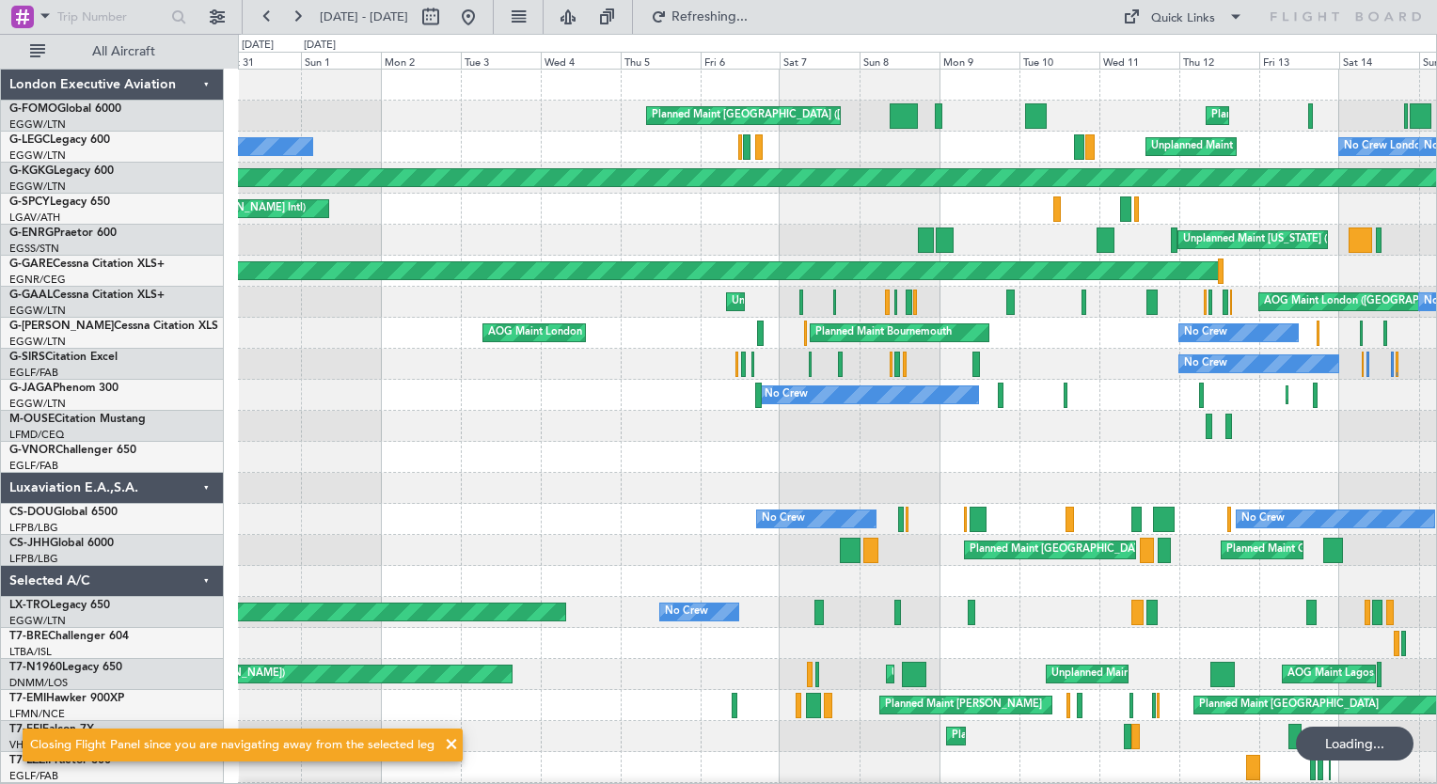
click at [883, 461] on div at bounding box center [837, 457] width 1198 height 31
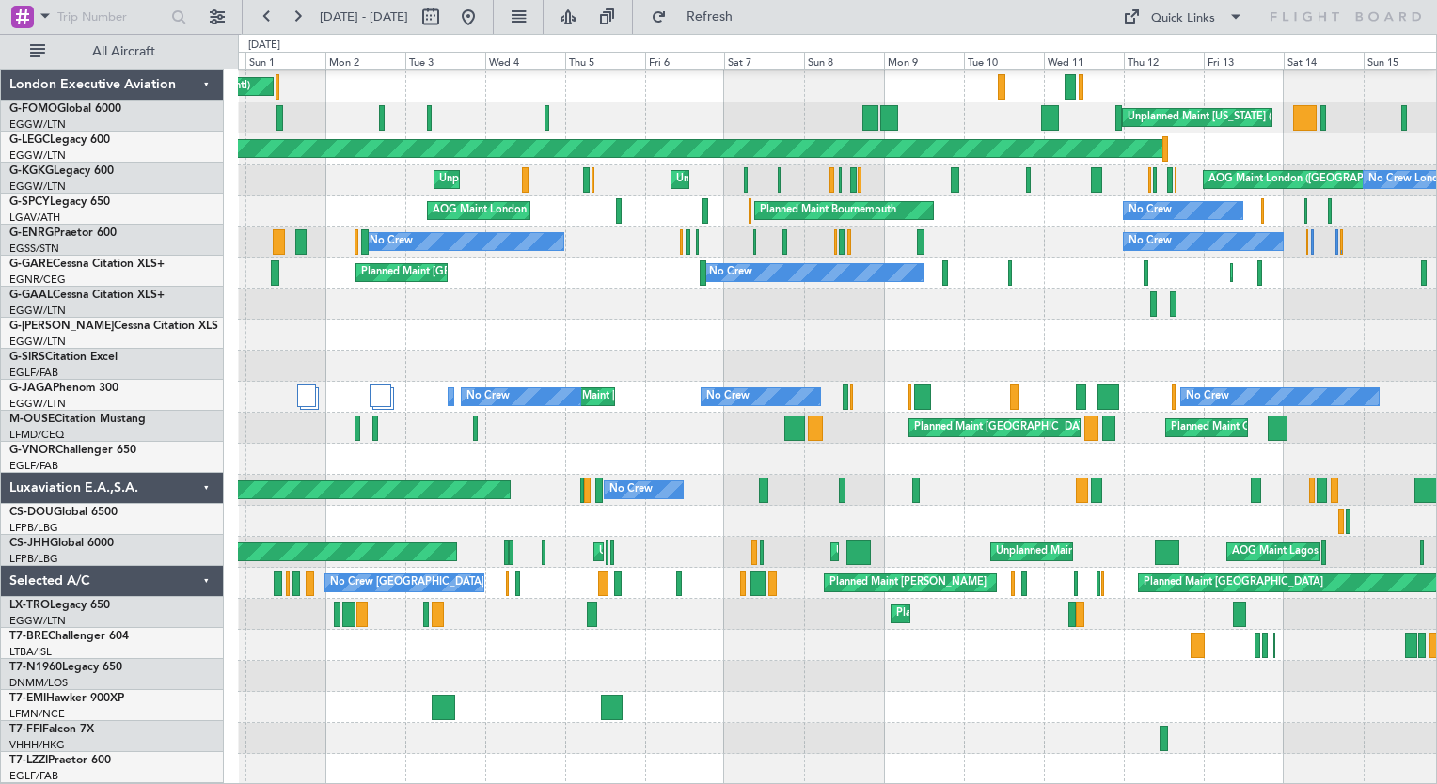
scroll to position [122, 0]
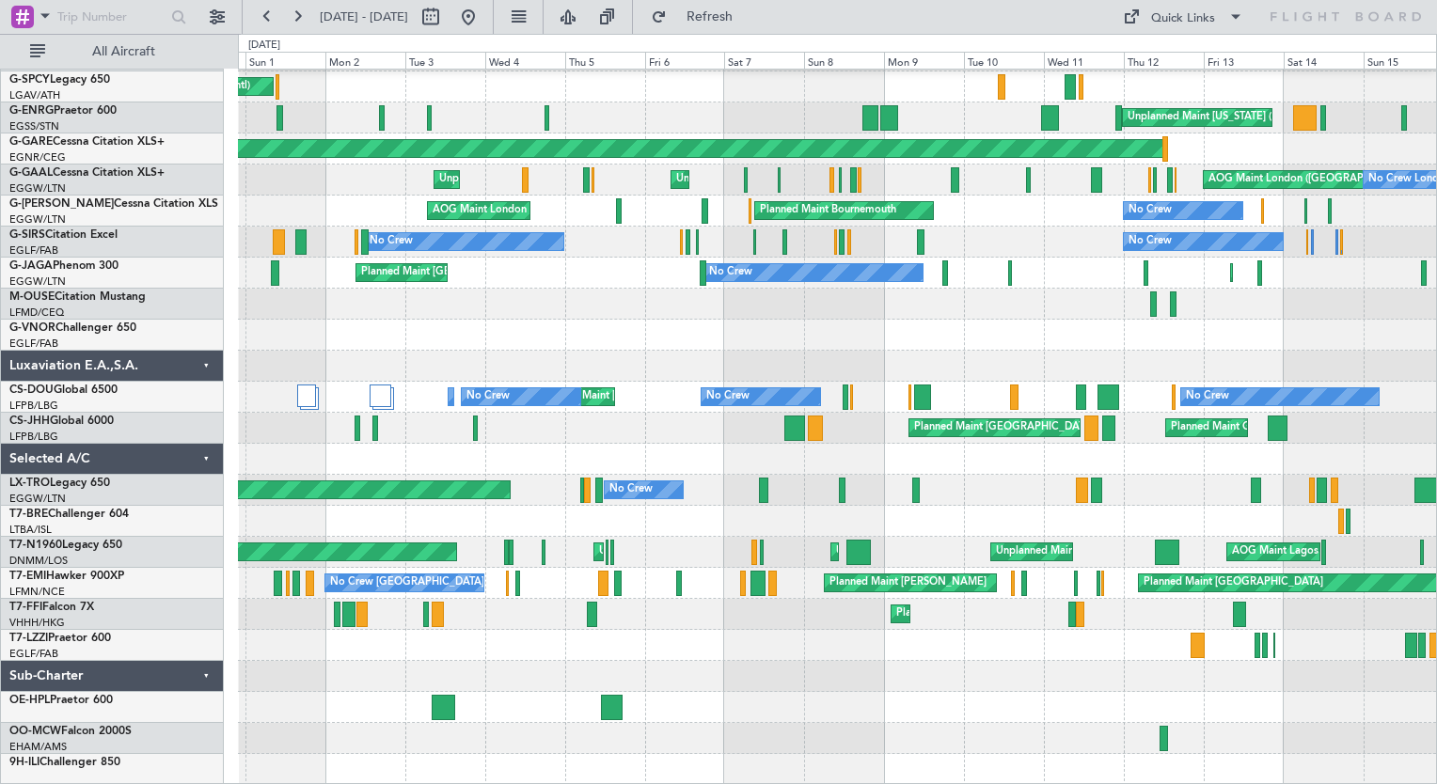
click at [719, 566] on div "AOG Maint [GEOGRAPHIC_DATA] (Ataturk) Planned Maint [GEOGRAPHIC_DATA] ([PERSON_…" at bounding box center [837, 366] width 1198 height 838
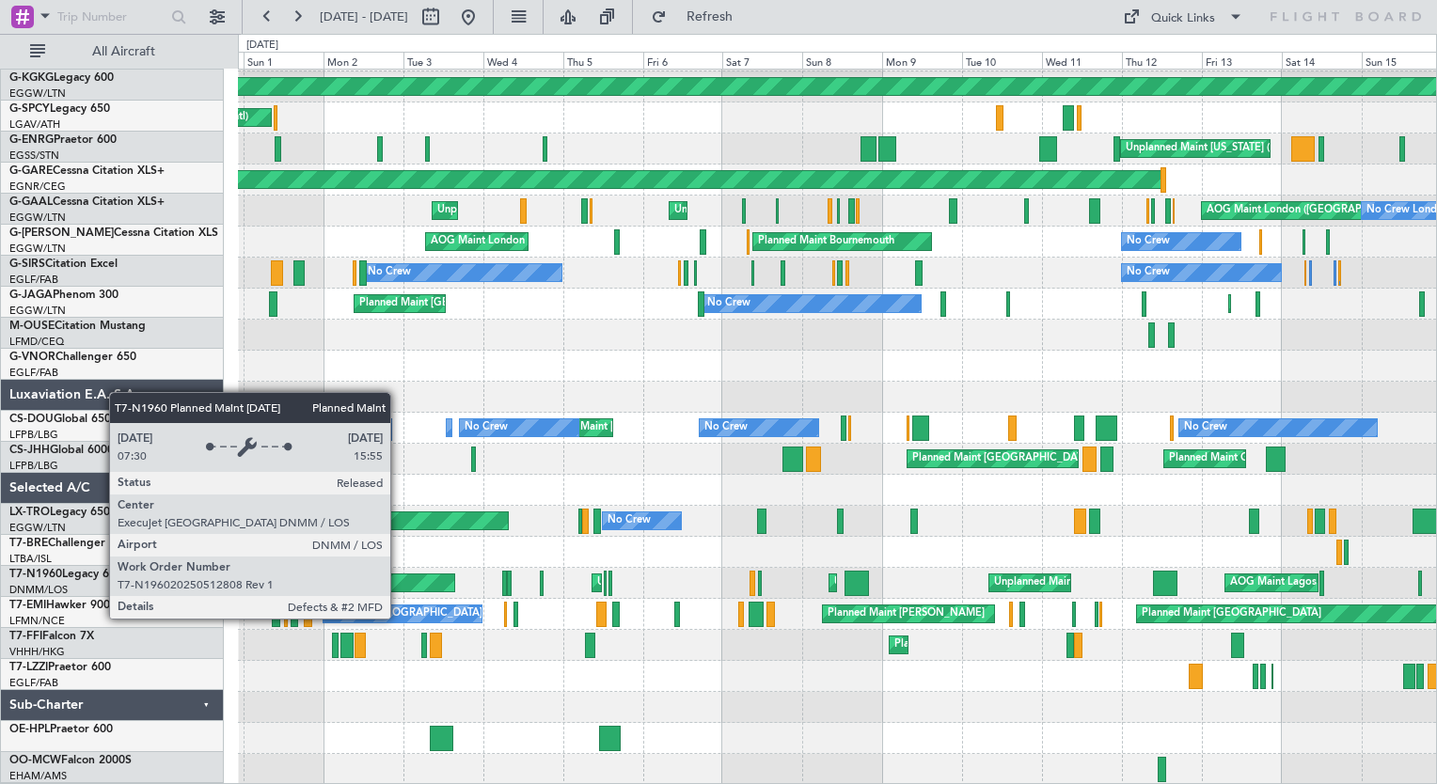
scroll to position [90, 0]
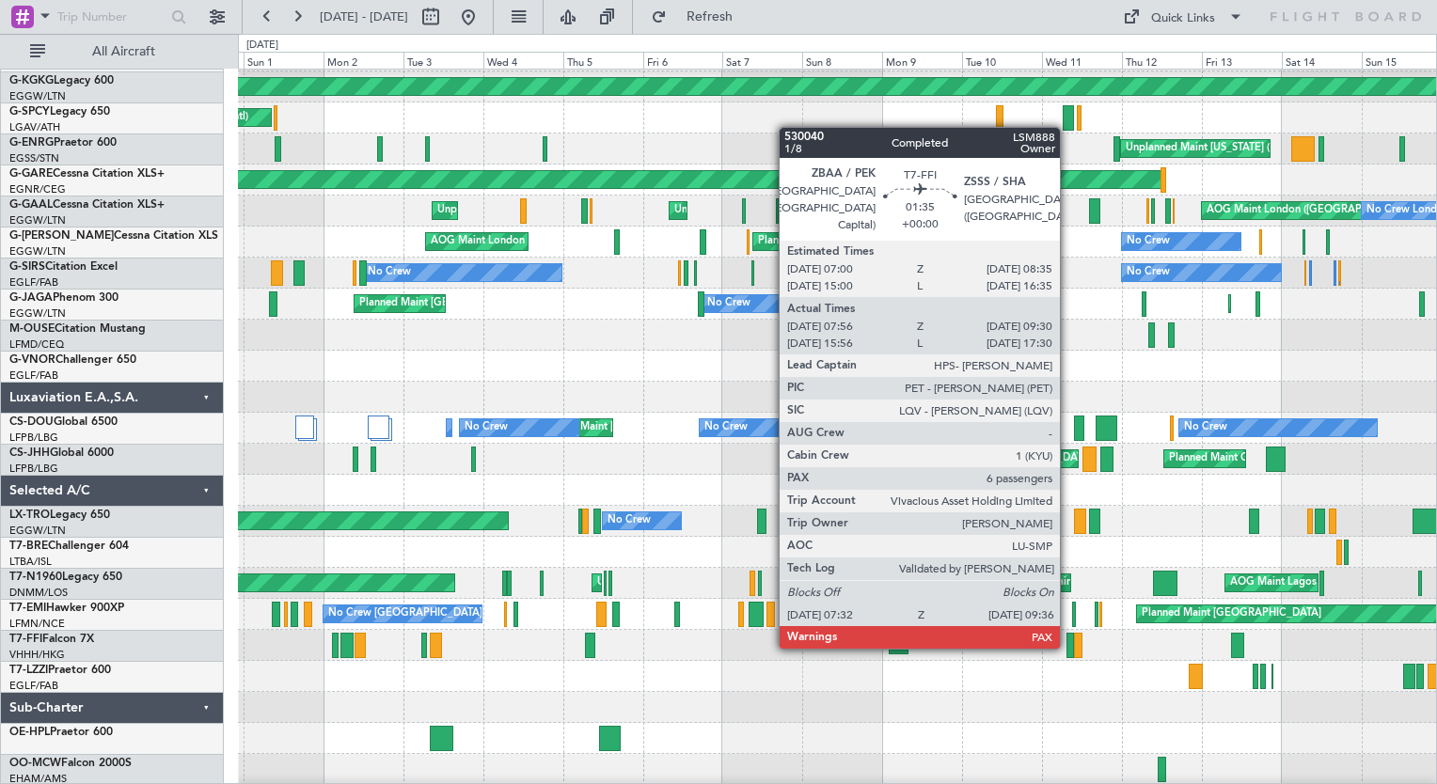
click at [1068, 645] on div at bounding box center [1071, 645] width 8 height 25
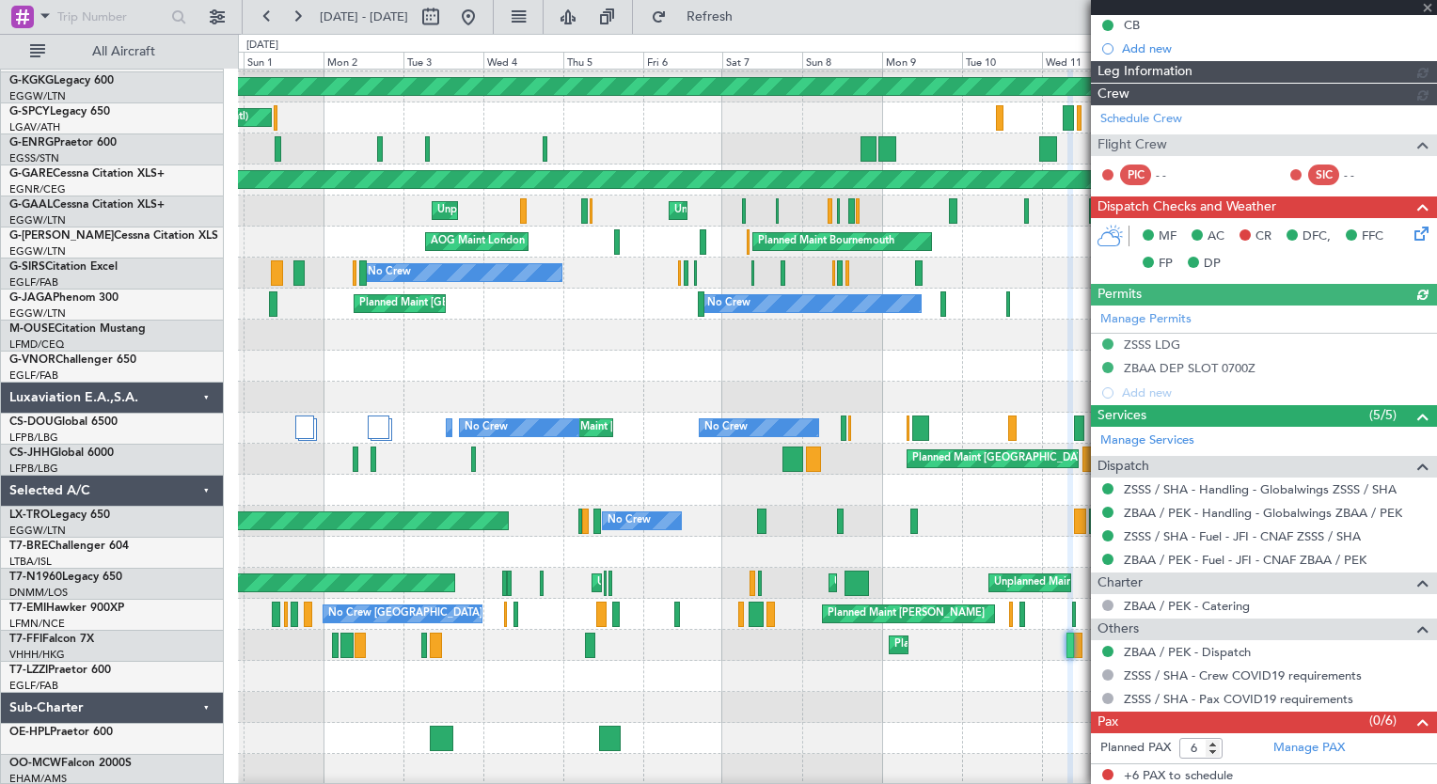
scroll to position [278, 0]
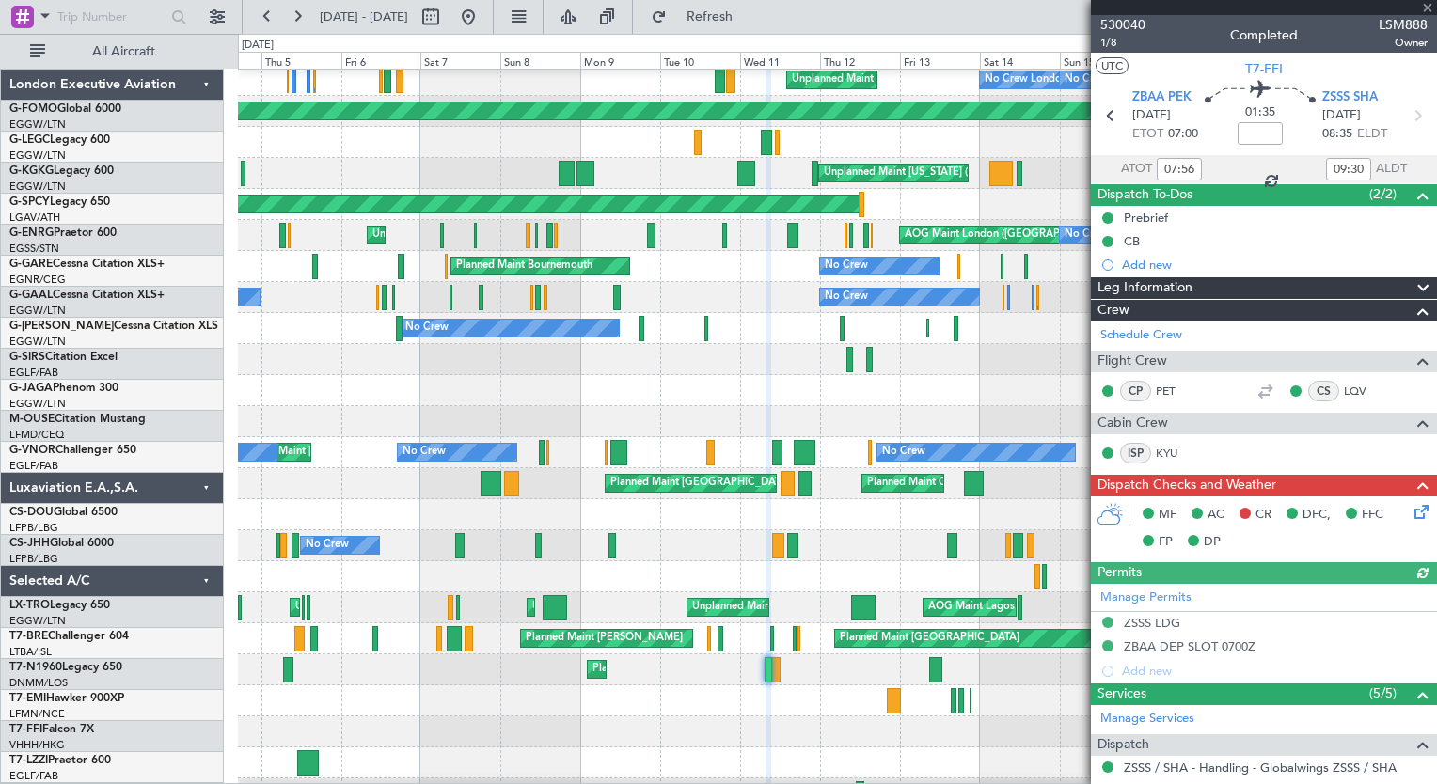
click at [637, 702] on div at bounding box center [837, 701] width 1198 height 31
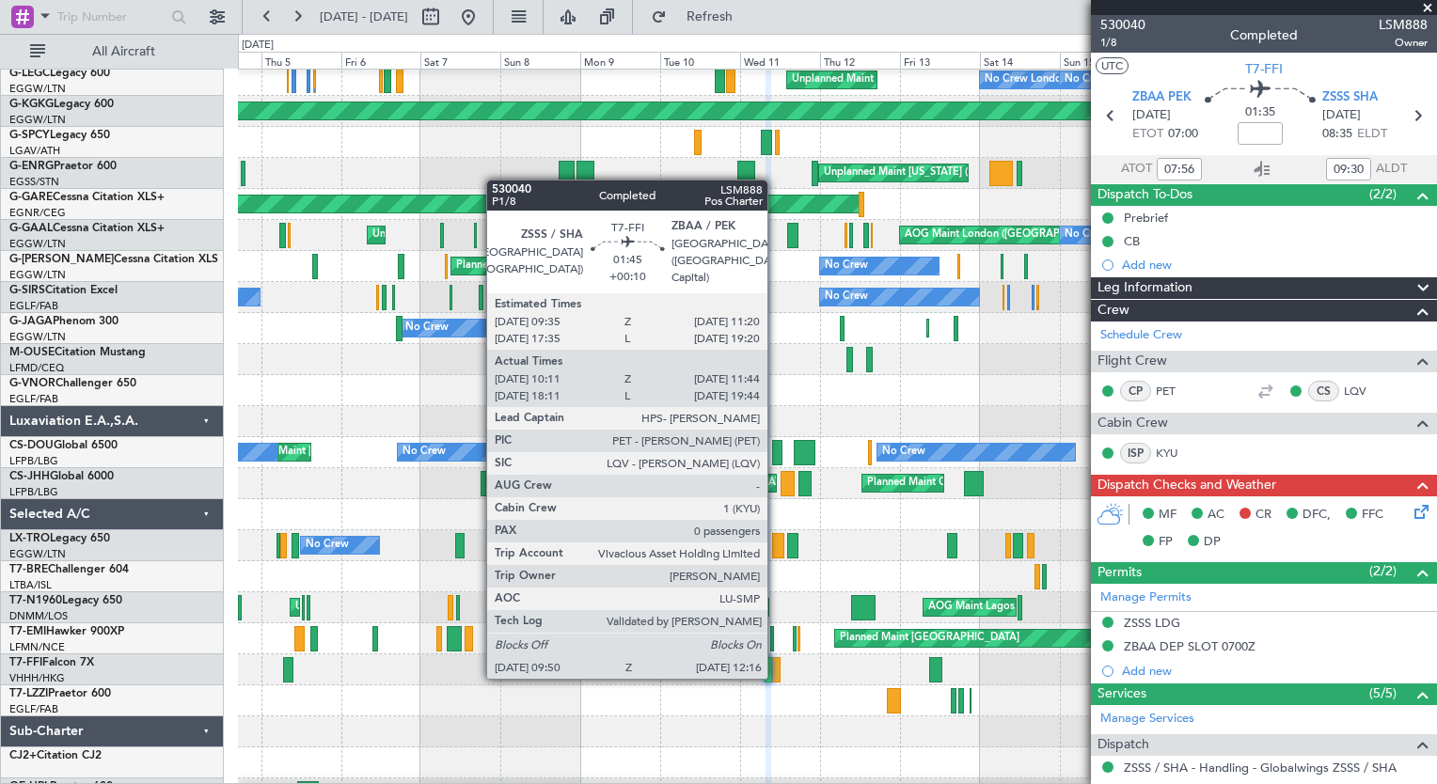
click at [776, 675] on div at bounding box center [776, 669] width 8 height 25
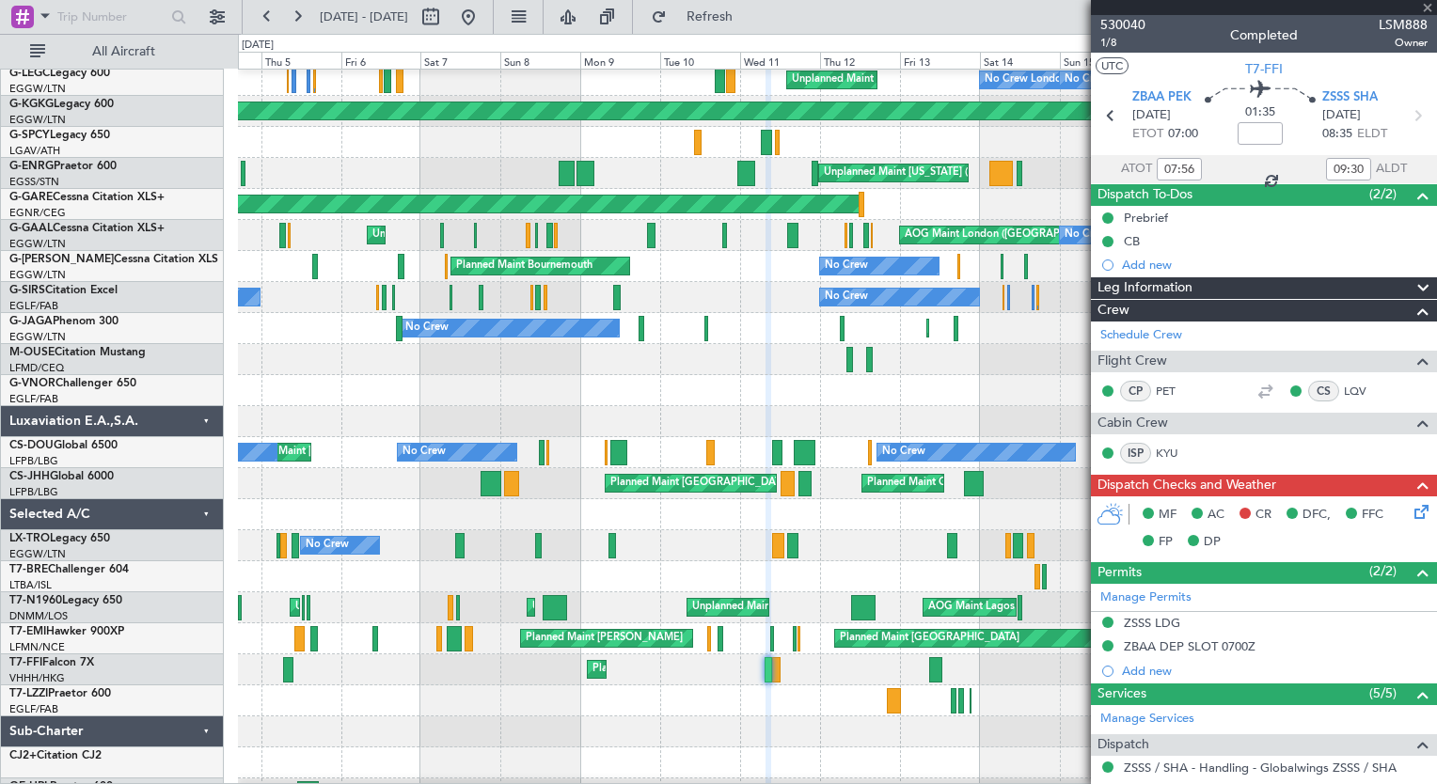
type input "+00:10"
type input "10:11"
type input "11:44"
type input "0"
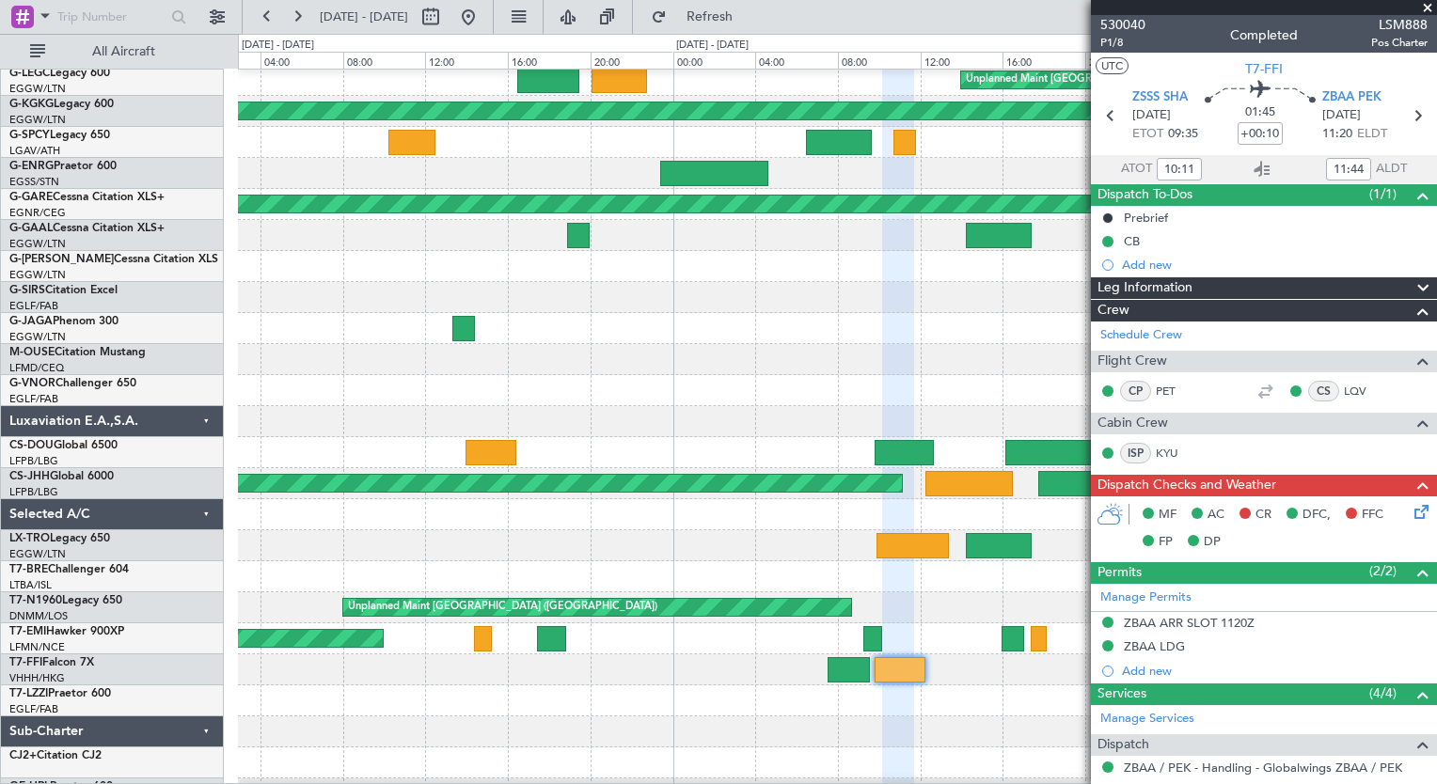
scroll to position [60, 0]
